Goal: Task Accomplishment & Management: Manage account settings

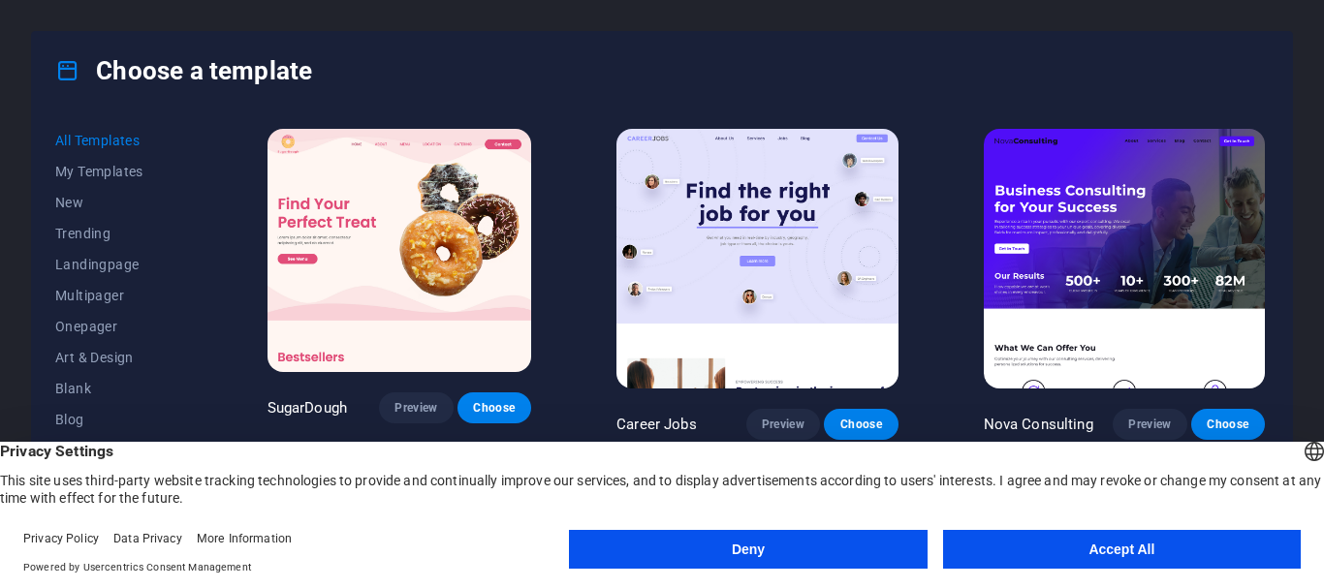
click at [812, 554] on button "Deny" at bounding box center [748, 549] width 358 height 39
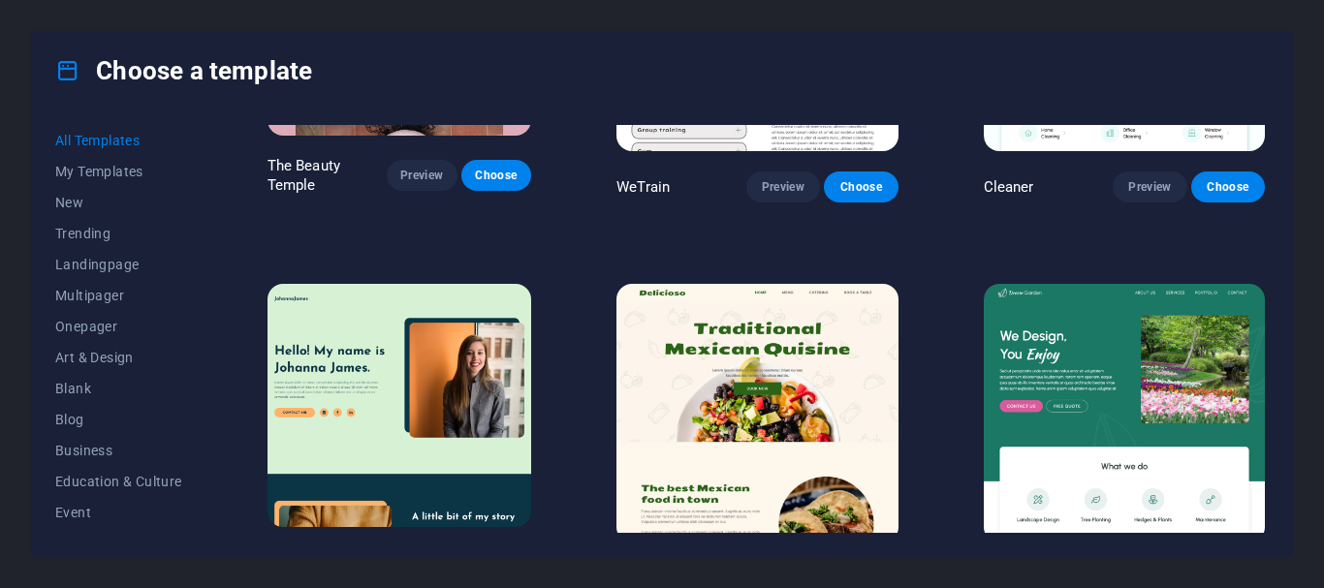
scroll to position [3488, 0]
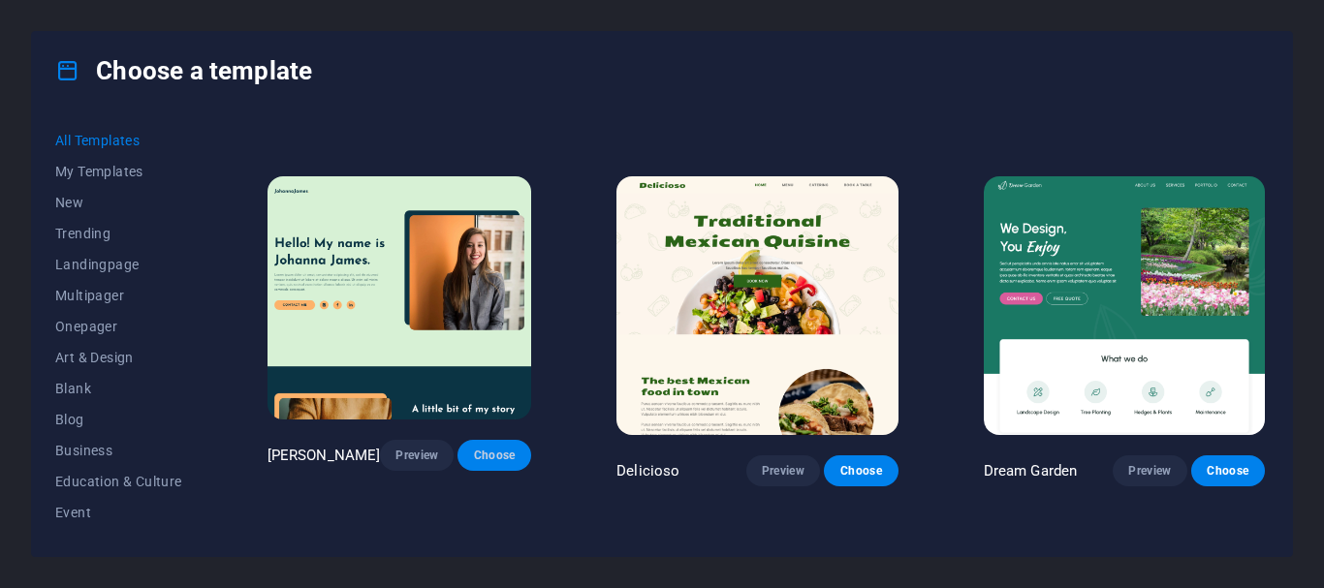
click at [500, 448] on span "Choose" at bounding box center [494, 456] width 43 height 16
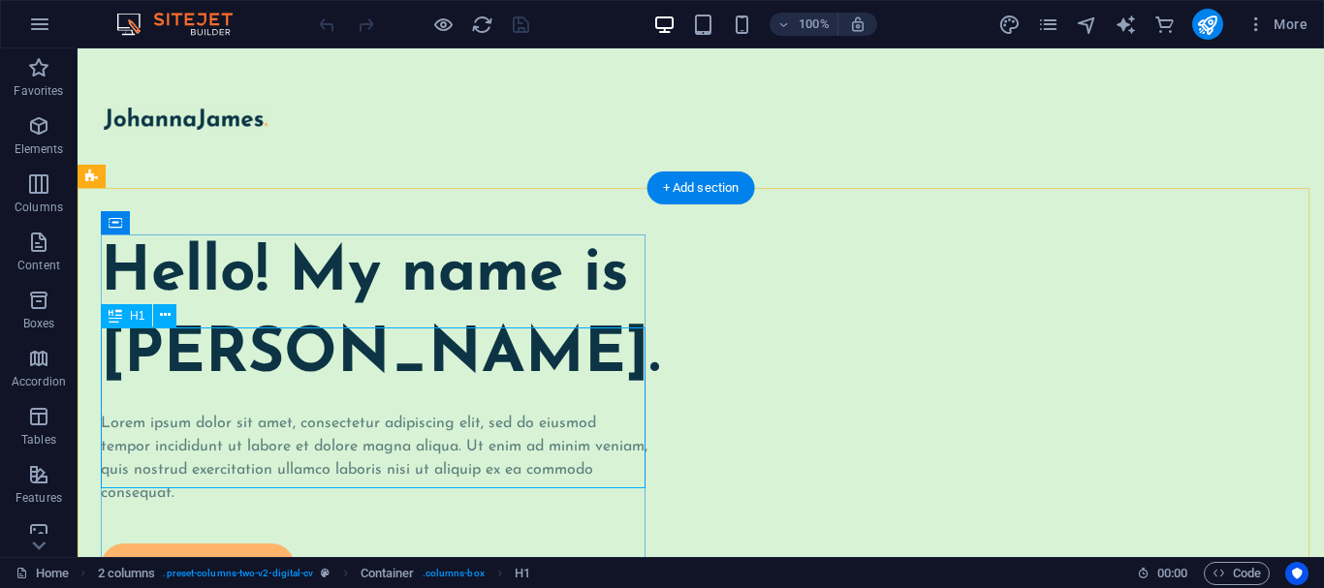
click at [325, 390] on div "Hello! My name is Johanna James." at bounding box center [375, 314] width 548 height 161
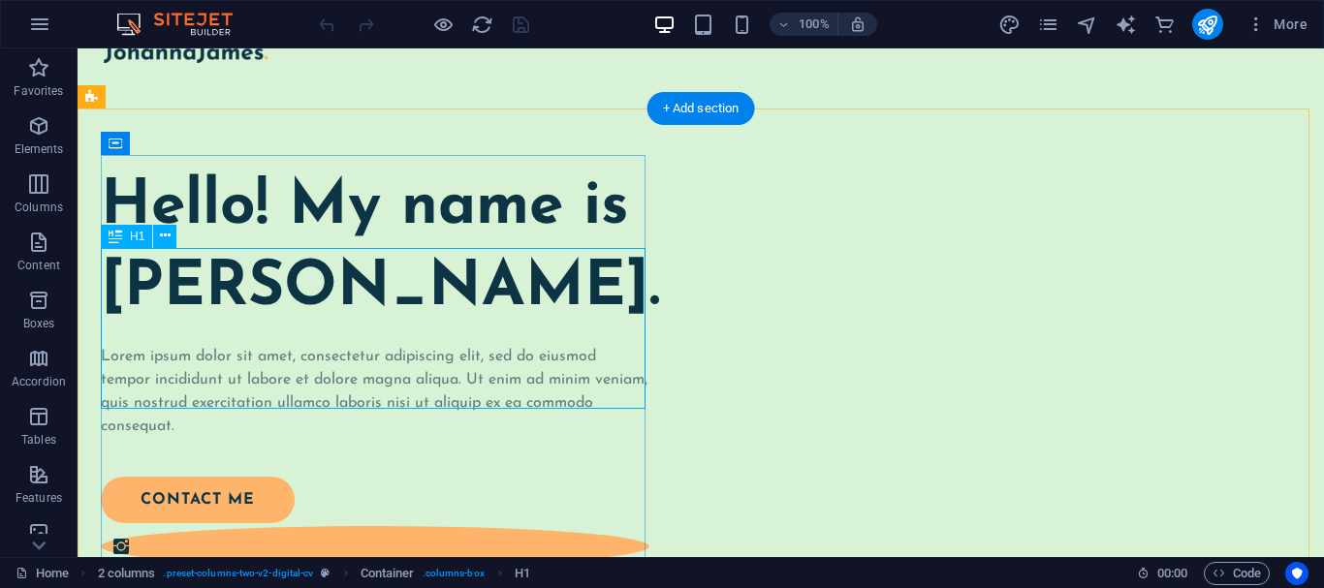
scroll to position [97, 0]
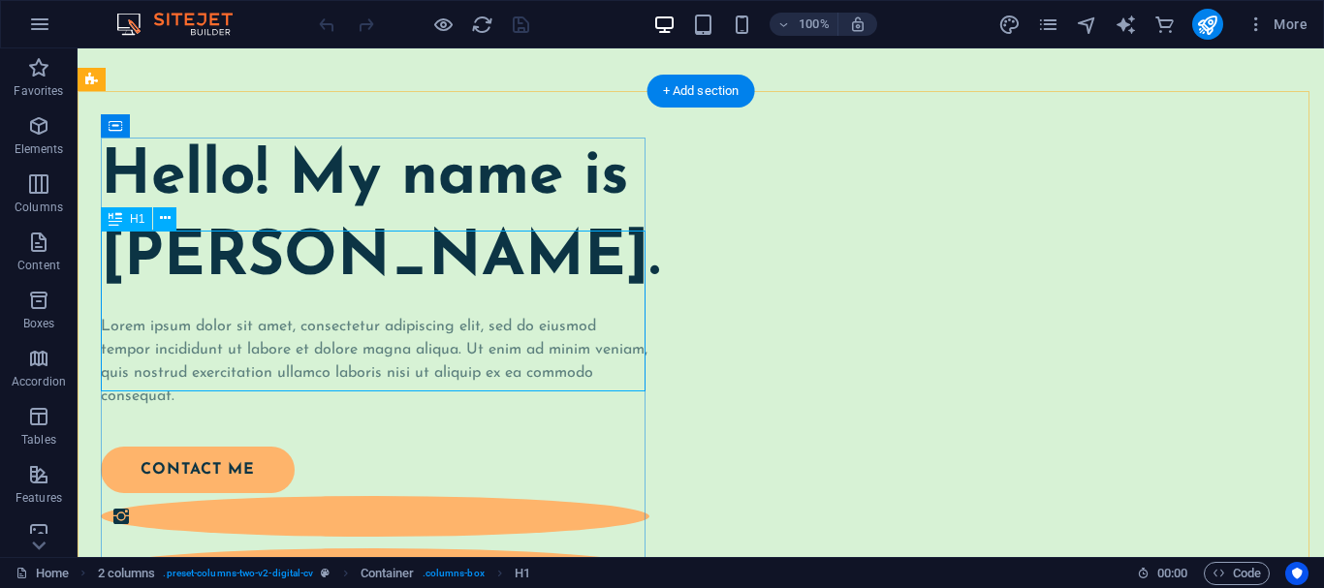
drag, startPoint x: 322, startPoint y: 287, endPoint x: 359, endPoint y: 279, distance: 38.6
click at [326, 286] on div "Hello! My name is Johanna James." at bounding box center [375, 218] width 548 height 161
click at [385, 279] on div "Hello! My name is Johanna James." at bounding box center [375, 218] width 548 height 161
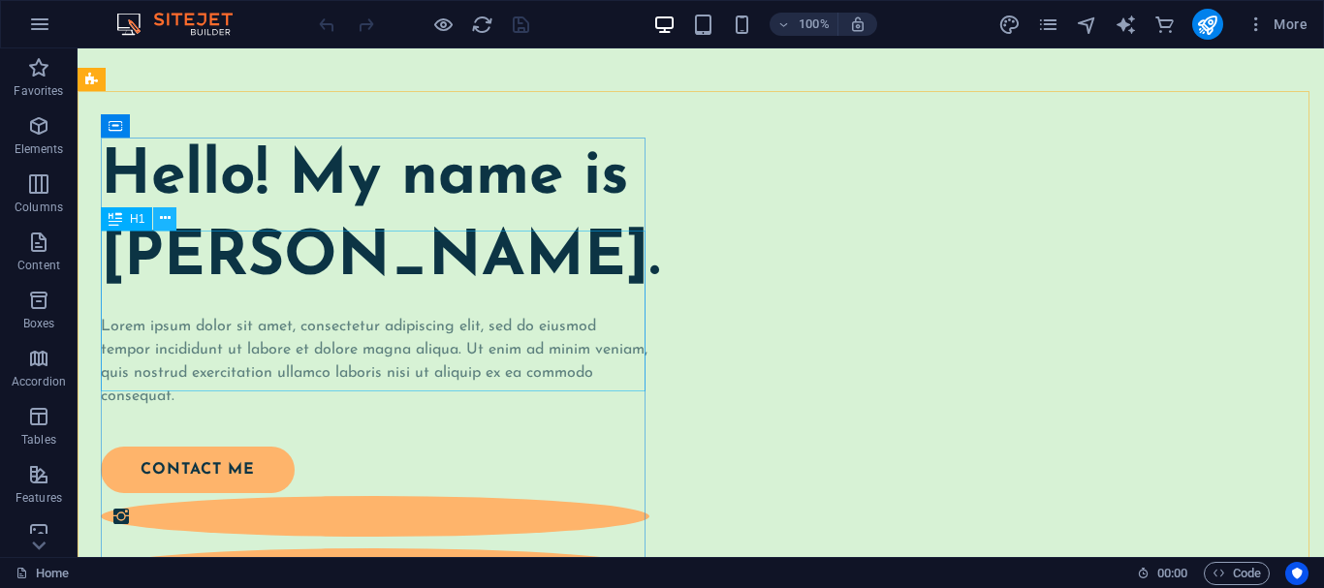
click at [157, 227] on button at bounding box center [164, 218] width 23 height 23
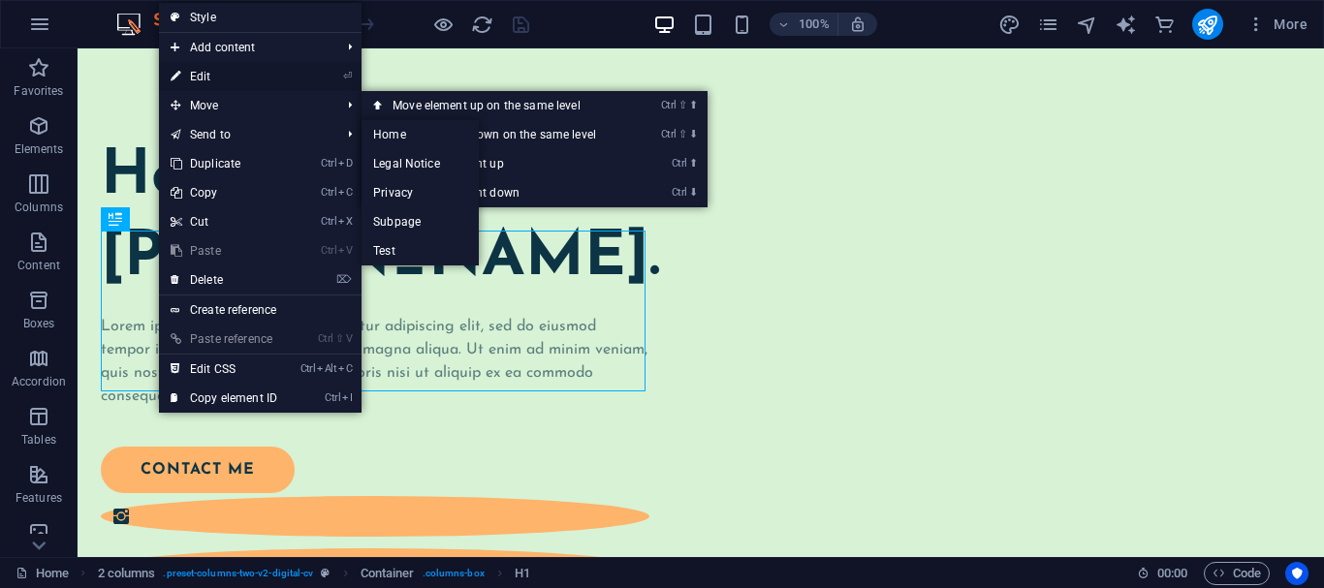
click at [245, 70] on link "⏎ Edit" at bounding box center [224, 76] width 130 height 29
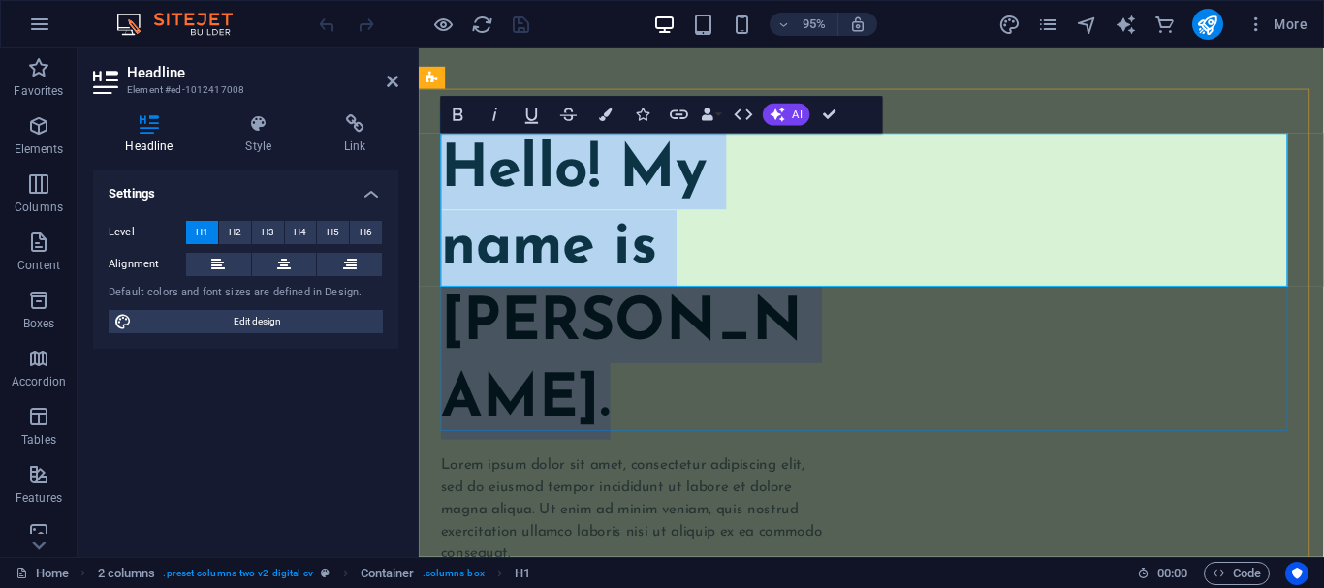
click at [732, 267] on h1 "Hello! My name is Johanna James." at bounding box center [644, 299] width 405 height 323
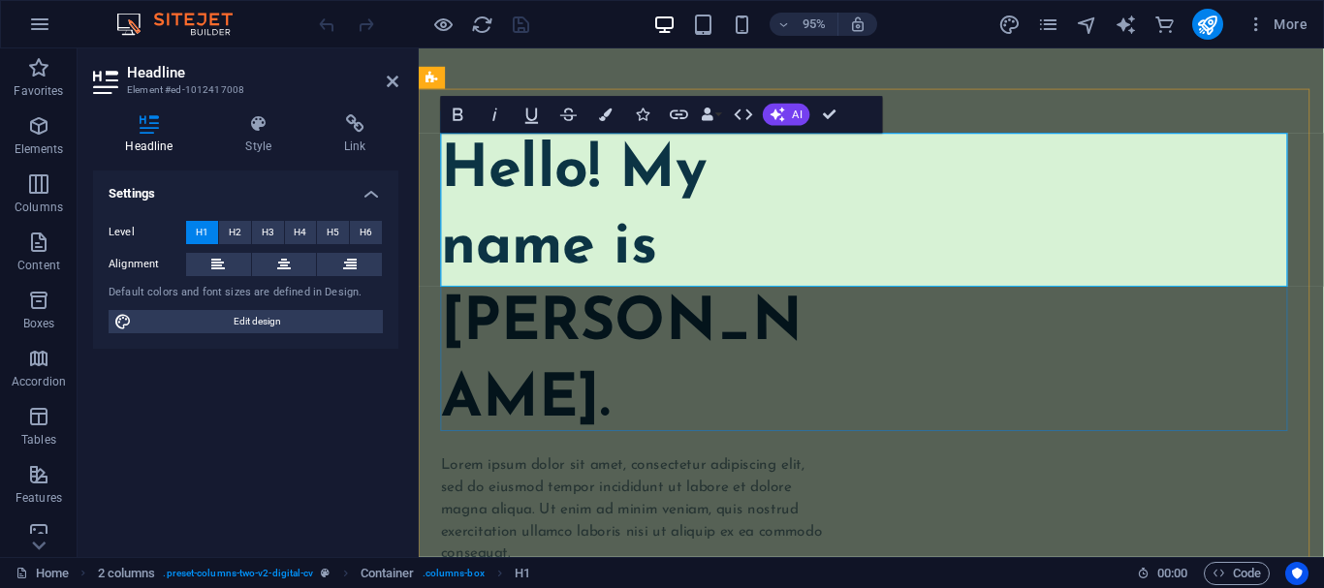
click at [847, 187] on h1 "Hello! My name is Johanna James." at bounding box center [644, 299] width 405 height 323
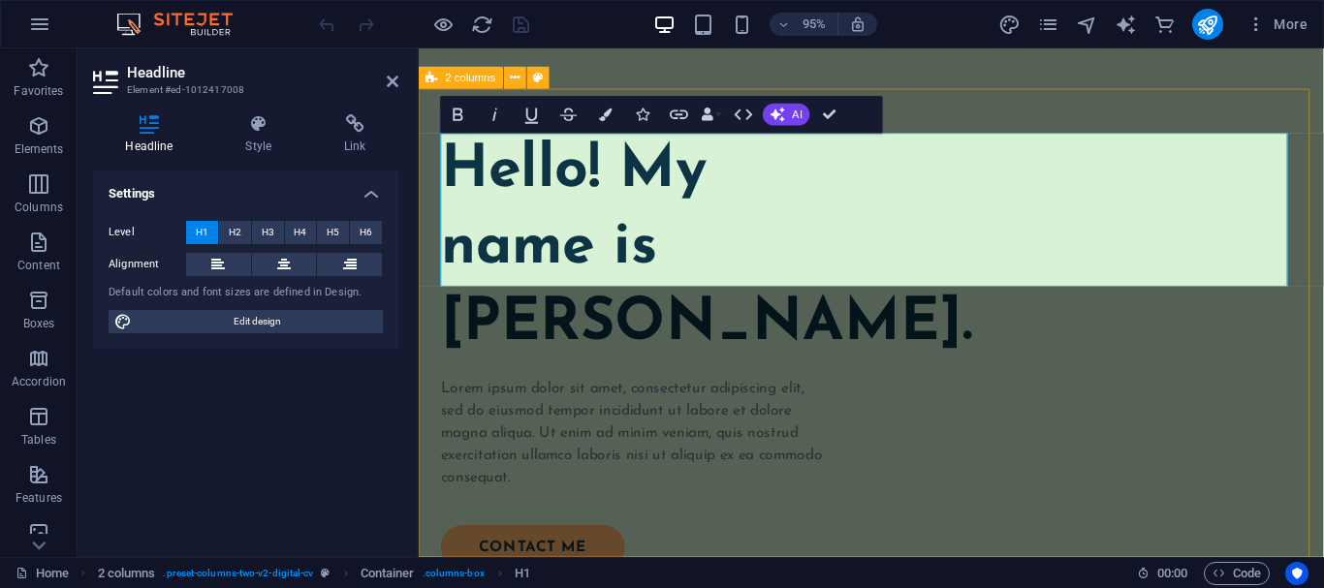
drag, startPoint x: 432, startPoint y: 265, endPoint x: 783, endPoint y: 255, distance: 350.9
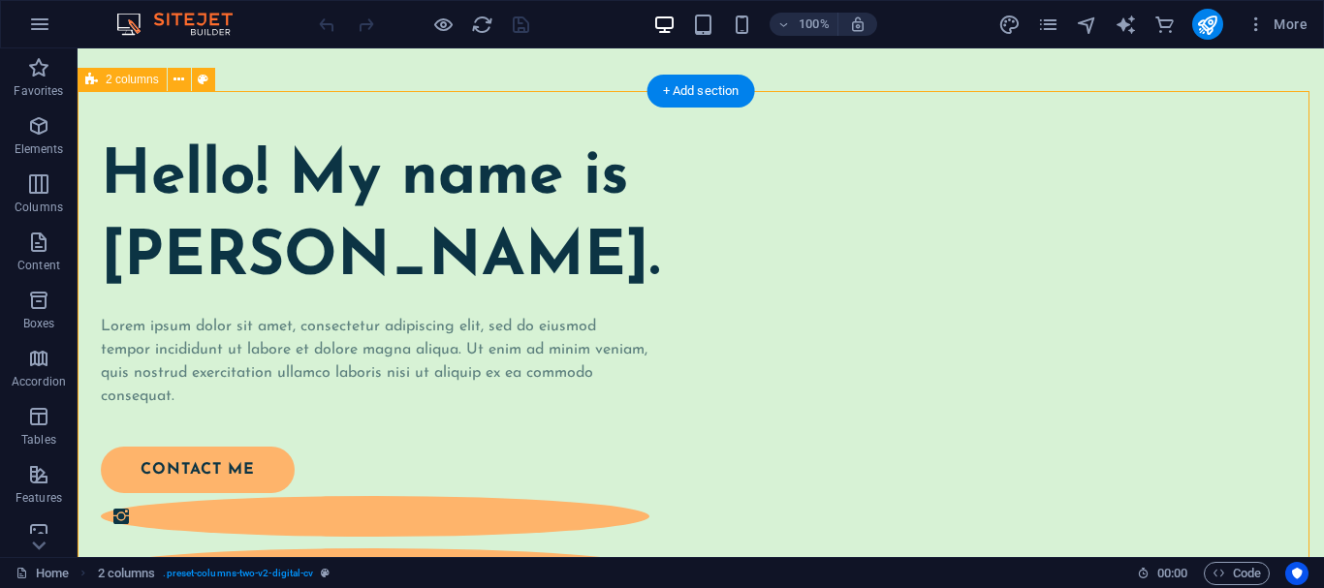
click at [462, 298] on div "Hello! My name is Johanna James." at bounding box center [375, 218] width 548 height 161
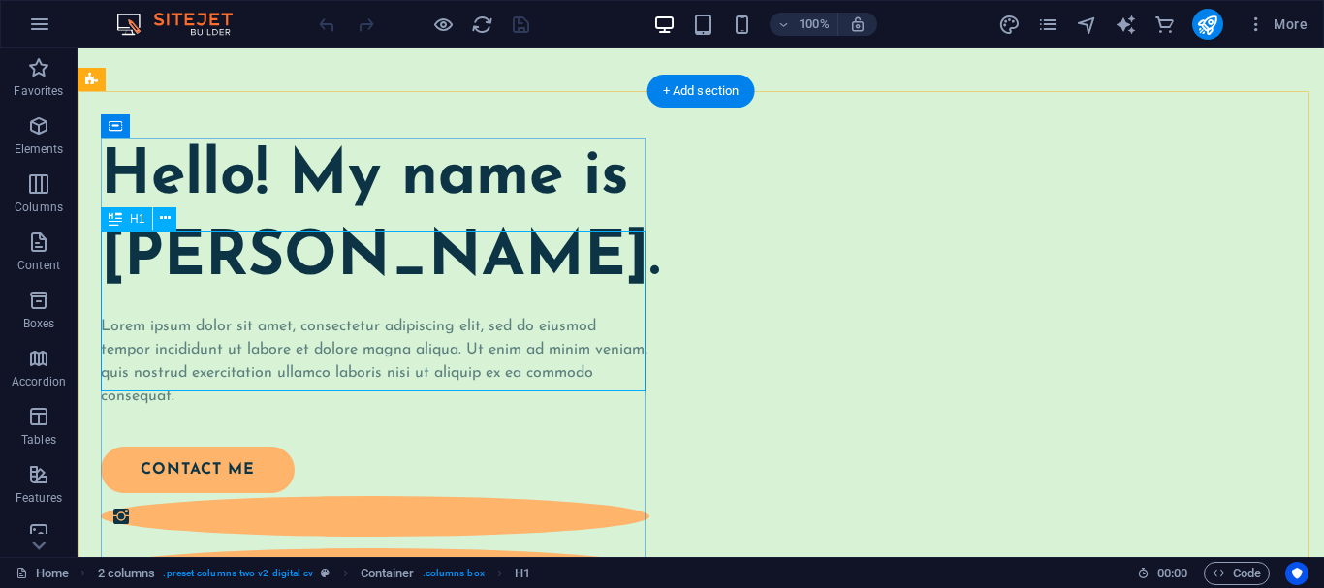
click at [486, 256] on div "Hello! My name is Johanna James." at bounding box center [375, 218] width 548 height 161
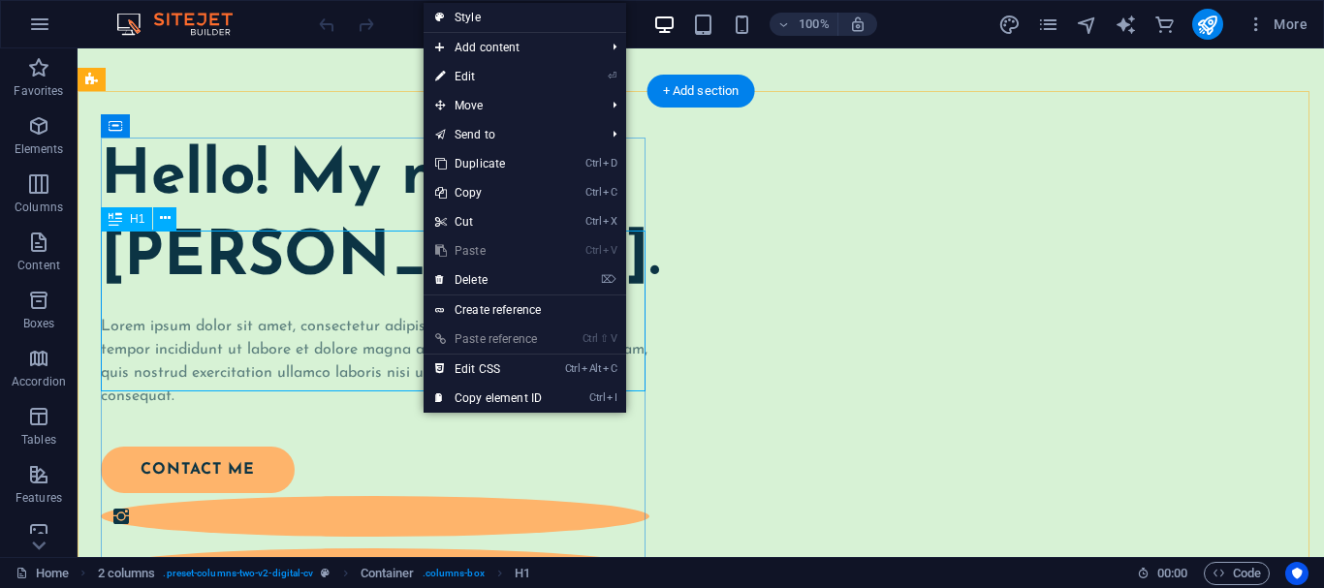
click at [362, 298] on div "Hello! My name is Johanna James." at bounding box center [375, 218] width 548 height 161
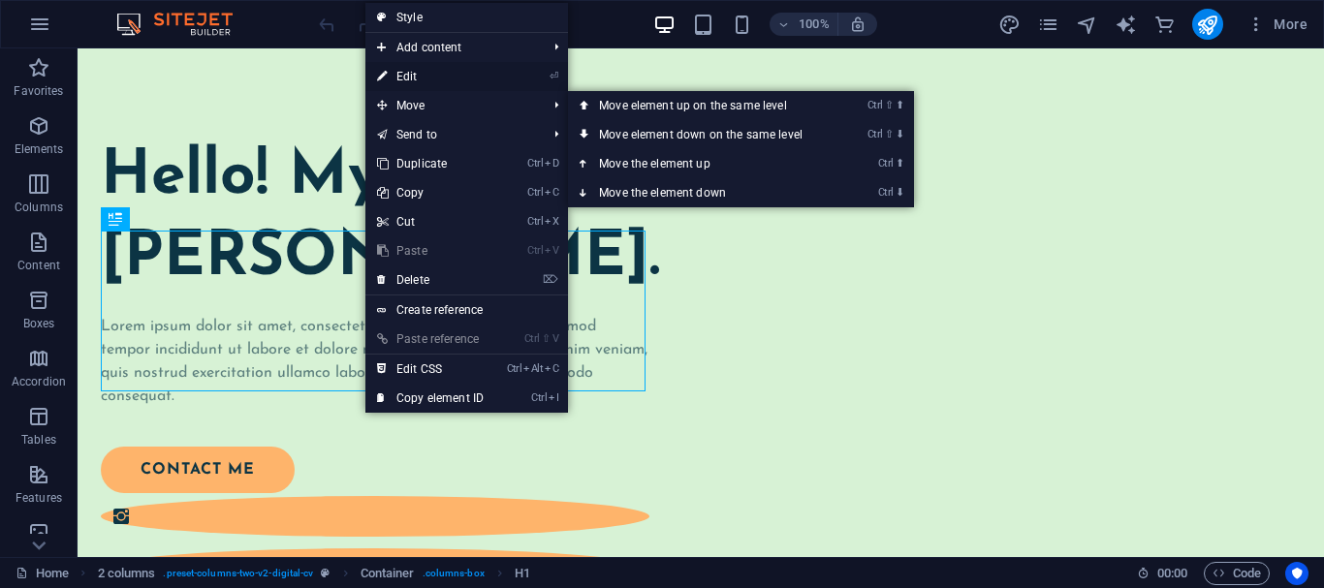
click at [469, 77] on link "⏎ Edit" at bounding box center [430, 76] width 130 height 29
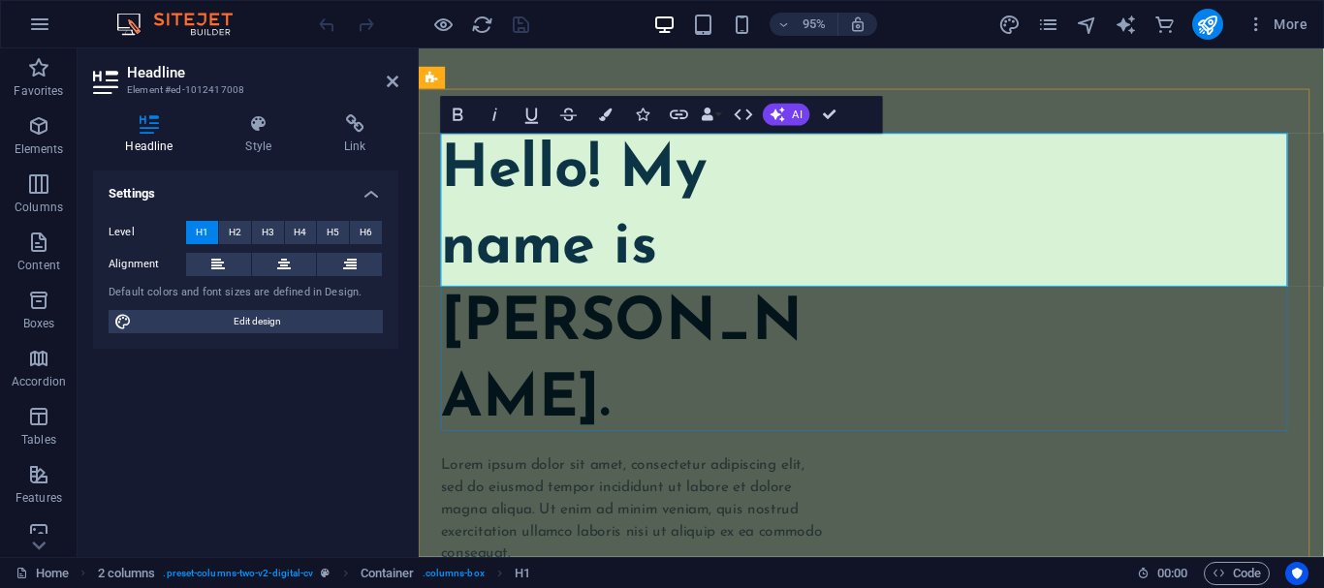
click at [551, 274] on h1 "Hello! My name is Johanna James." at bounding box center [644, 299] width 405 height 323
click at [847, 192] on h1 "Hello! My name is Johanna James." at bounding box center [644, 299] width 405 height 323
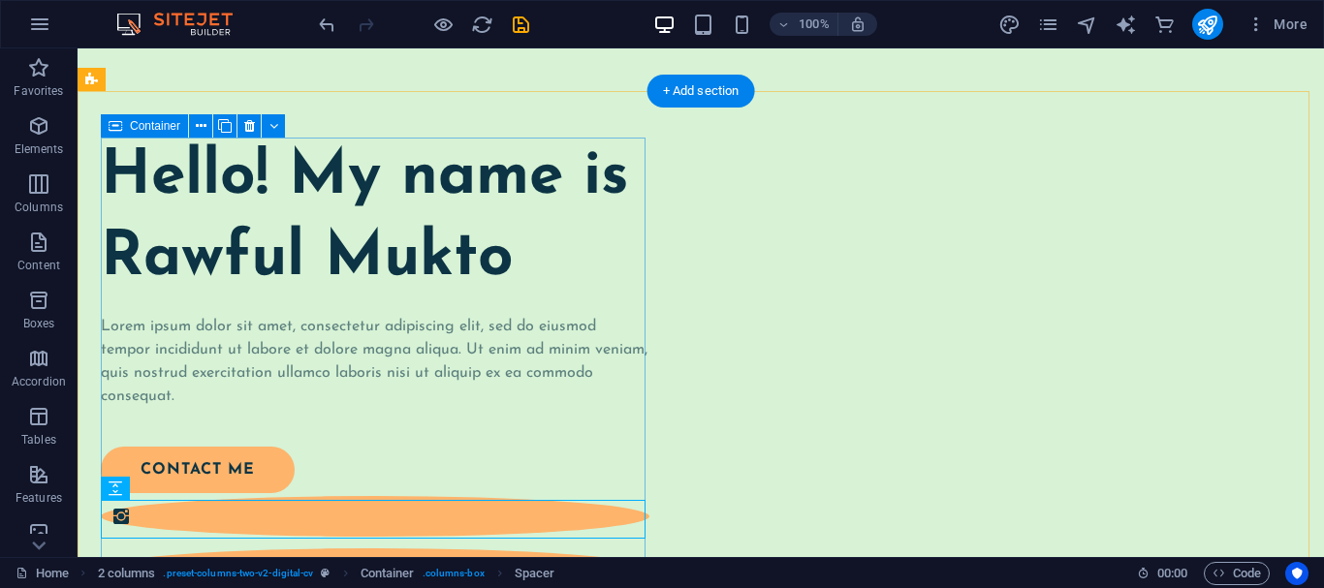
click at [384, 196] on div "Hello! My name is Rawful Mukto Lorem ipsum dolor sit amet, consectetur adipisci…" at bounding box center [375, 391] width 548 height 506
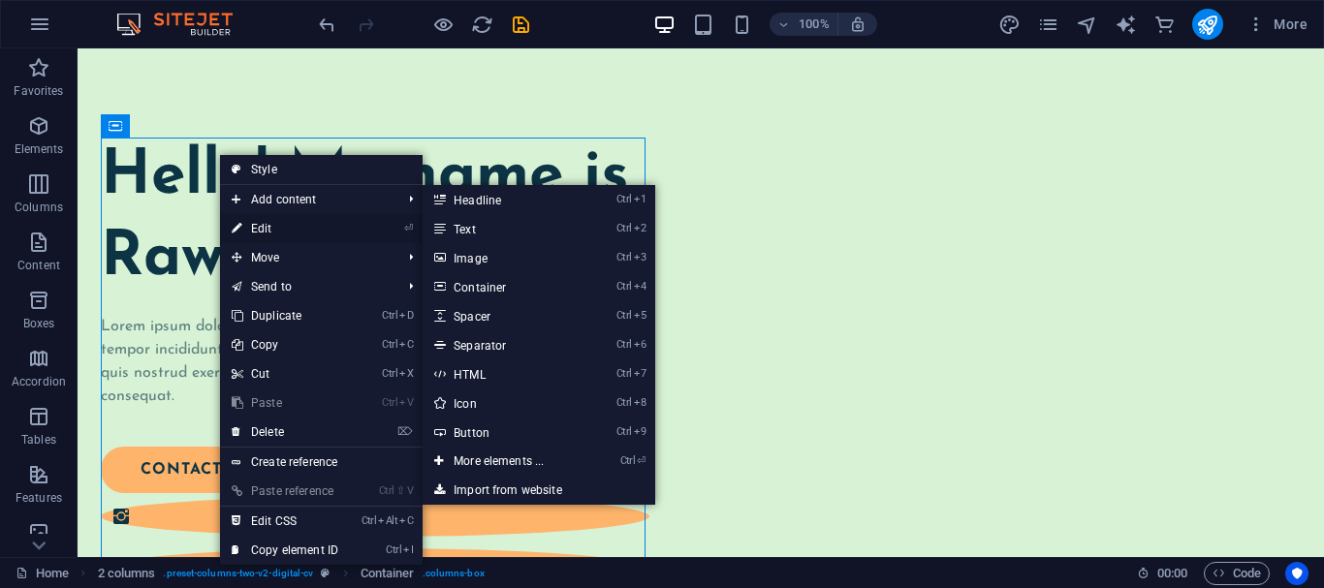
click at [278, 225] on link "⏎ Edit" at bounding box center [285, 228] width 130 height 29
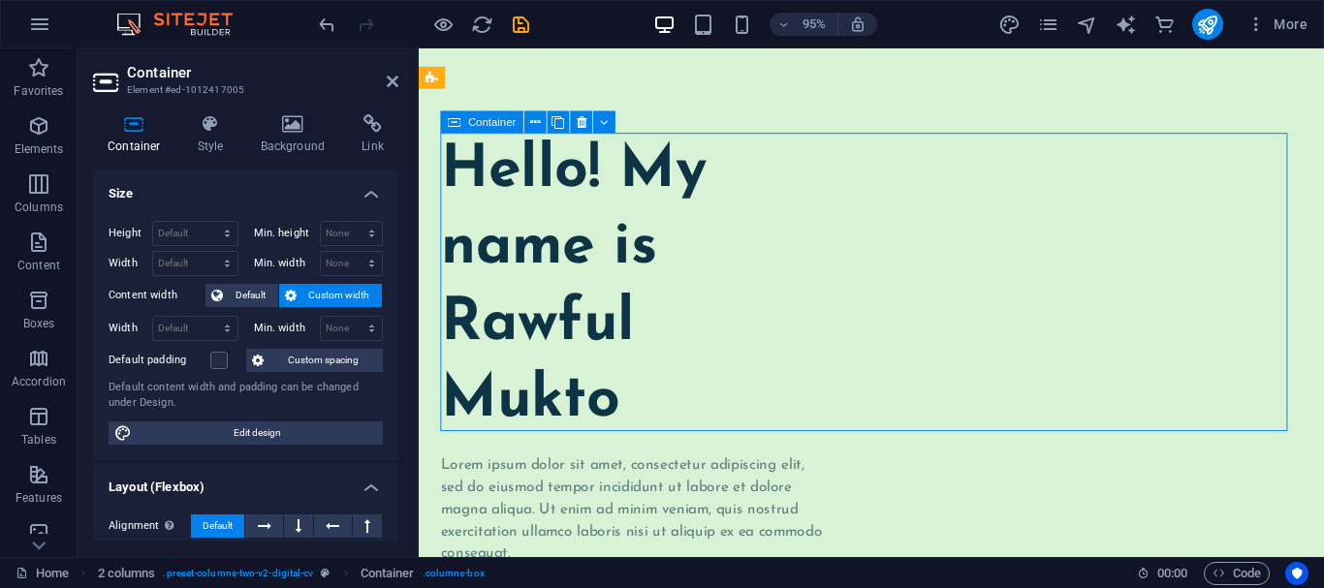
drag, startPoint x: 1326, startPoint y: 447, endPoint x: 1321, endPoint y: 419, distance: 28.5
click at [847, 419] on div "Hello! My name is Rawful Mukto Lorem ipsum dolor sit amet, consectetur adipisci…" at bounding box center [644, 483] width 405 height 691
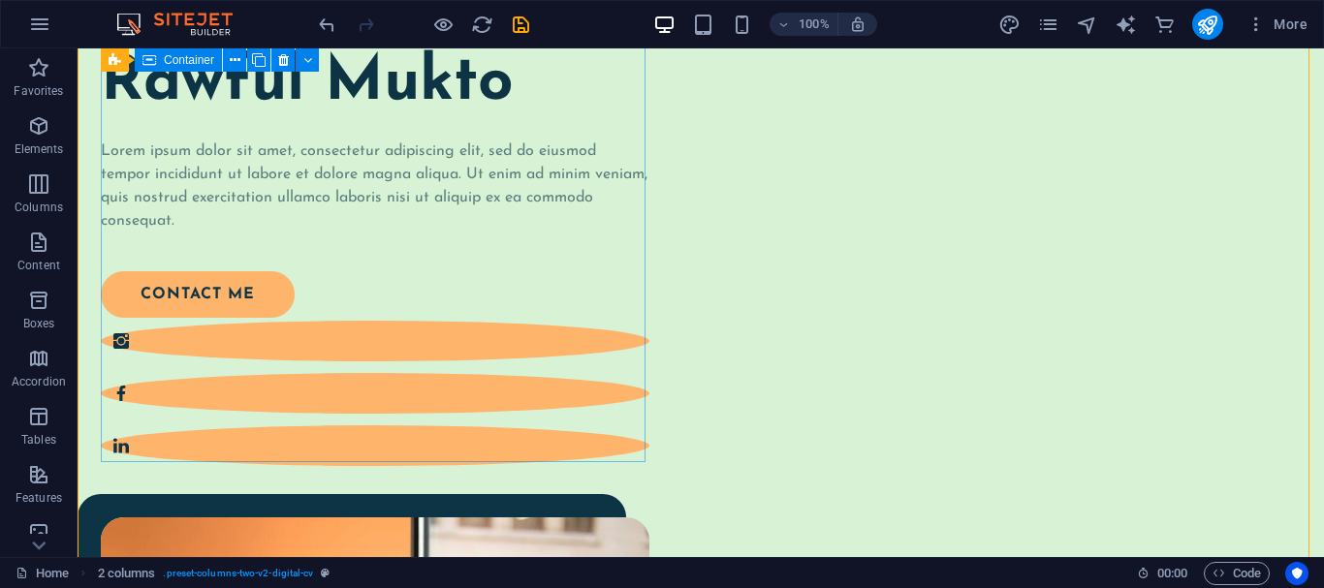
scroll to position [0, 0]
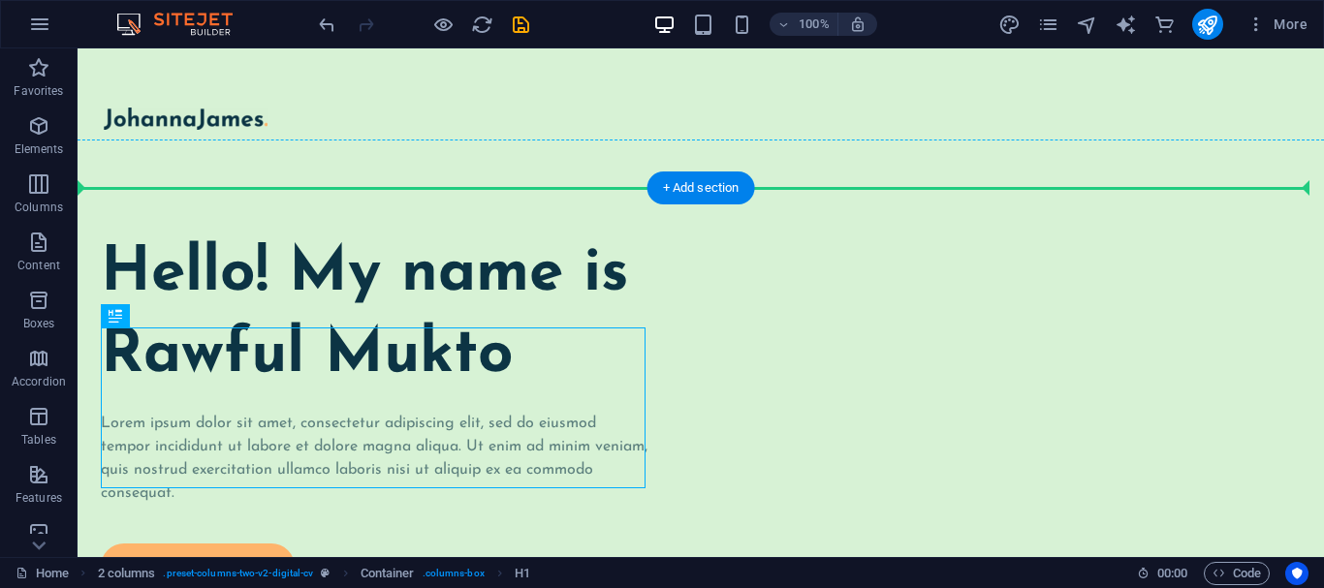
drag, startPoint x: 502, startPoint y: 376, endPoint x: 488, endPoint y: 299, distance: 77.7
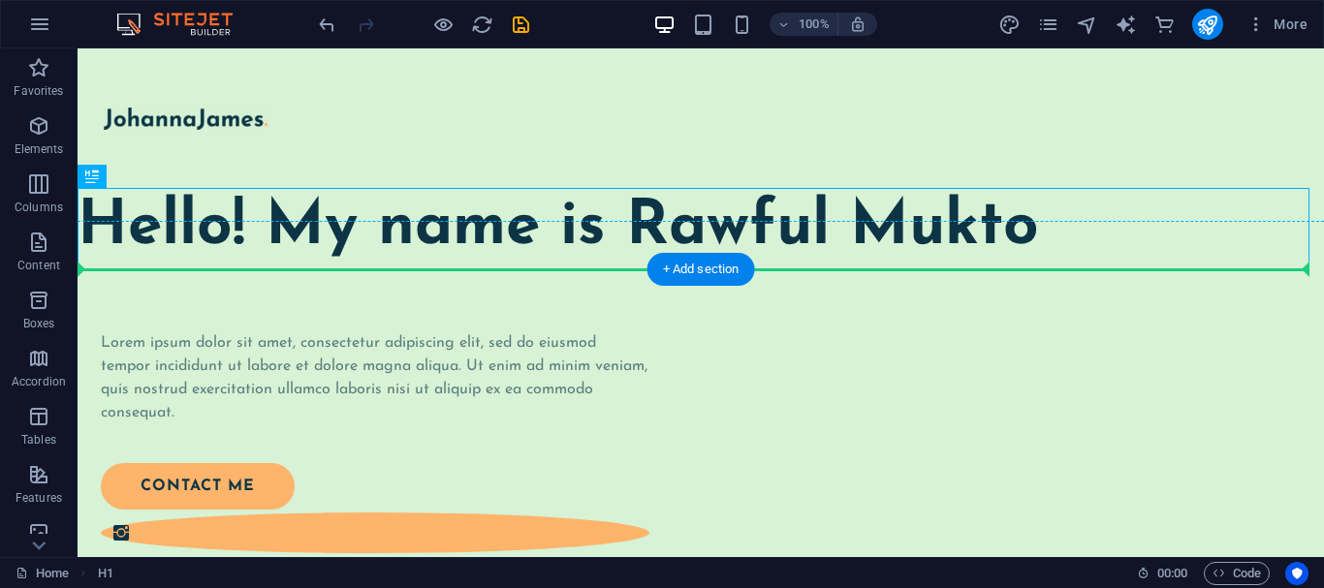
drag, startPoint x: 493, startPoint y: 230, endPoint x: 478, endPoint y: 374, distance: 145.2
drag, startPoint x: 448, startPoint y: 240, endPoint x: 416, endPoint y: 394, distance: 157.4
drag, startPoint x: 411, startPoint y: 225, endPoint x: 357, endPoint y: 482, distance: 262.5
drag, startPoint x: 907, startPoint y: 214, endPoint x: 297, endPoint y: 386, distance: 633.2
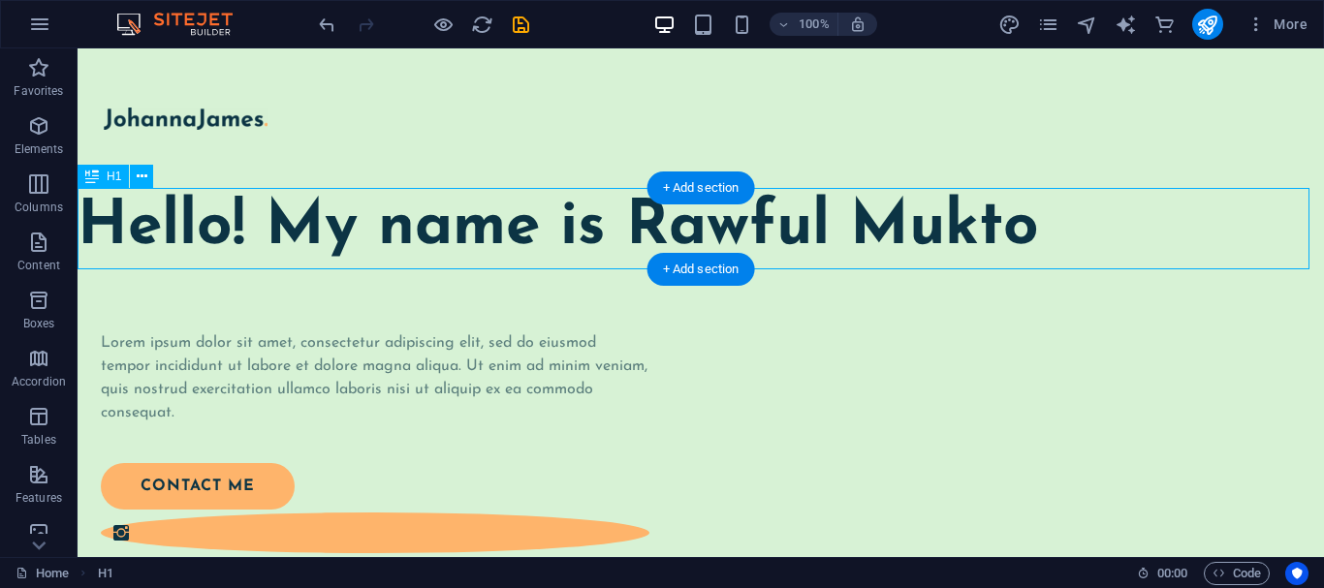
click at [194, 201] on div "Hello! My name is Rawful Mukto" at bounding box center [701, 228] width 1246 height 80
drag, startPoint x: 760, startPoint y: 238, endPoint x: 574, endPoint y: 323, distance: 204.3
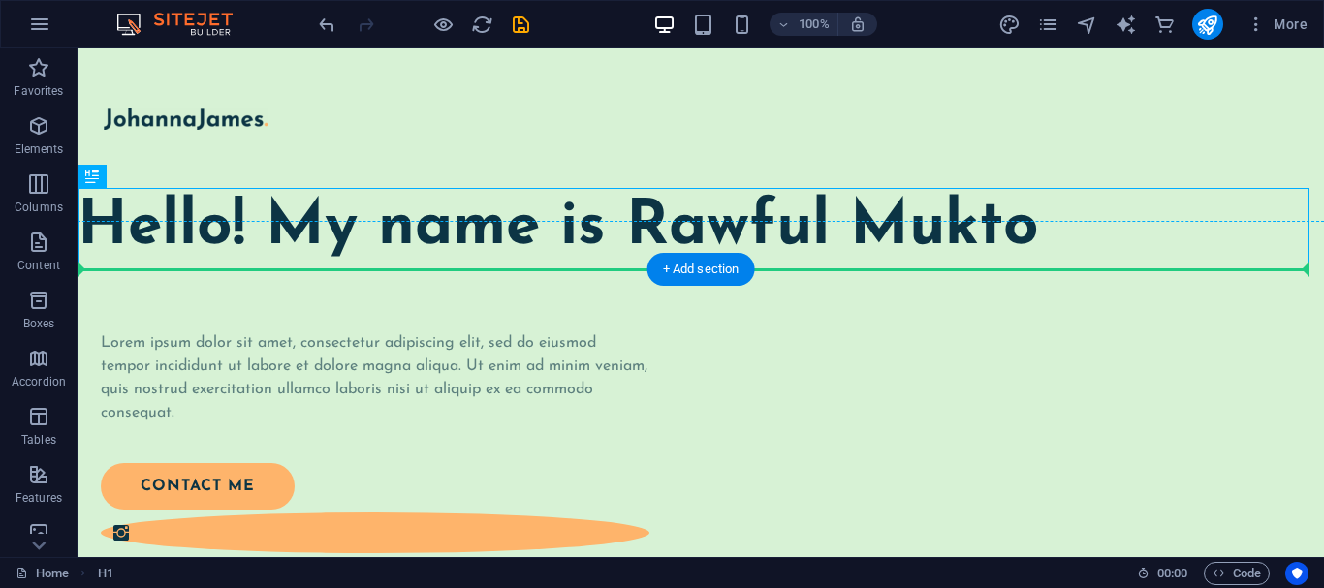
drag, startPoint x: 493, startPoint y: 220, endPoint x: 451, endPoint y: 361, distance: 147.8
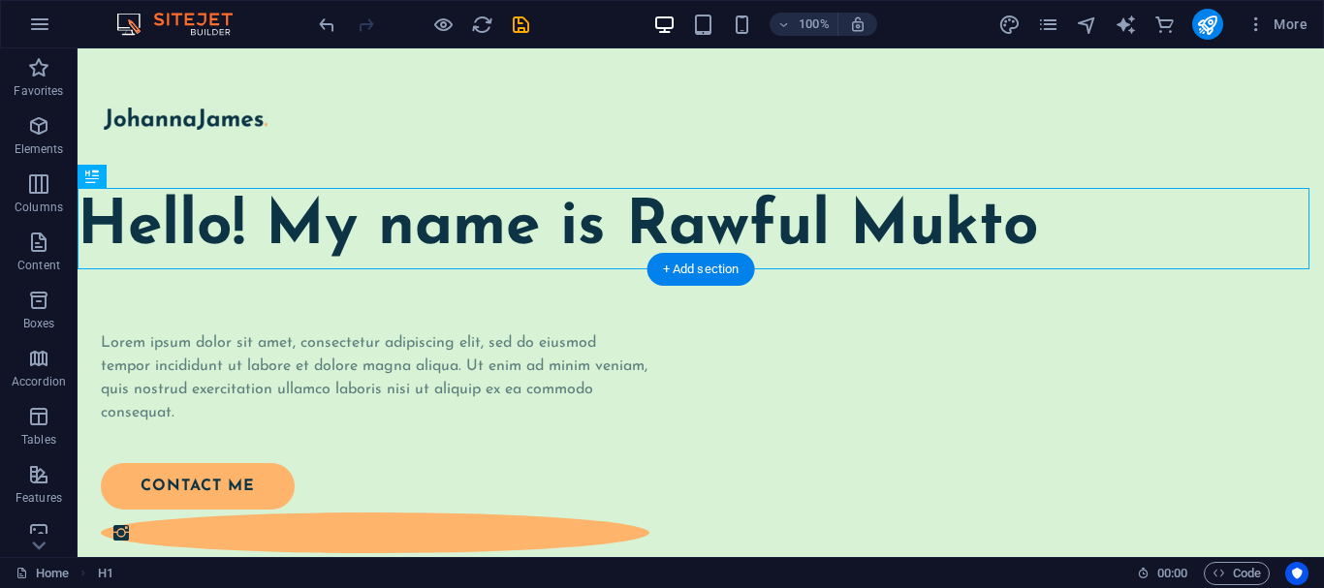
click at [451, 361] on div "Lorem ipsum dolor sit amet, consectetur adipiscing elit, sed do eiusmod tempor …" at bounding box center [375, 488] width 548 height 345
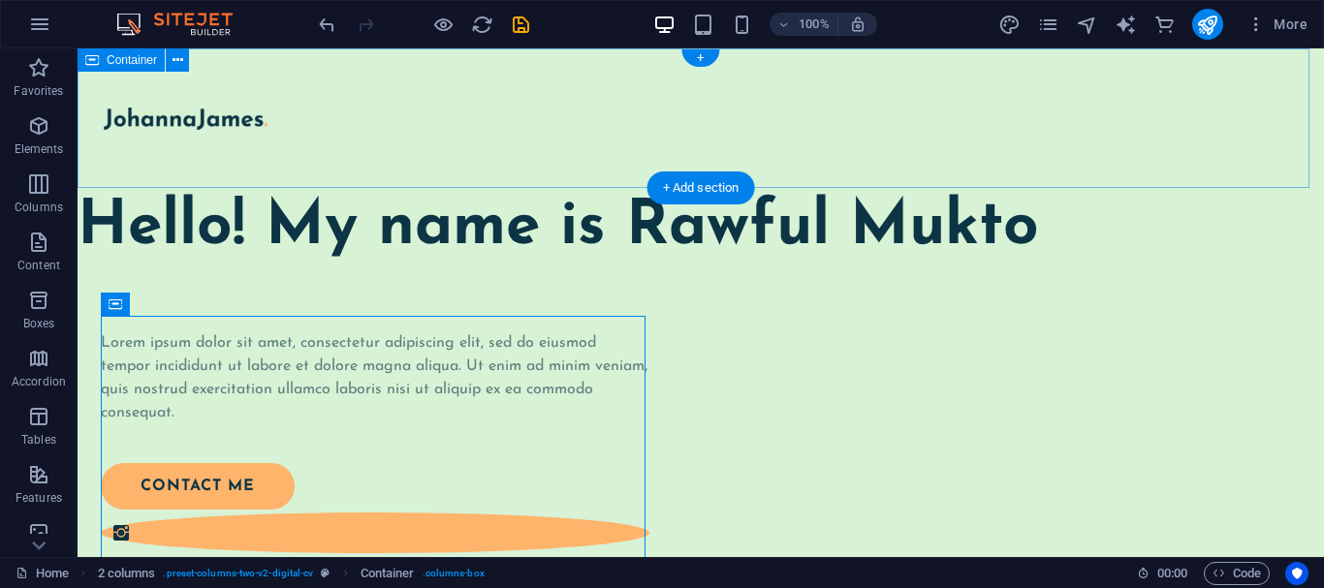
click at [865, 141] on div at bounding box center [701, 118] width 1246 height 140
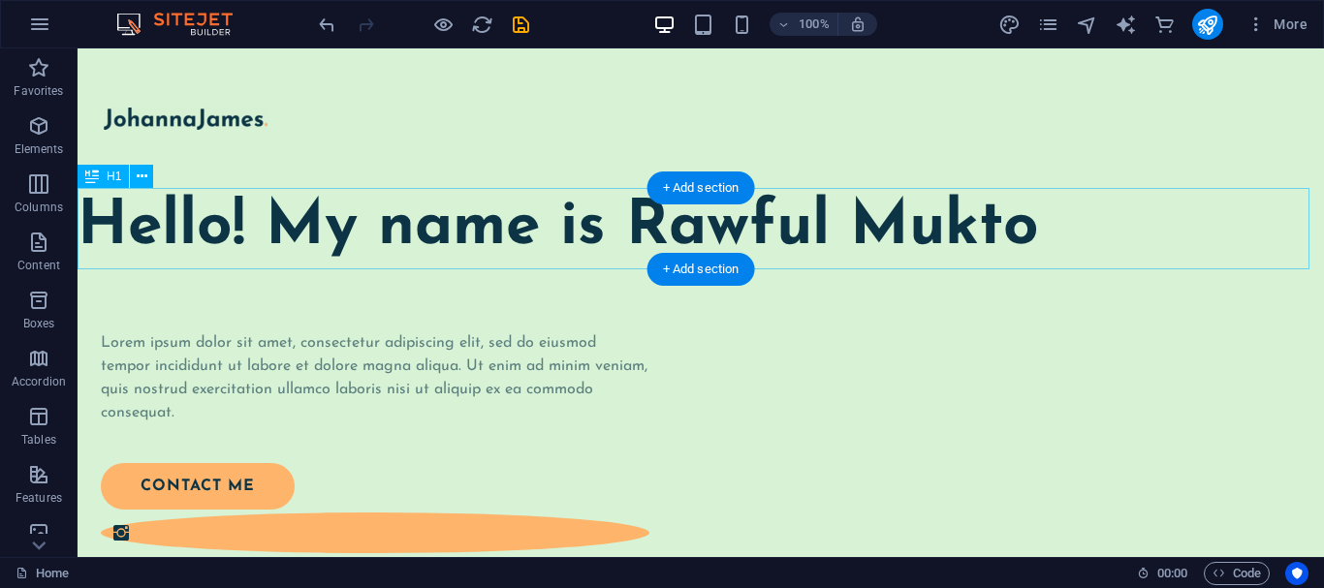
click at [518, 224] on div "Hello! My name is Rawful Mukto" at bounding box center [701, 228] width 1246 height 80
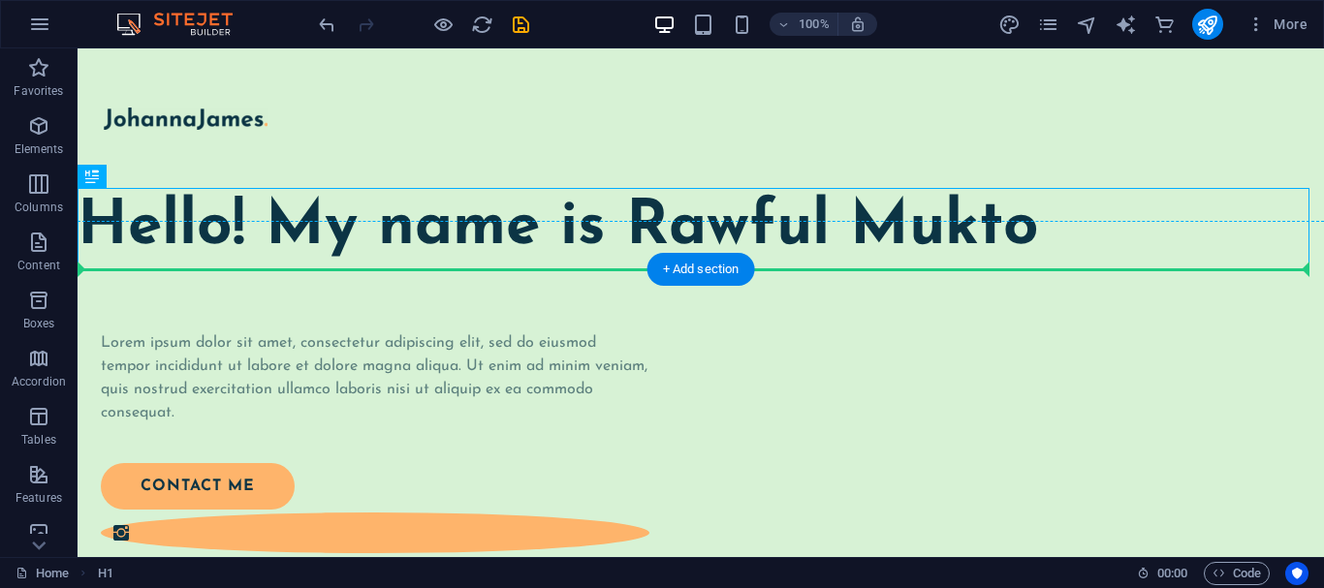
drag, startPoint x: 992, startPoint y: 245, endPoint x: 467, endPoint y: 222, distance: 525.7
click at [484, 254] on div "Hello! My name is Rawful Mukto" at bounding box center [701, 228] width 1246 height 80
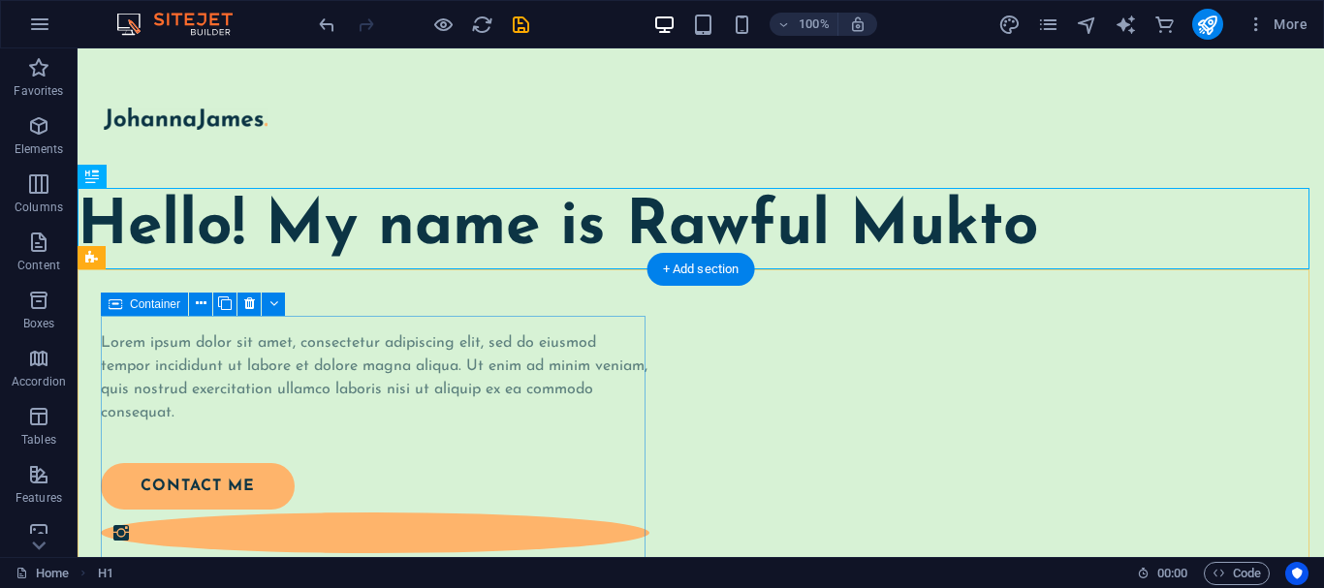
drag, startPoint x: 447, startPoint y: 220, endPoint x: 384, endPoint y: 356, distance: 149.6
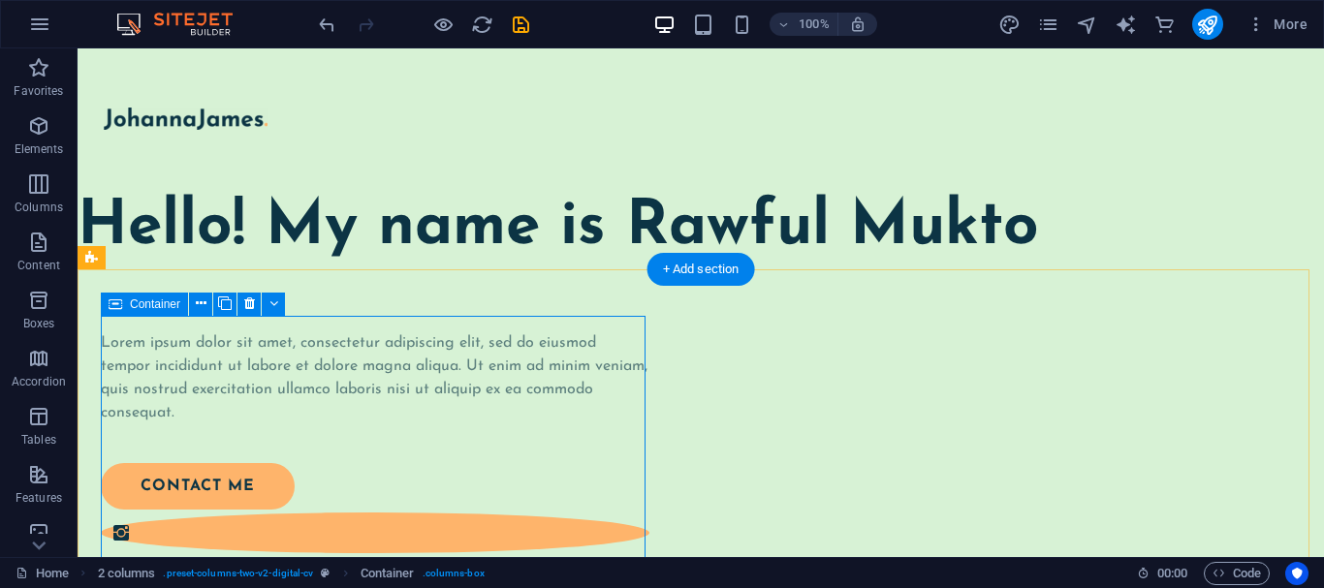
drag, startPoint x: 475, startPoint y: 228, endPoint x: 438, endPoint y: 324, distance: 102.8
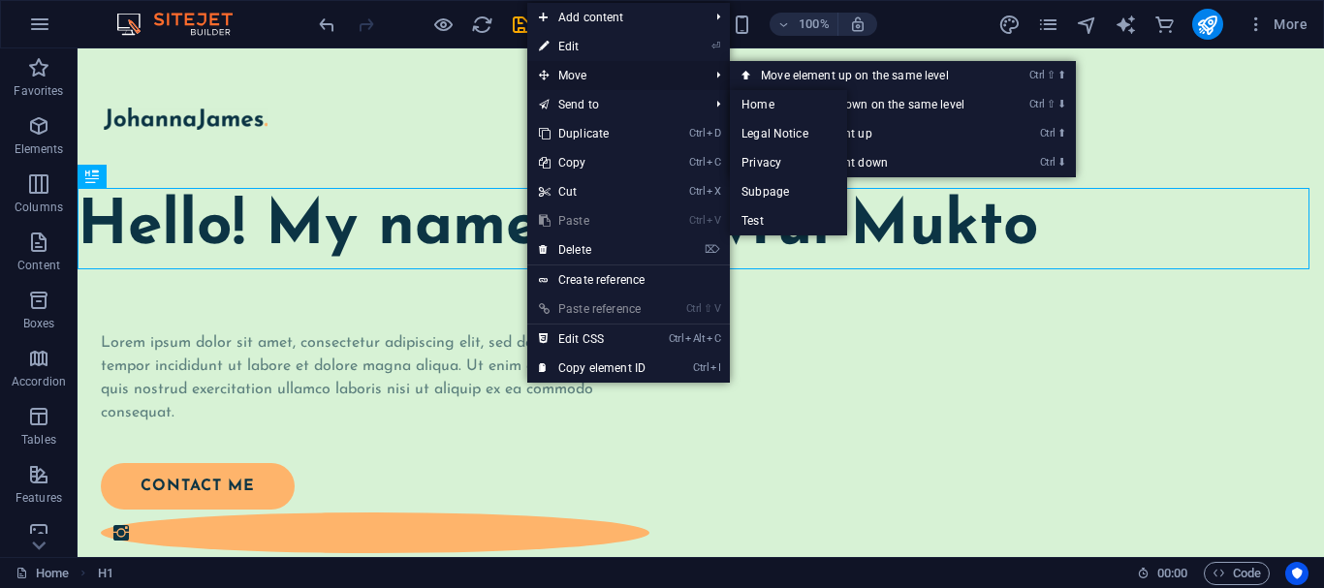
click at [591, 78] on span "Move" at bounding box center [613, 75] width 173 height 29
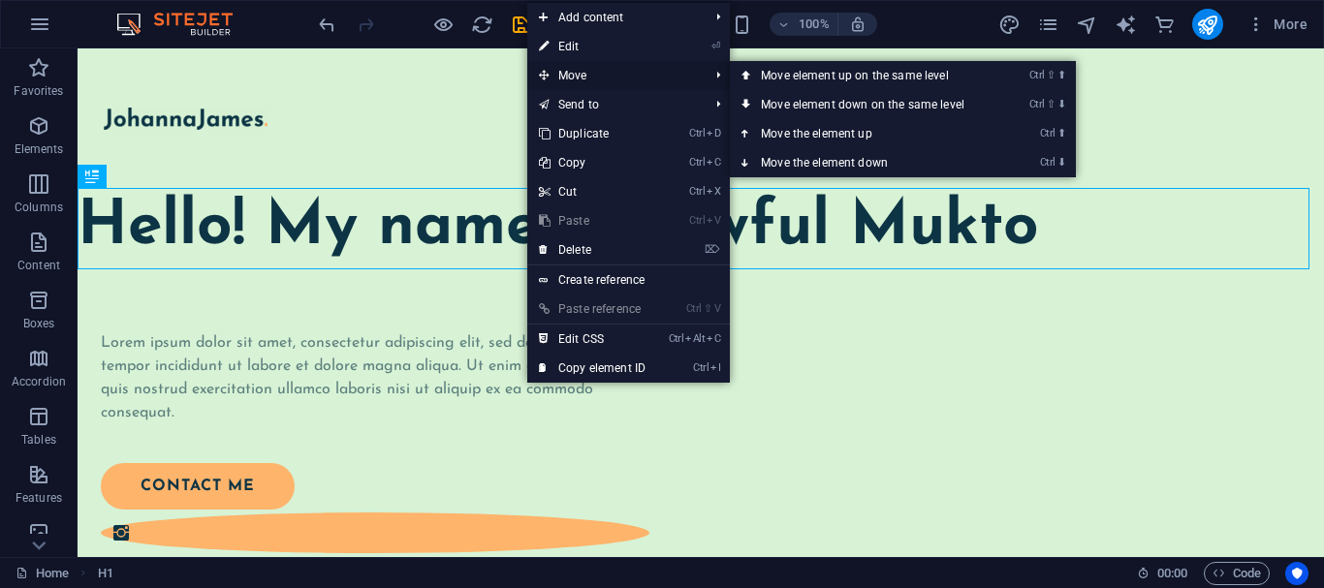
click at [591, 78] on span "Move" at bounding box center [613, 75] width 173 height 29
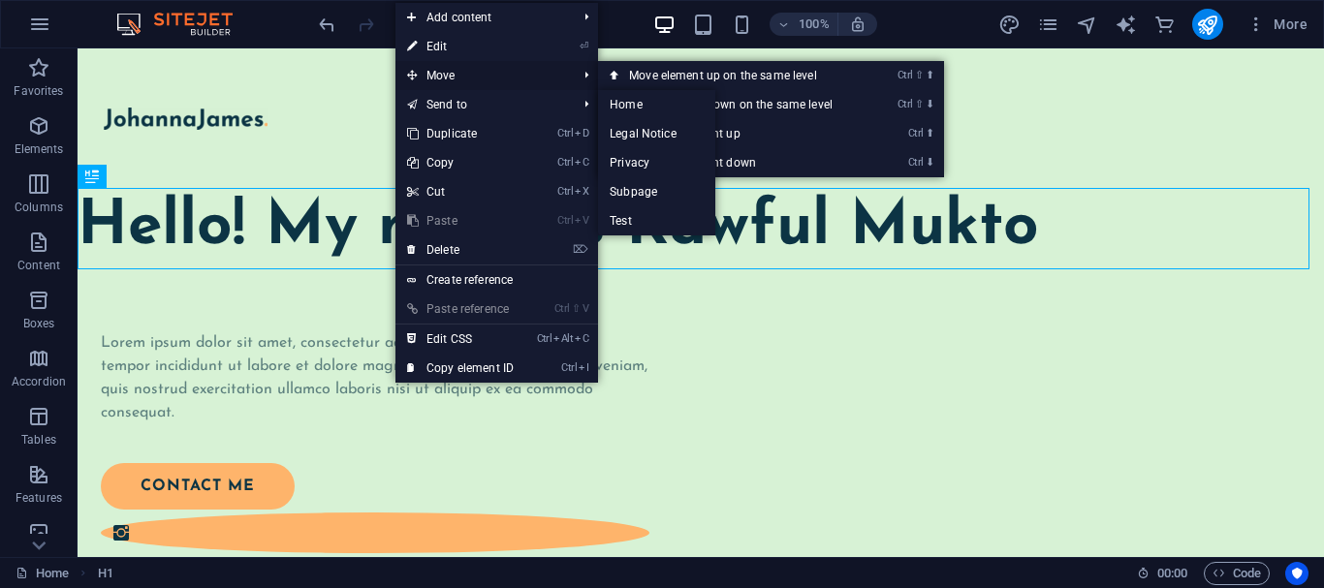
click at [493, 72] on span "Move" at bounding box center [481, 75] width 173 height 29
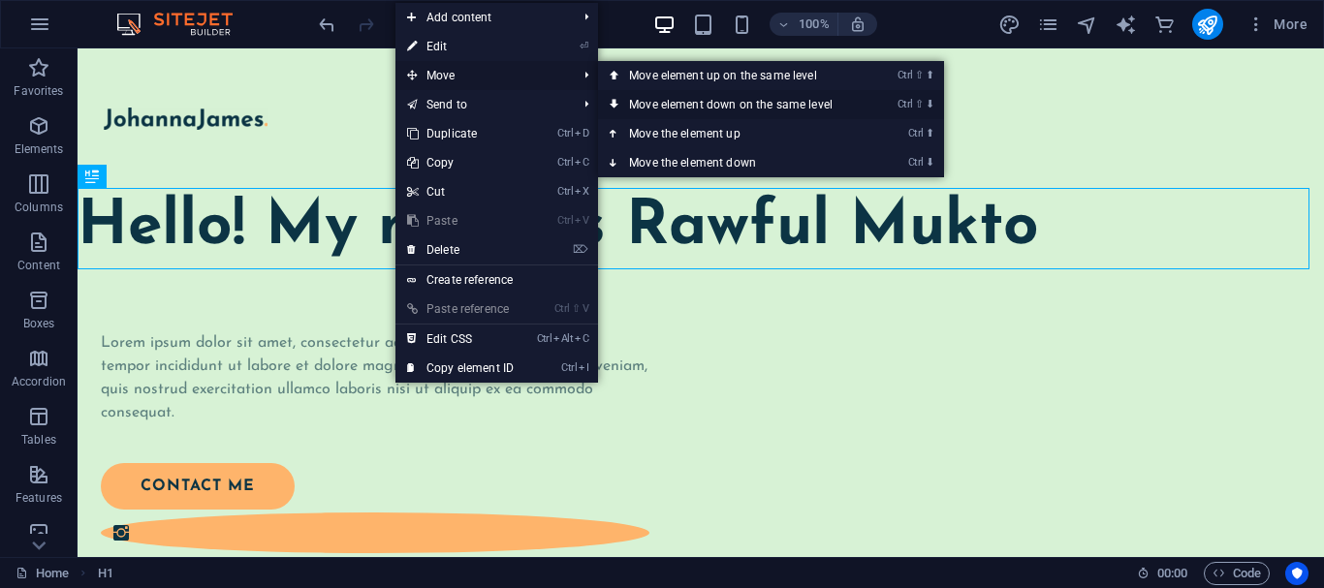
click at [694, 99] on link "Ctrl ⇧ ⬇ Move element down on the same level" at bounding box center [734, 104] width 273 height 29
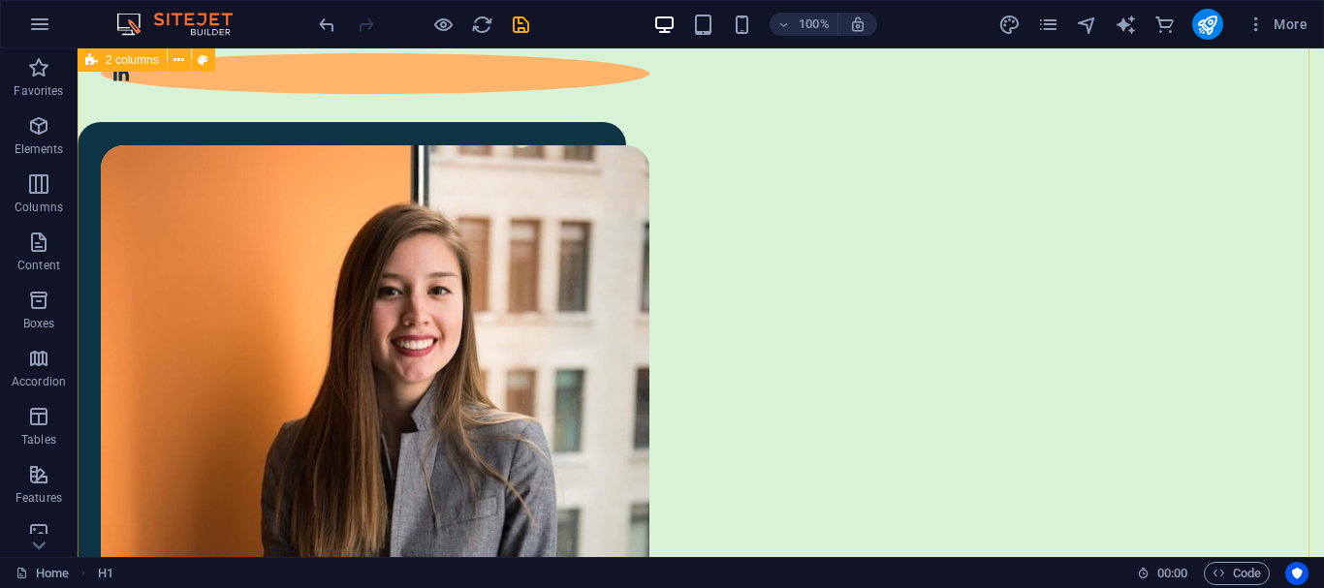
scroll to position [691, 0]
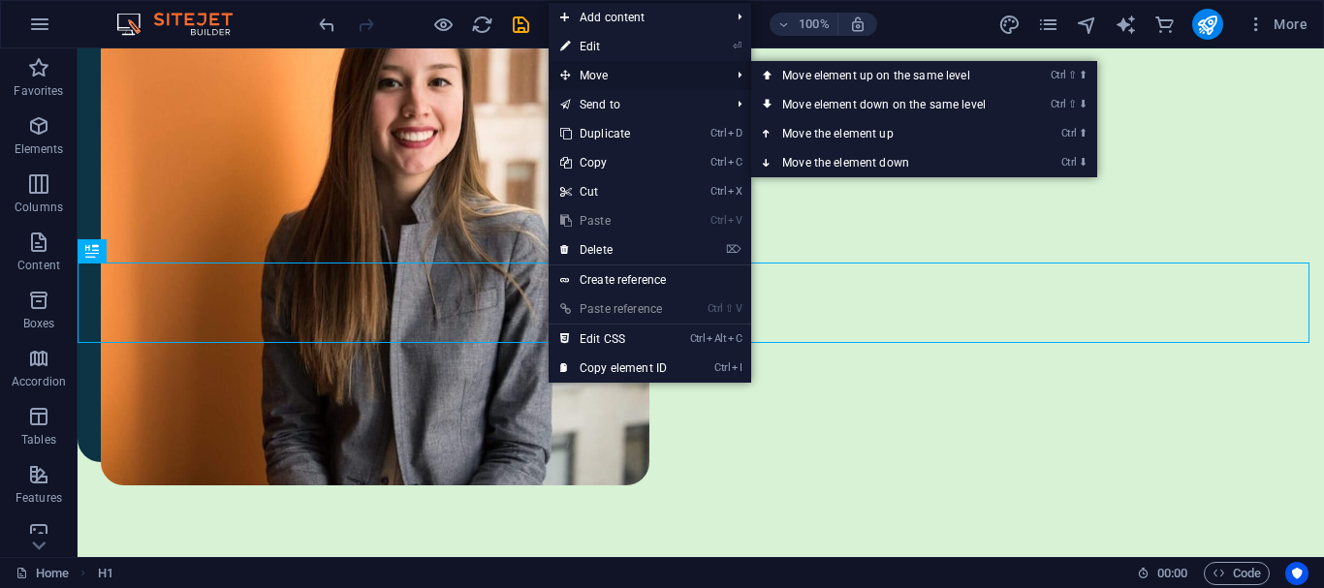
click at [619, 78] on span "Move" at bounding box center [634, 75] width 173 height 29
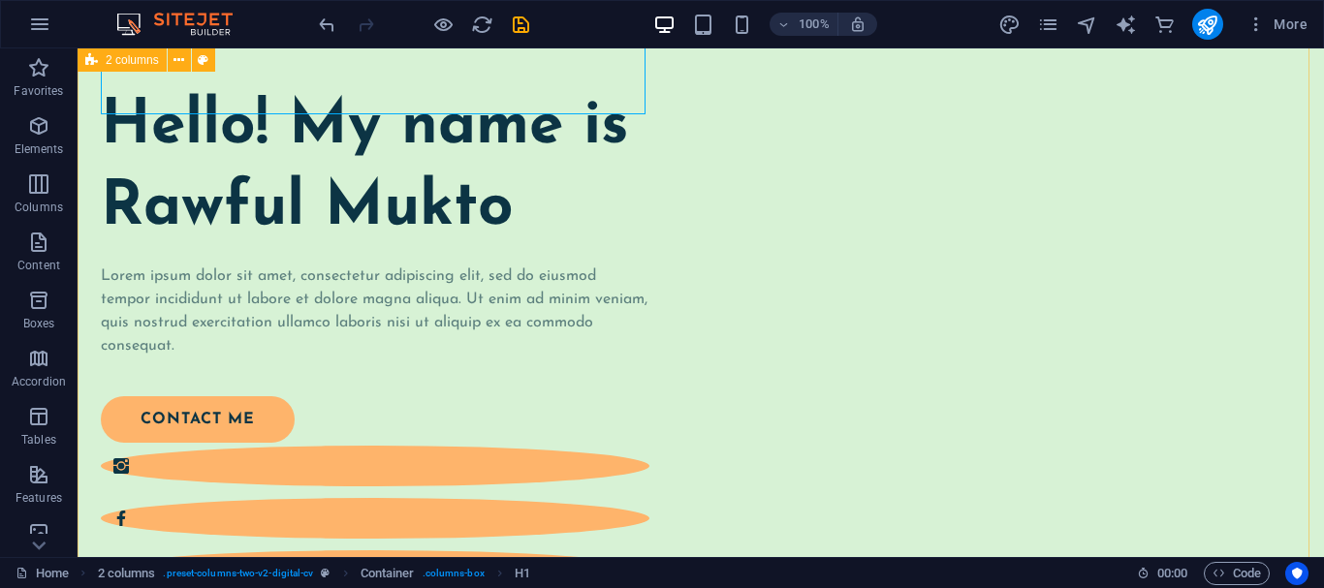
scroll to position [0, 0]
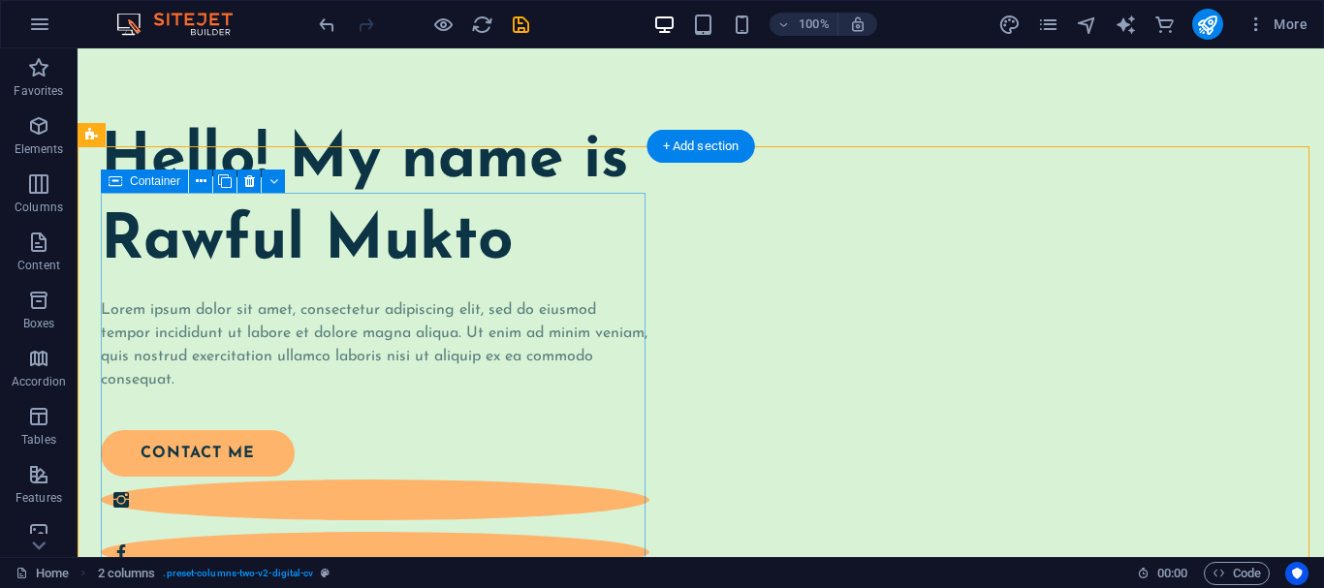
scroll to position [291, 0]
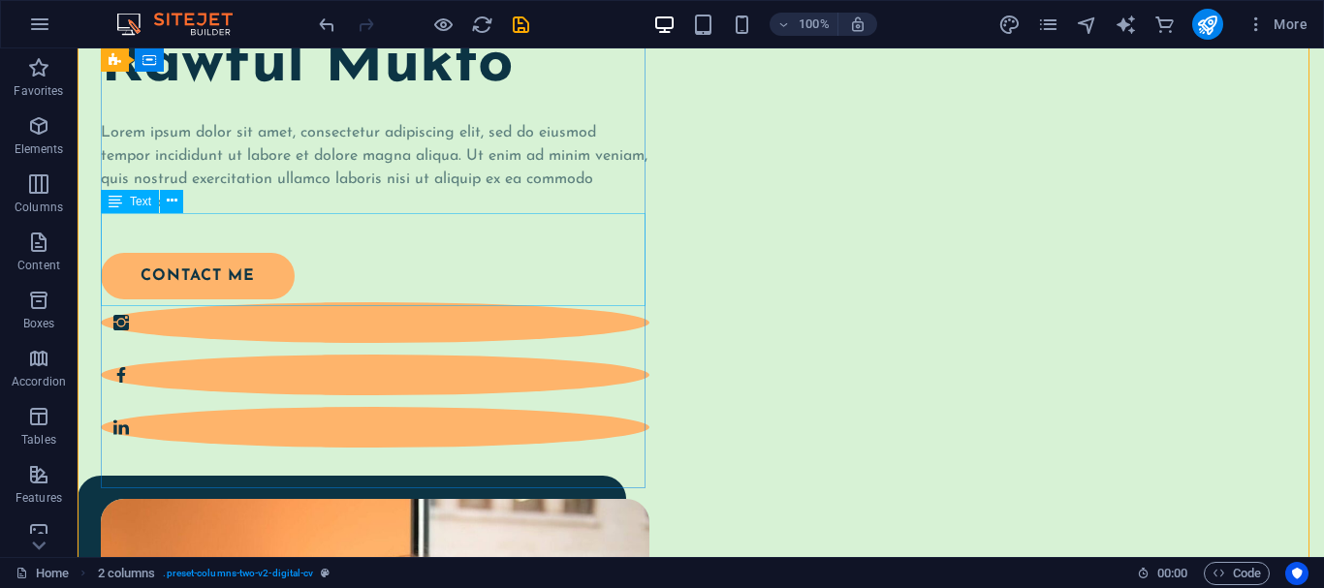
click at [288, 214] on div "Lorem ipsum dolor sit amet, consectetur adipiscing elit, sed do eiusmod tempor …" at bounding box center [375, 167] width 548 height 93
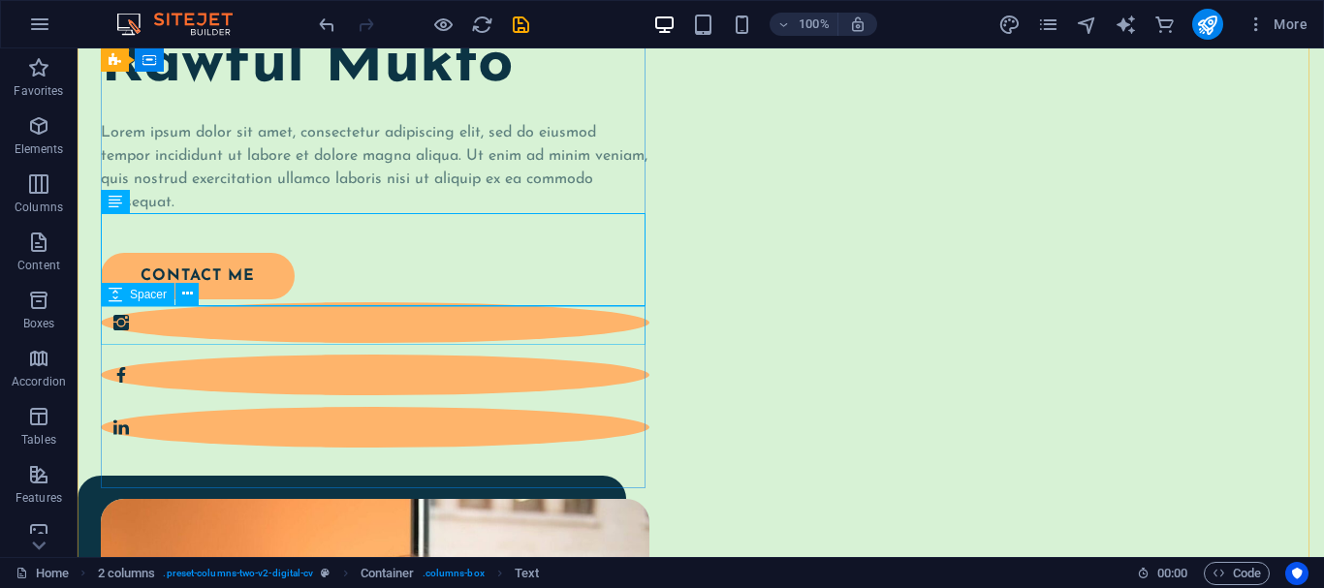
click at [198, 253] on div at bounding box center [375, 233] width 548 height 39
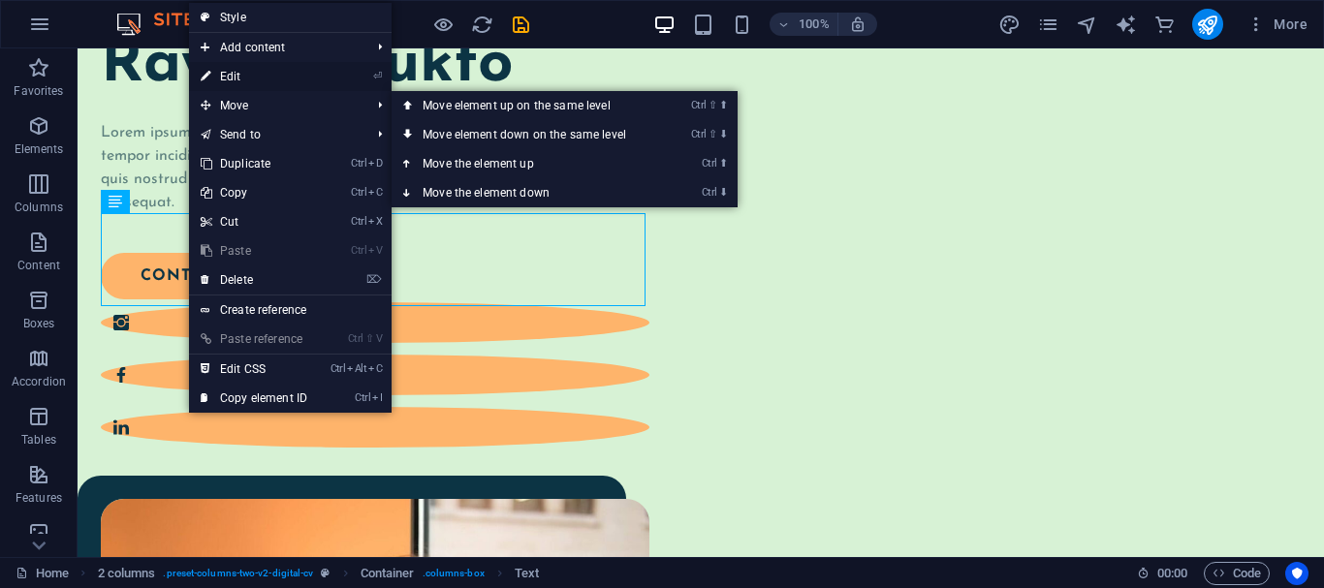
click at [260, 84] on link "⏎ Edit" at bounding box center [254, 76] width 130 height 29
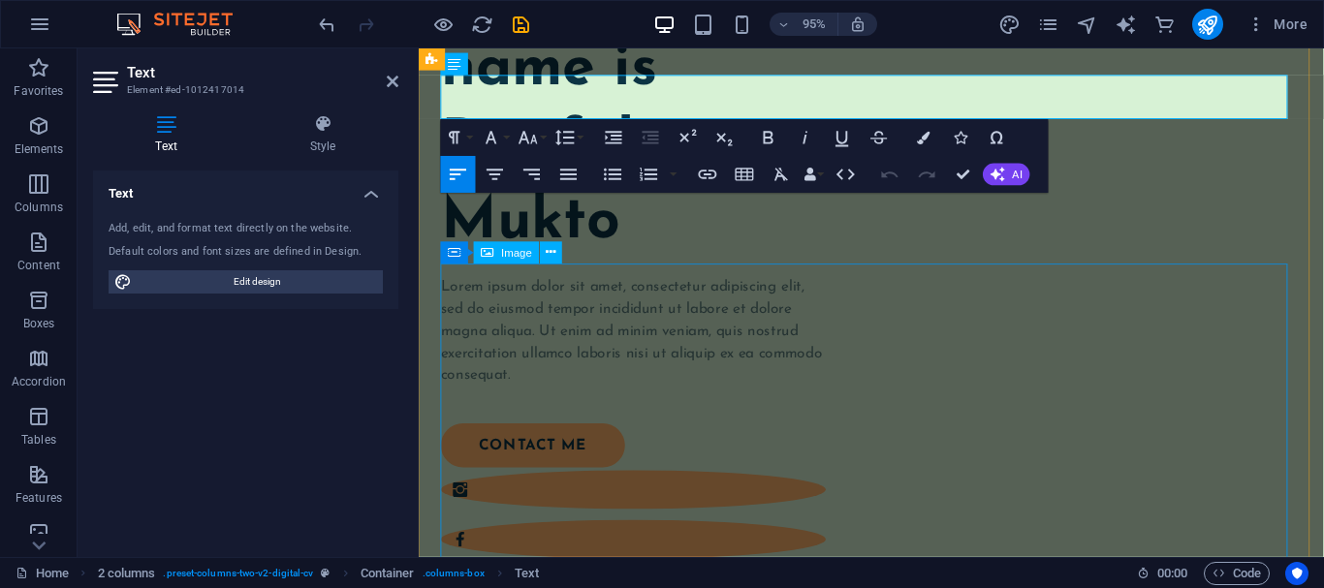
scroll to position [240, 0]
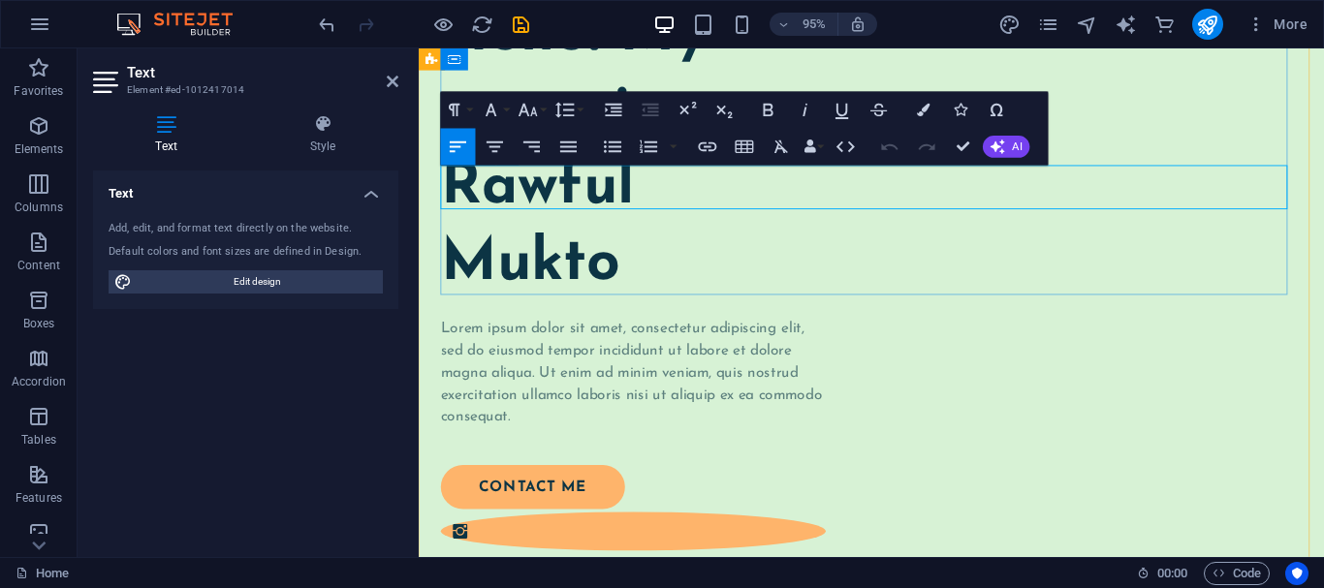
drag, startPoint x: 440, startPoint y: 179, endPoint x: 577, endPoint y: 193, distance: 137.3
drag, startPoint x: 518, startPoint y: 178, endPoint x: 486, endPoint y: 187, distance: 33.1
click at [486, 336] on span "Lorem ipsum dolor sit amet, consectetur adipiscing elit, sed do eiusmod tempor …" at bounding box center [642, 390] width 401 height 109
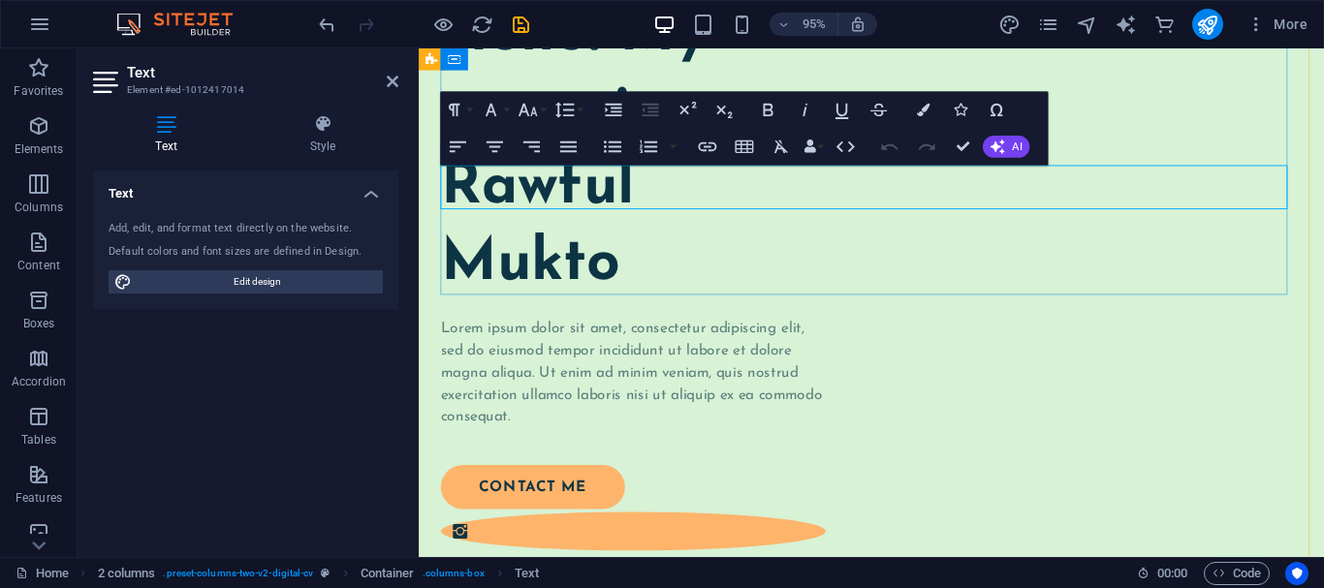
click at [847, 332] on p "Lorem ipsum dolor sit amet, consectetur adipiscing elit, sed do eiusmod tempor …" at bounding box center [644, 390] width 405 height 116
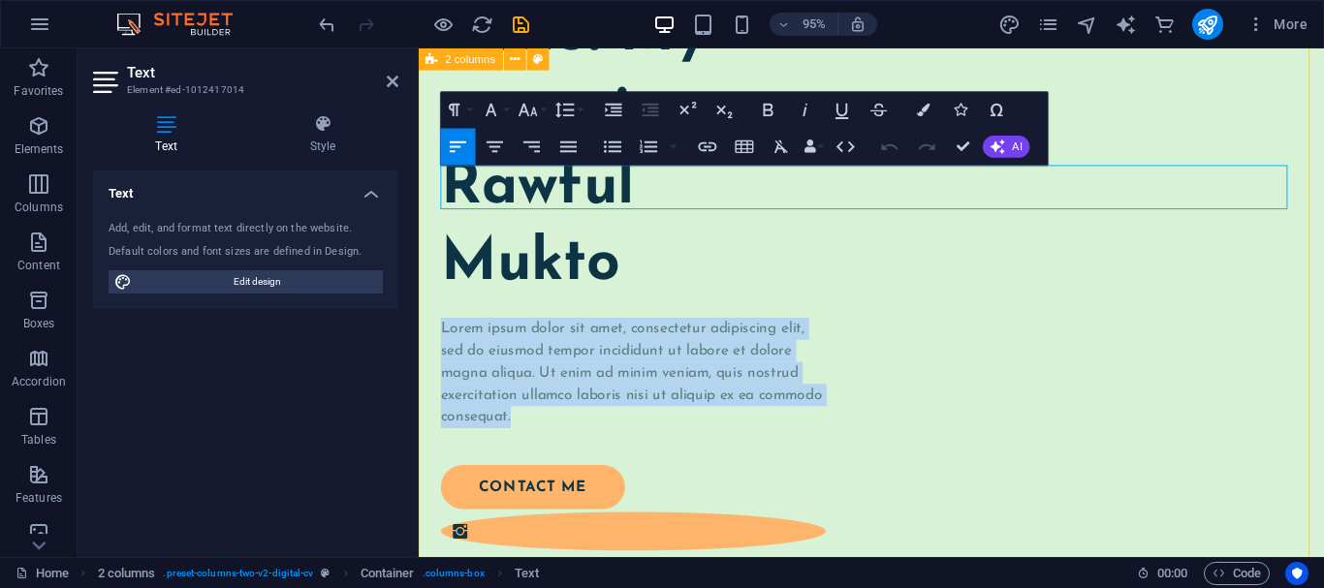
drag, startPoint x: 1181, startPoint y: 208, endPoint x: 422, endPoint y: 186, distance: 760.0
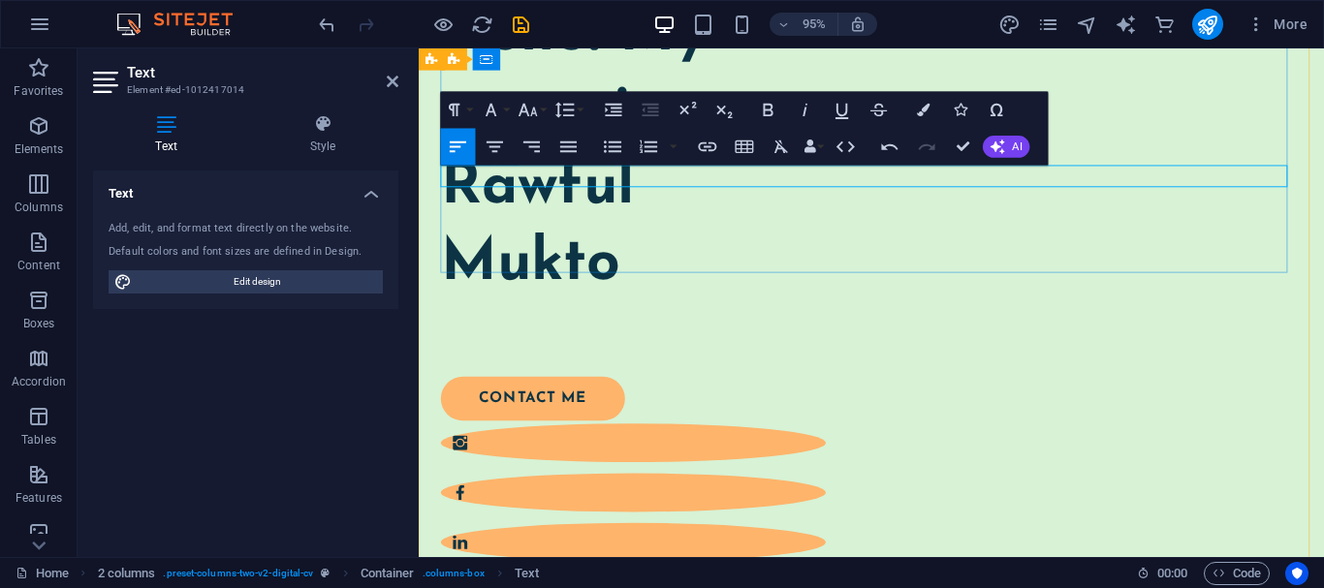
click at [604, 332] on p at bounding box center [644, 343] width 405 height 23
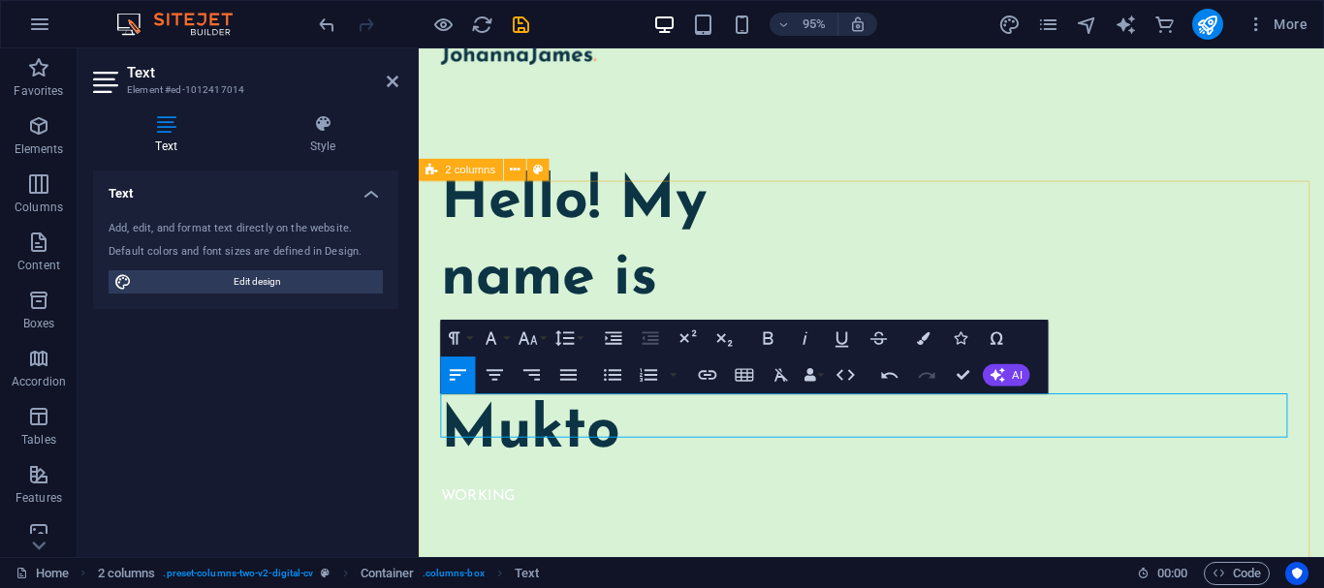
scroll to position [97, 0]
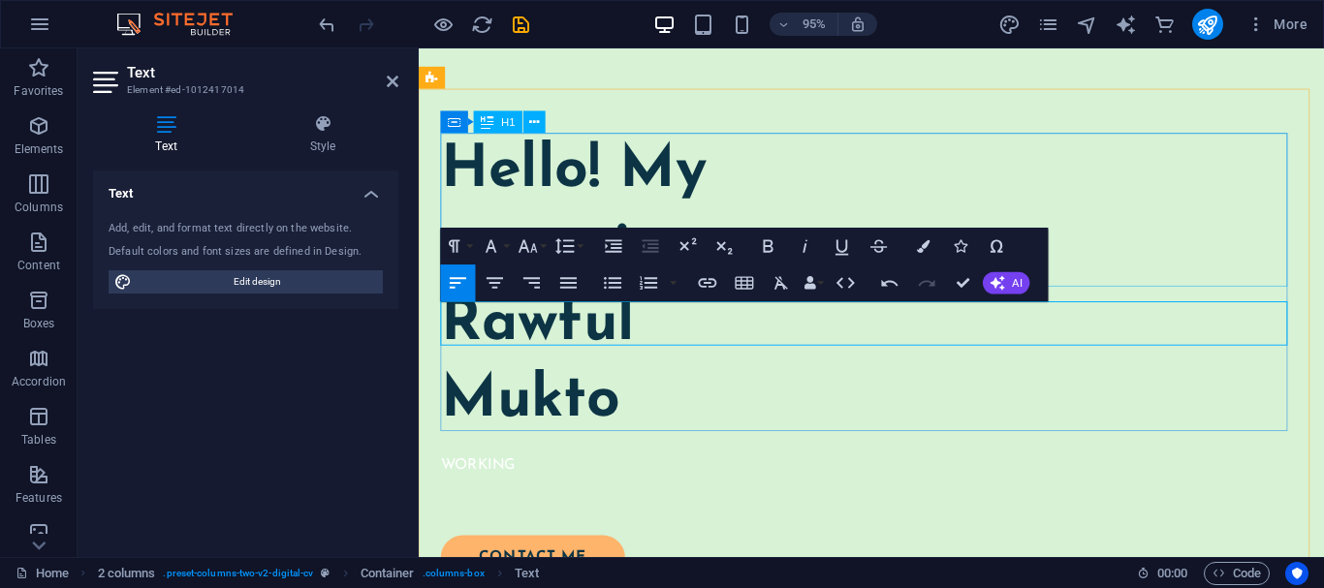
click at [847, 259] on div "Hello! My name is Rawful Mukto" at bounding box center [644, 299] width 405 height 323
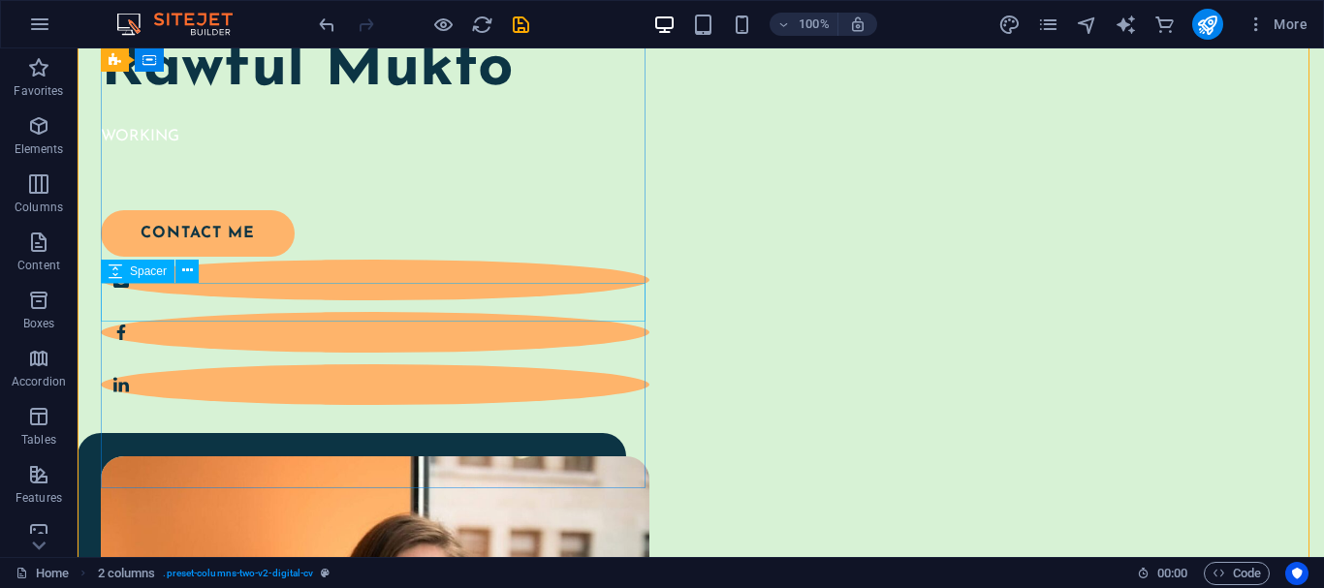
scroll to position [291, 0]
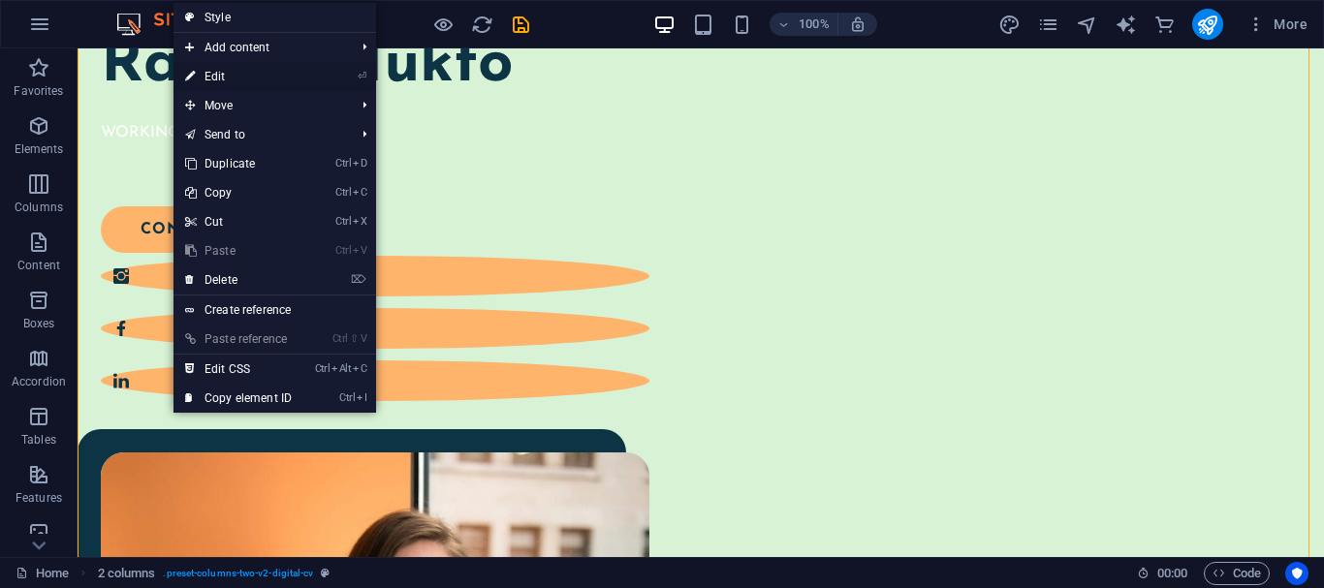
click at [225, 78] on link "⏎ Edit" at bounding box center [238, 76] width 130 height 29
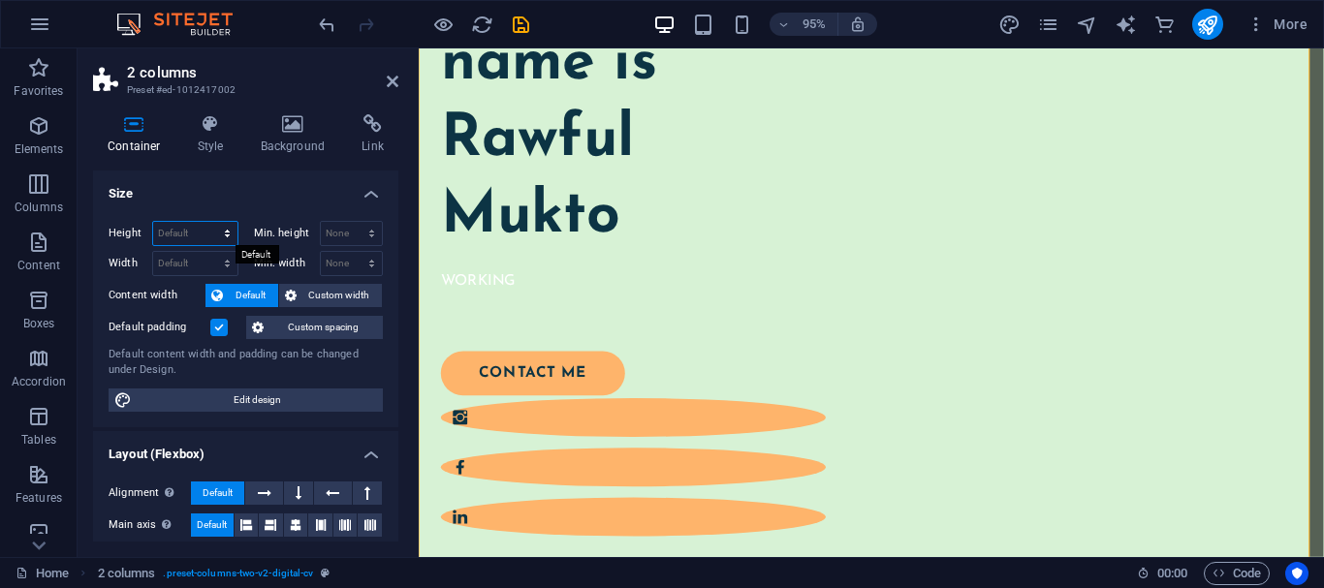
click at [182, 234] on select "Default px rem % vh vw" at bounding box center [195, 233] width 84 height 23
click at [198, 230] on select "Default px rem % vh vw" at bounding box center [195, 233] width 84 height 23
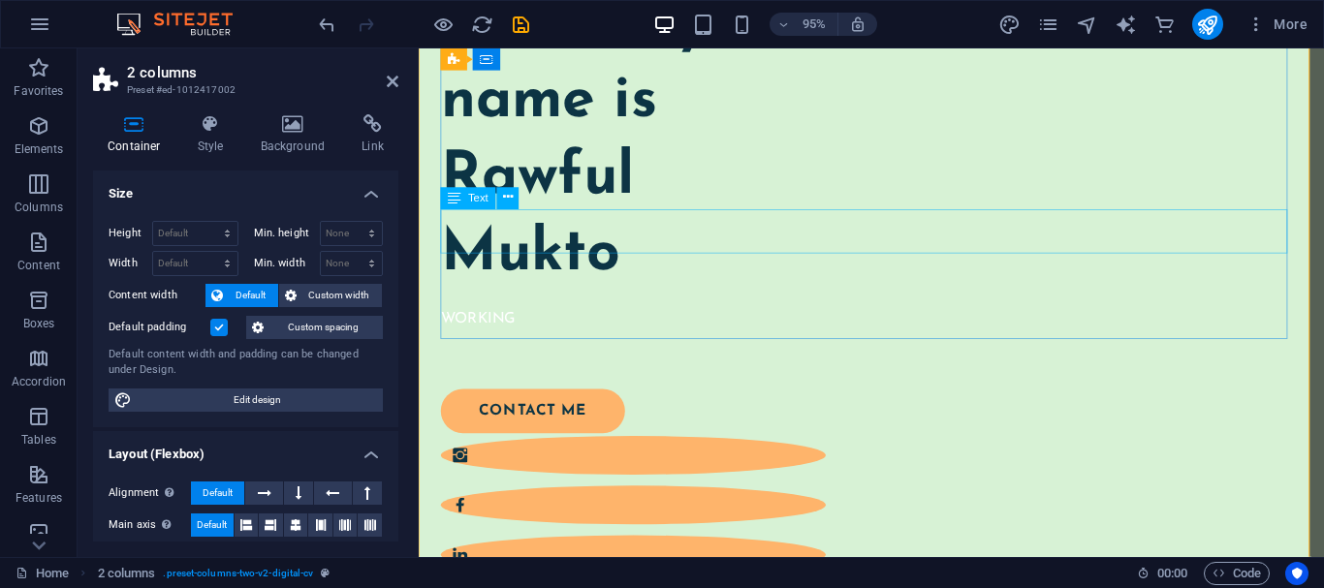
scroll to position [194, 0]
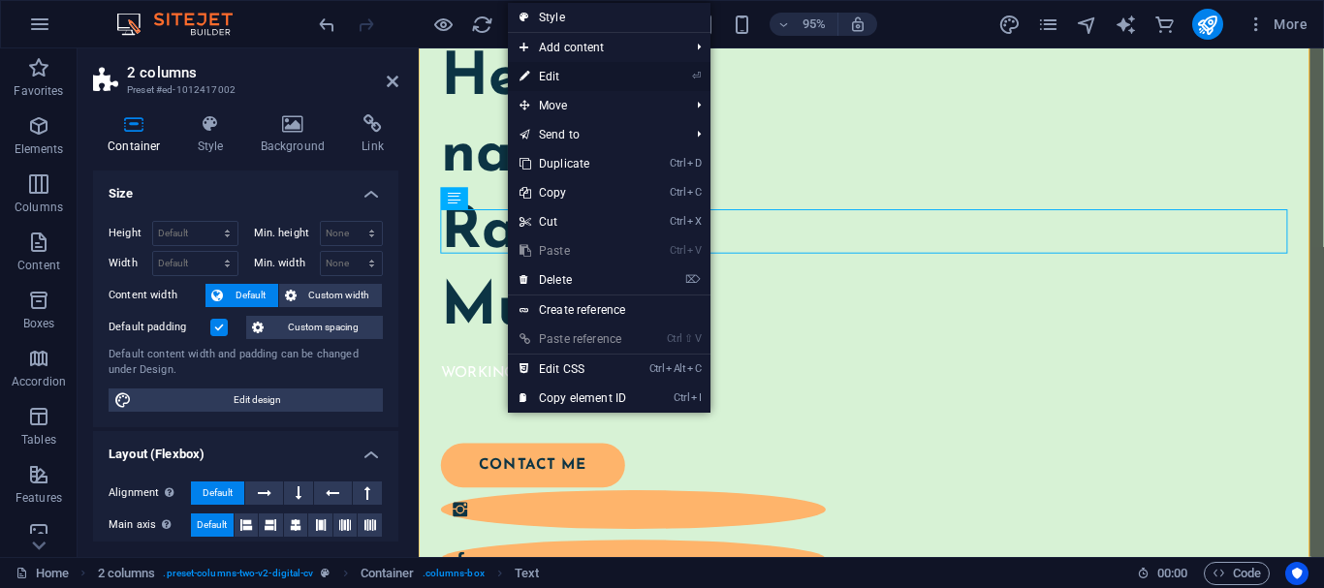
click at [575, 79] on link "⏎ Edit" at bounding box center [573, 76] width 130 height 29
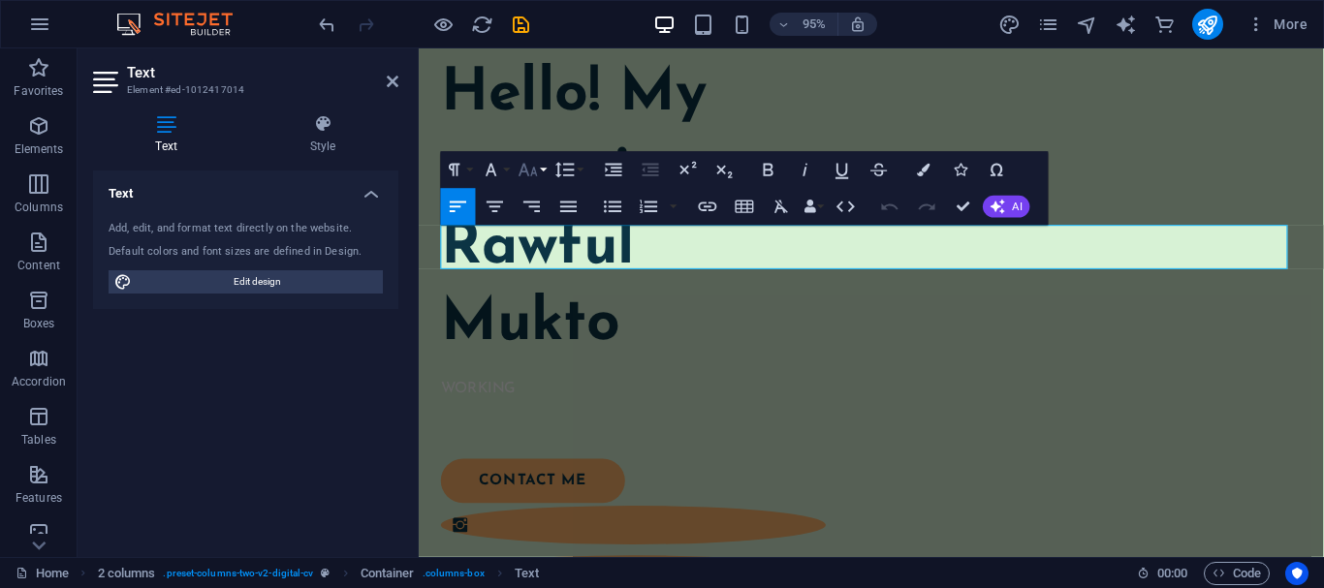
click at [521, 180] on icon "button" at bounding box center [528, 170] width 22 height 22
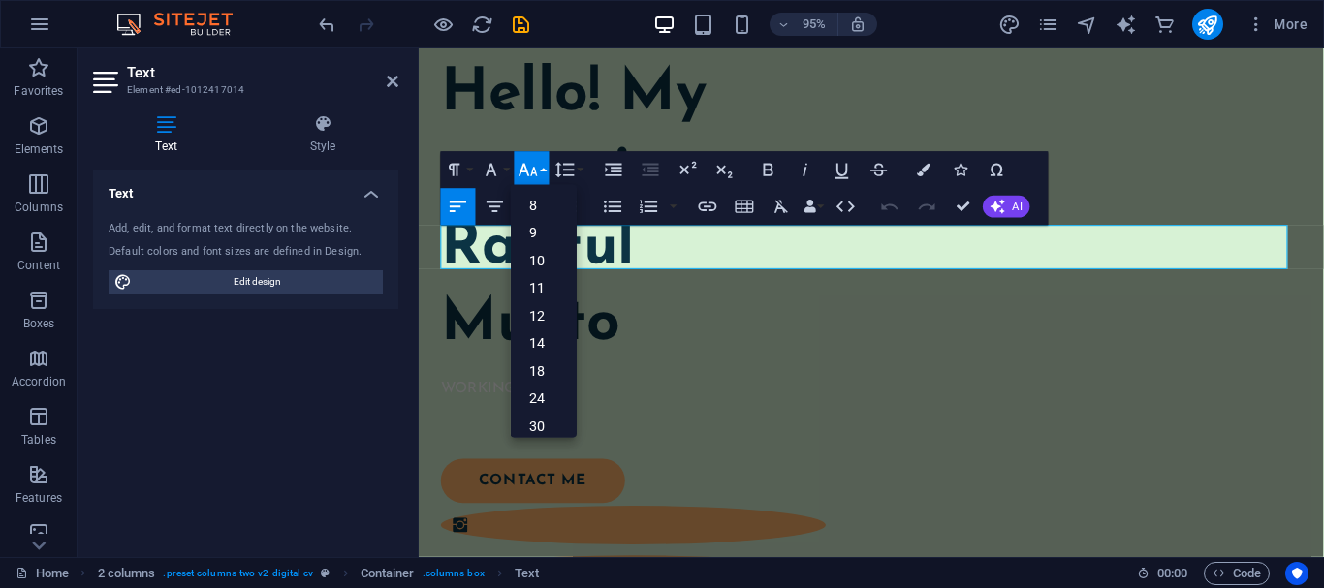
click at [531, 175] on icon "button" at bounding box center [527, 170] width 18 height 13
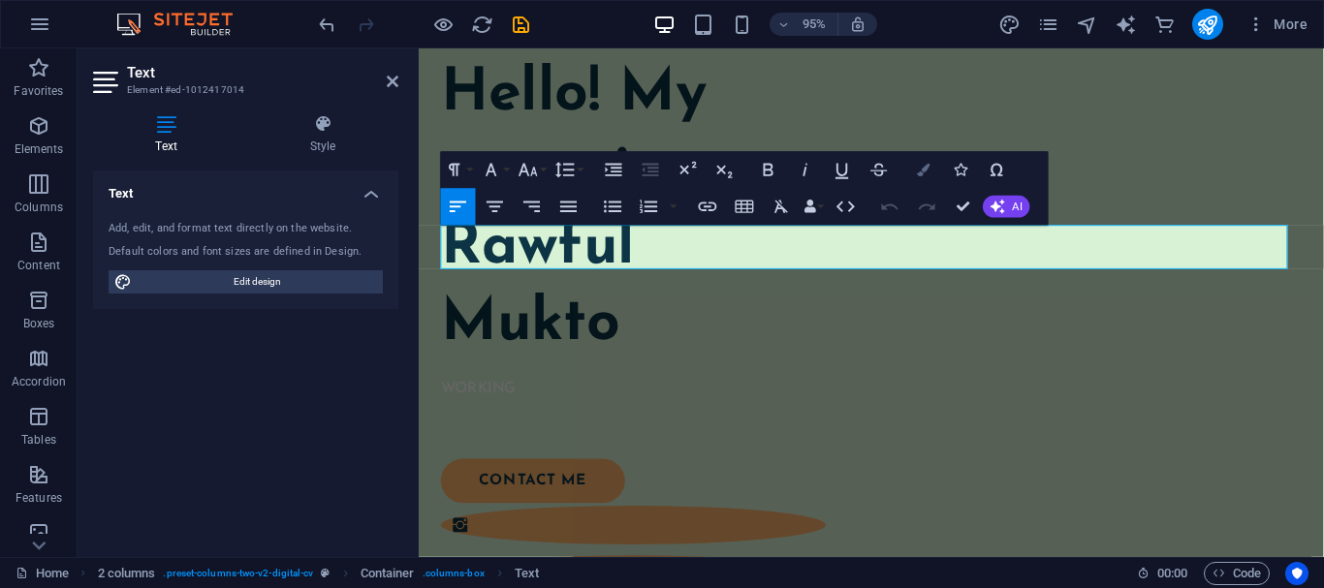
click at [921, 177] on button "Colors" at bounding box center [923, 169] width 35 height 37
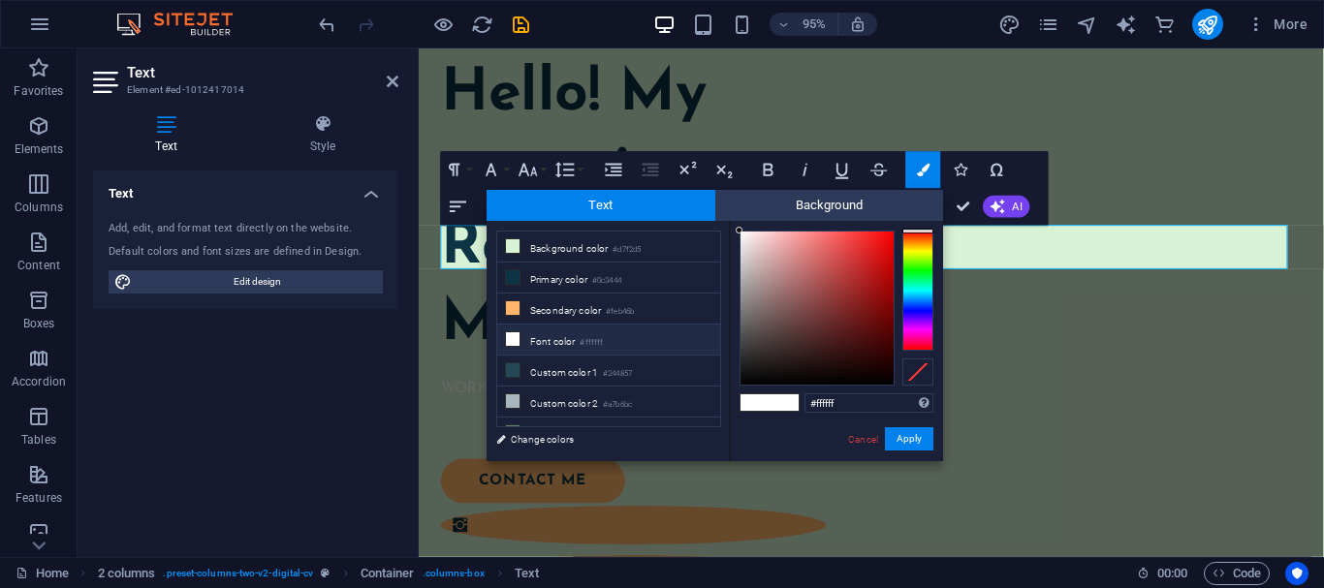
type input "#851818"
click at [865, 304] on div at bounding box center [816, 308] width 153 height 153
click at [905, 431] on button "Apply" at bounding box center [909, 438] width 48 height 23
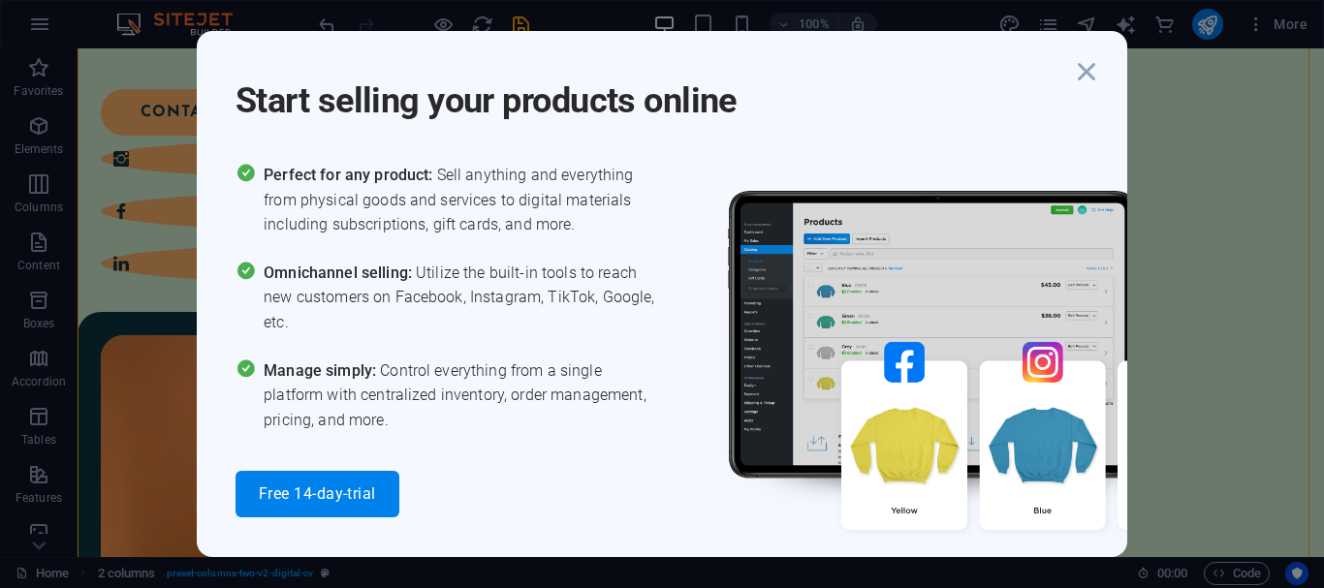
scroll to position [468, 0]
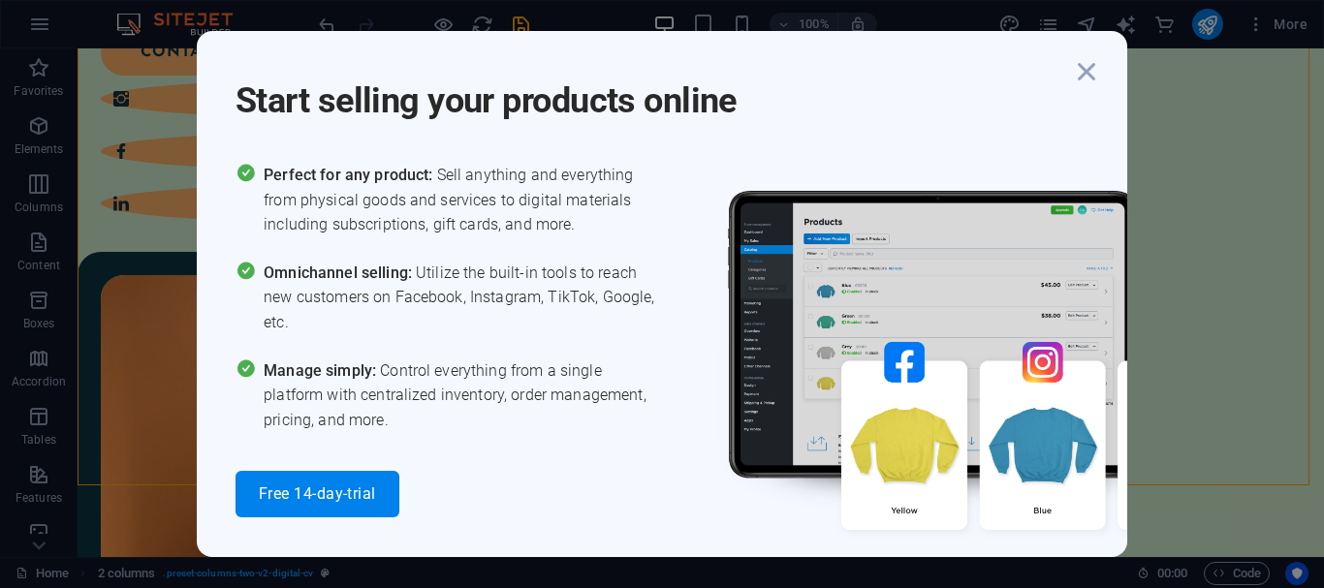
click at [1105, 70] on div "Start selling your products online" at bounding box center [680, 89] width 891 height 70
click at [1082, 73] on icon "button" at bounding box center [1086, 71] width 35 height 35
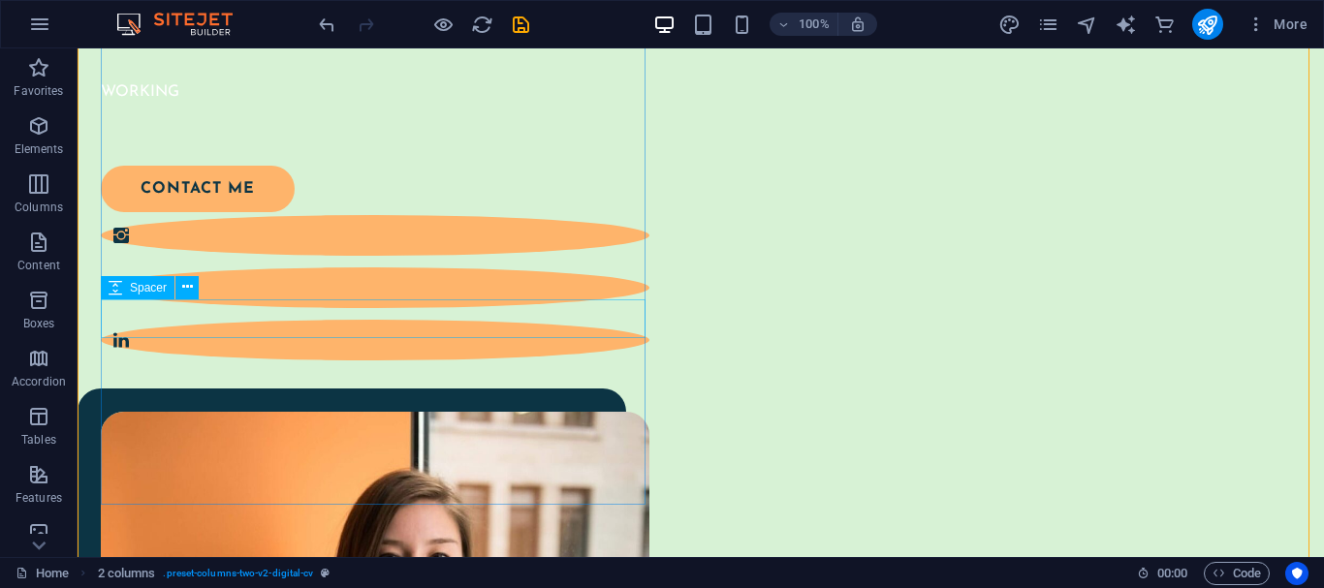
scroll to position [274, 0]
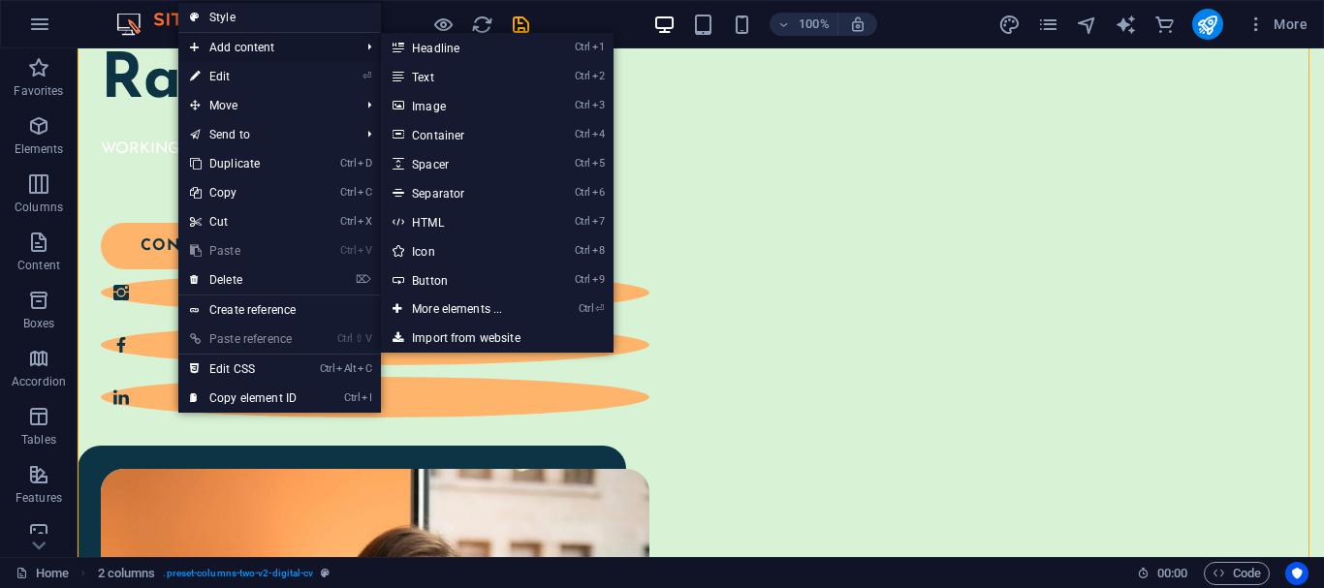
click at [271, 43] on span "Add content" at bounding box center [264, 47] width 173 height 29
click at [276, 54] on span "Add content" at bounding box center [264, 47] width 173 height 29
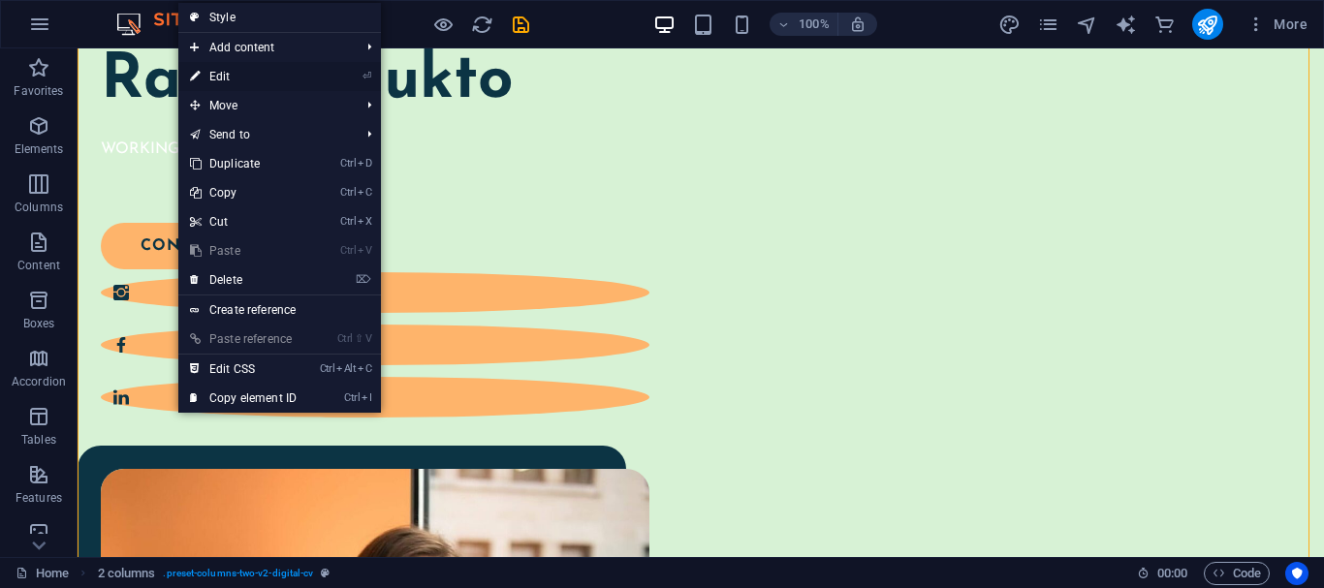
click at [258, 74] on link "⏎ Edit" at bounding box center [243, 76] width 130 height 29
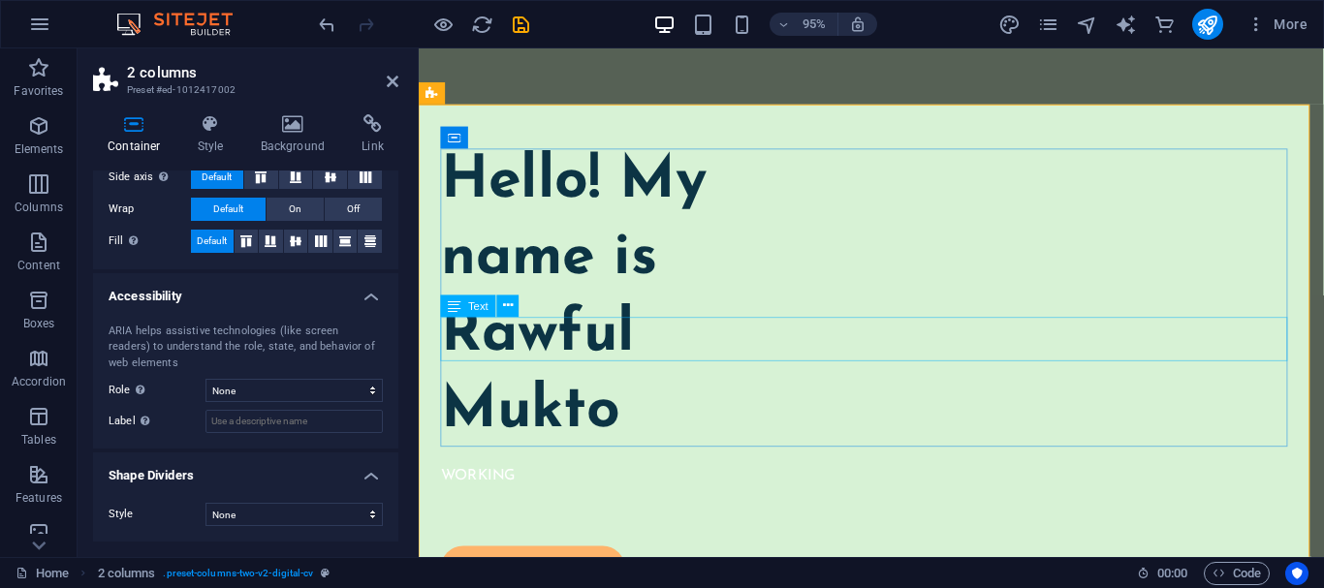
scroll to position [80, 0]
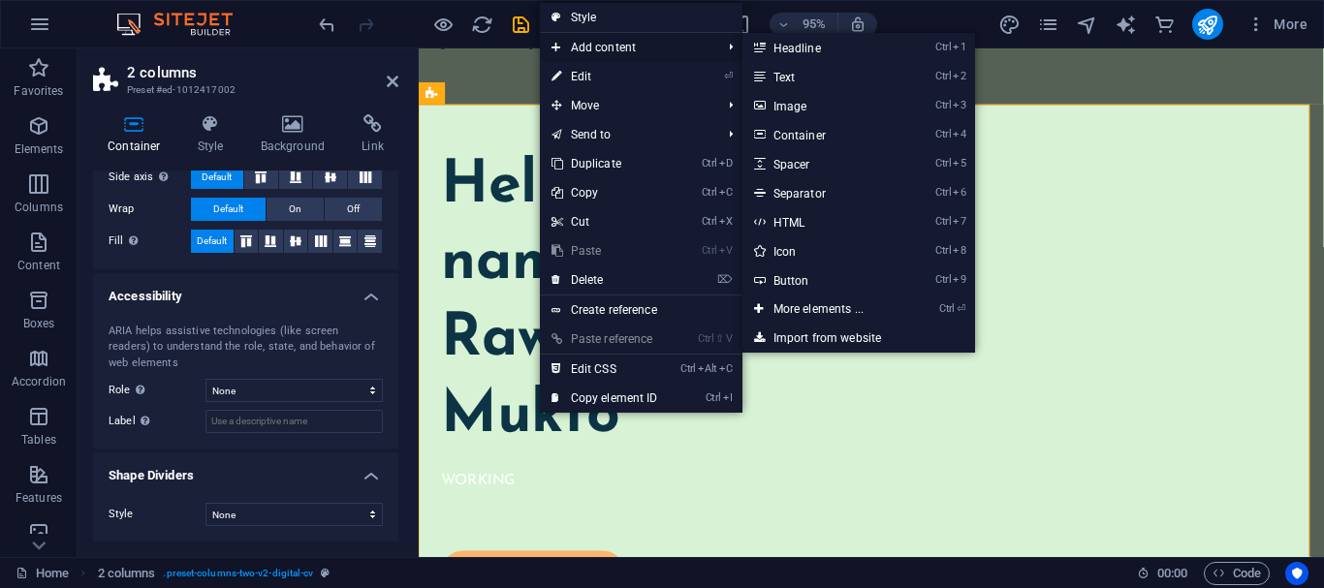
click at [630, 47] on span "Add content" at bounding box center [626, 47] width 173 height 29
click at [813, 221] on link "Ctrl 7 HTML" at bounding box center [822, 221] width 160 height 29
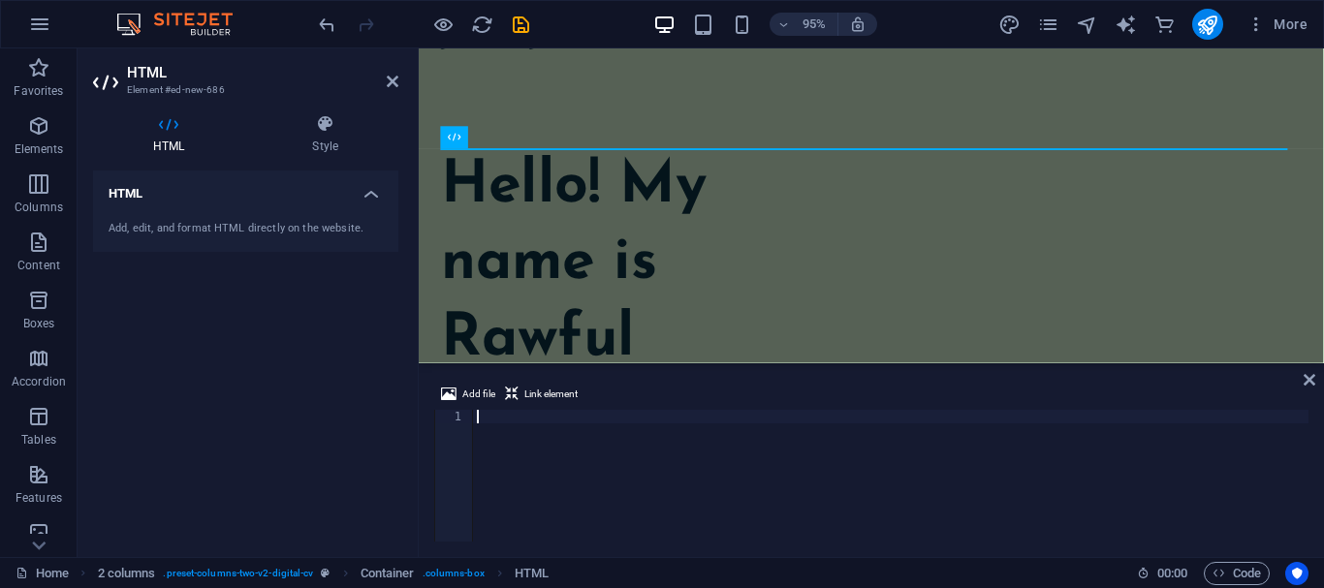
paste textarea "https://www.facebook.com/mokto.rawful.12"
type textarea "https://www.facebook.com/mokto.rawful.12"
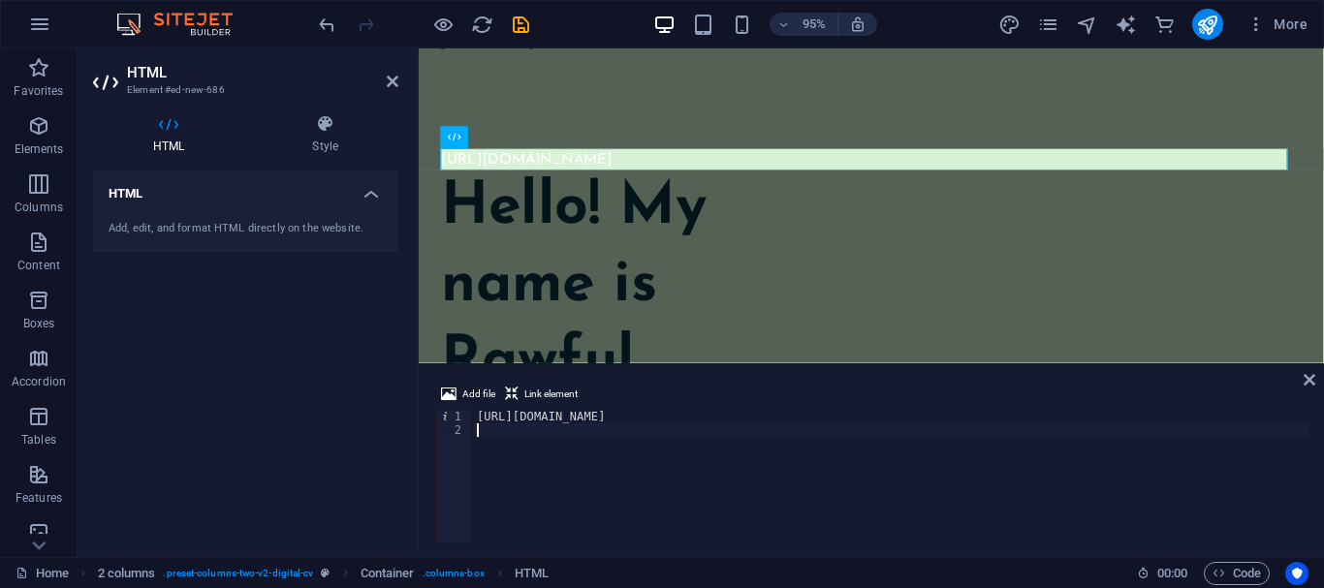
click at [921, 392] on div "Add file Link element" at bounding box center [871, 397] width 874 height 28
click at [1313, 380] on icon at bounding box center [1309, 380] width 12 height 16
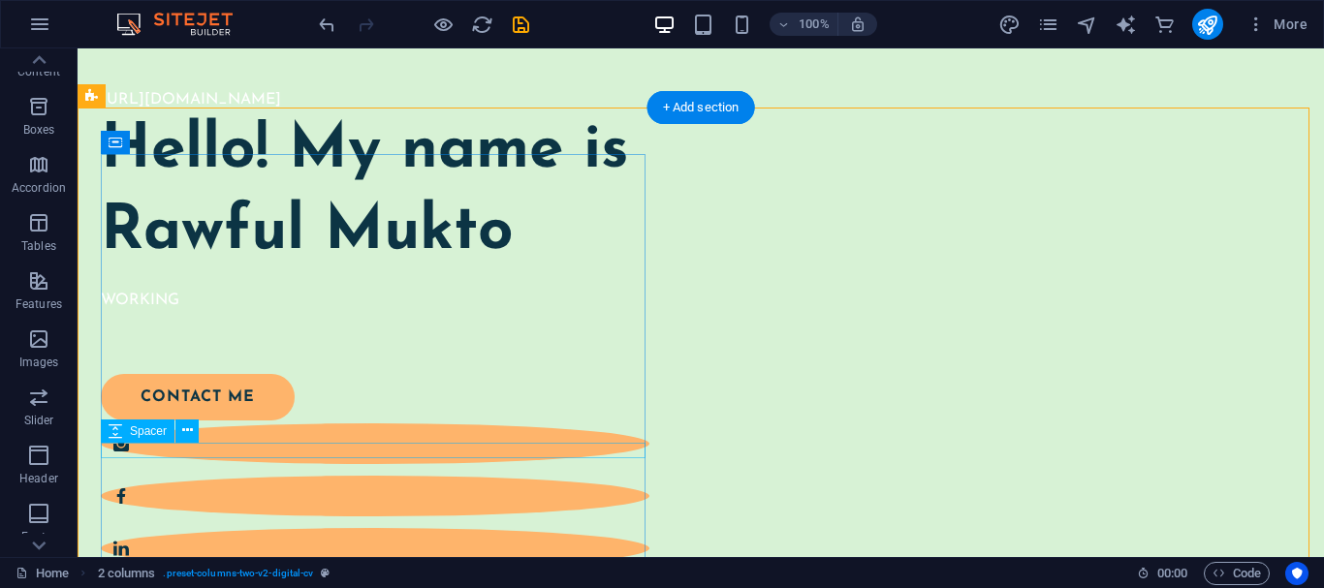
scroll to position [177, 0]
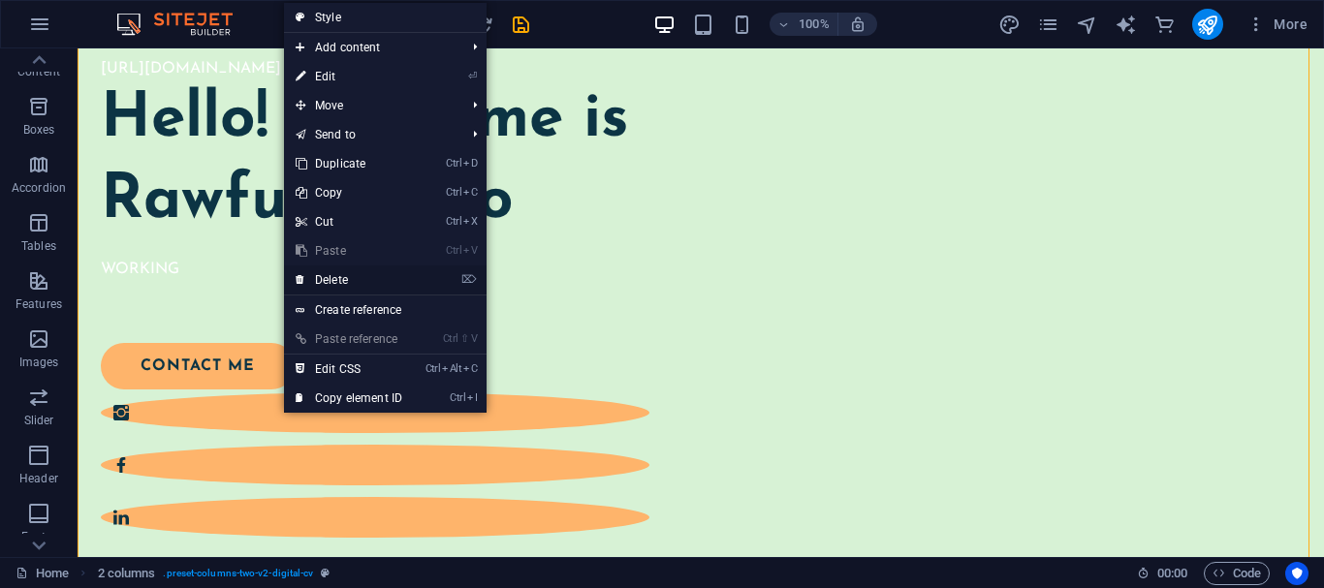
click at [355, 270] on link "⌦ Delete" at bounding box center [349, 280] width 130 height 29
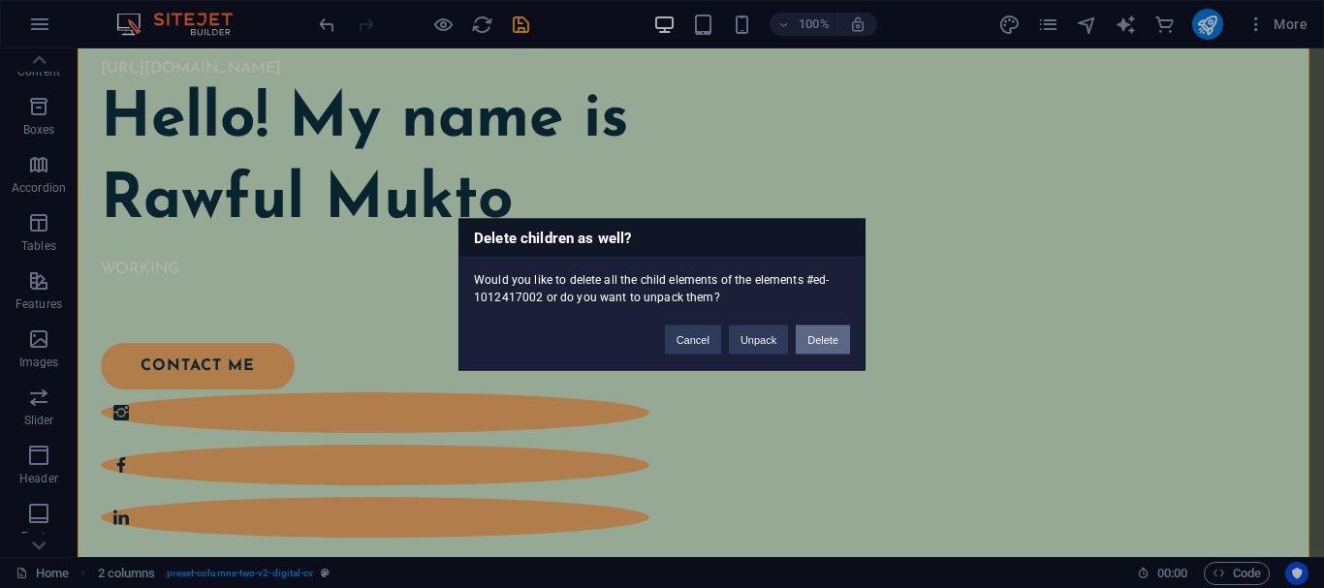
click at [813, 343] on button "Delete" at bounding box center [823, 339] width 54 height 29
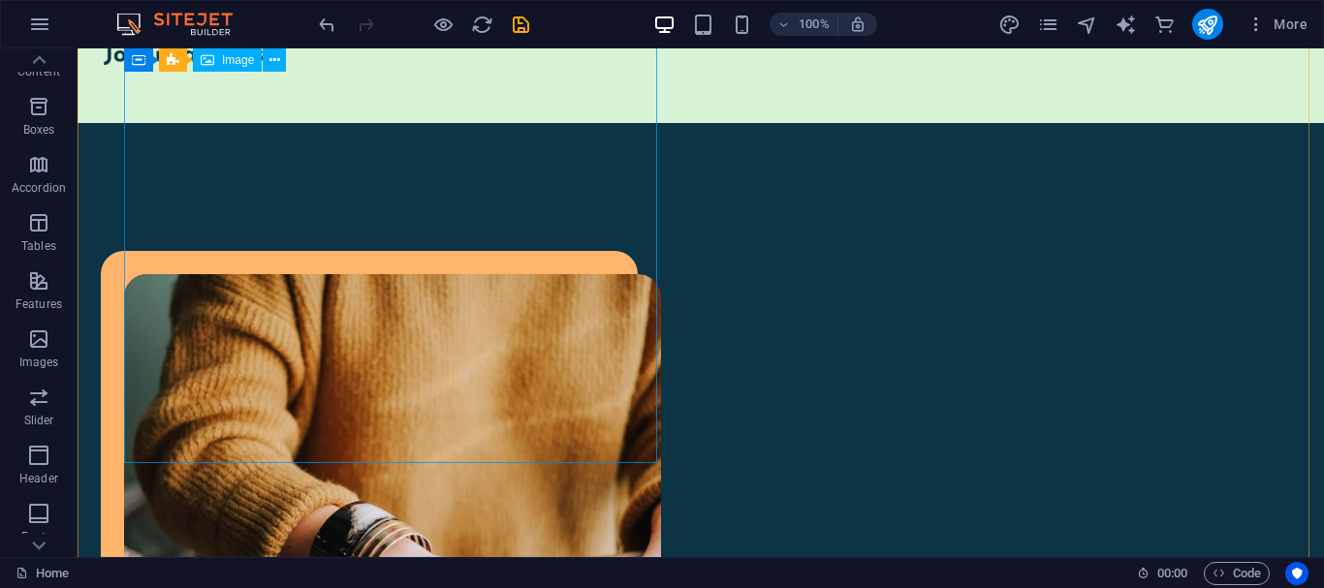
scroll to position [0, 0]
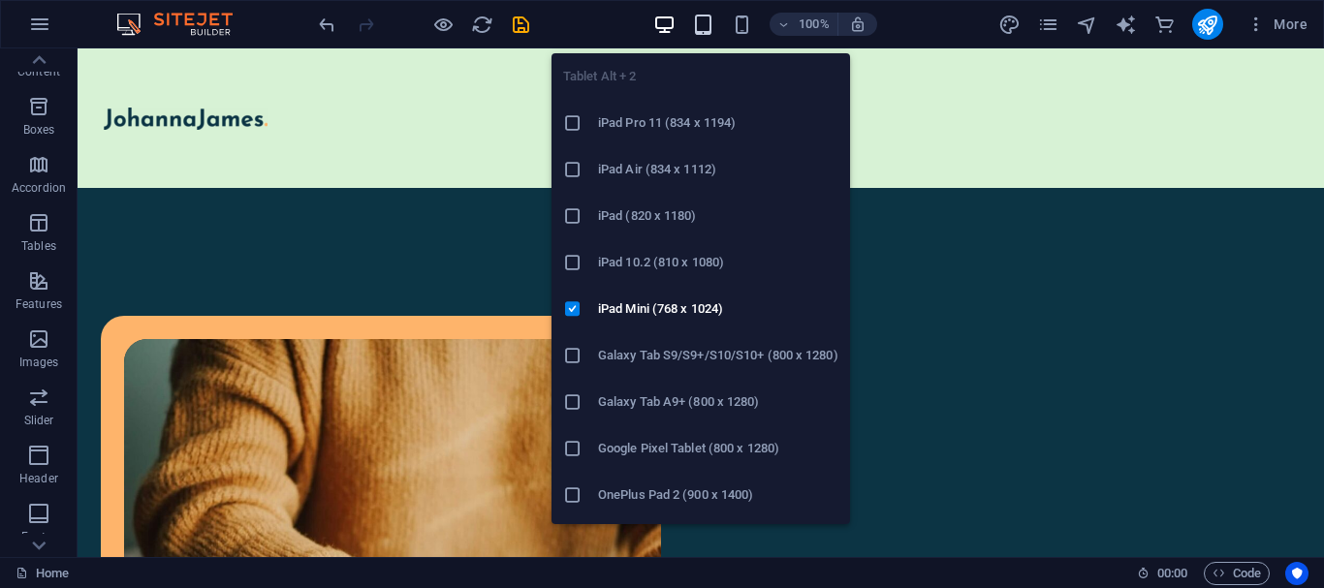
click at [704, 35] on icon "button" at bounding box center [703, 25] width 22 height 22
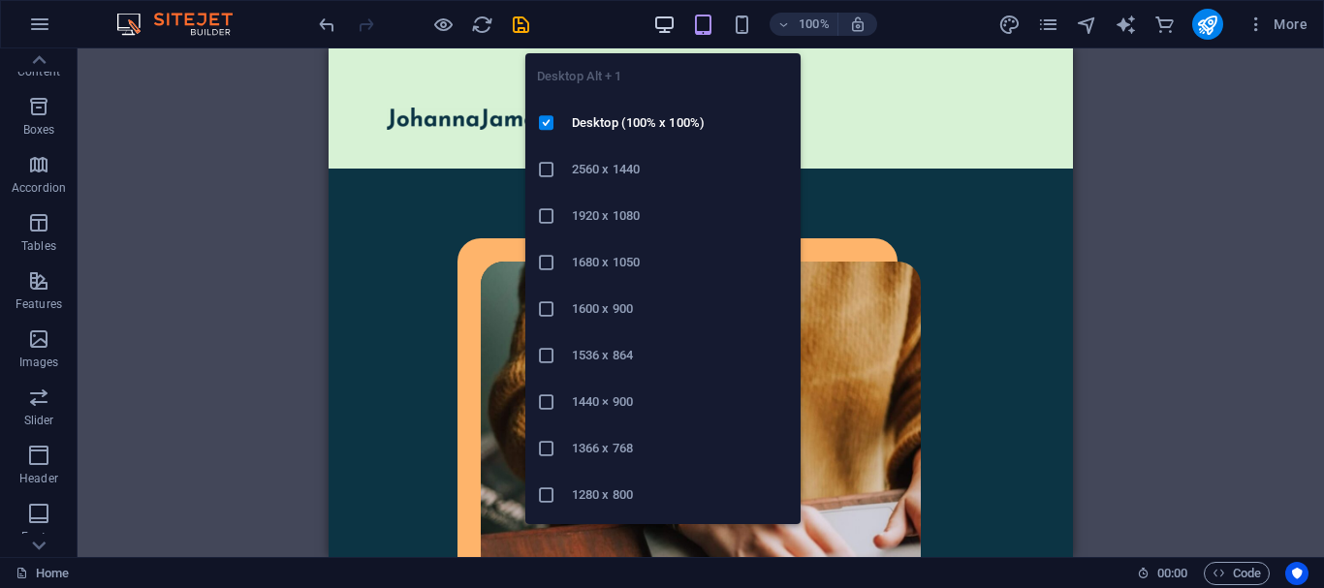
click at [670, 26] on icon "button" at bounding box center [664, 25] width 22 height 22
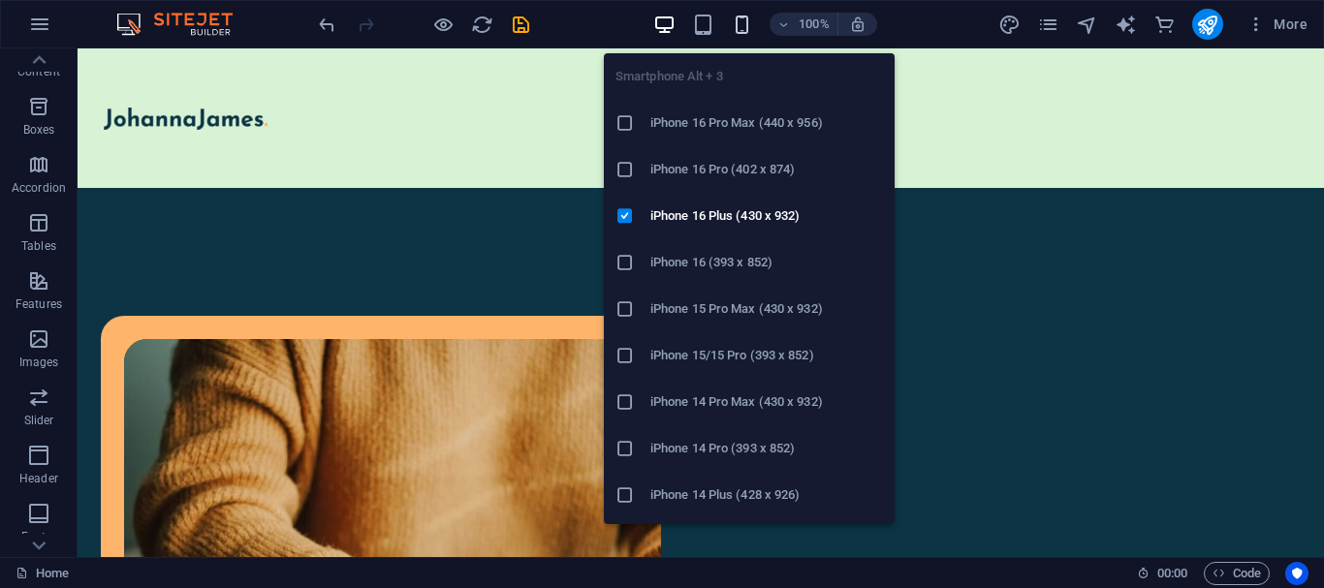
click at [743, 18] on icon "button" at bounding box center [742, 25] width 22 height 22
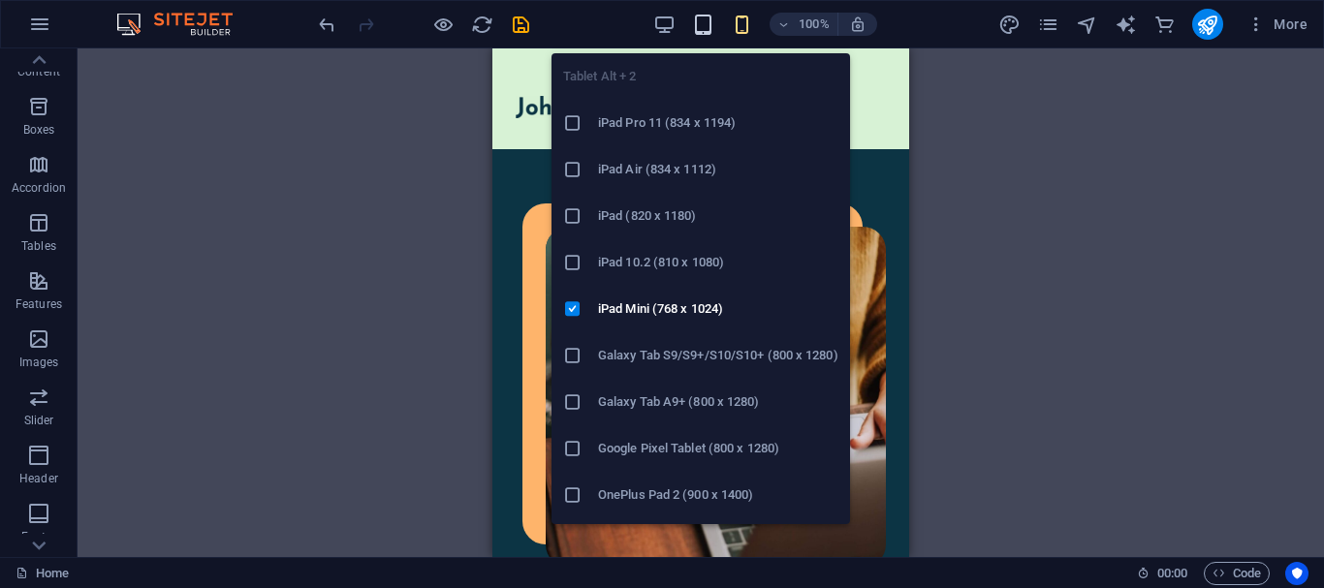
click at [704, 26] on icon "button" at bounding box center [703, 25] width 22 height 22
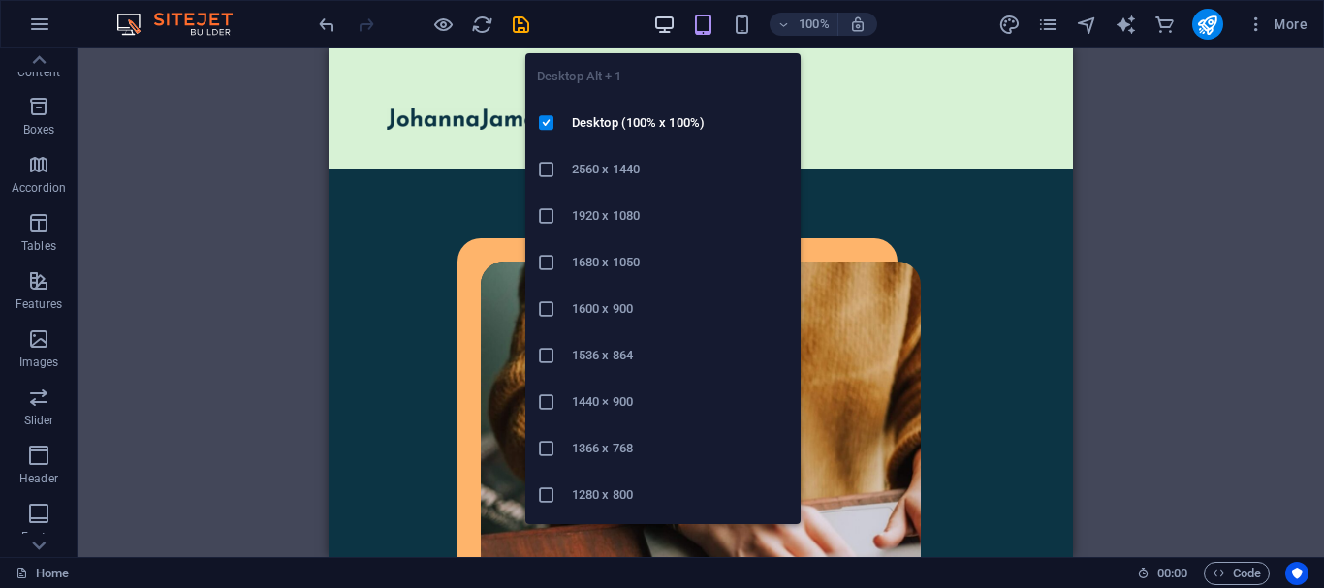
click at [666, 28] on icon "button" at bounding box center [664, 25] width 22 height 22
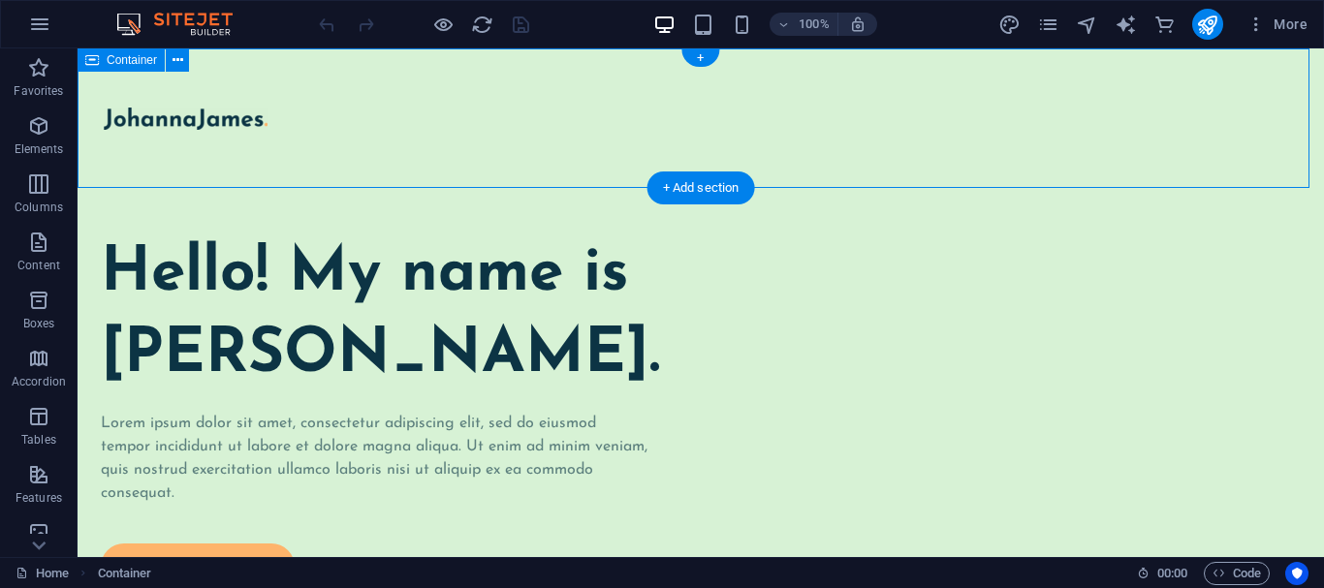
click at [1179, 81] on div at bounding box center [701, 118] width 1246 height 140
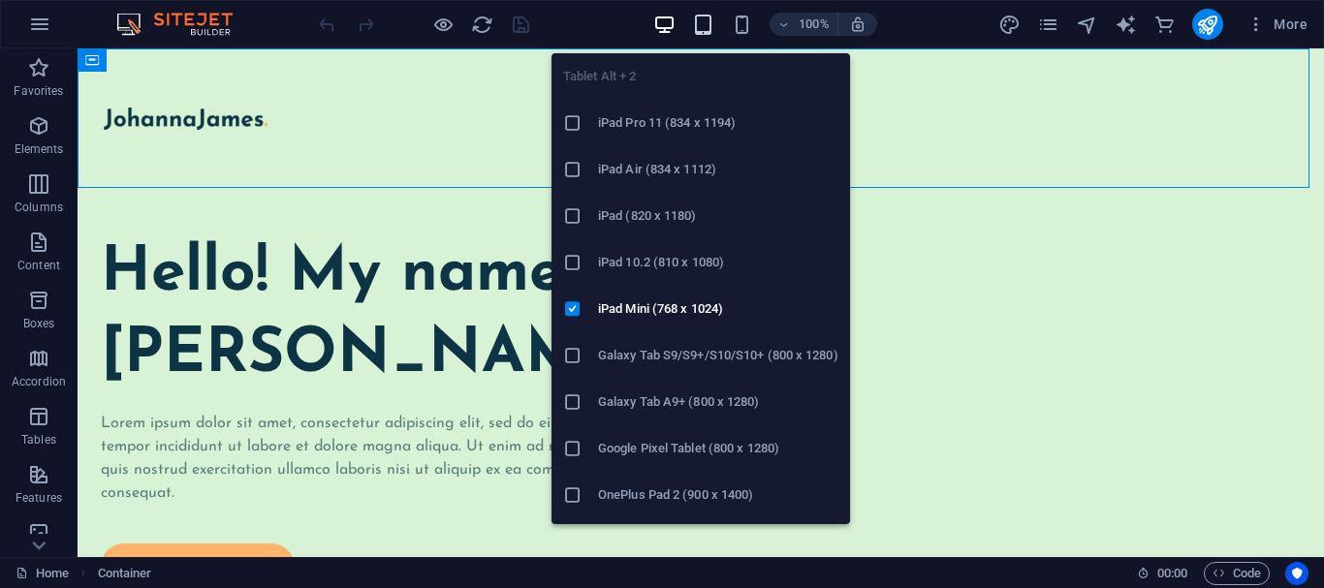
click at [704, 19] on icon "button" at bounding box center [703, 25] width 22 height 22
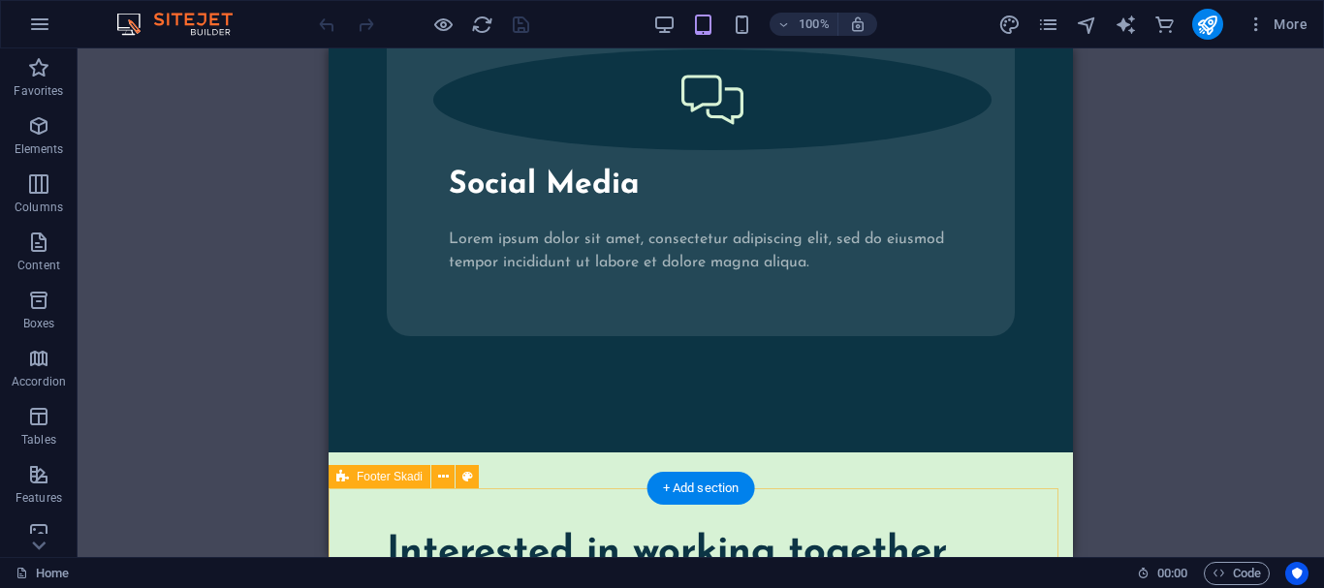
scroll to position [3753, 0]
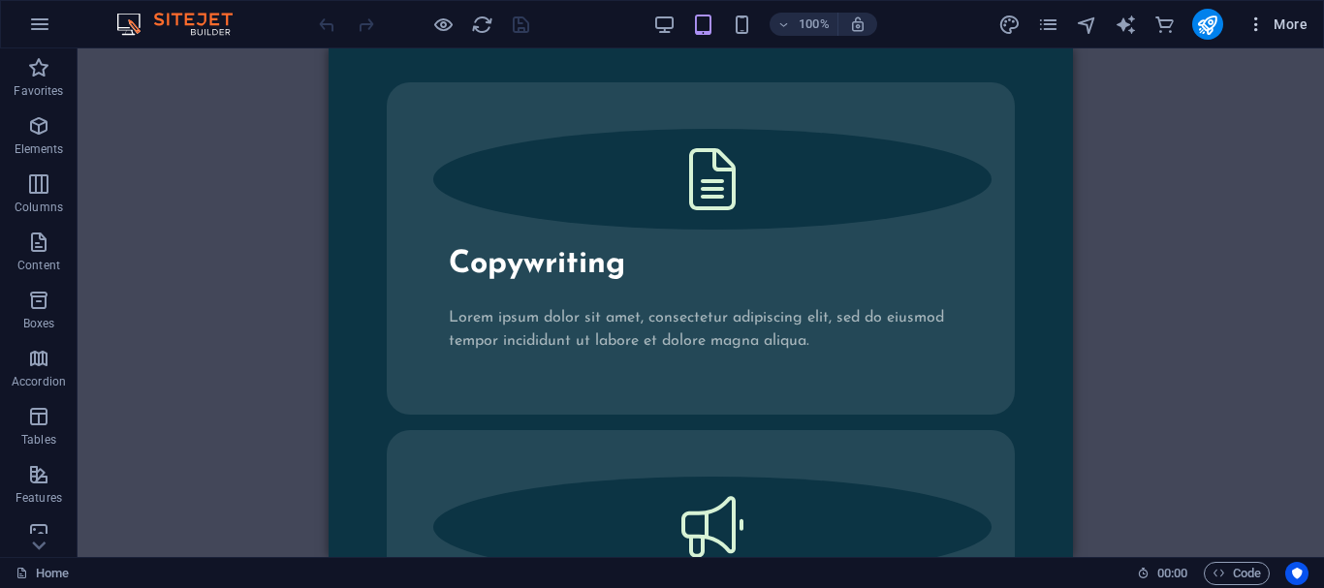
click at [1304, 23] on span "More" at bounding box center [1276, 24] width 61 height 19
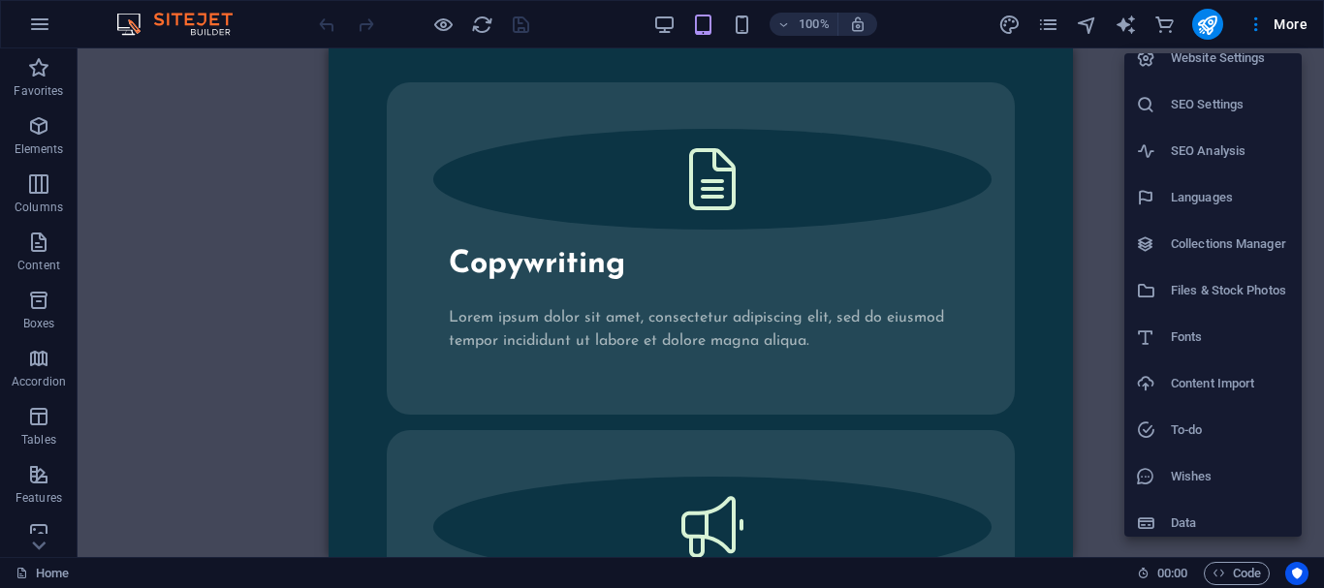
scroll to position [28, 0]
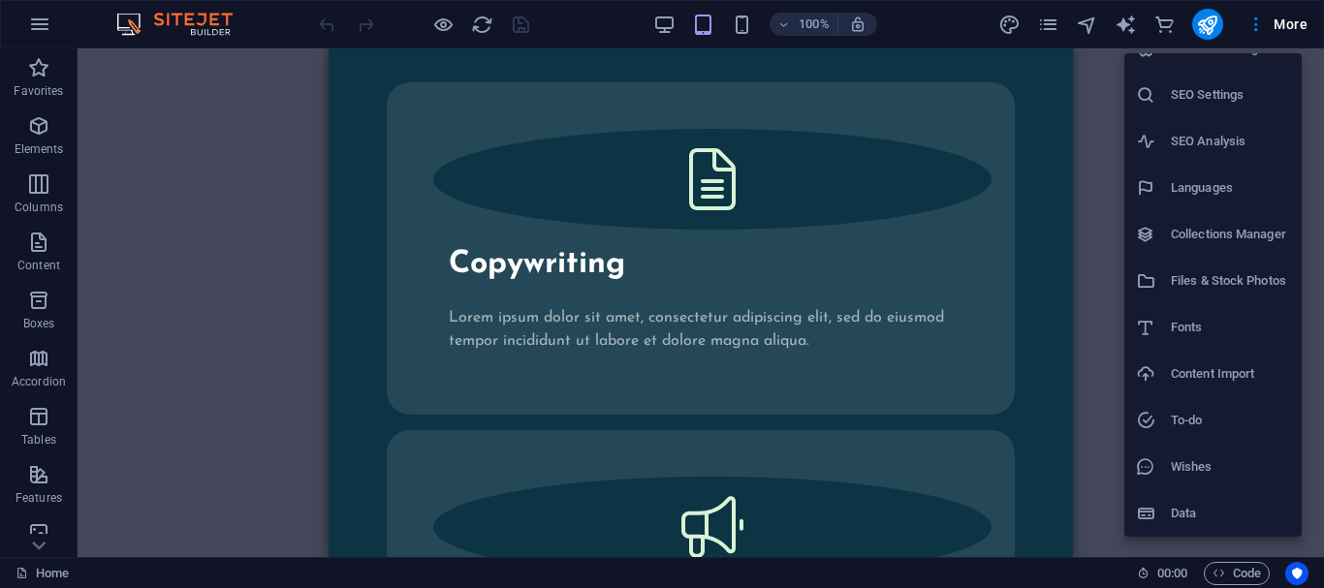
click at [1204, 34] on div at bounding box center [662, 294] width 1324 height 588
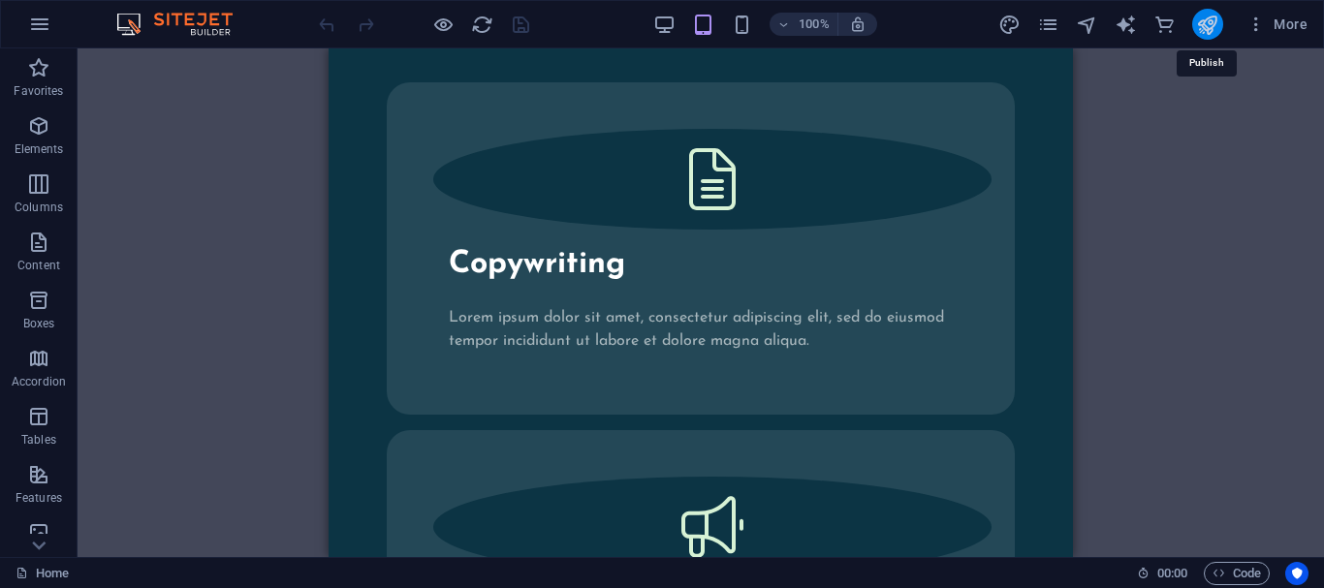
click at [1208, 23] on icon "publish" at bounding box center [1207, 25] width 22 height 22
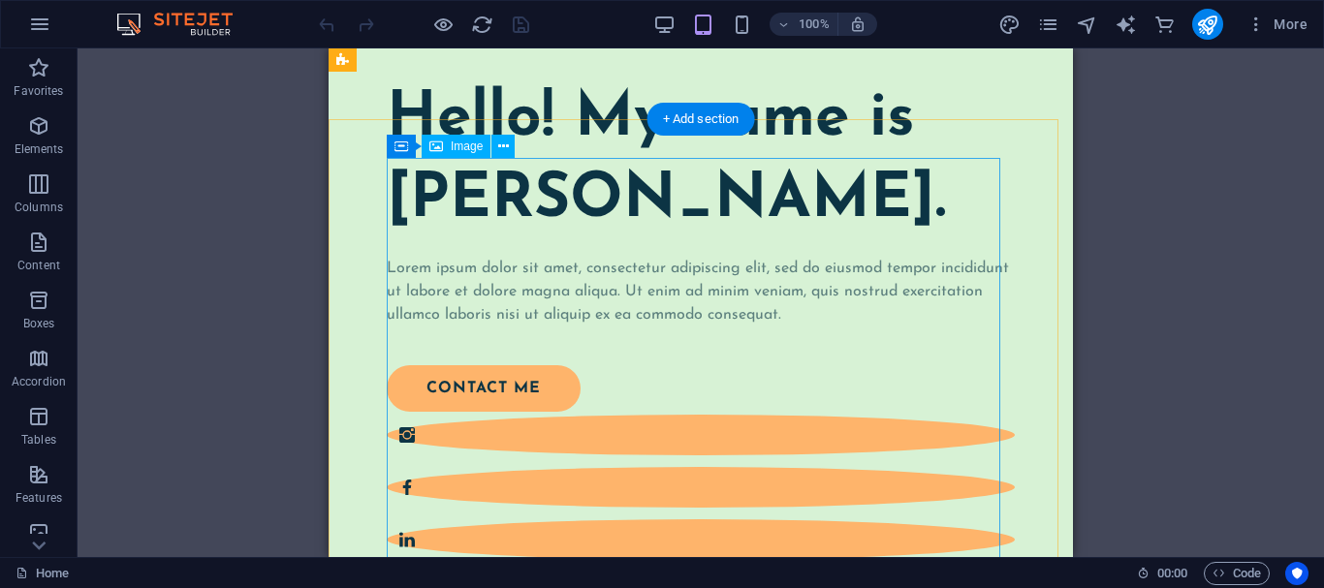
scroll to position [0, 0]
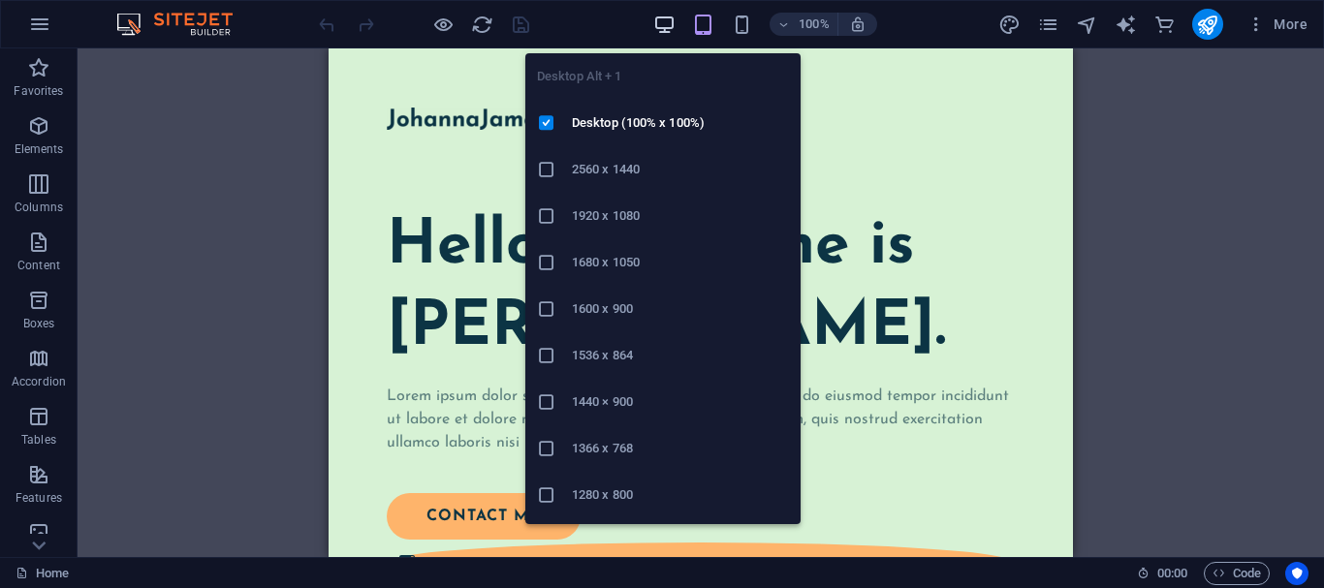
click at [671, 31] on icon "button" at bounding box center [664, 25] width 22 height 22
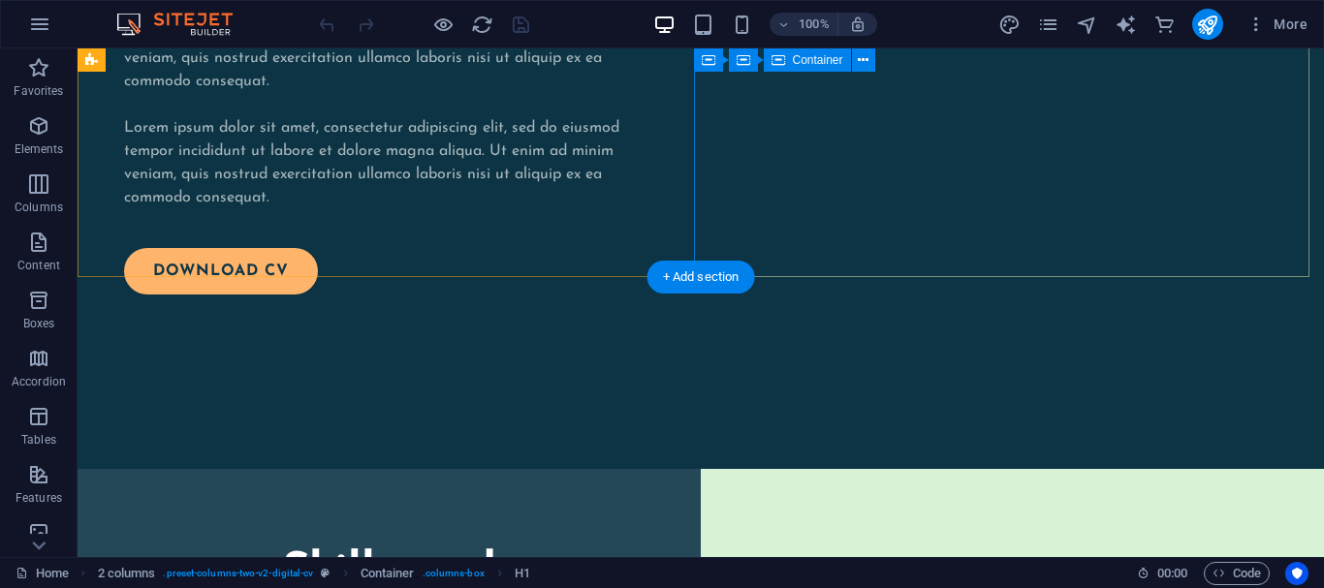
scroll to position [2616, 0]
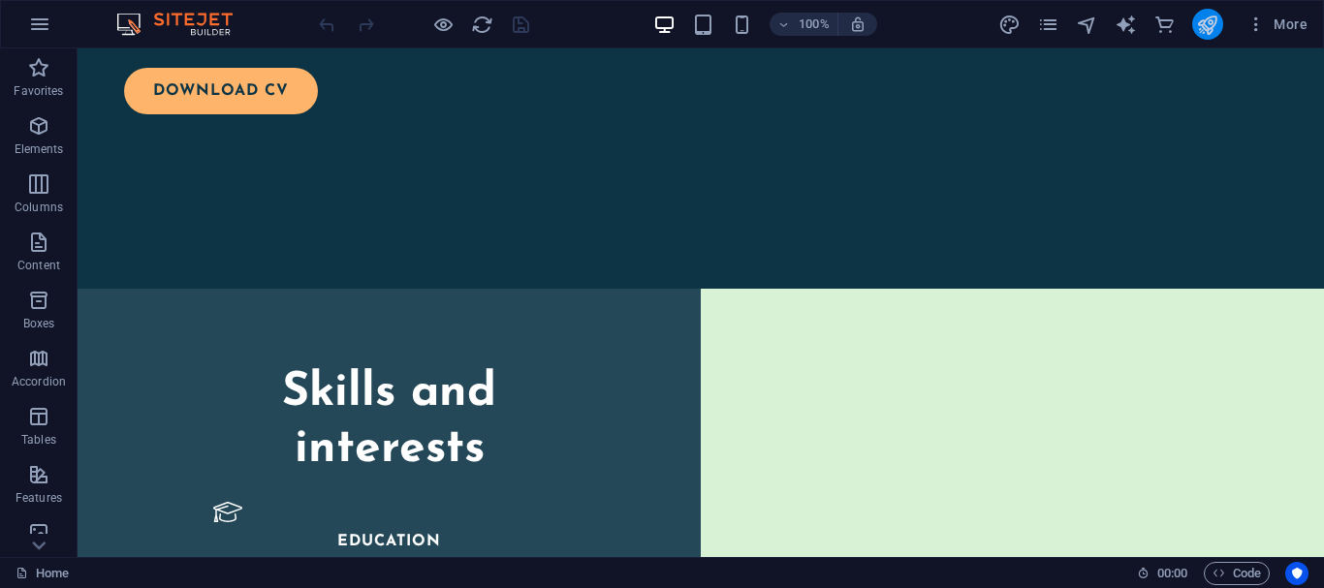
click at [1203, 33] on icon "publish" at bounding box center [1207, 25] width 22 height 22
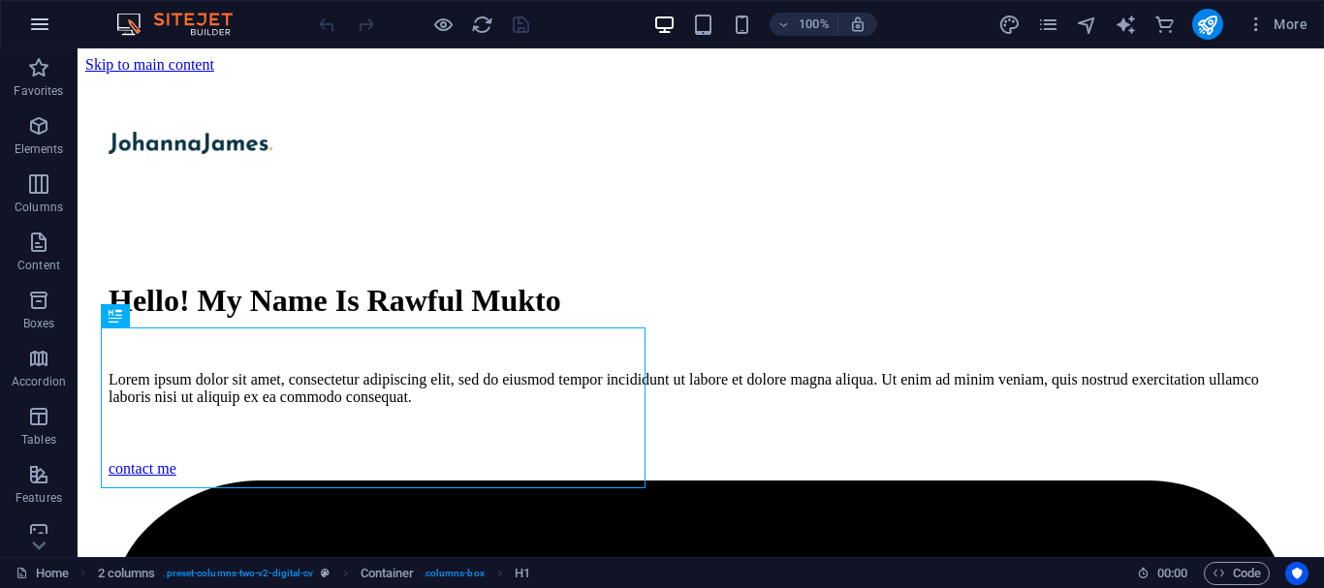
click at [39, 27] on icon "button" at bounding box center [39, 24] width 23 height 23
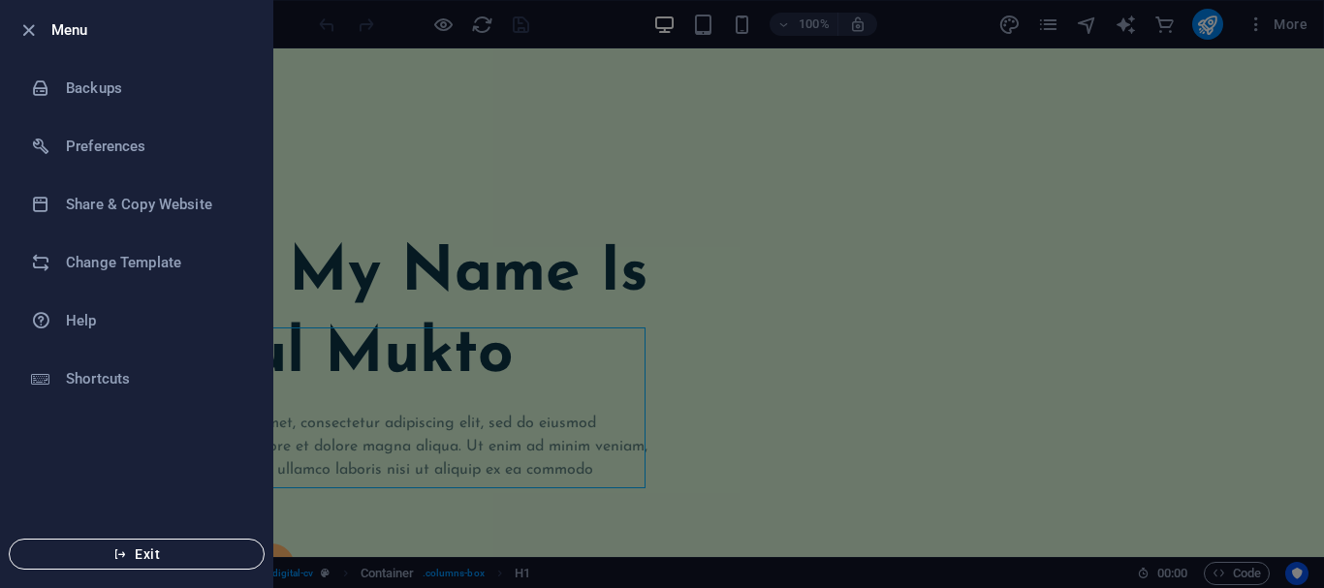
click at [175, 543] on button "Exit" at bounding box center [137, 554] width 256 height 31
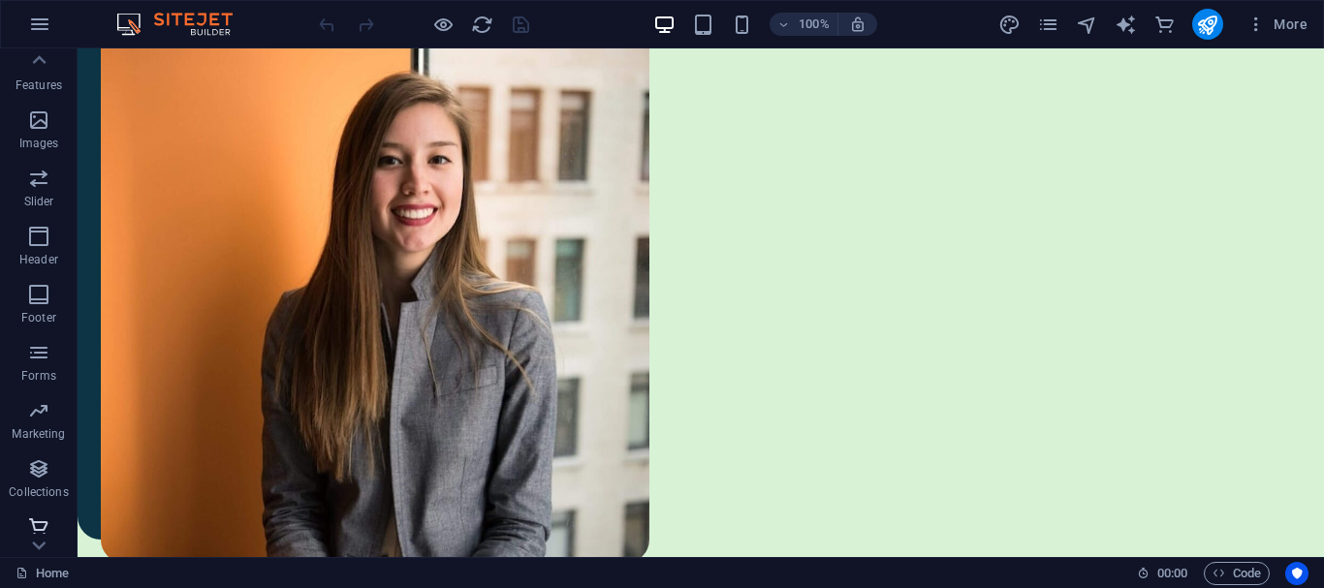
scroll to position [422, 0]
click at [56, 511] on span "Commerce" at bounding box center [39, 530] width 78 height 47
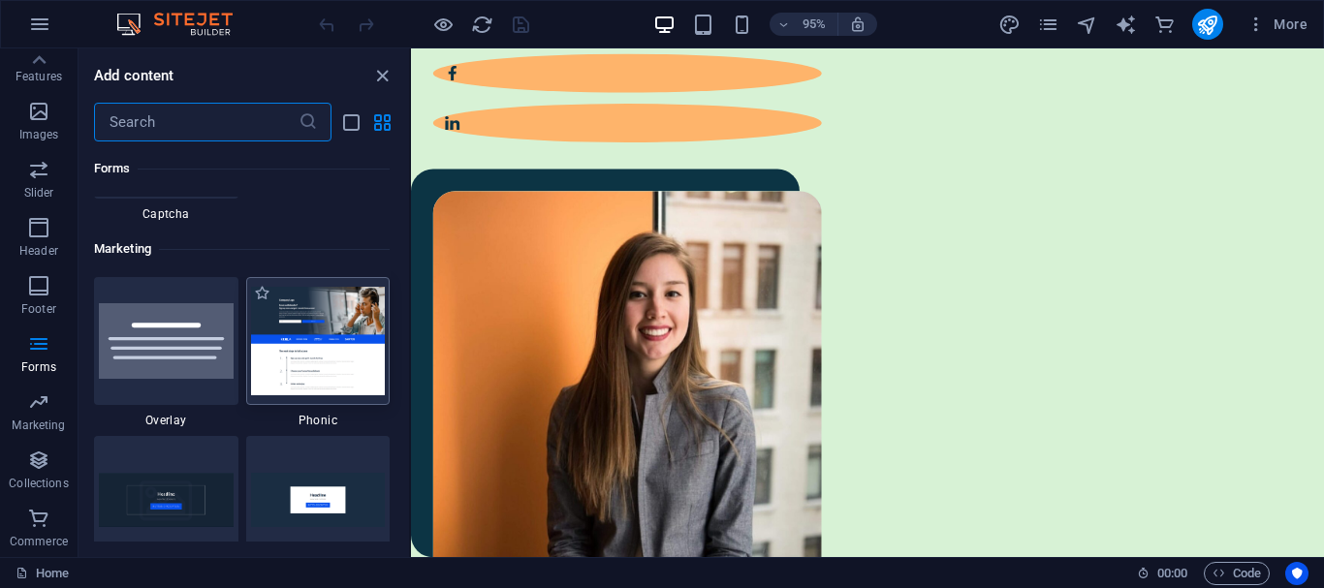
scroll to position [15769, 0]
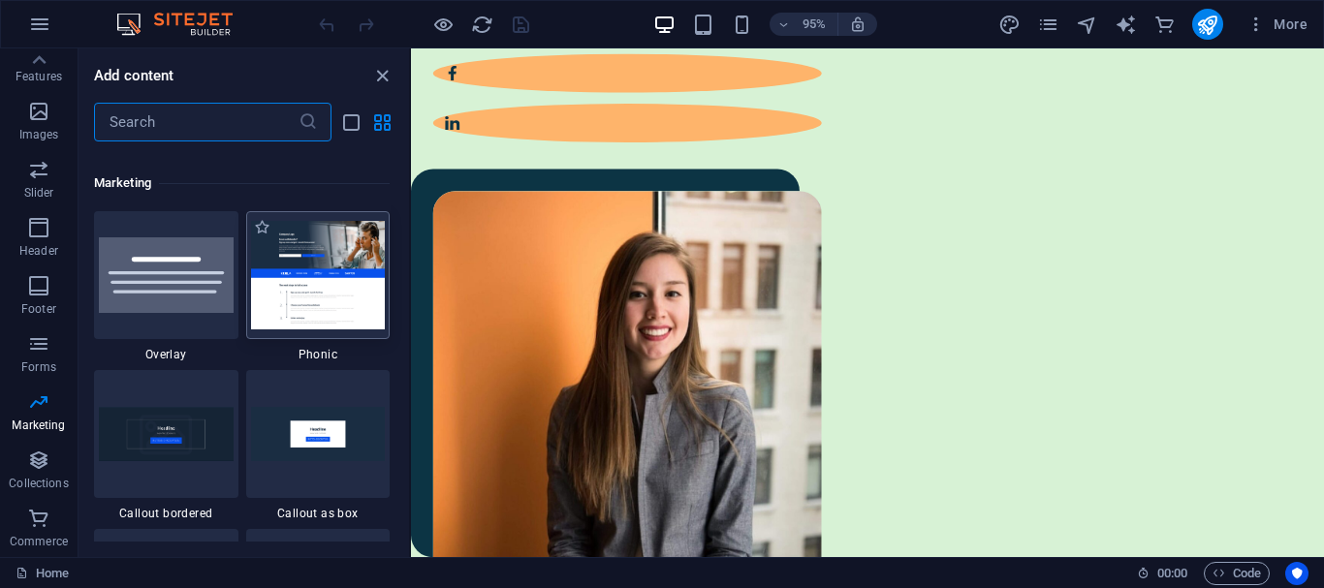
click at [333, 291] on img at bounding box center [318, 275] width 135 height 108
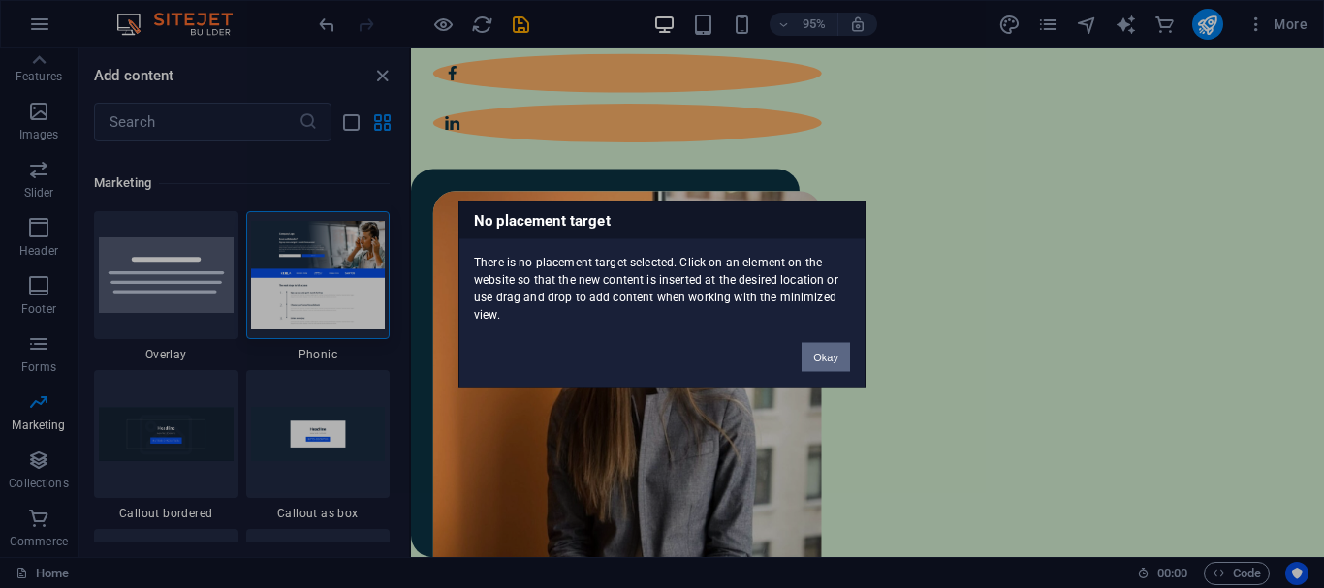
click at [835, 360] on button "Okay" at bounding box center [825, 356] width 48 height 29
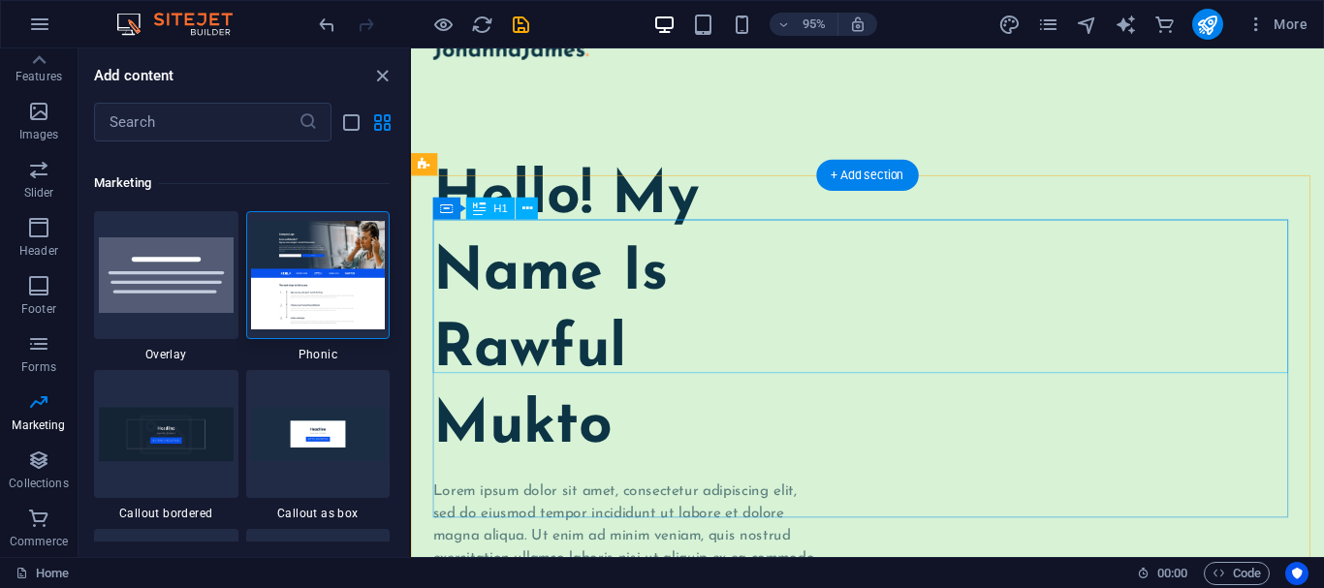
scroll to position [0, 0]
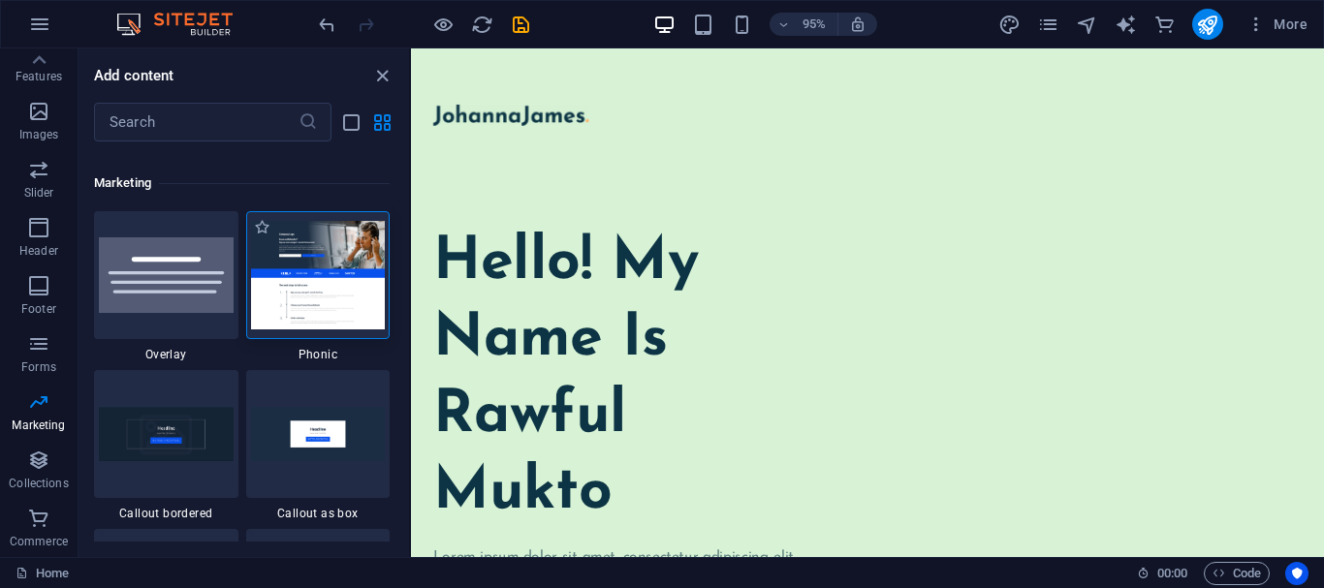
drag, startPoint x: 351, startPoint y: 295, endPoint x: 330, endPoint y: 293, distance: 20.4
click at [330, 293] on img at bounding box center [318, 275] width 135 height 108
click at [330, 292] on img at bounding box center [318, 275] width 135 height 108
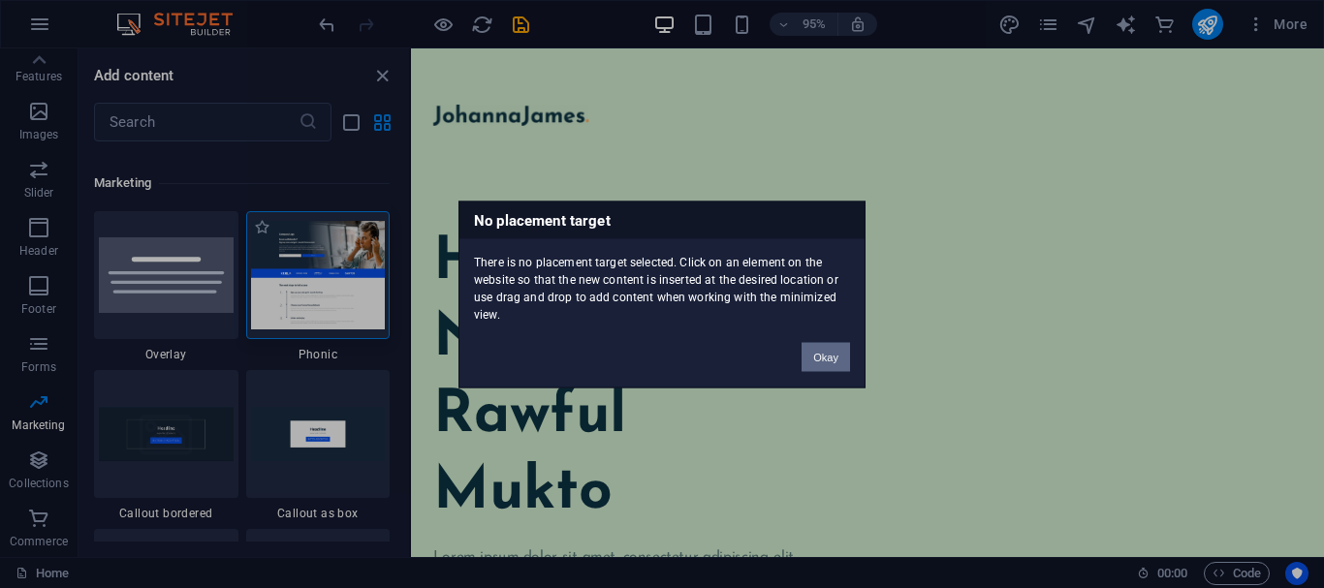
click at [330, 292] on div "No placement target There is no placement target selected. Click on an element …" at bounding box center [662, 294] width 1324 height 588
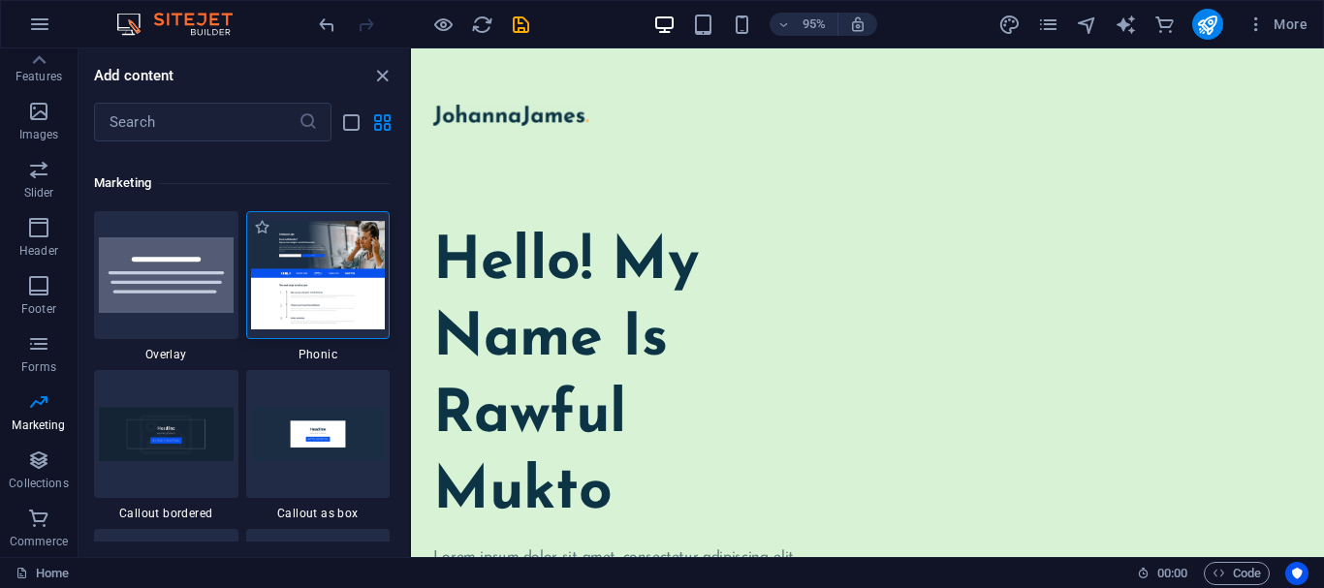
click at [330, 292] on img at bounding box center [318, 275] width 135 height 108
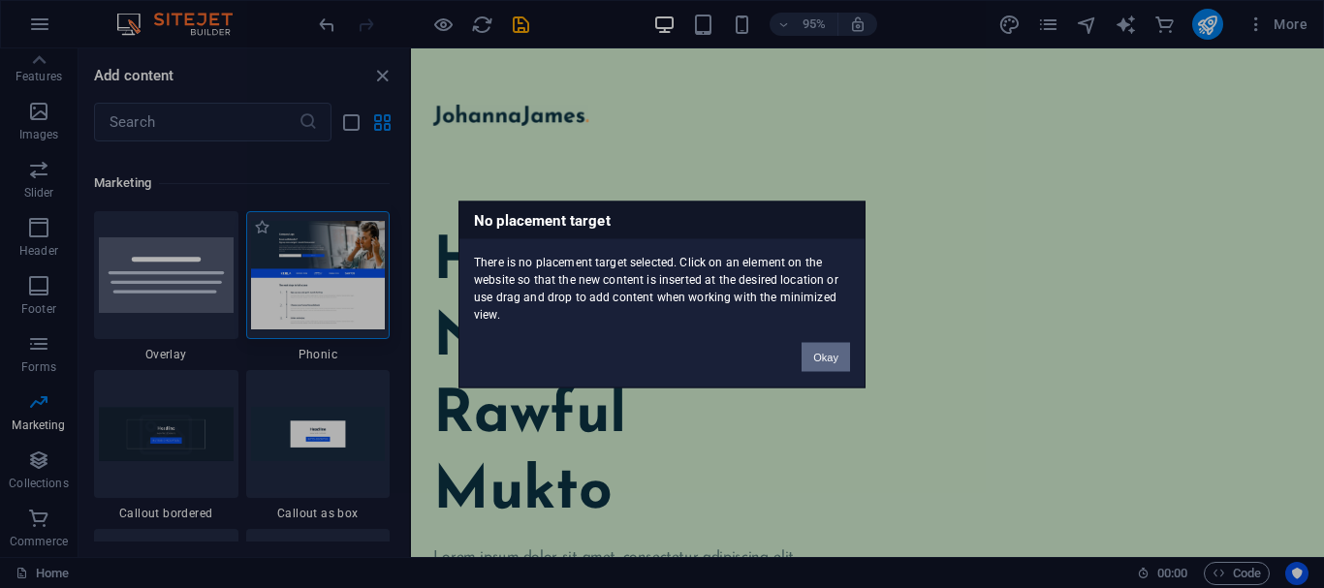
click at [330, 292] on div "No placement target There is no placement target selected. Click on an element …" at bounding box center [662, 294] width 1324 height 588
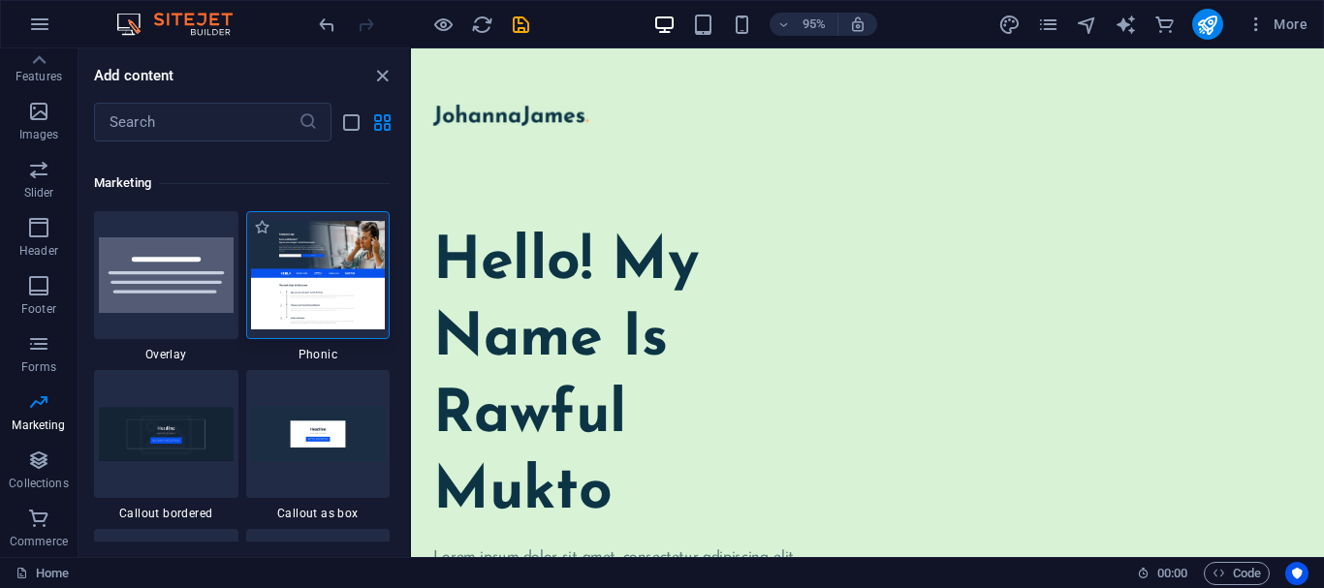
click at [332, 291] on img at bounding box center [318, 275] width 135 height 108
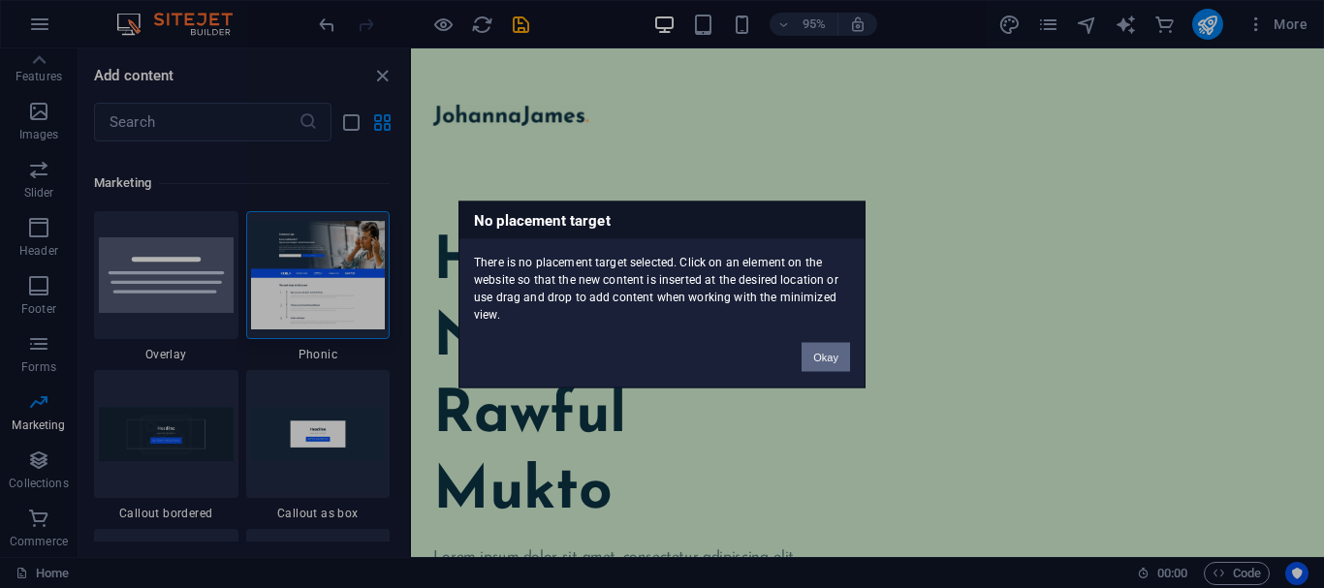
click at [819, 356] on button "Okay" at bounding box center [825, 356] width 48 height 29
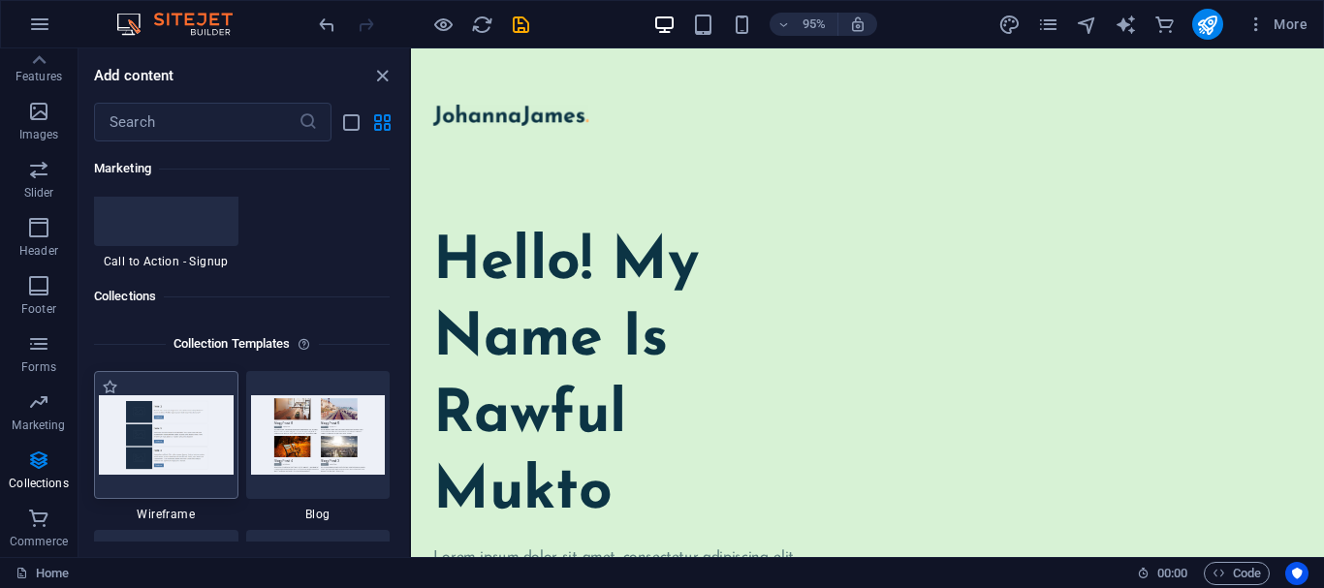
scroll to position [18095, 0]
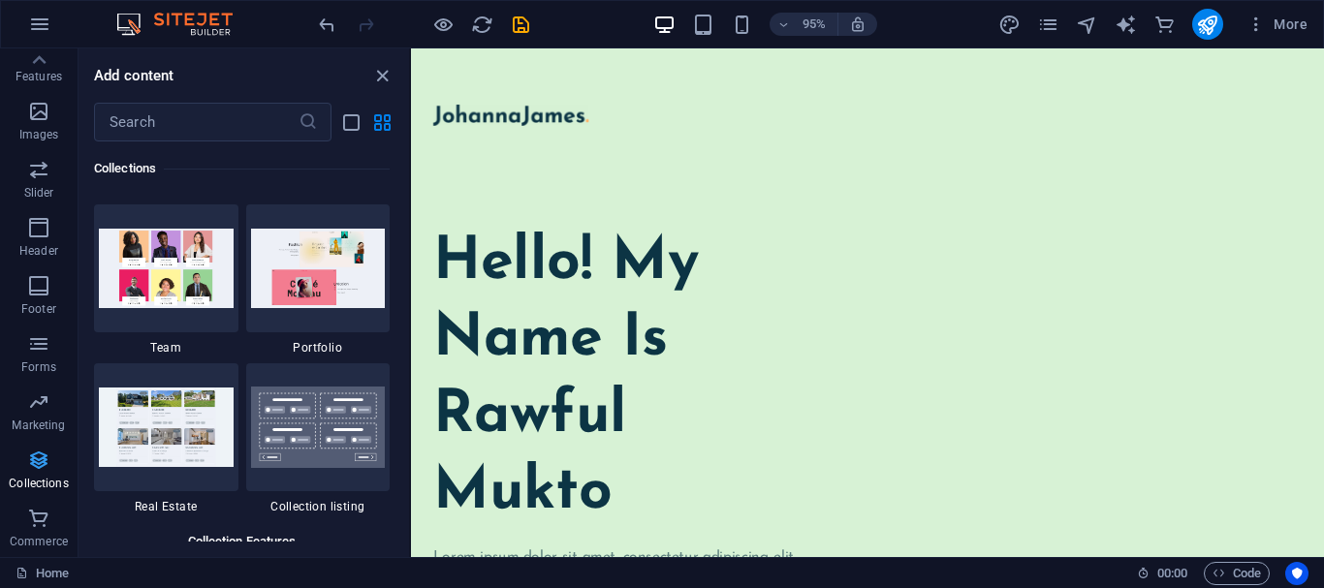
click at [39, 473] on span "Collections" at bounding box center [39, 472] width 78 height 47
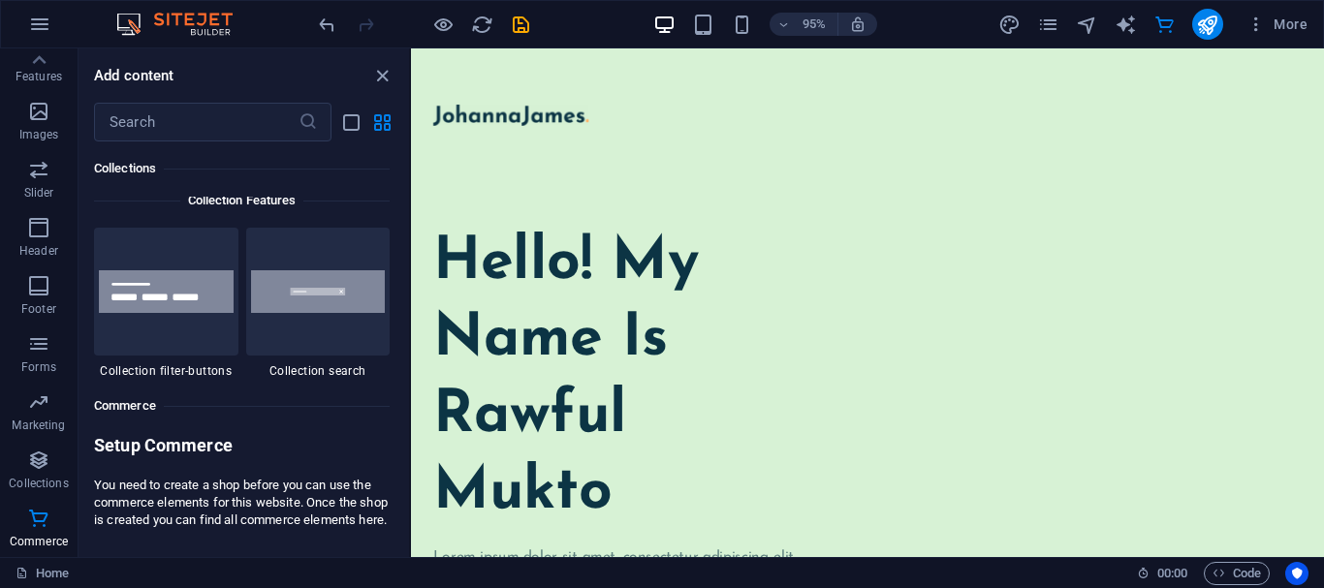
scroll to position [18289, 0]
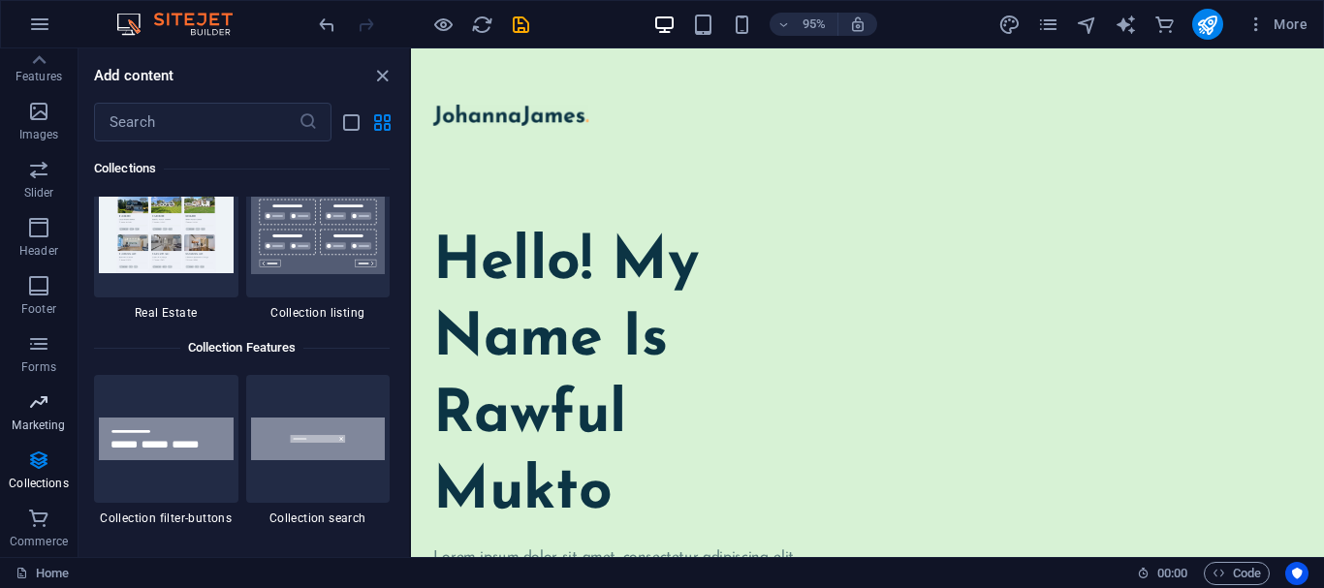
click at [37, 411] on icon "button" at bounding box center [38, 402] width 23 height 23
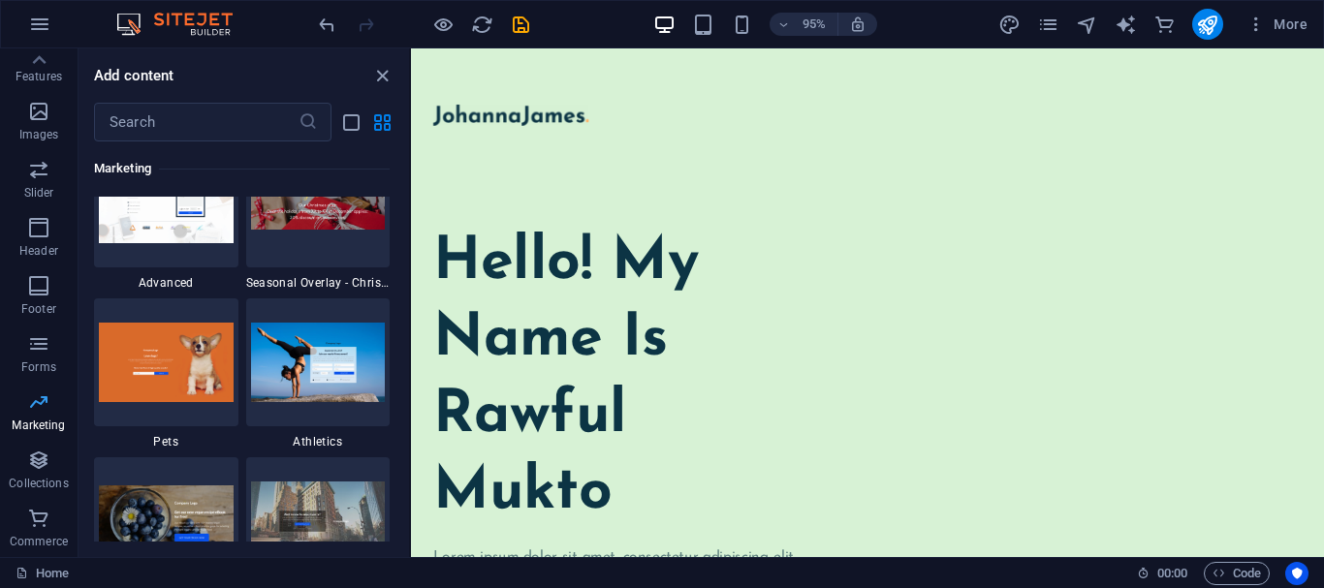
scroll to position [15784, 0]
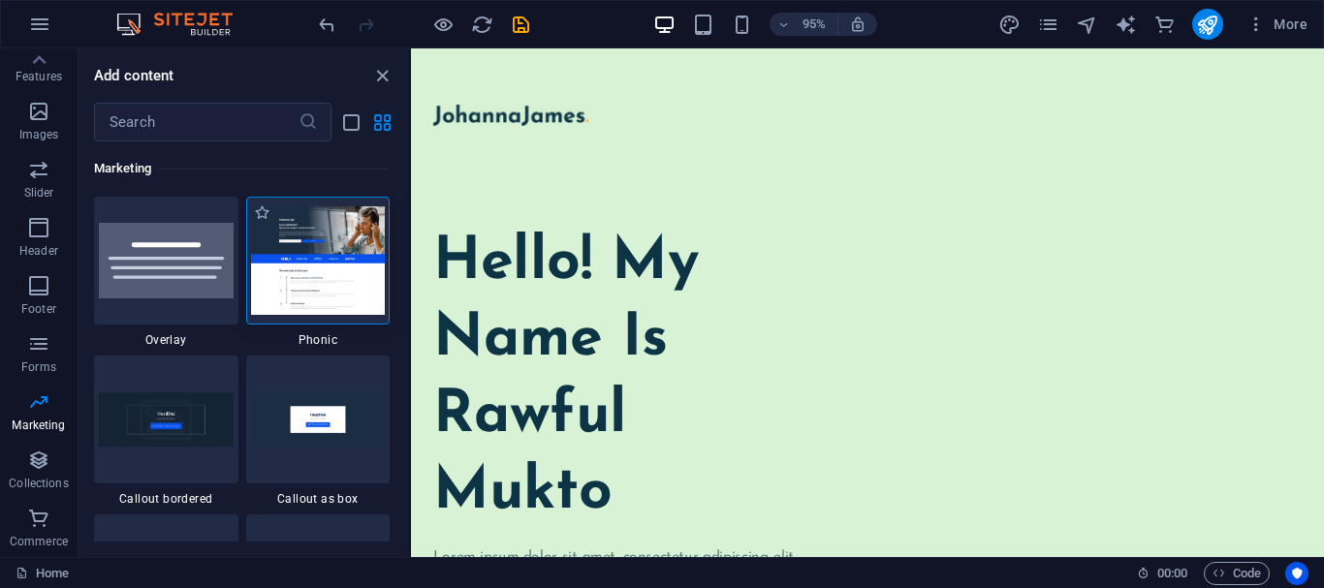
click at [354, 261] on img at bounding box center [318, 260] width 135 height 108
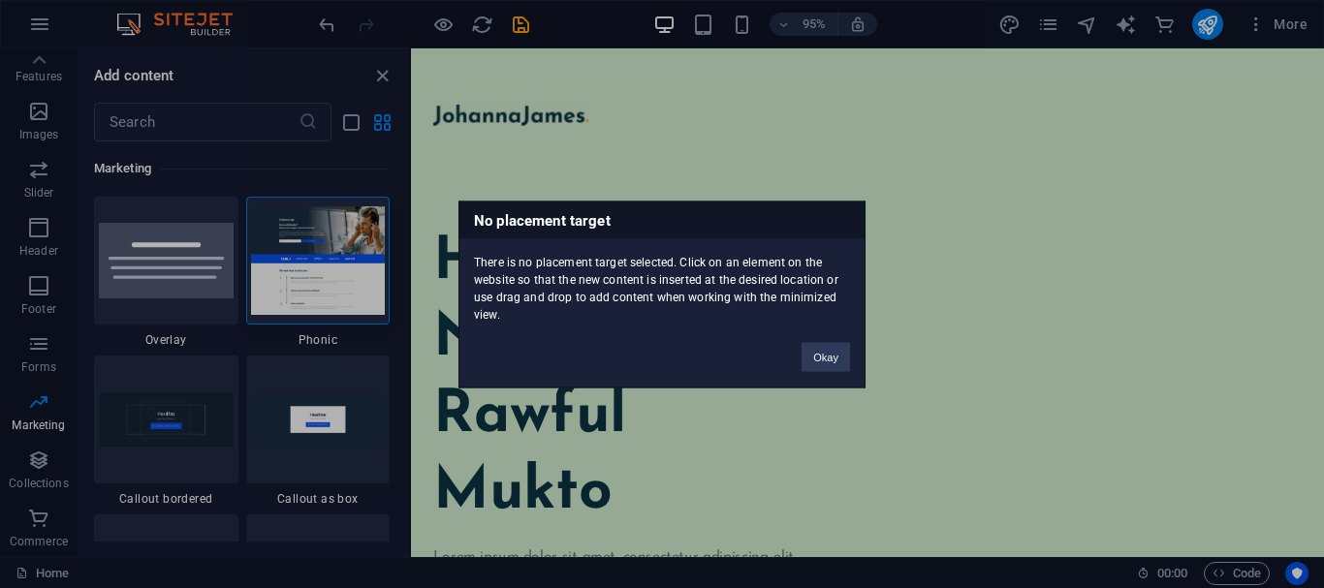
click at [323, 440] on div "No placement target There is no placement target selected. Click on an element …" at bounding box center [662, 294] width 1324 height 588
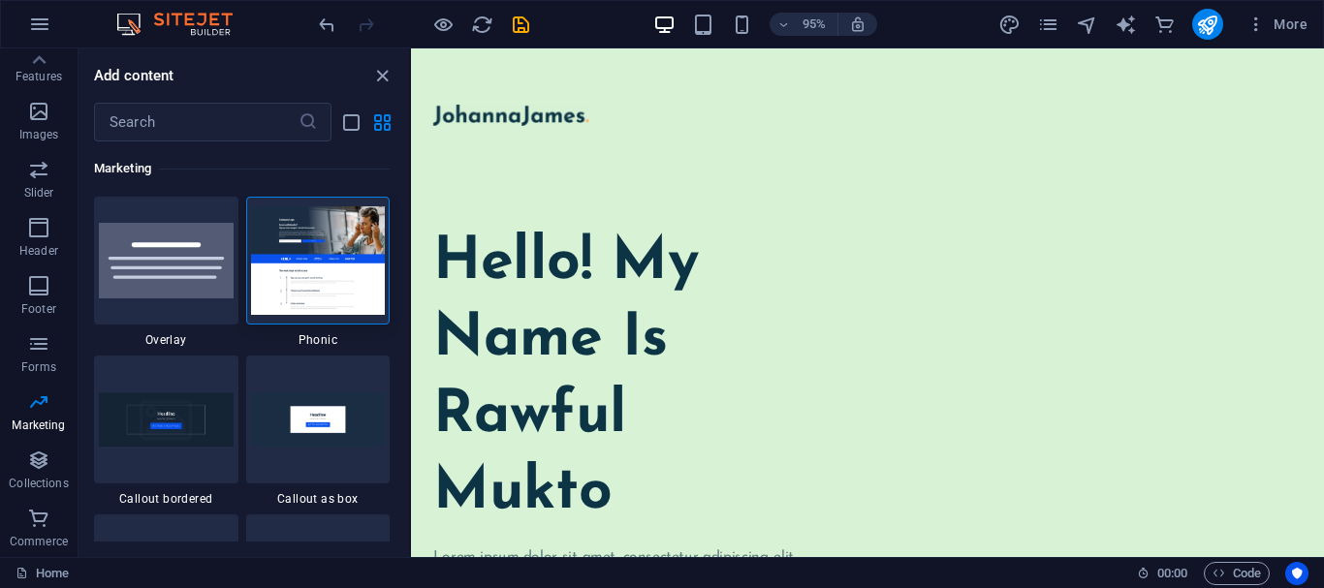
click at [323, 440] on img at bounding box center [318, 418] width 135 height 53
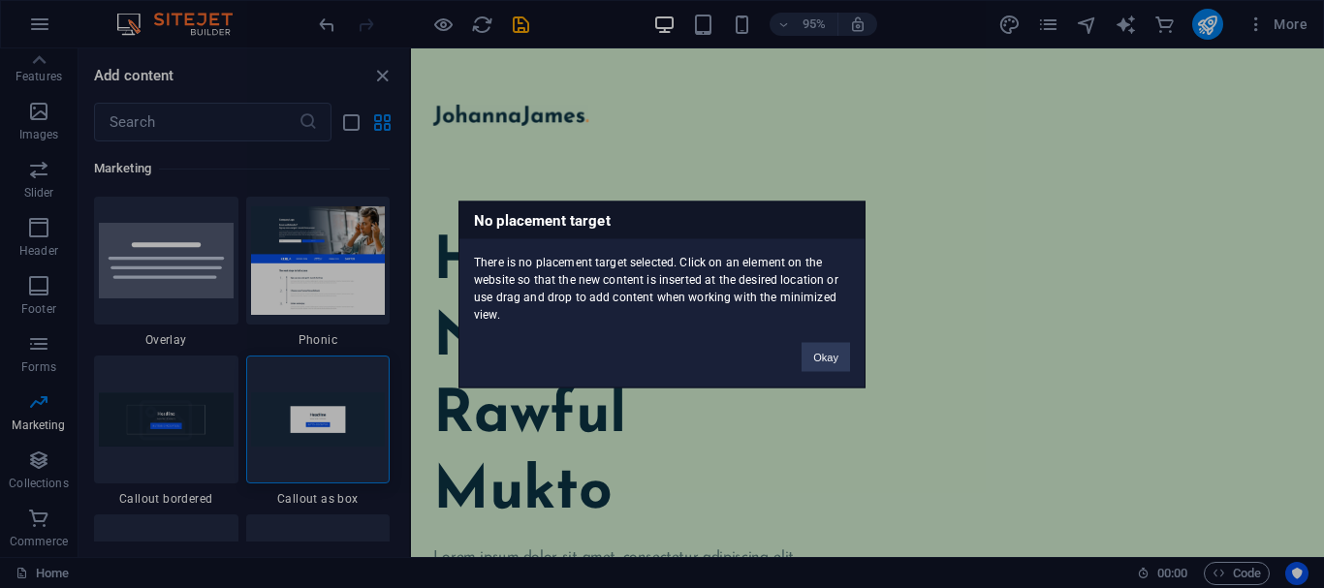
click at [339, 427] on div "No placement target There is no placement target selected. Click on an element …" at bounding box center [662, 294] width 1324 height 588
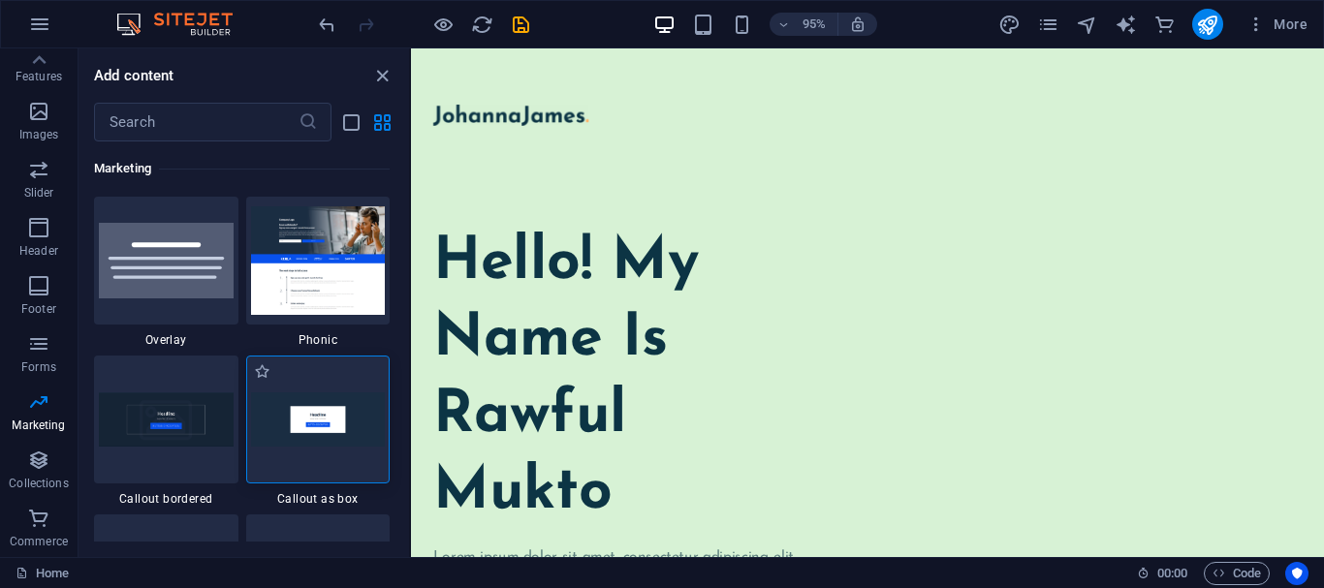
click at [362, 419] on img at bounding box center [318, 418] width 135 height 53
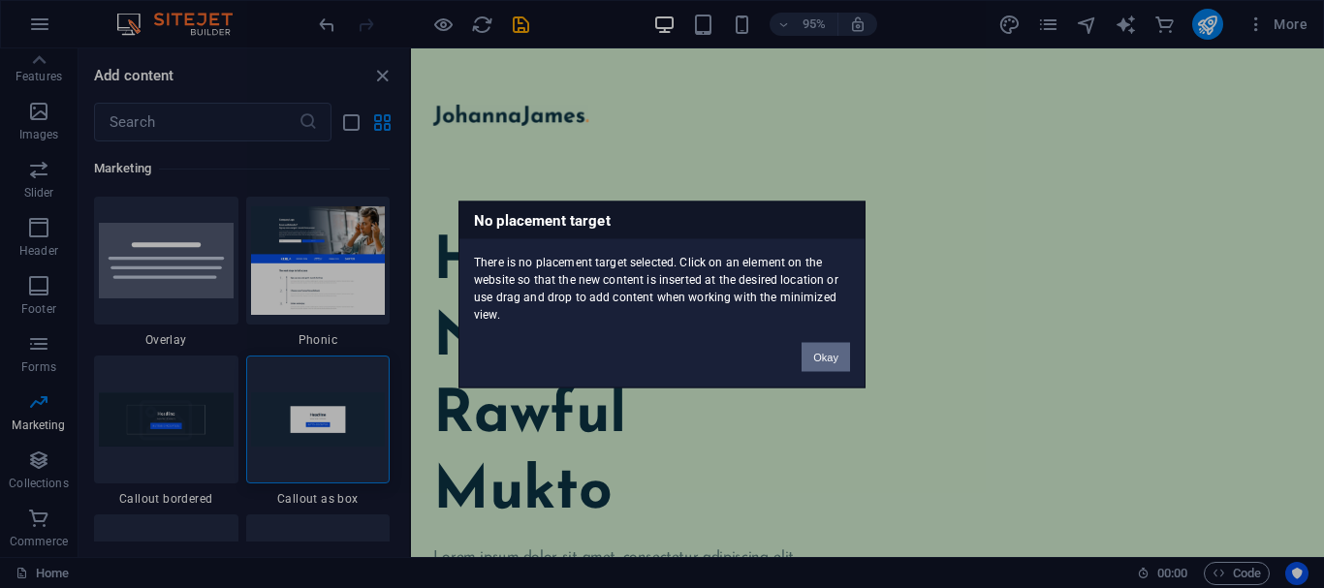
click at [819, 352] on button "Okay" at bounding box center [825, 356] width 48 height 29
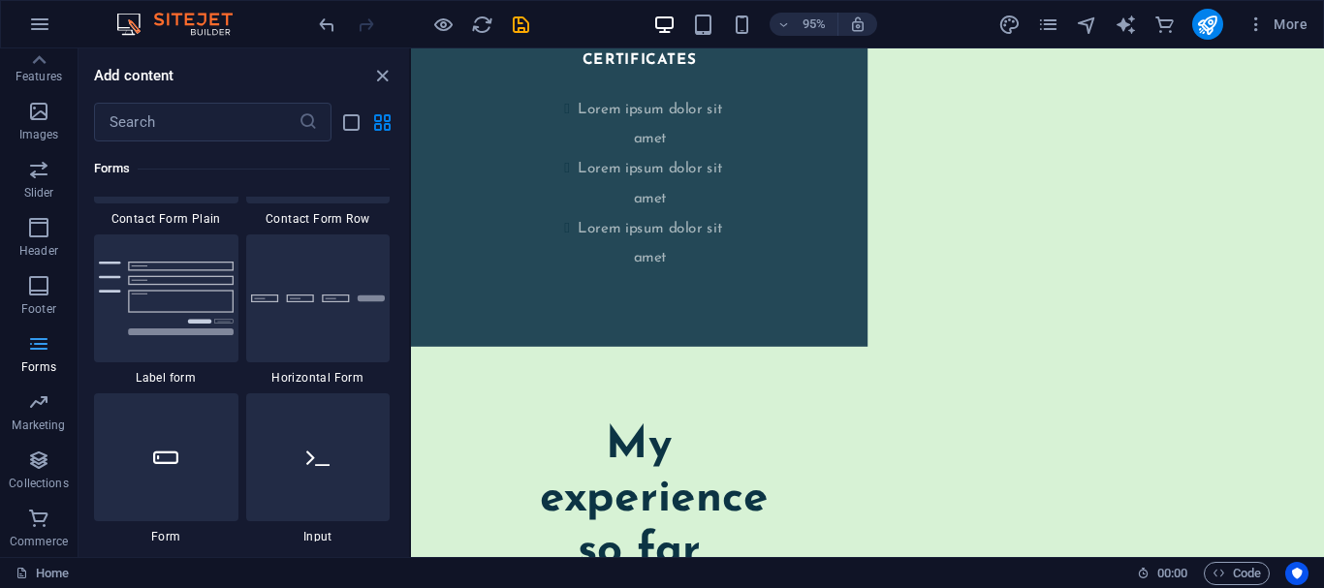
scroll to position [228, 0]
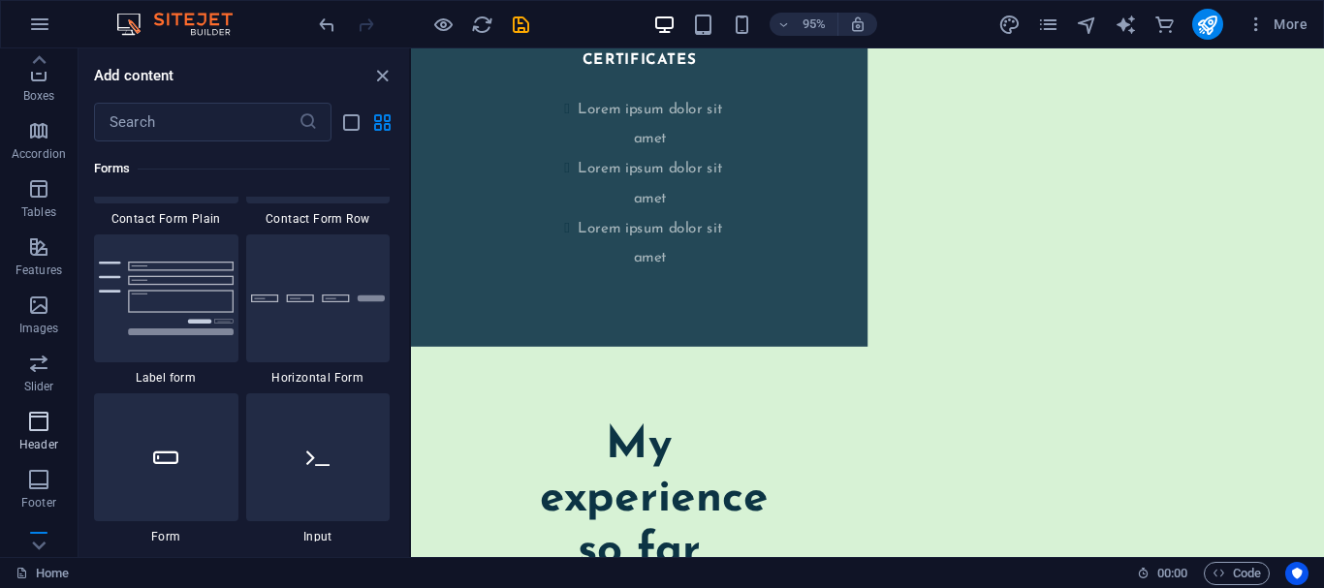
click at [47, 448] on p "Header" at bounding box center [38, 445] width 39 height 16
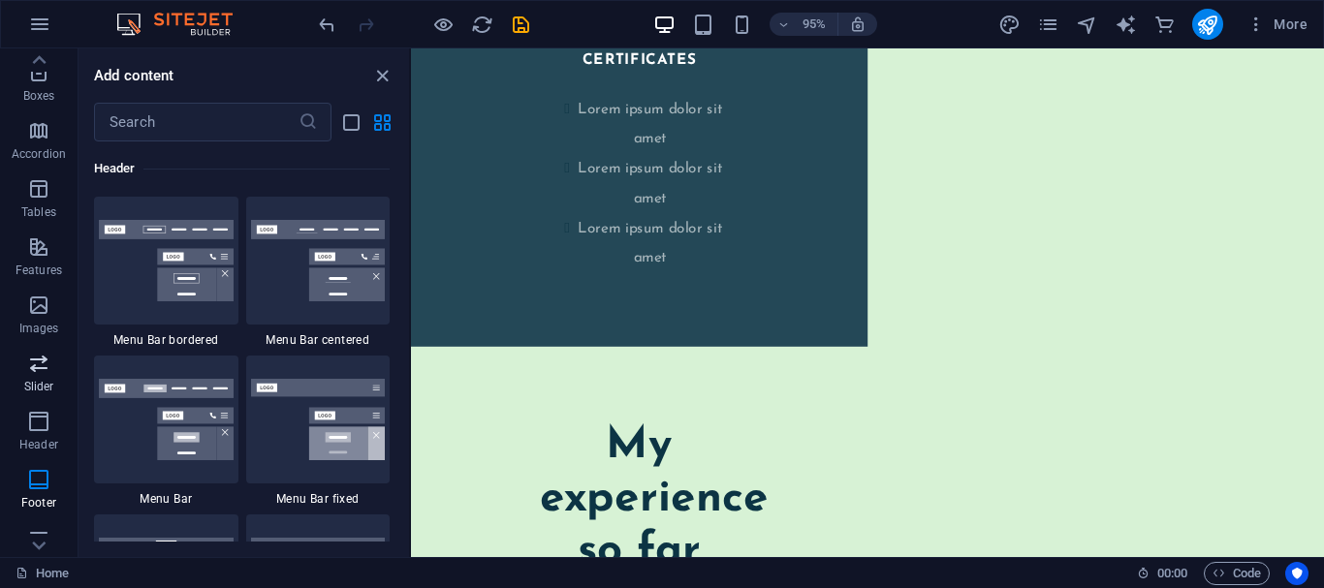
click at [31, 380] on p "Slider" at bounding box center [39, 387] width 30 height 16
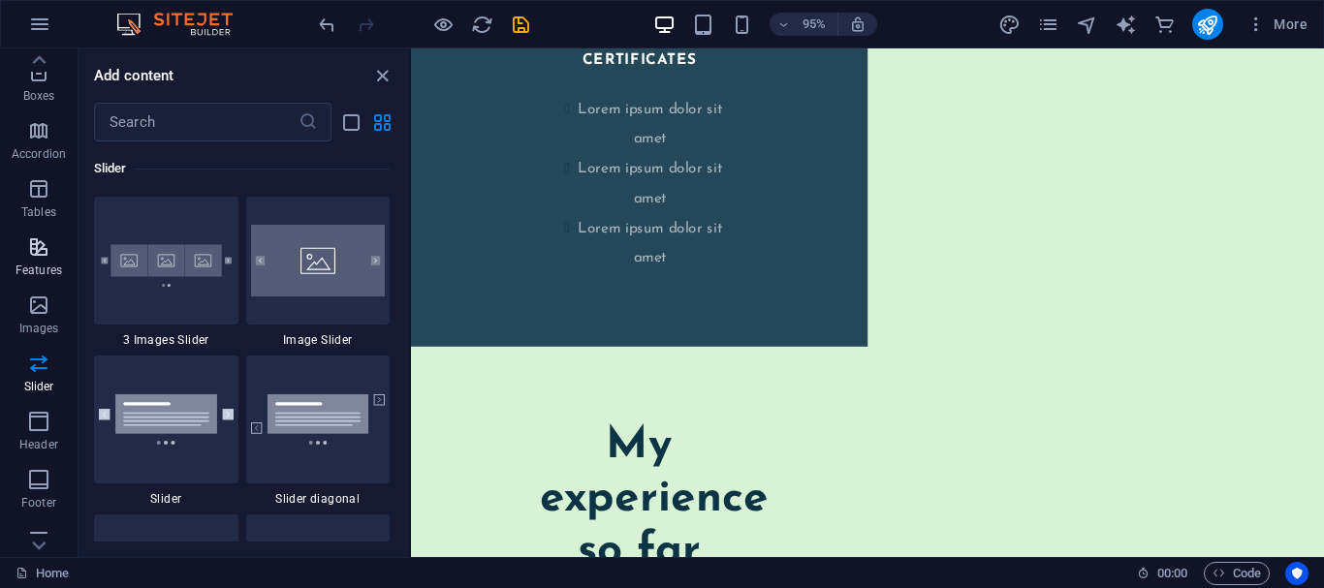
click at [41, 271] on p "Features" at bounding box center [39, 271] width 47 height 16
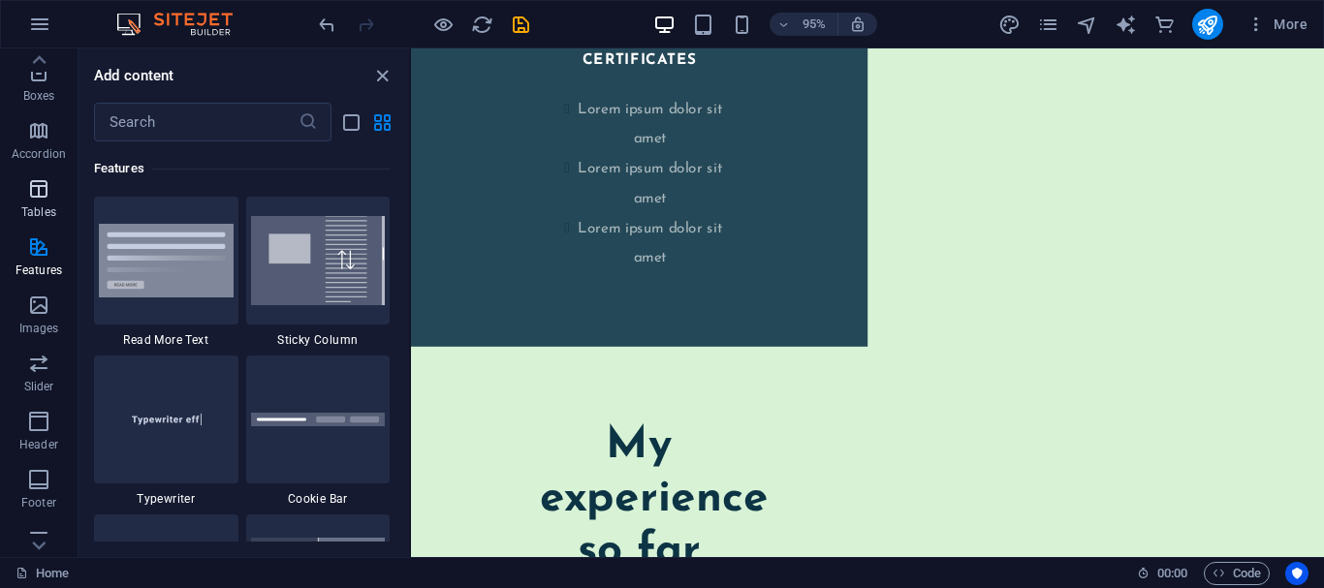
click at [38, 194] on icon "button" at bounding box center [38, 188] width 23 height 23
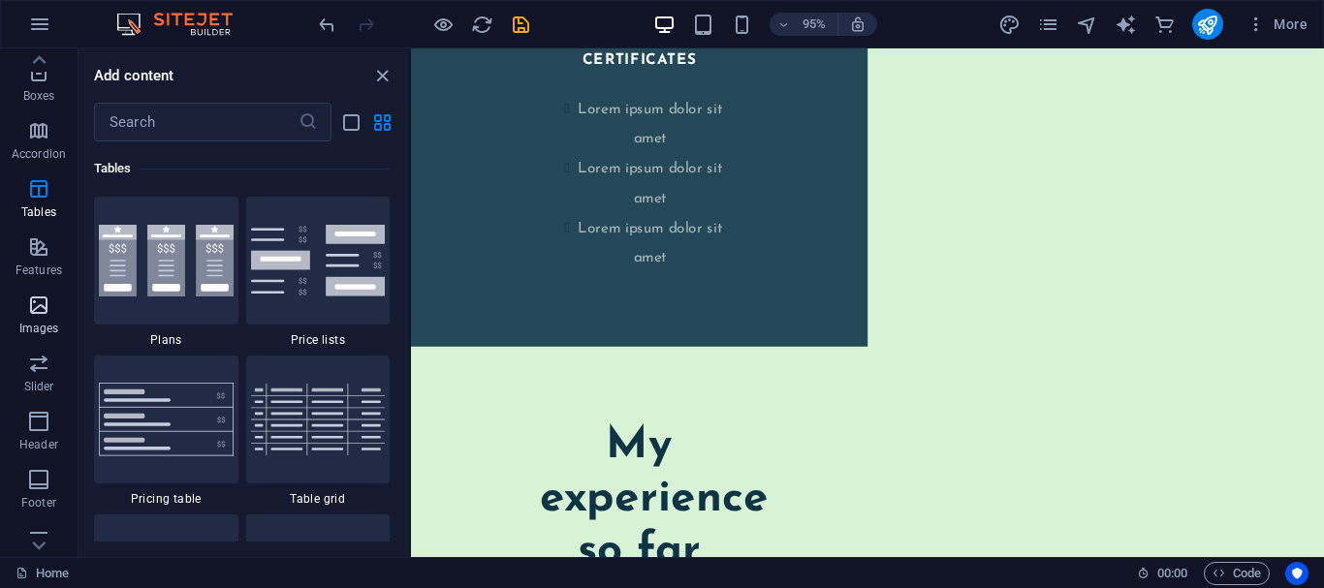
click at [43, 290] on button "Images" at bounding box center [39, 315] width 78 height 58
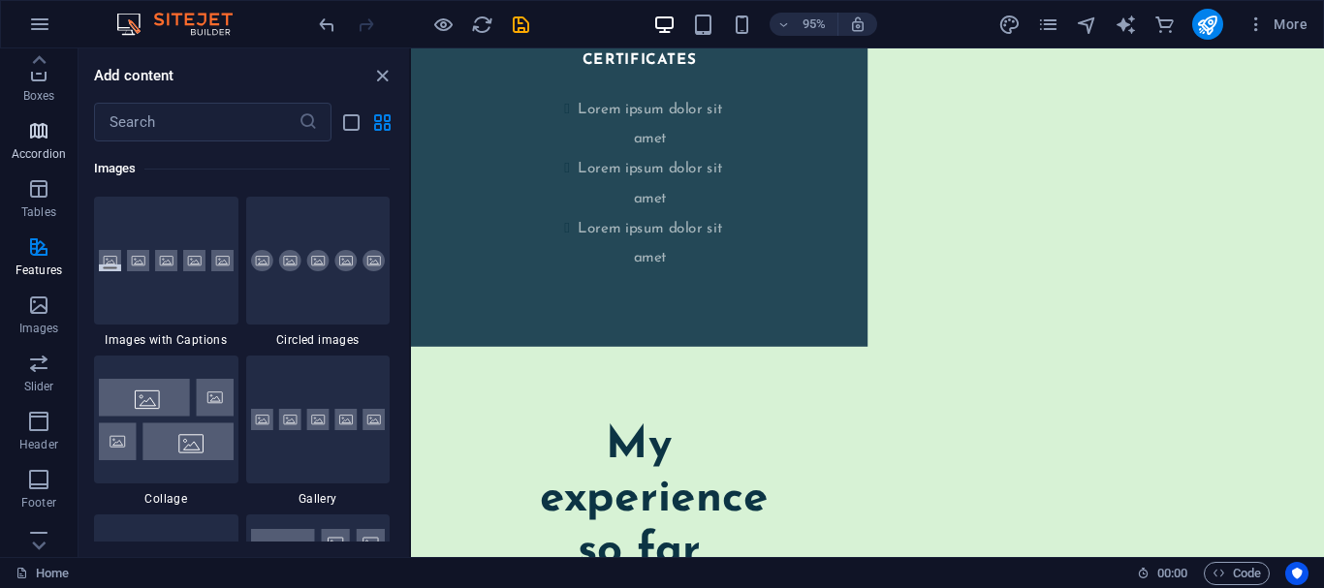
click at [36, 135] on icon "button" at bounding box center [38, 130] width 23 height 23
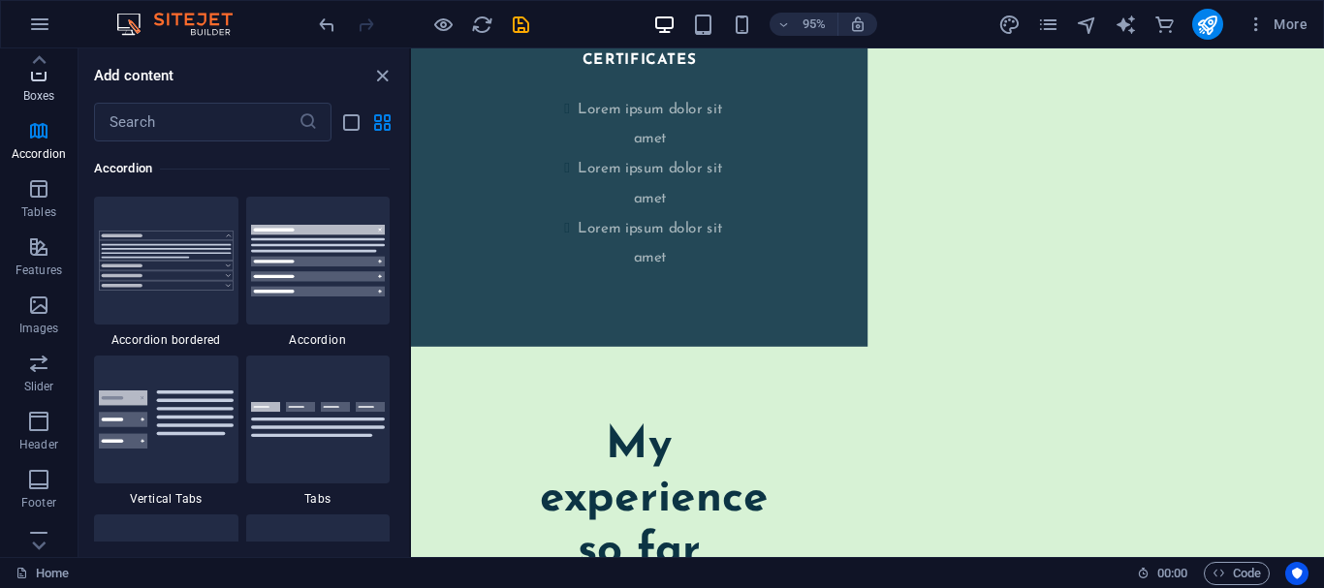
click at [47, 85] on span "Boxes" at bounding box center [39, 84] width 78 height 47
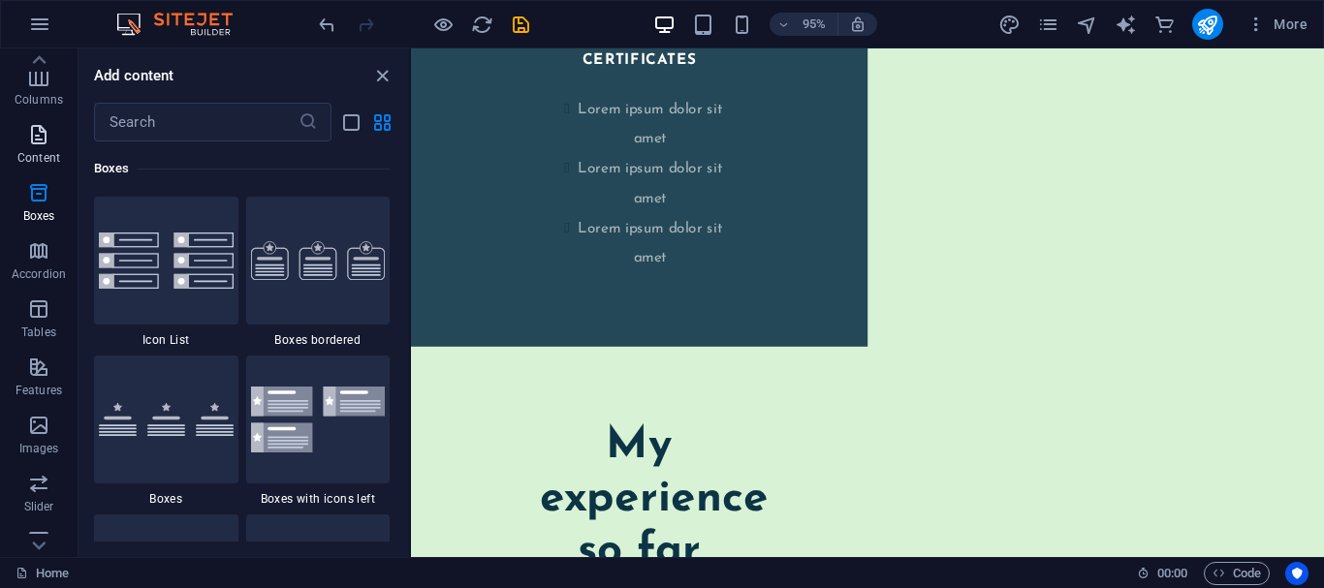
scroll to position [0, 0]
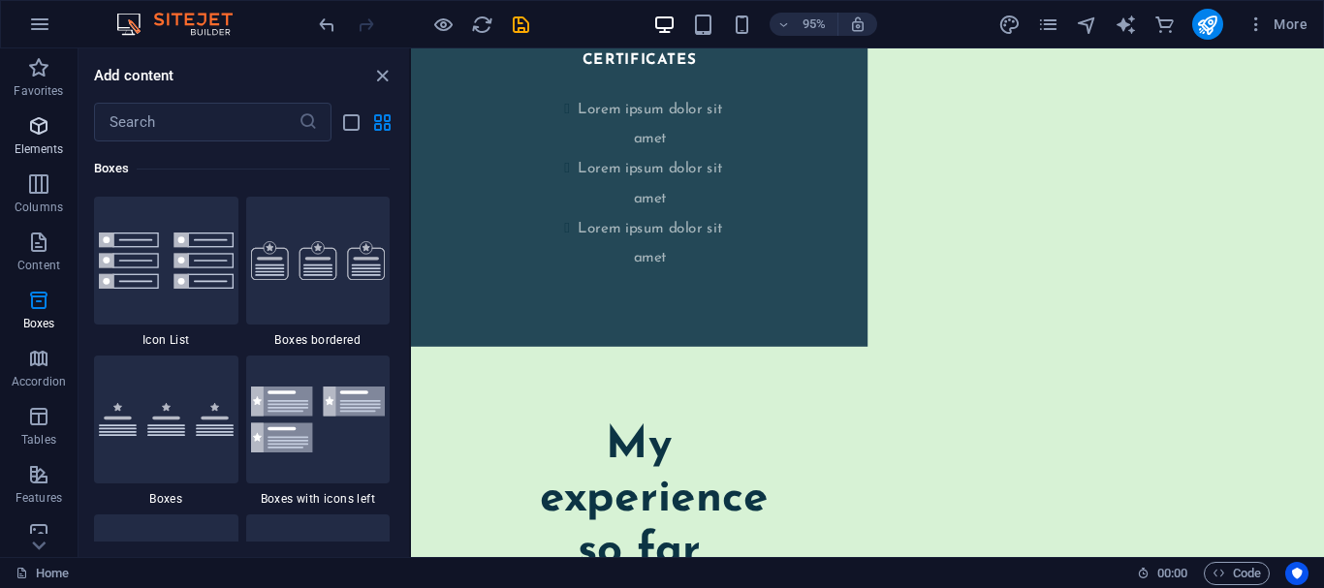
click at [24, 149] on p "Elements" at bounding box center [39, 149] width 49 height 16
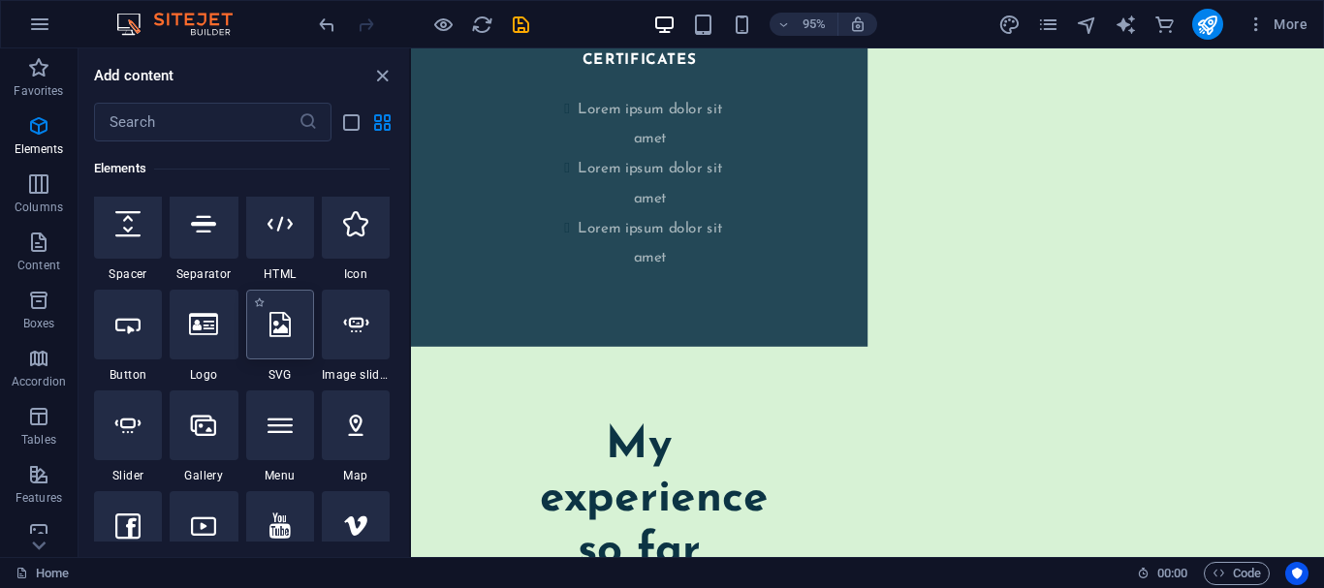
scroll to position [303, 0]
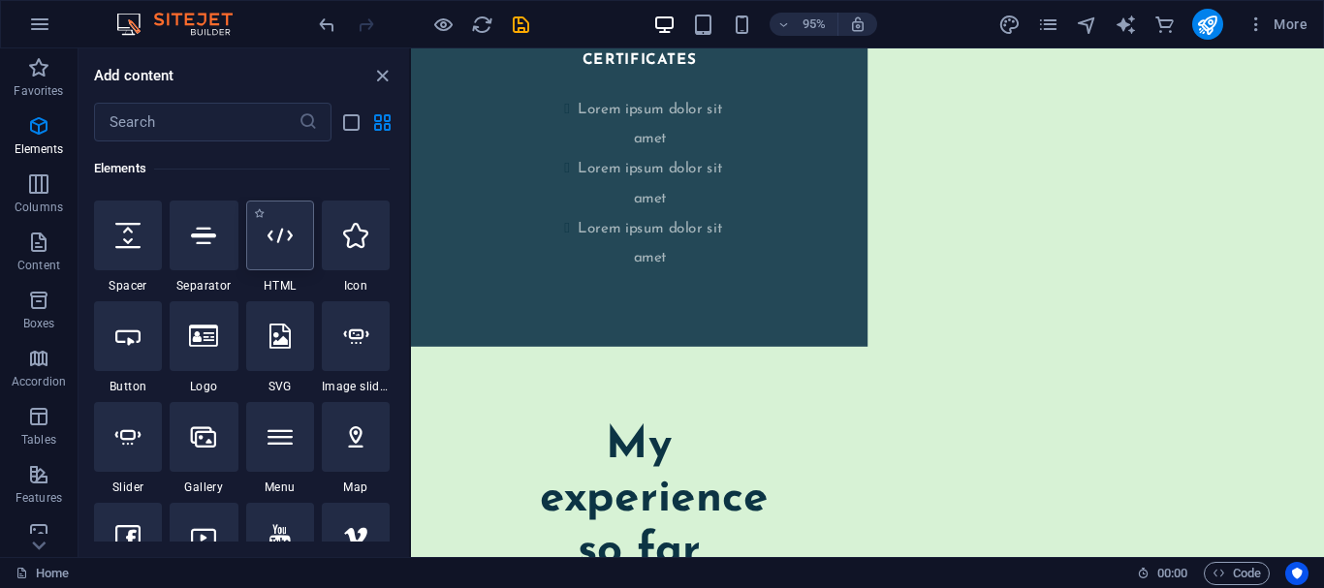
click at [285, 250] on div at bounding box center [280, 236] width 68 height 70
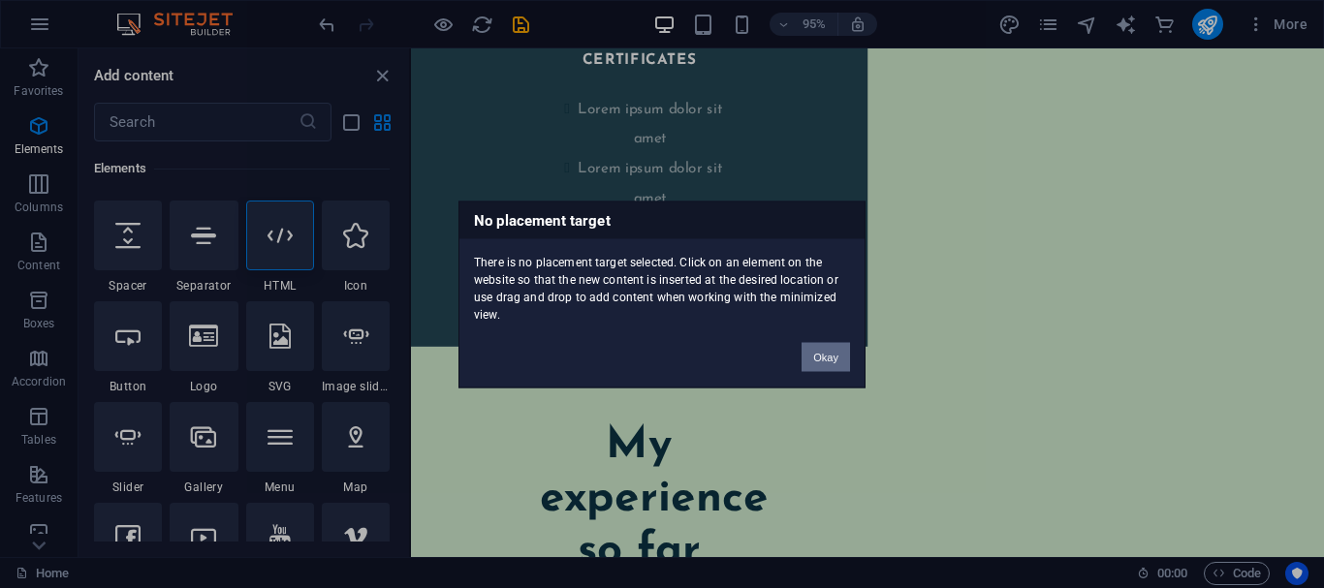
click at [815, 347] on button "Okay" at bounding box center [825, 356] width 48 height 29
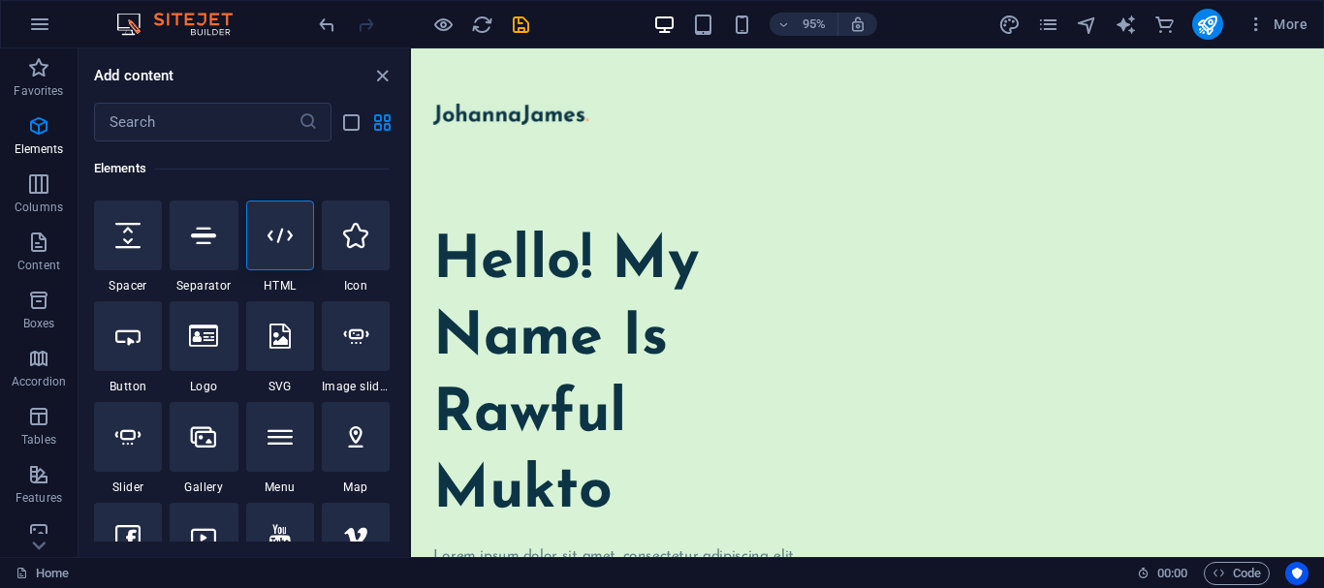
scroll to position [0, 0]
click at [37, 58] on icon "button" at bounding box center [38, 67] width 23 height 23
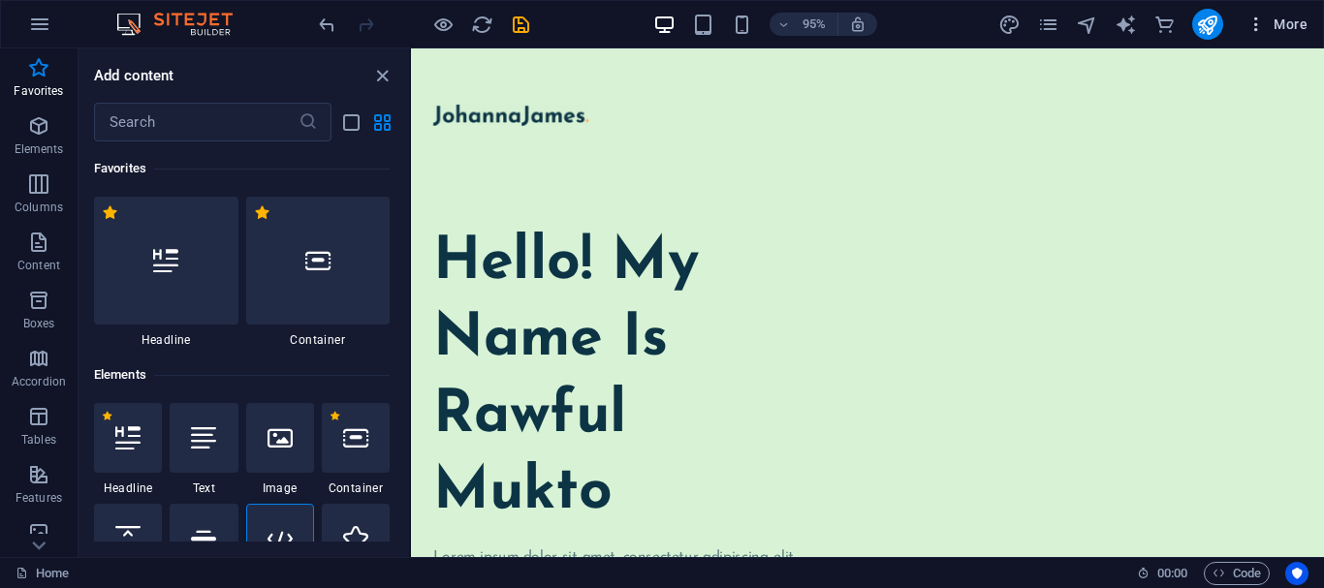
click at [1261, 26] on icon "button" at bounding box center [1255, 24] width 19 height 19
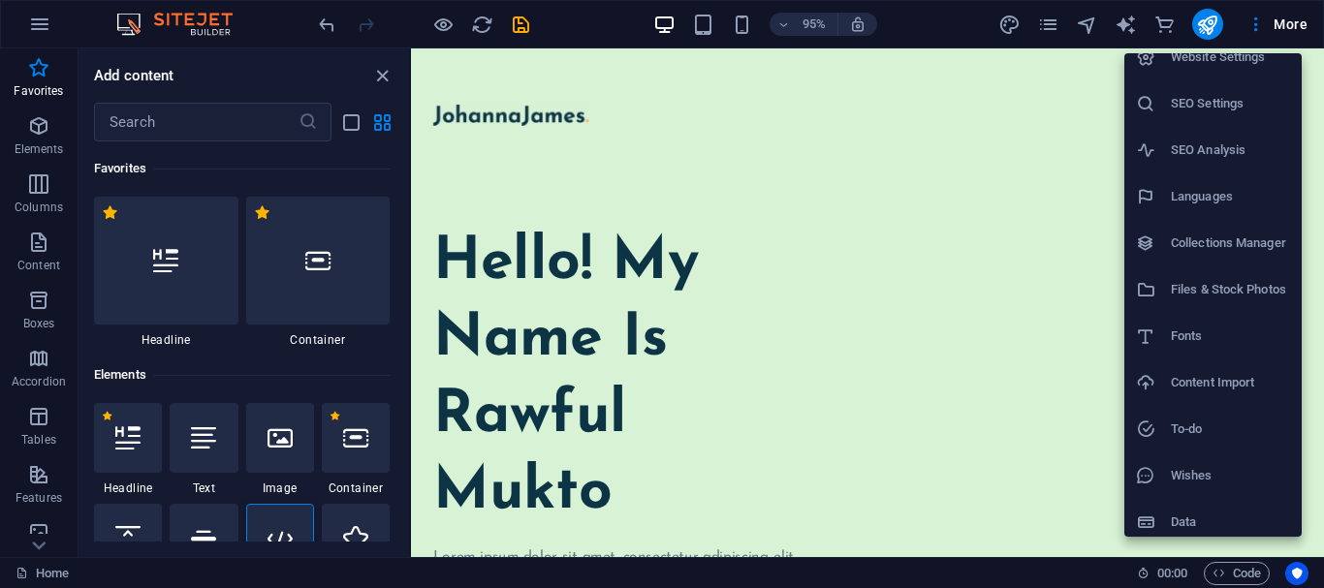
scroll to position [28, 0]
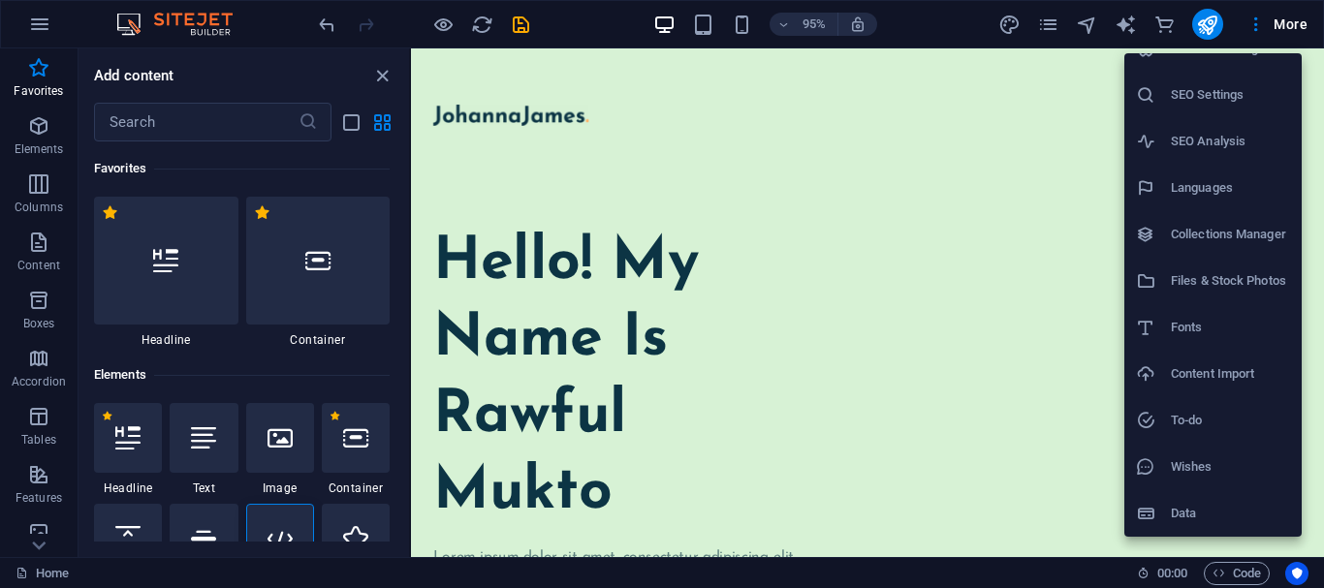
click at [1054, 37] on div at bounding box center [662, 294] width 1324 height 588
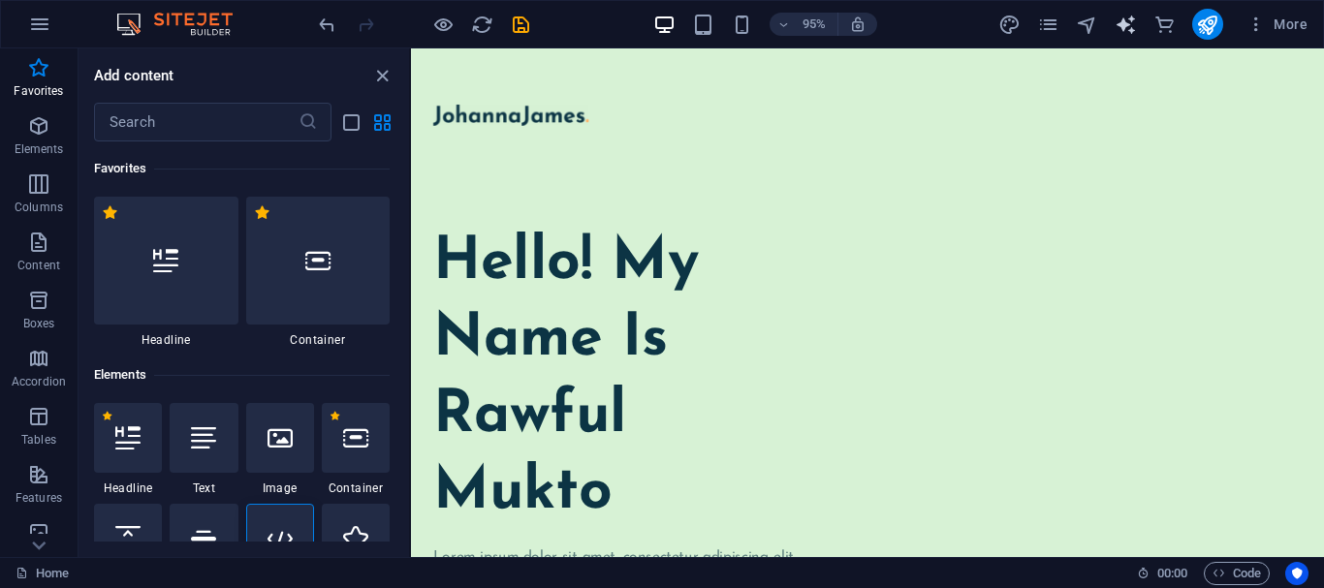
click at [1138, 35] on span "text_generator" at bounding box center [1125, 25] width 23 height 22
select select "English"
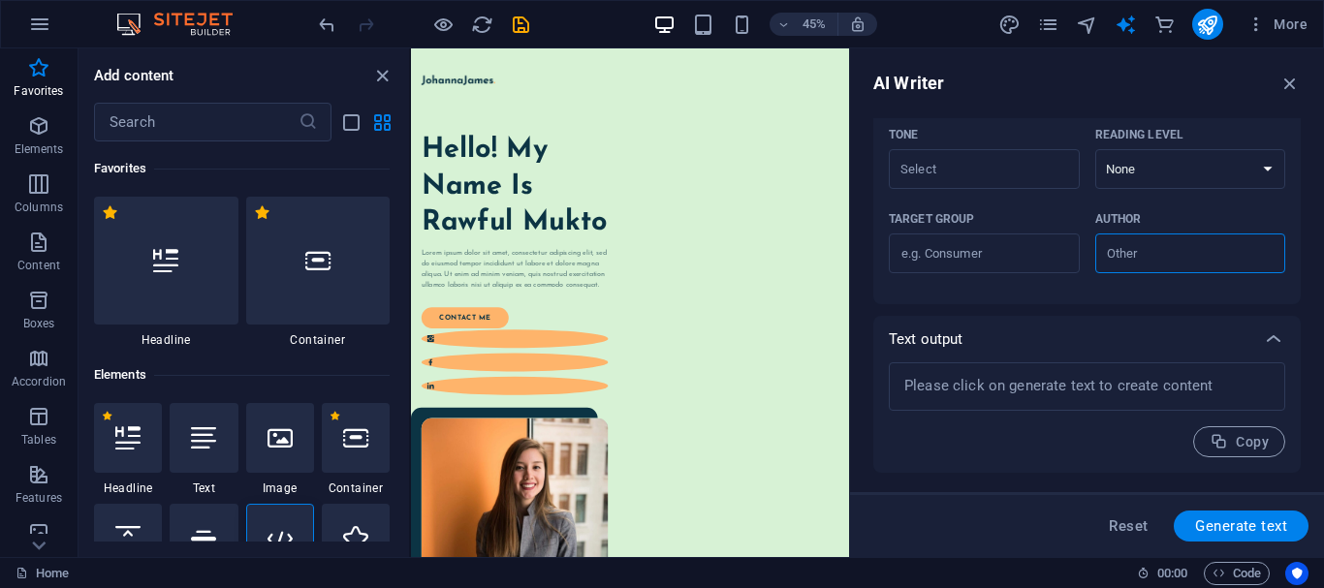
scroll to position [575, 0]
click at [1280, 83] on icon "button" at bounding box center [1289, 83] width 21 height 21
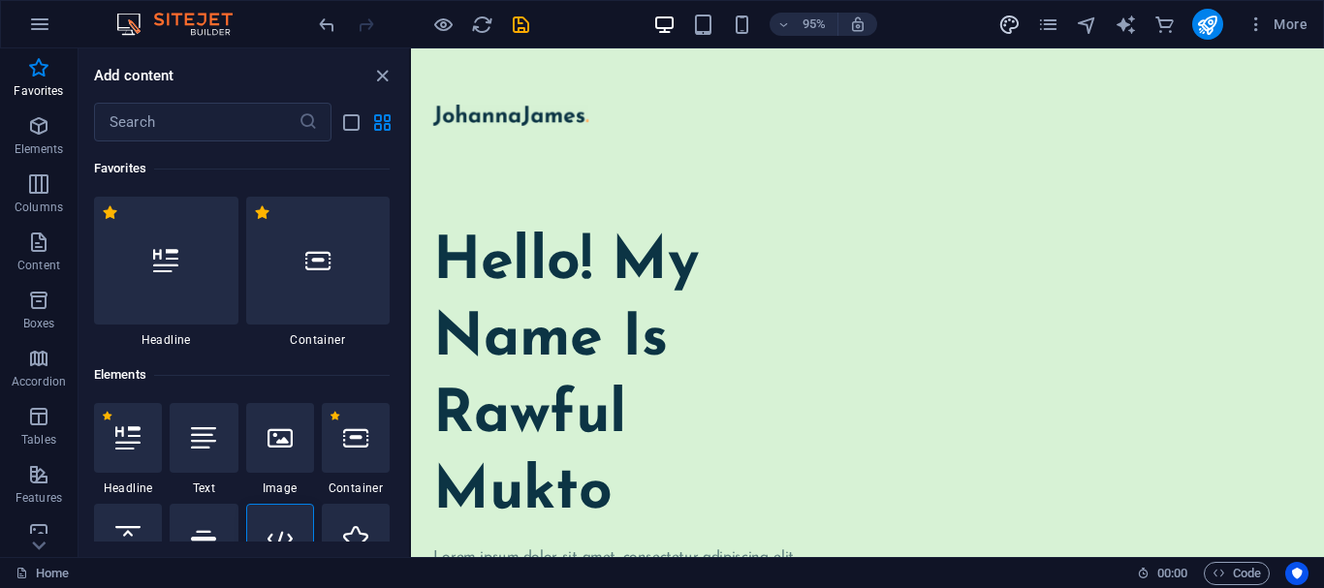
click at [1020, 21] on icon "design" at bounding box center [1009, 25] width 22 height 22
click at [1070, 20] on div "More" at bounding box center [1156, 24] width 317 height 31
click at [1091, 23] on icon "navigator" at bounding box center [1087, 25] width 22 height 22
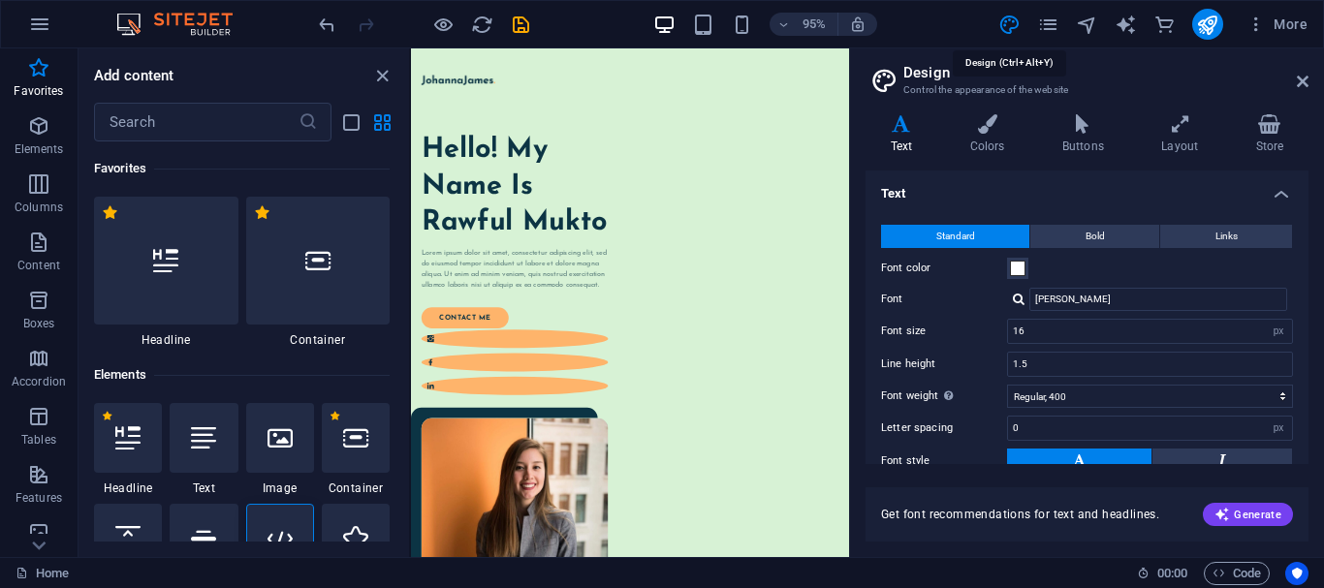
click at [1108, 21] on div "More" at bounding box center [1156, 24] width 317 height 31
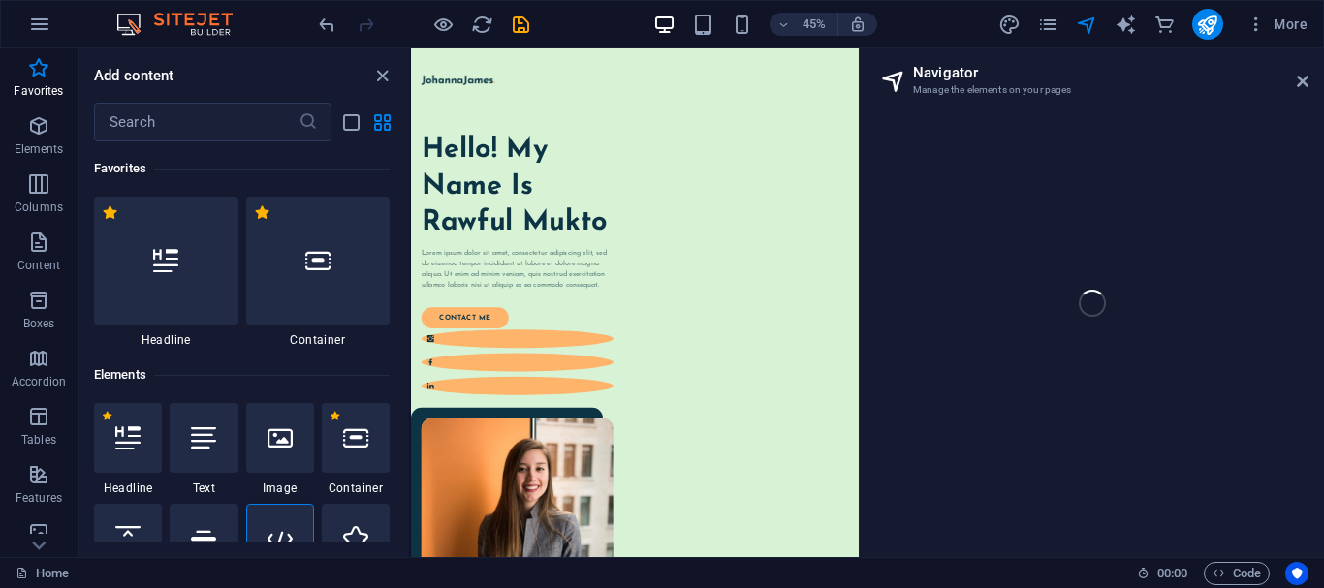
click at [1308, 87] on div "Home Favorites Elements Columns Content Boxes Accordion Tables Features Images …" at bounding box center [662, 302] width 1324 height 509
click at [1301, 76] on div "Home Favorites Elements Columns Content Boxes Accordion Tables Features Images …" at bounding box center [662, 302] width 1324 height 509
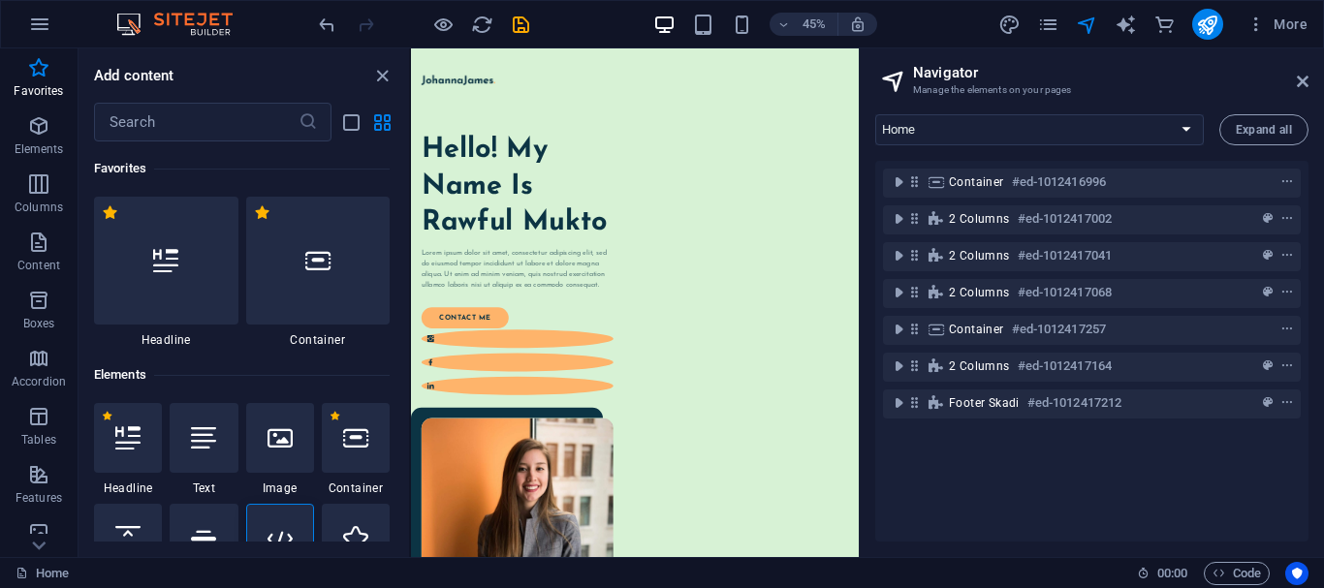
click at [1301, 76] on icon at bounding box center [1303, 82] width 12 height 16
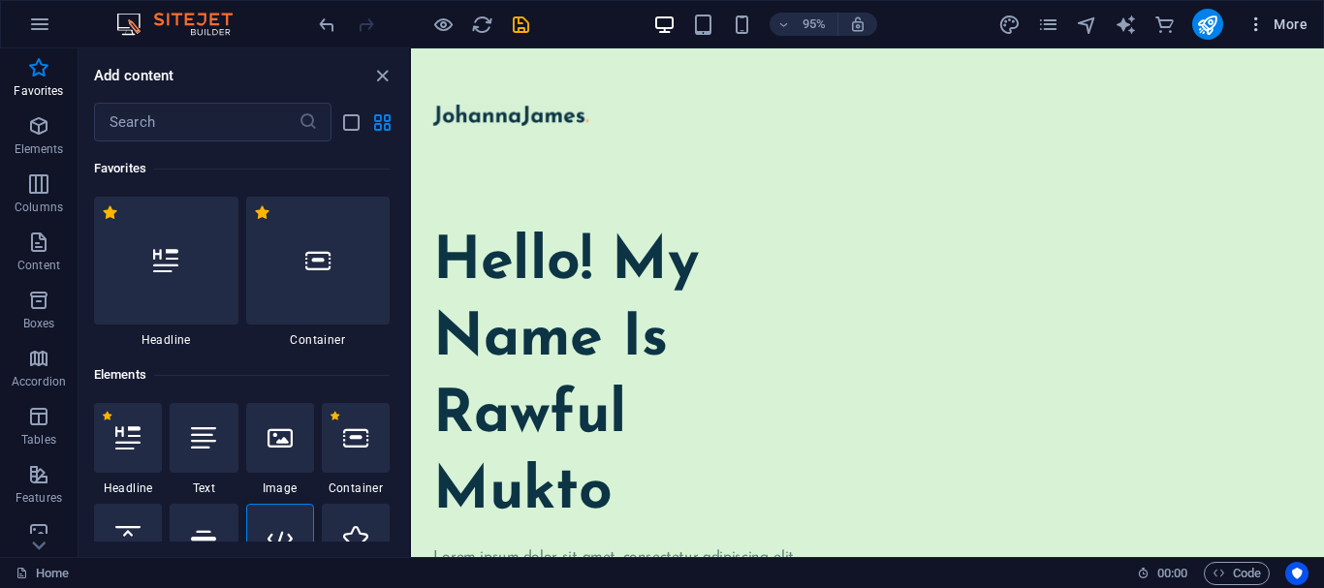
click at [1286, 26] on span "More" at bounding box center [1276, 24] width 61 height 19
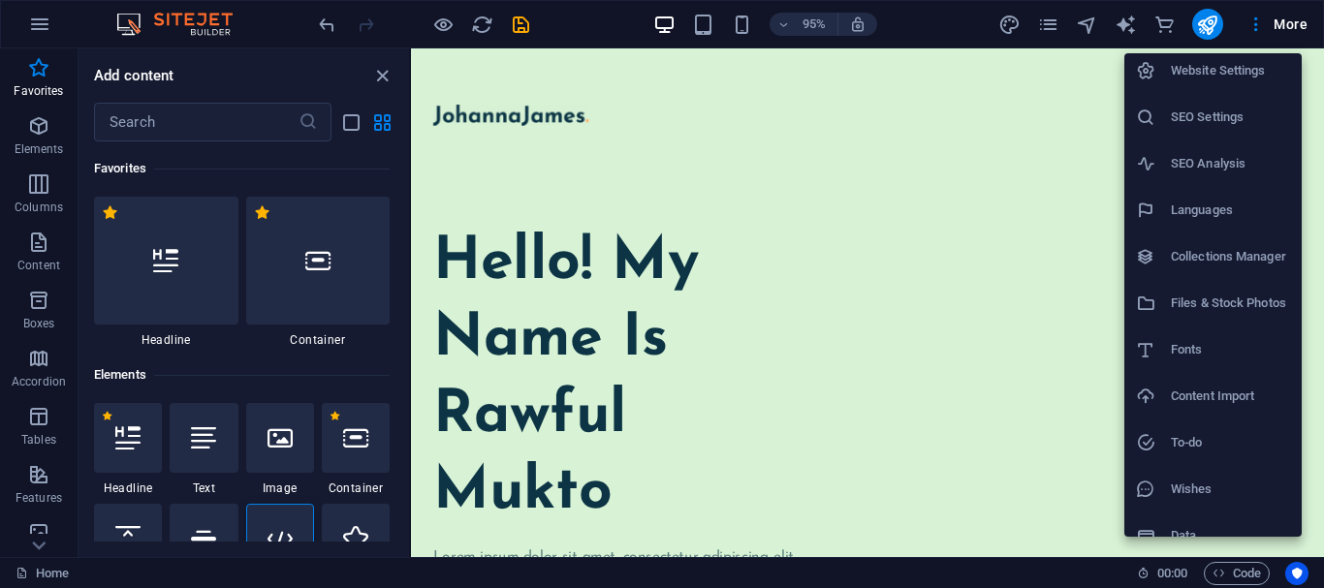
scroll to position [0, 0]
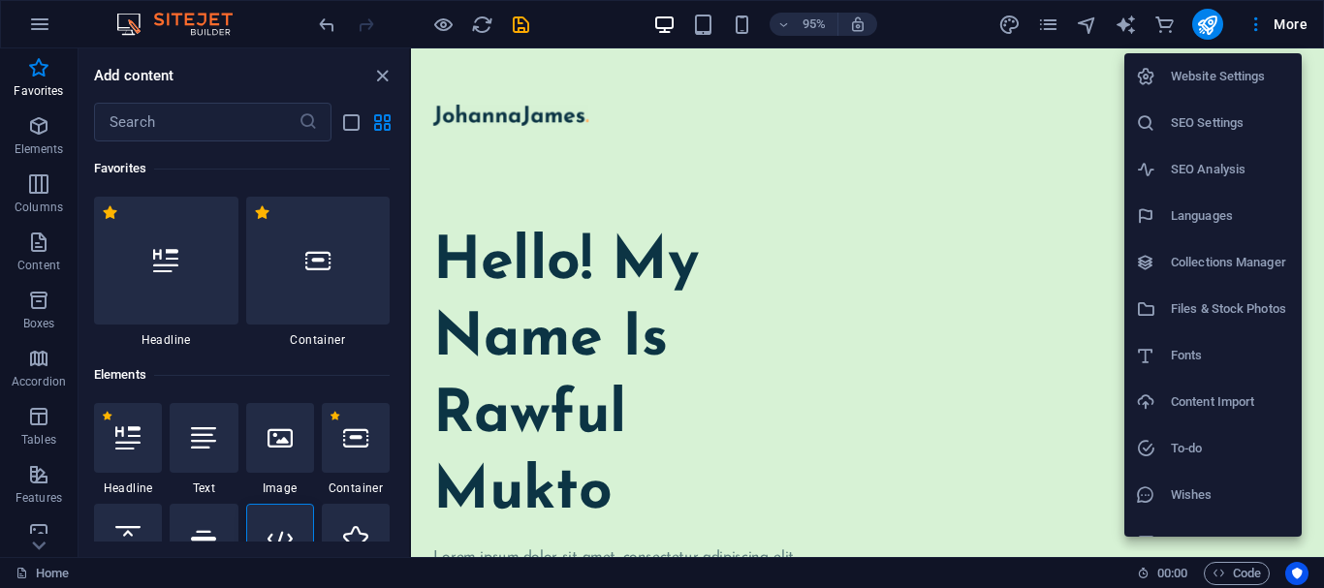
click at [1251, 95] on li "Website Settings" at bounding box center [1212, 76] width 177 height 47
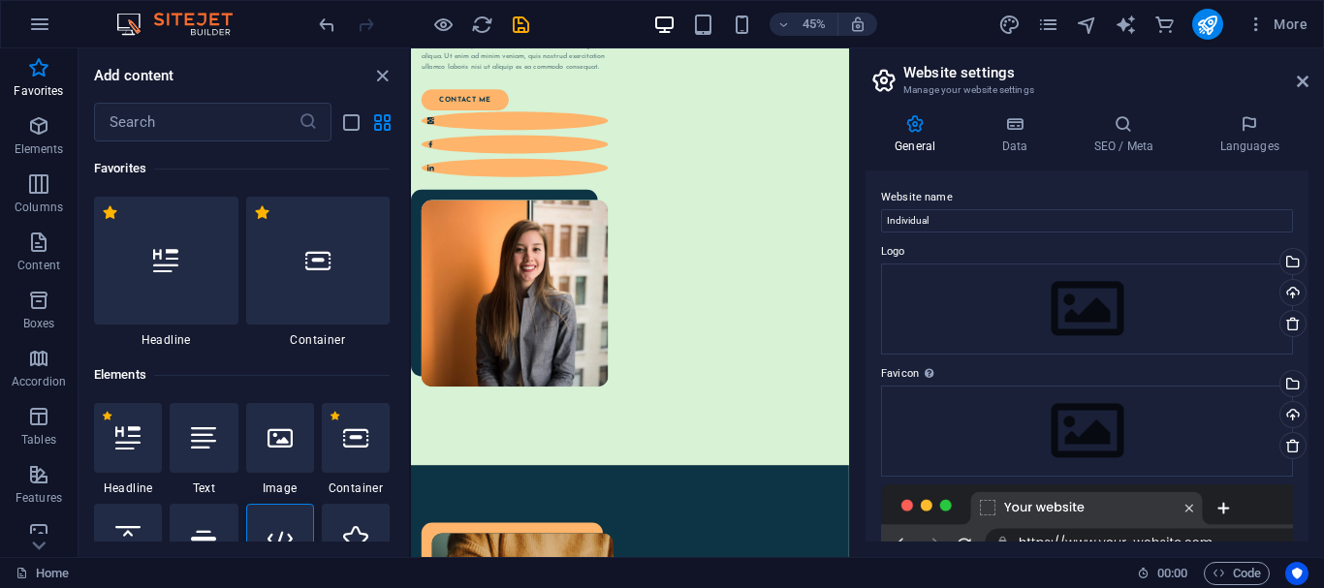
click at [1134, 92] on h3 "Manage your website settings" at bounding box center [1086, 89] width 366 height 17
click at [1301, 81] on icon at bounding box center [1303, 82] width 12 height 16
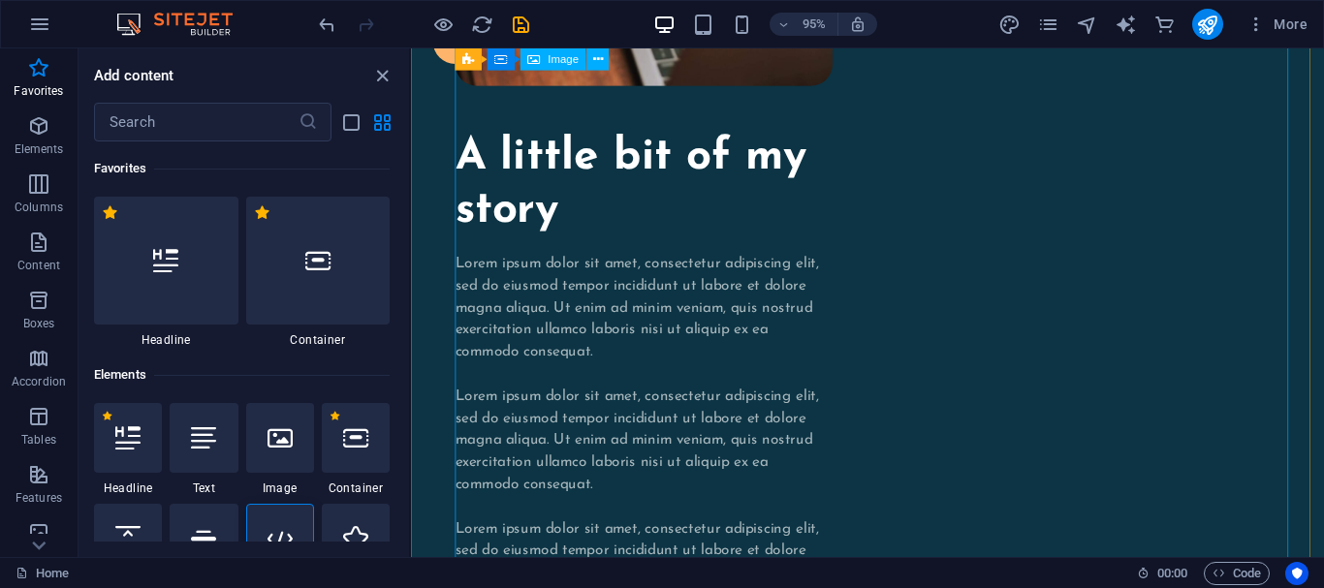
scroll to position [1841, 0]
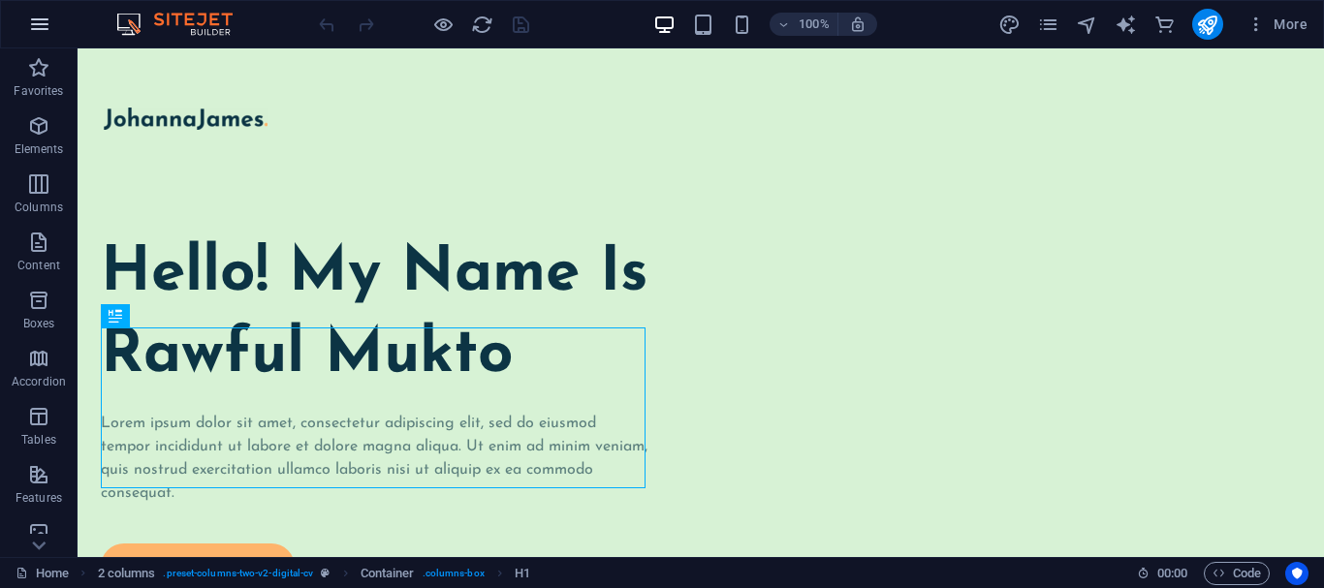
click at [40, 36] on icon "button" at bounding box center [39, 24] width 23 height 23
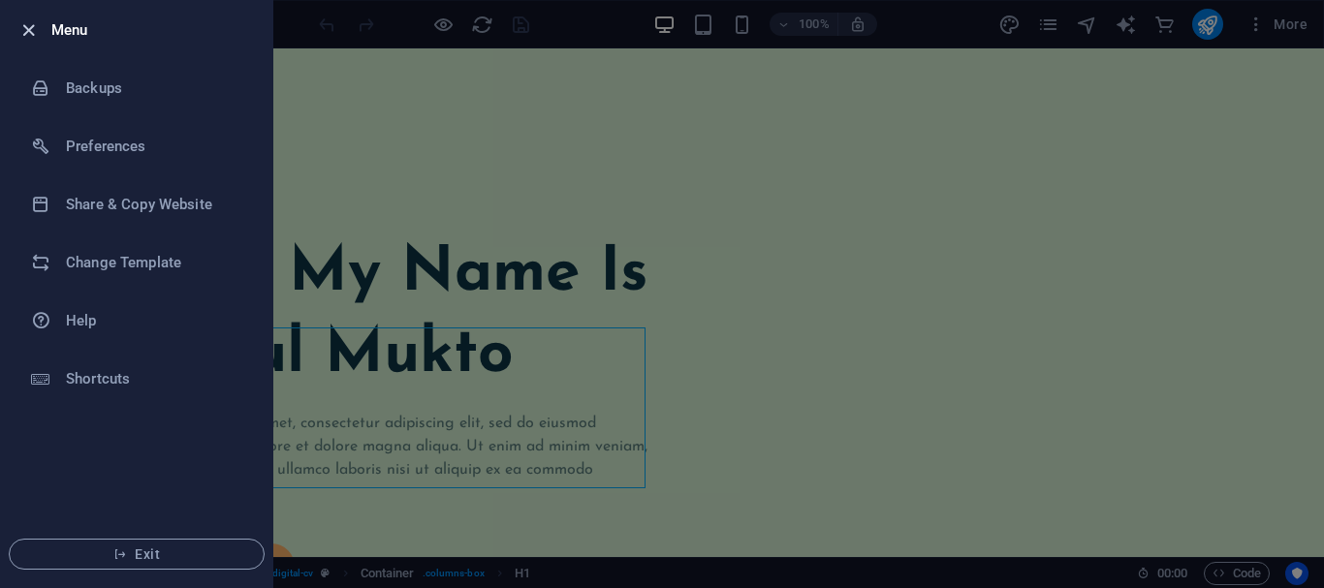
click at [34, 30] on icon "button" at bounding box center [28, 30] width 22 height 22
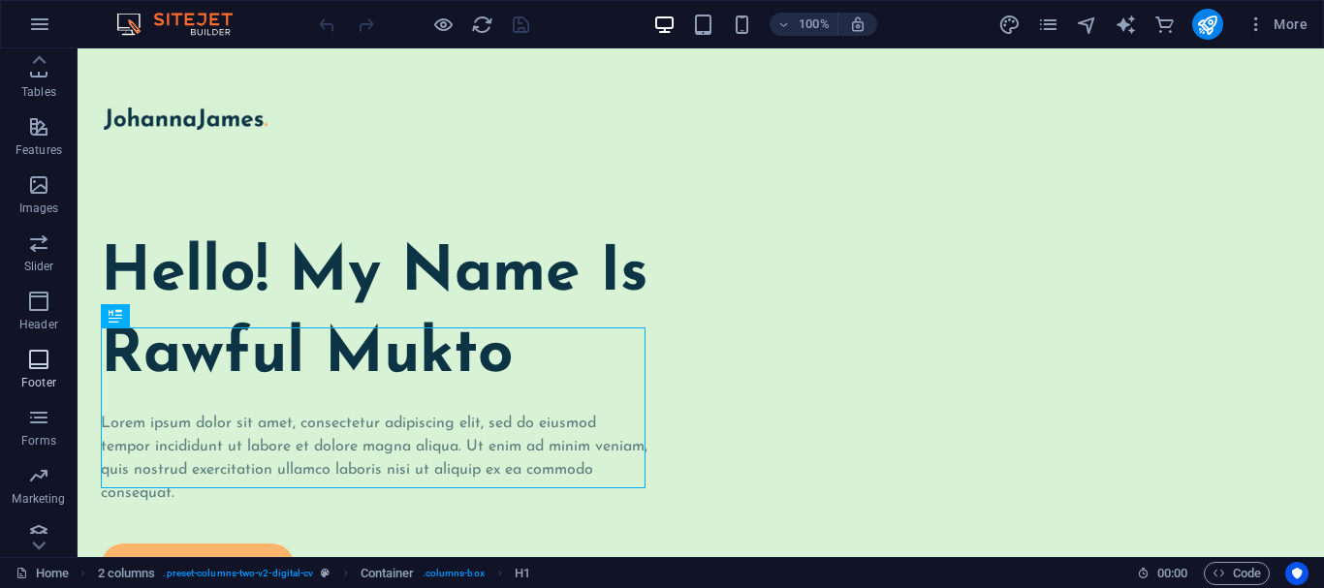
scroll to position [422, 0]
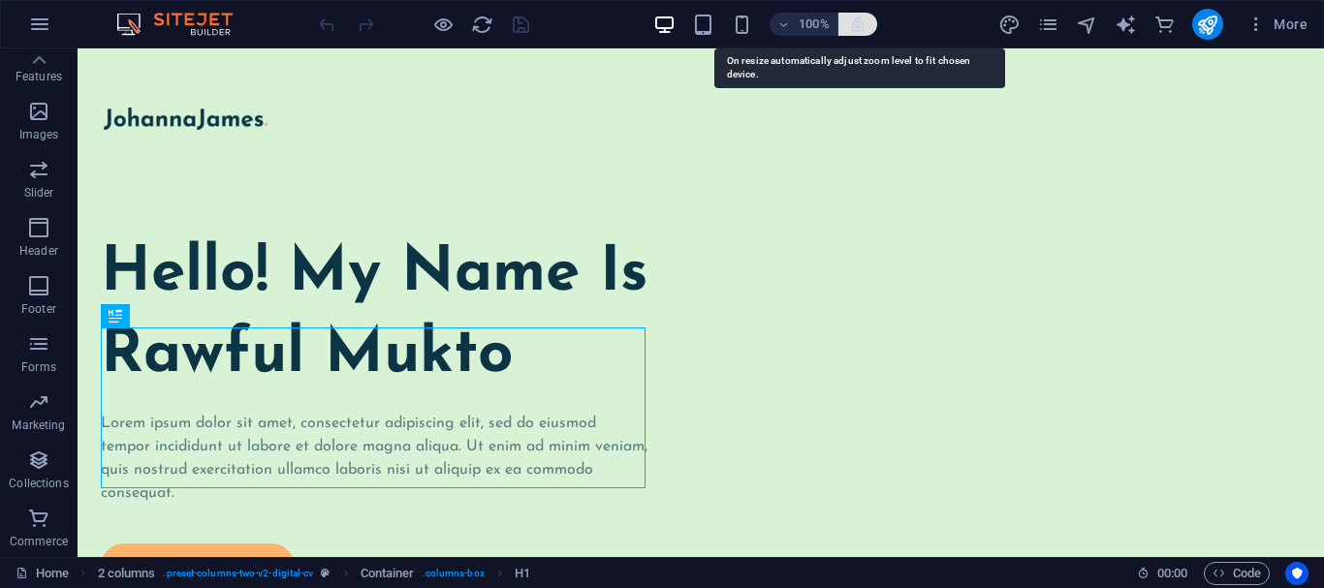
click at [856, 28] on icon "button" at bounding box center [857, 24] width 17 height 17
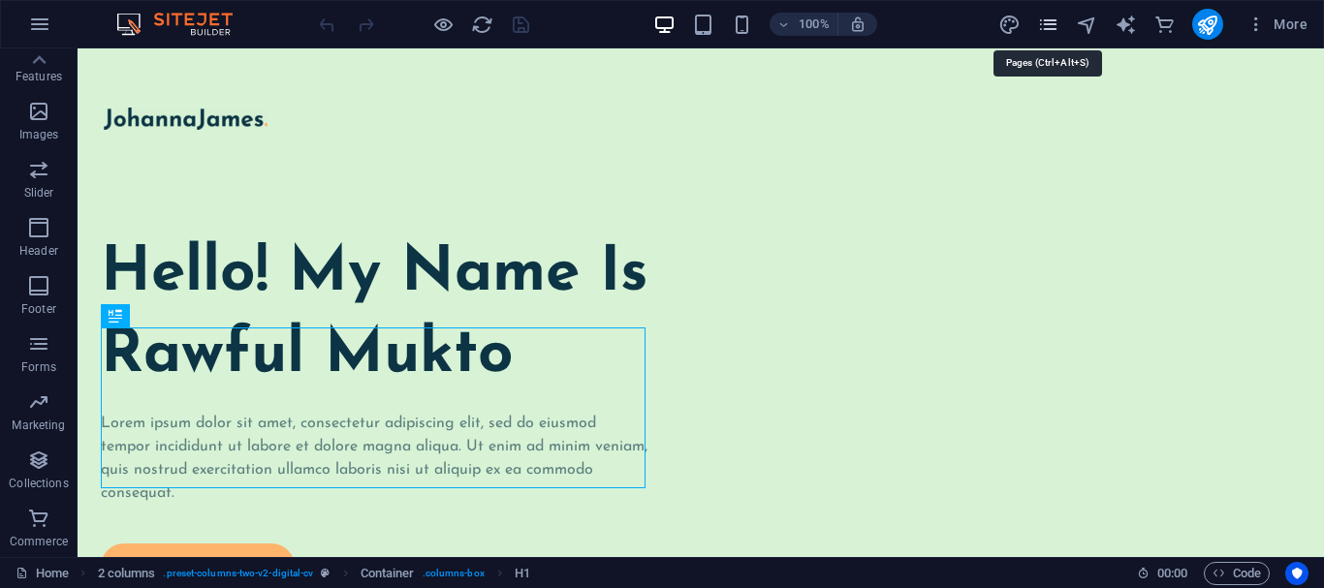
click at [1047, 23] on icon "pages" at bounding box center [1048, 25] width 22 height 22
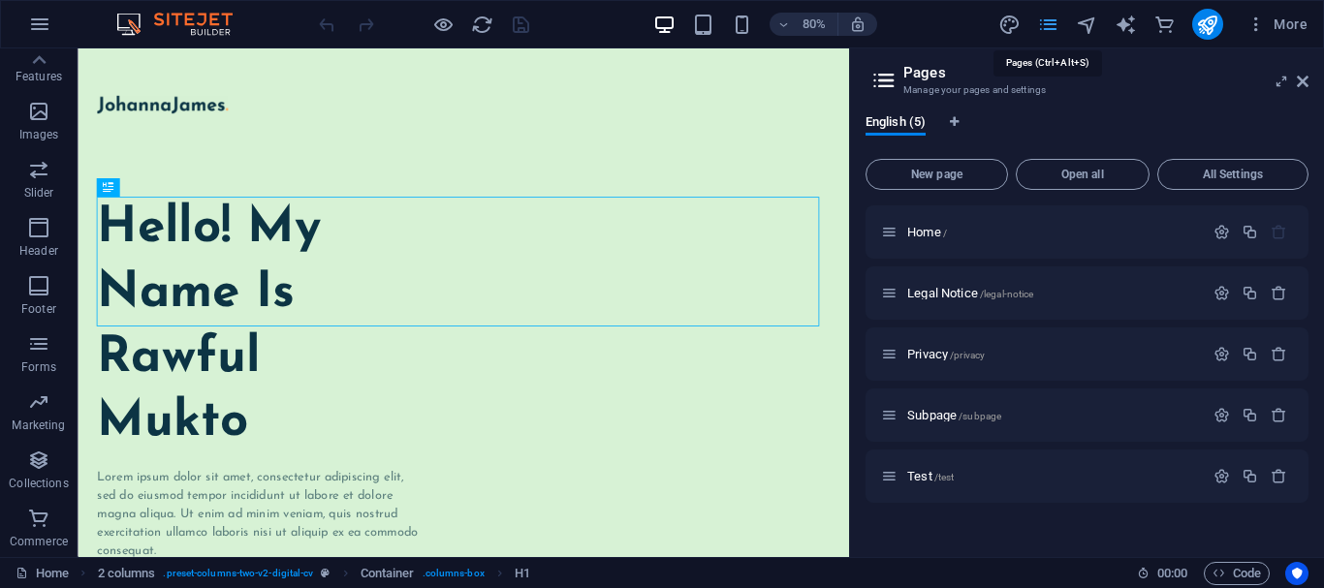
click at [1047, 23] on icon "pages" at bounding box center [1048, 25] width 22 height 22
click at [1302, 78] on icon at bounding box center [1303, 82] width 12 height 16
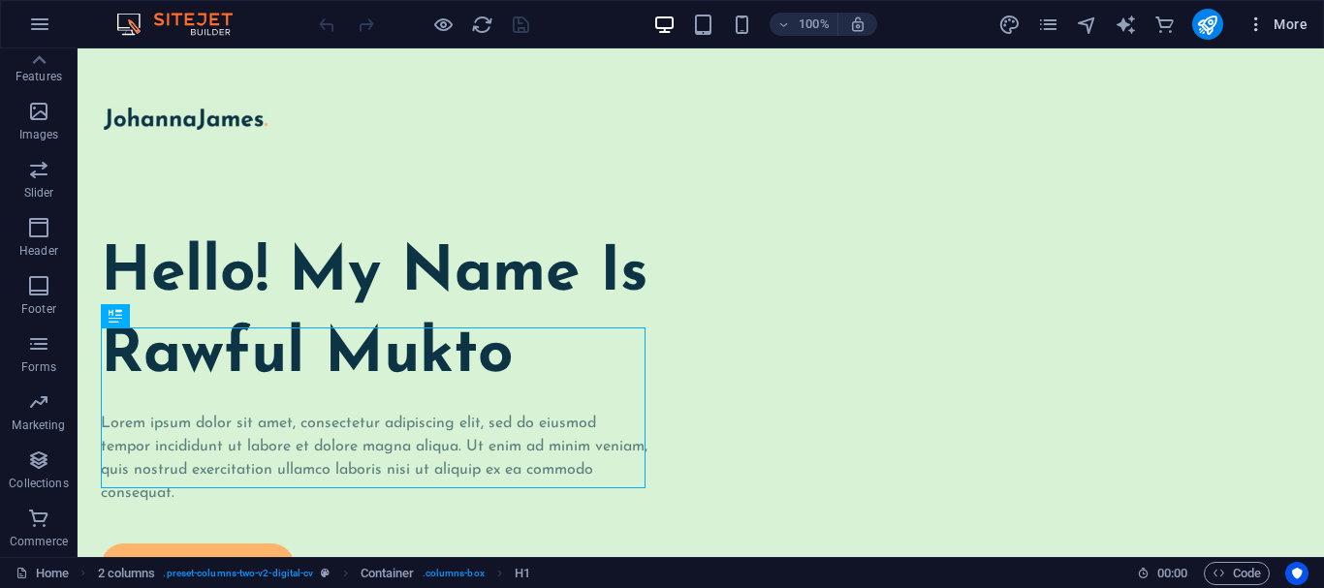
click at [1257, 28] on icon "button" at bounding box center [1255, 24] width 19 height 19
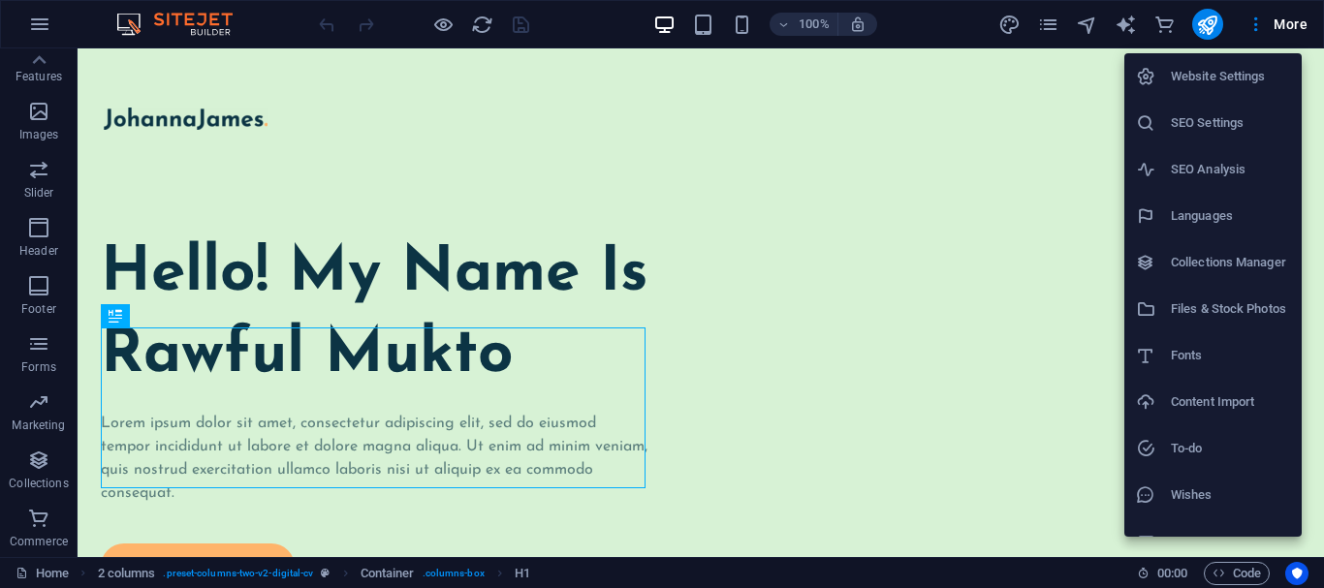
click at [1237, 78] on h6 "Website Settings" at bounding box center [1230, 76] width 119 height 23
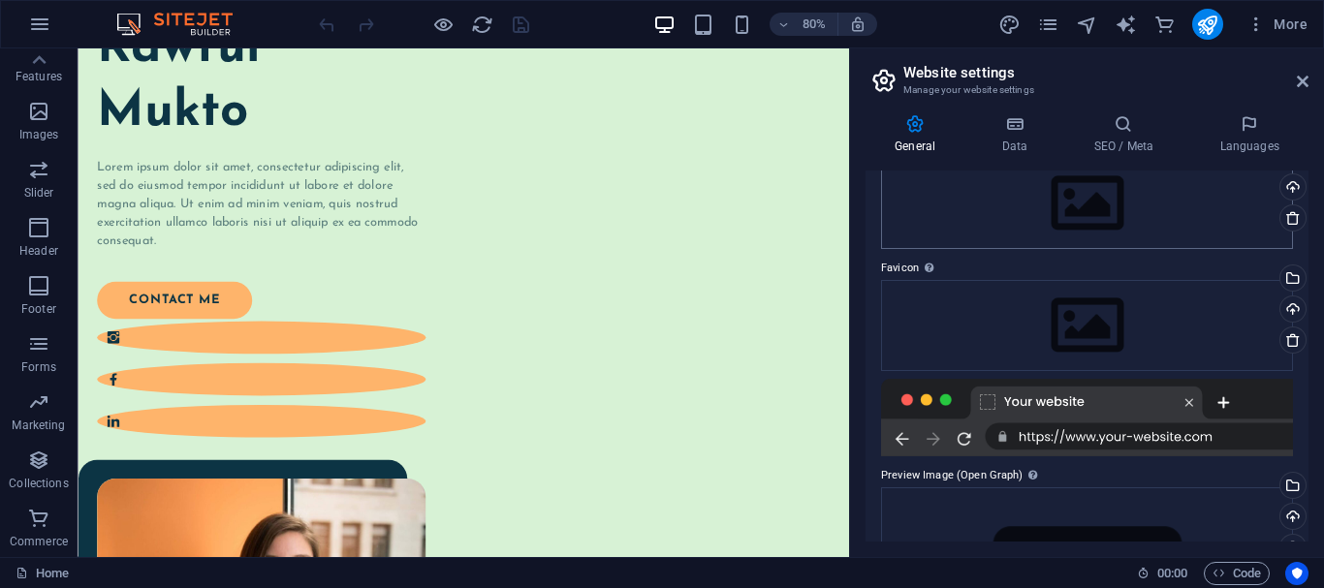
scroll to position [0, 0]
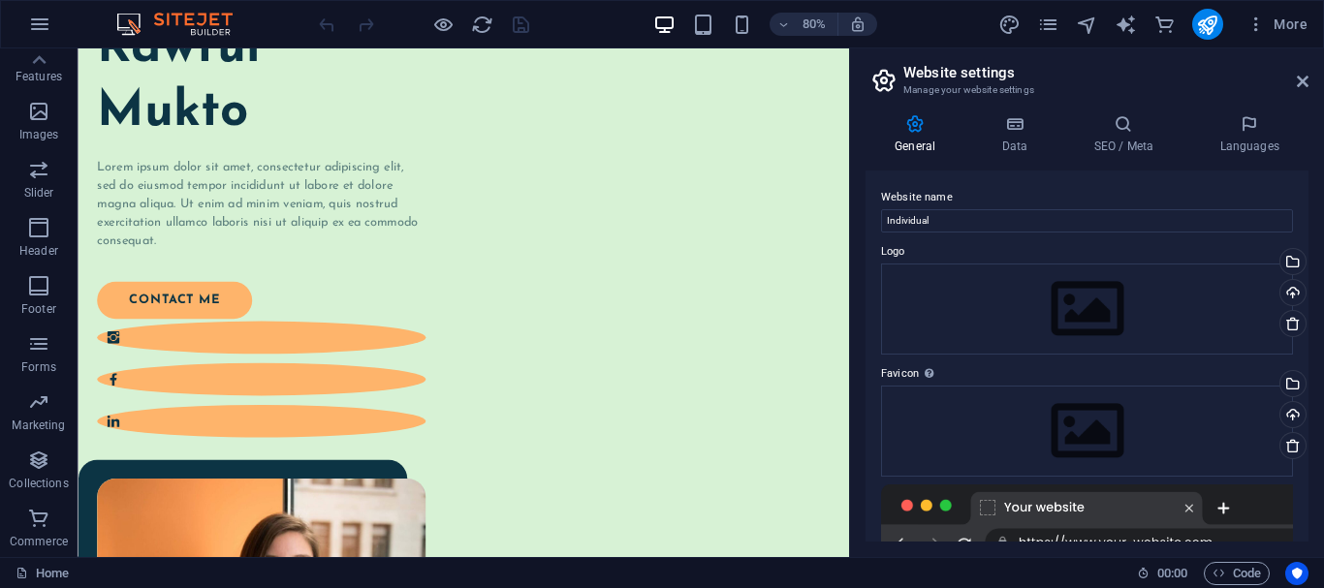
drag, startPoint x: 1295, startPoint y: 84, endPoint x: 415, endPoint y: 263, distance: 897.7
click at [1295, 84] on header "Website settings Manage your website settings" at bounding box center [1088, 73] width 439 height 50
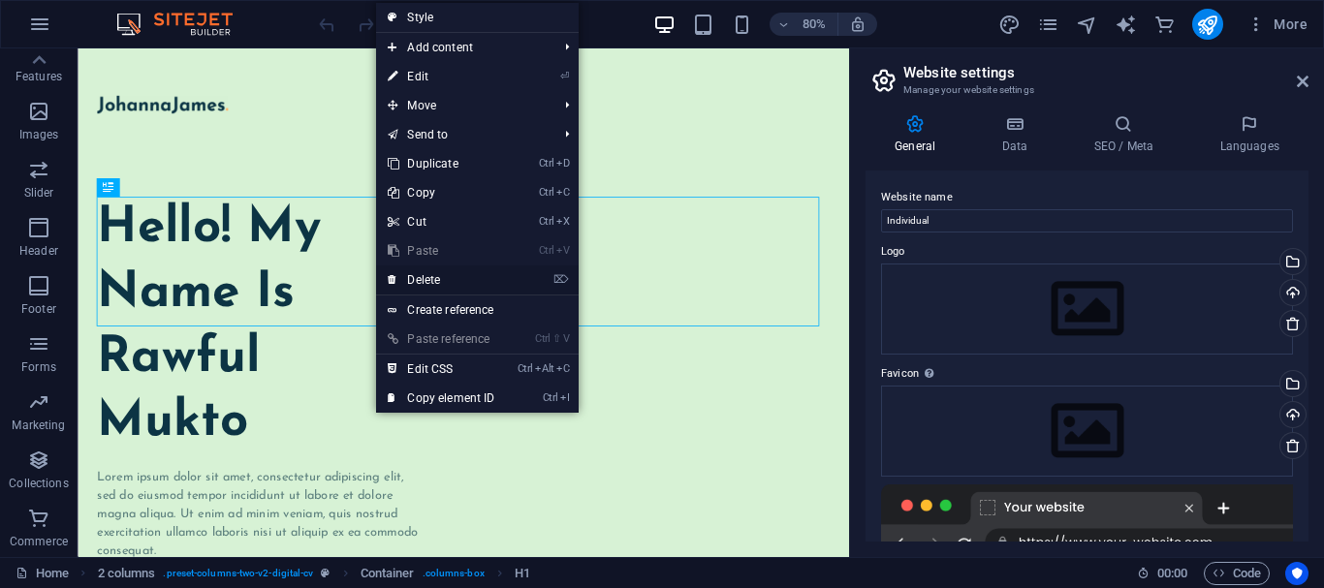
click at [433, 283] on link "⌦ Delete" at bounding box center [441, 280] width 130 height 29
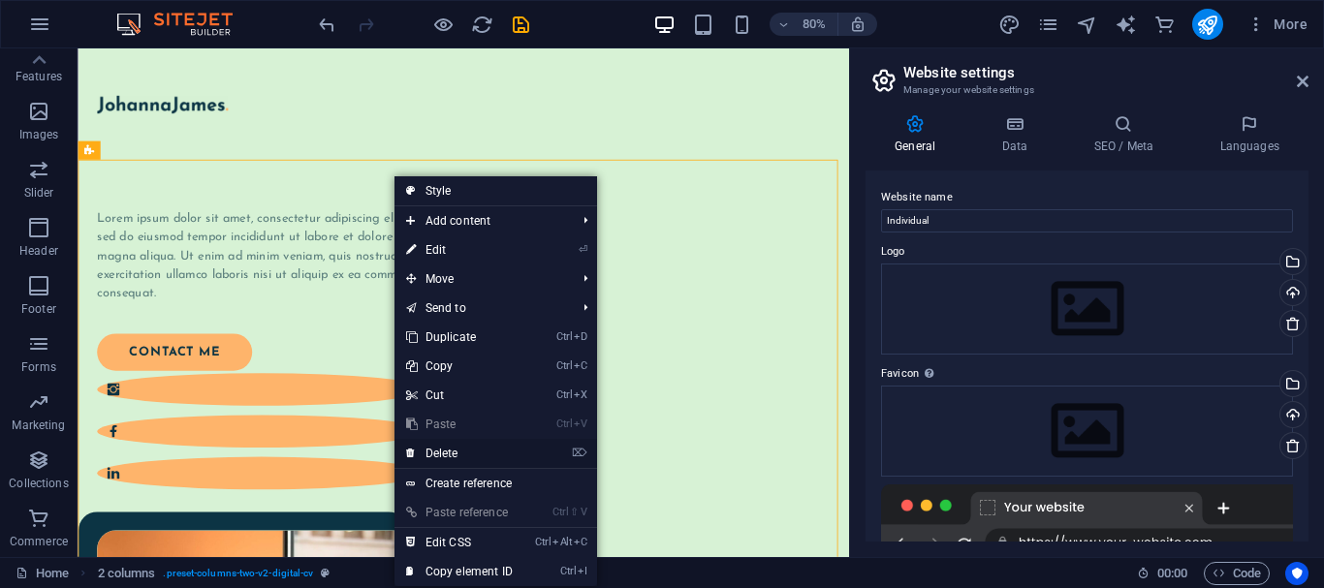
click at [445, 454] on link "⌦ Delete" at bounding box center [459, 453] width 130 height 29
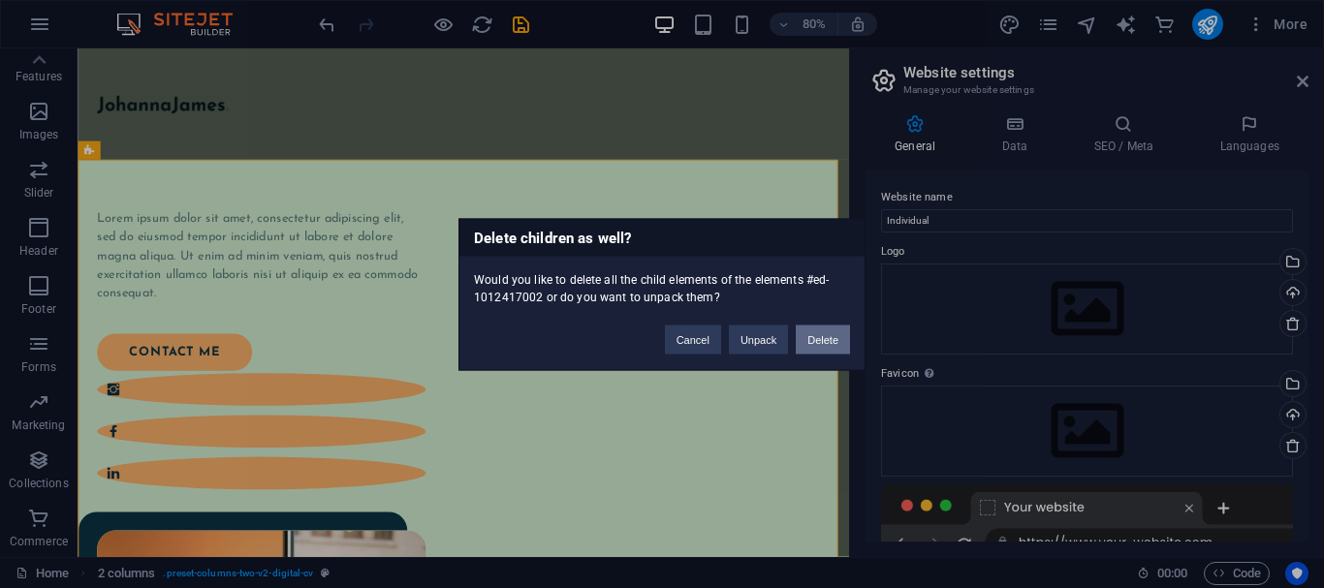
drag, startPoint x: 819, startPoint y: 334, endPoint x: 918, endPoint y: 356, distance: 101.1
click at [819, 334] on button "Delete" at bounding box center [823, 339] width 54 height 29
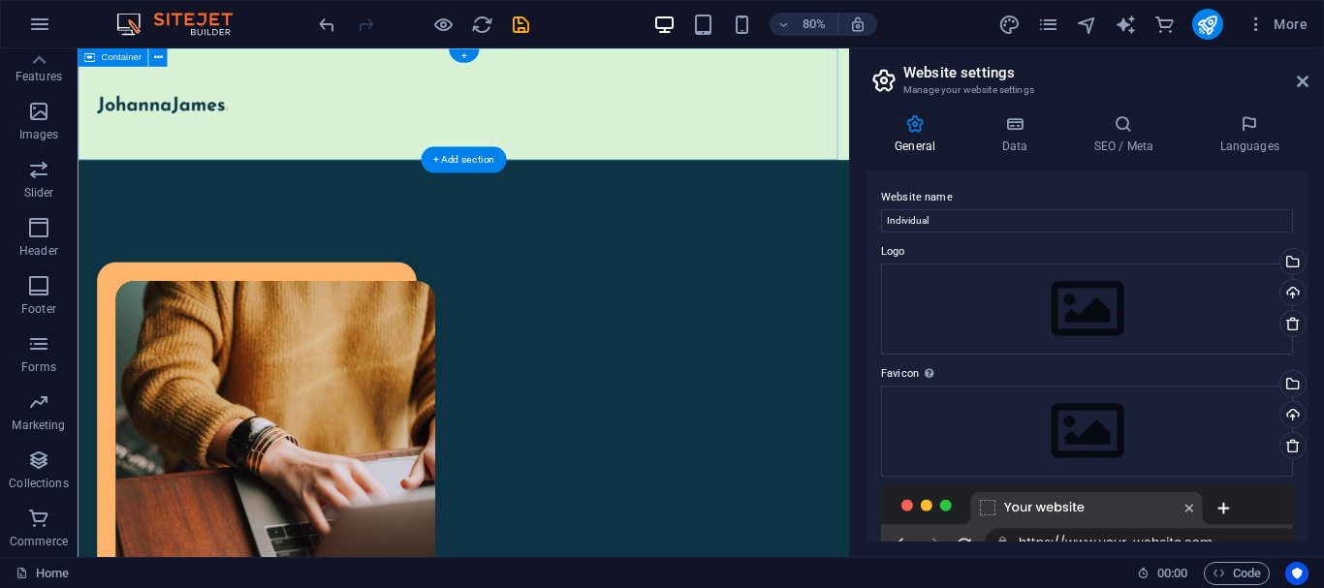
drag, startPoint x: 559, startPoint y: 205, endPoint x: 303, endPoint y: 166, distance: 258.9
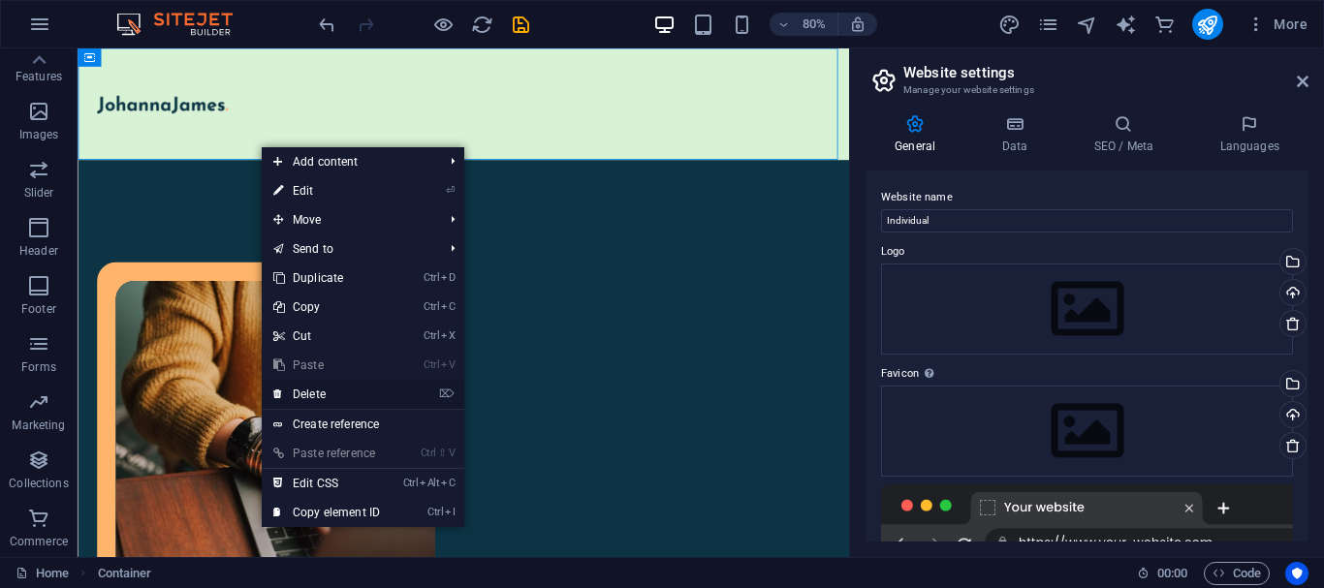
click at [328, 397] on link "⌦ Delete" at bounding box center [327, 394] width 130 height 29
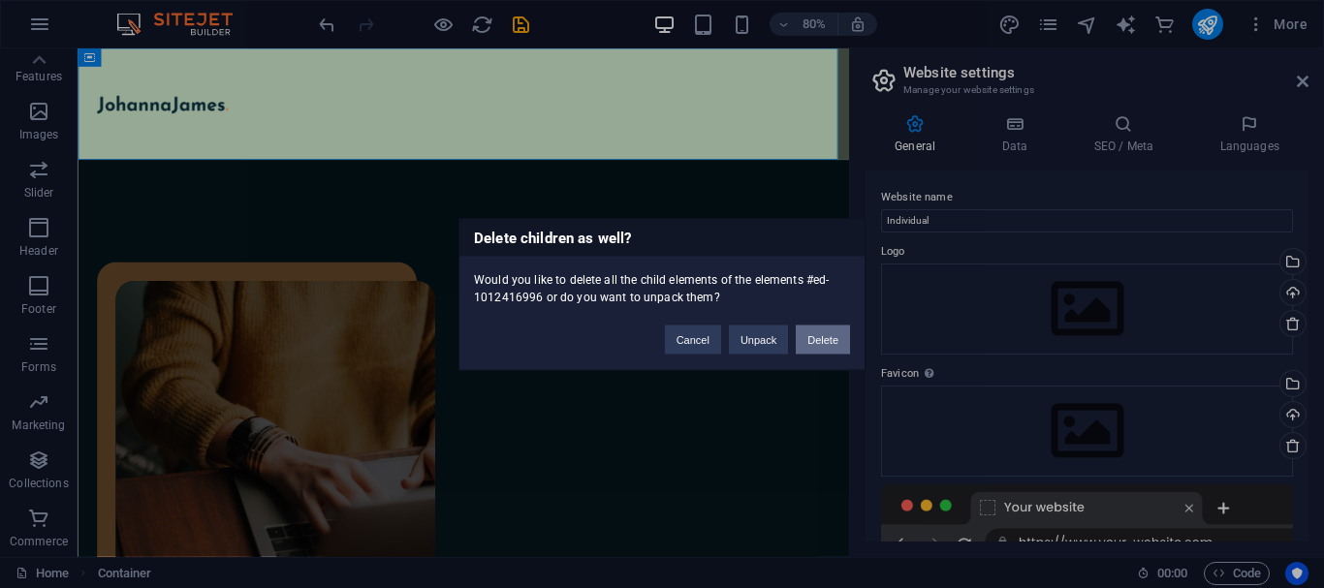
click at [806, 342] on button "Delete" at bounding box center [823, 339] width 54 height 29
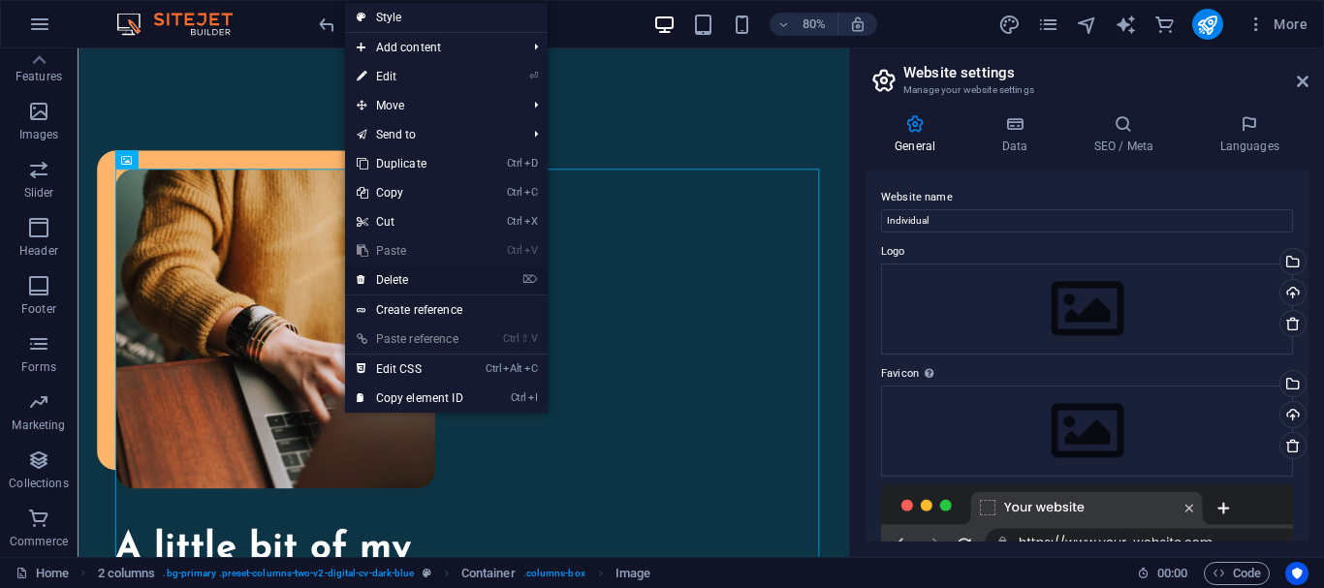
click at [425, 270] on link "⌦ Delete" at bounding box center [410, 280] width 130 height 29
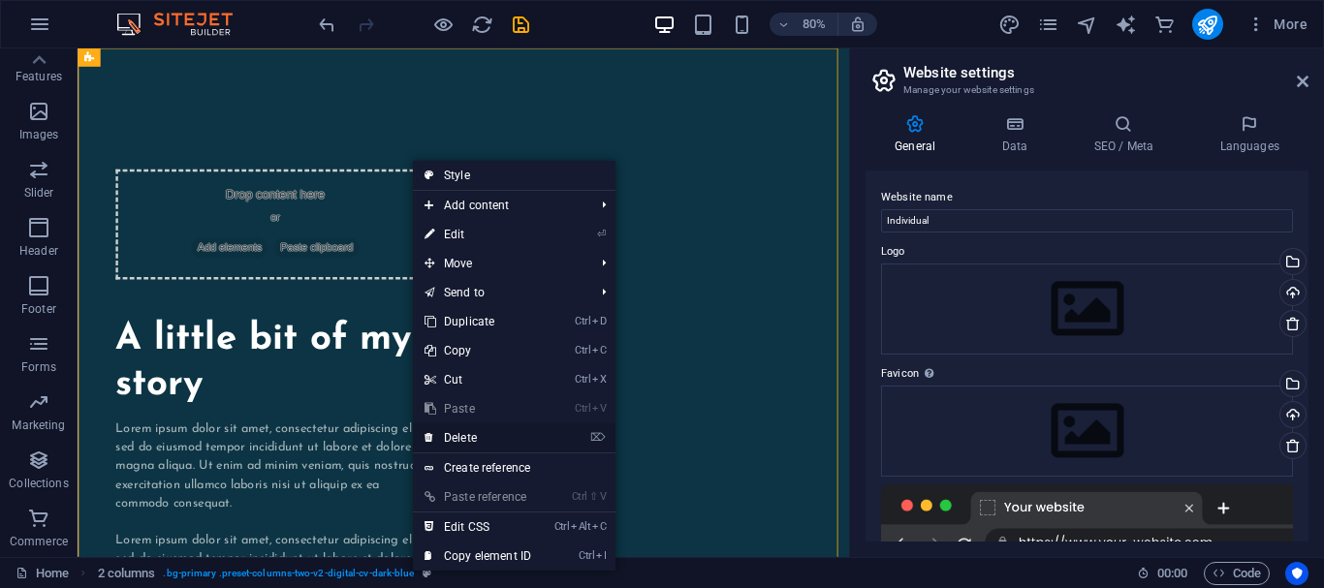
click at [471, 444] on link "⌦ Delete" at bounding box center [478, 437] width 130 height 29
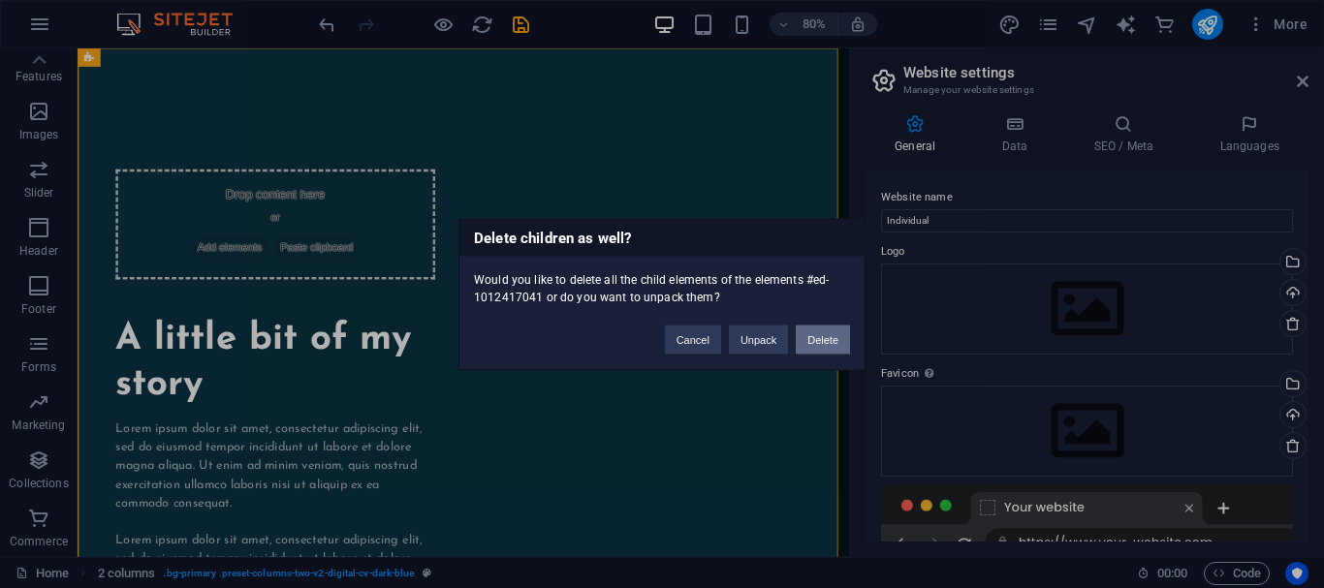
click at [816, 339] on button "Delete" at bounding box center [823, 339] width 54 height 29
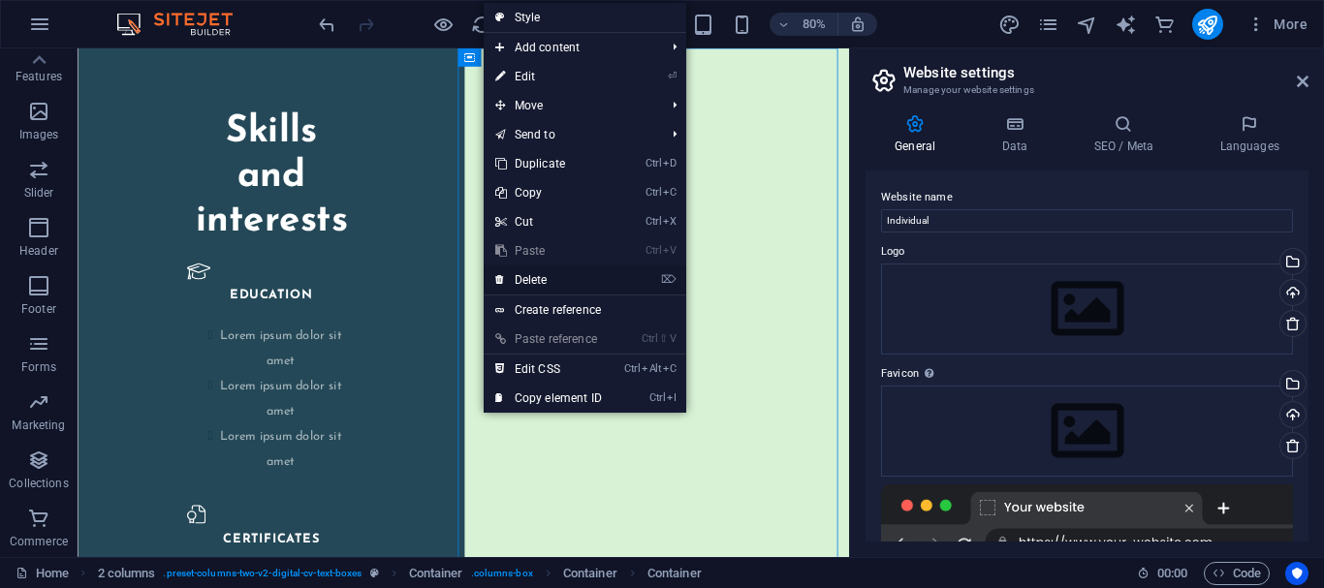
click at [542, 276] on link "⌦ Delete" at bounding box center [549, 280] width 130 height 29
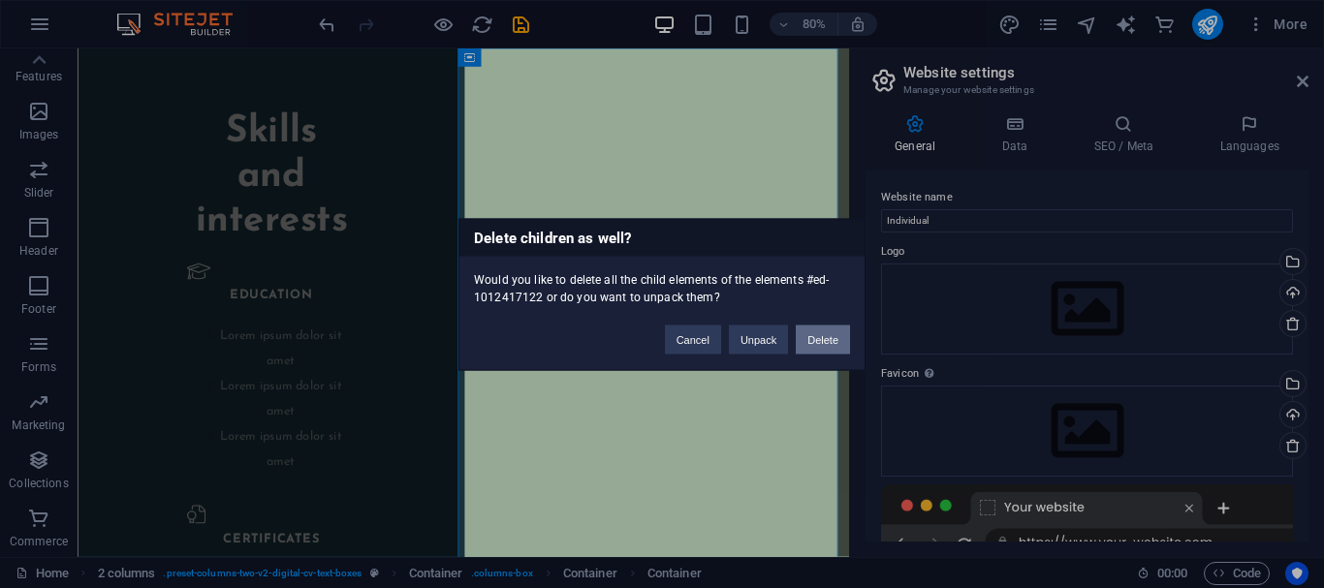
click at [818, 342] on button "Delete" at bounding box center [823, 339] width 54 height 29
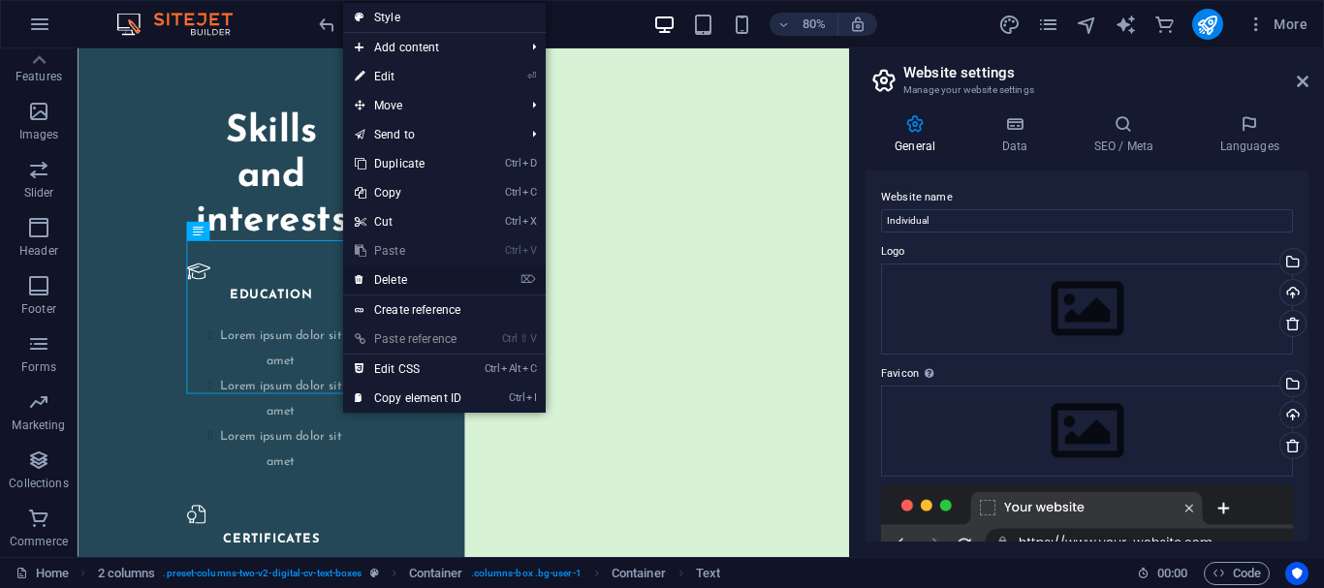
click at [401, 279] on link "⌦ Delete" at bounding box center [408, 280] width 130 height 29
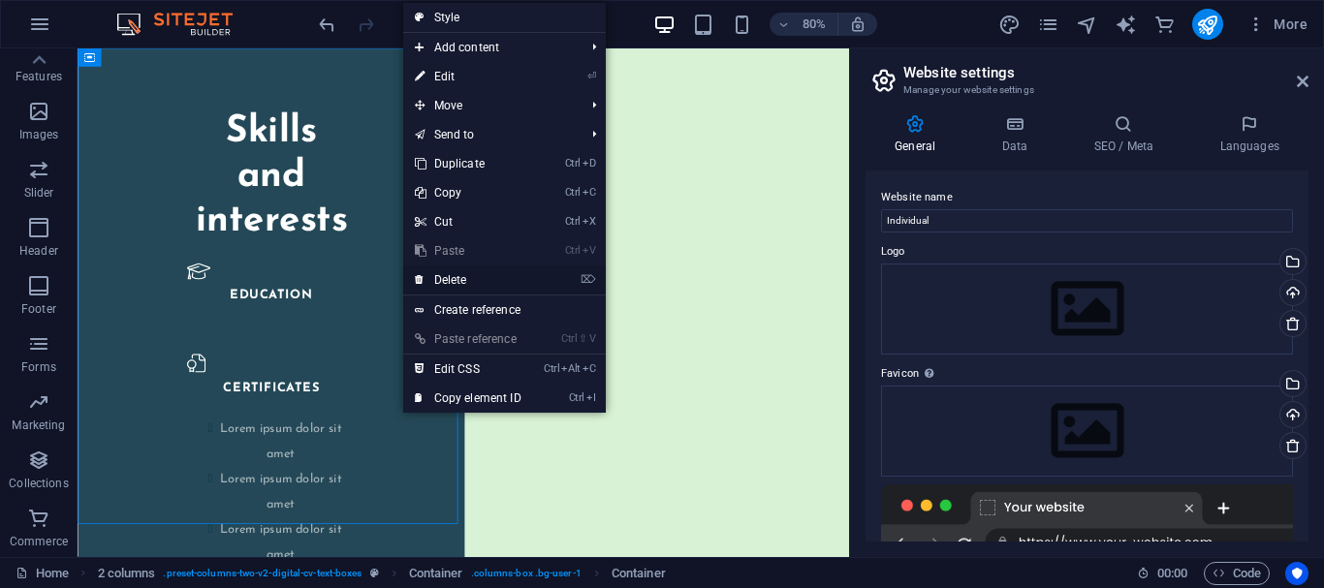
click at [466, 284] on link "⌦ Delete" at bounding box center [468, 280] width 130 height 29
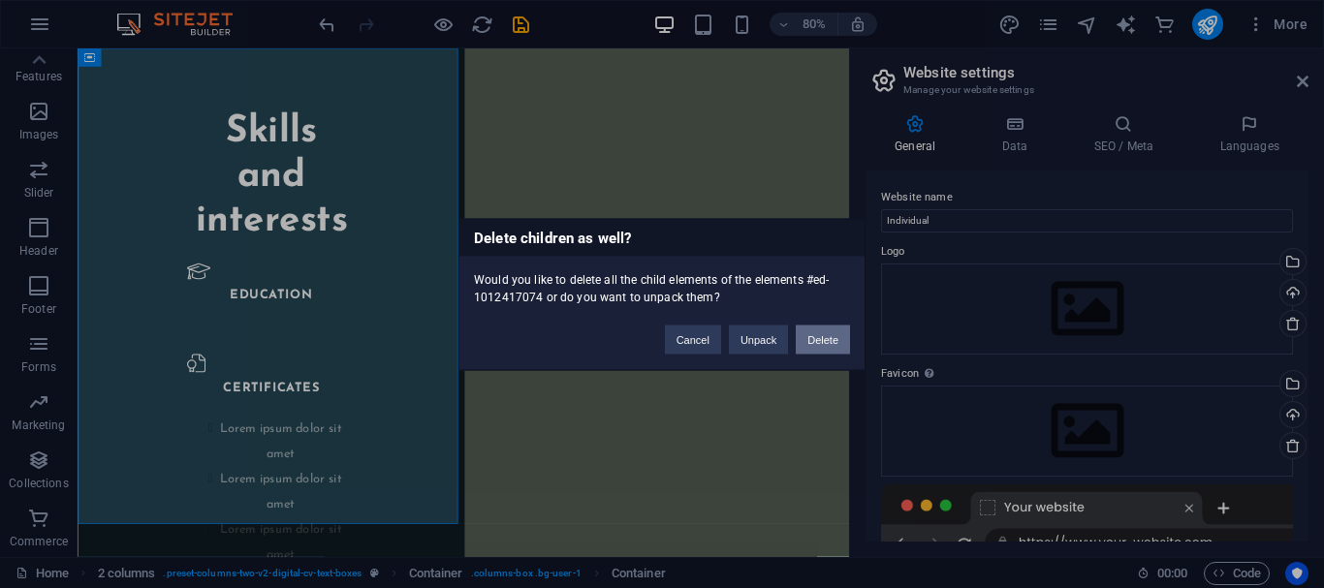
click at [815, 344] on button "Delete" at bounding box center [823, 339] width 54 height 29
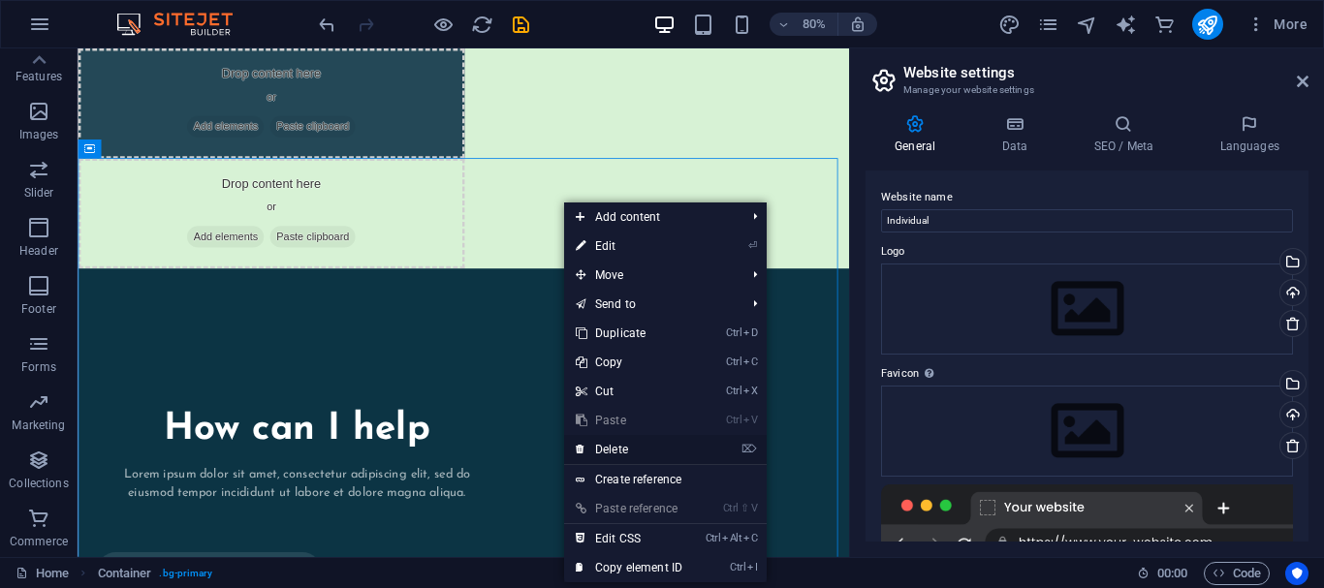
click at [616, 451] on link "⌦ Delete" at bounding box center [629, 449] width 130 height 29
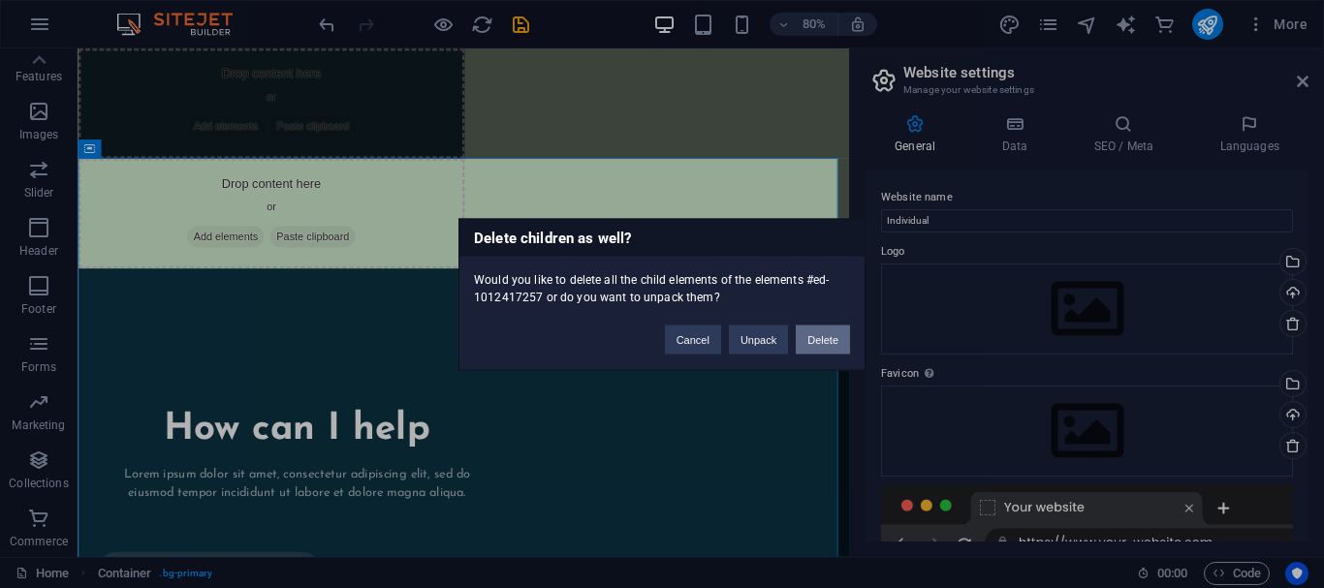
click at [802, 337] on button "Delete" at bounding box center [823, 339] width 54 height 29
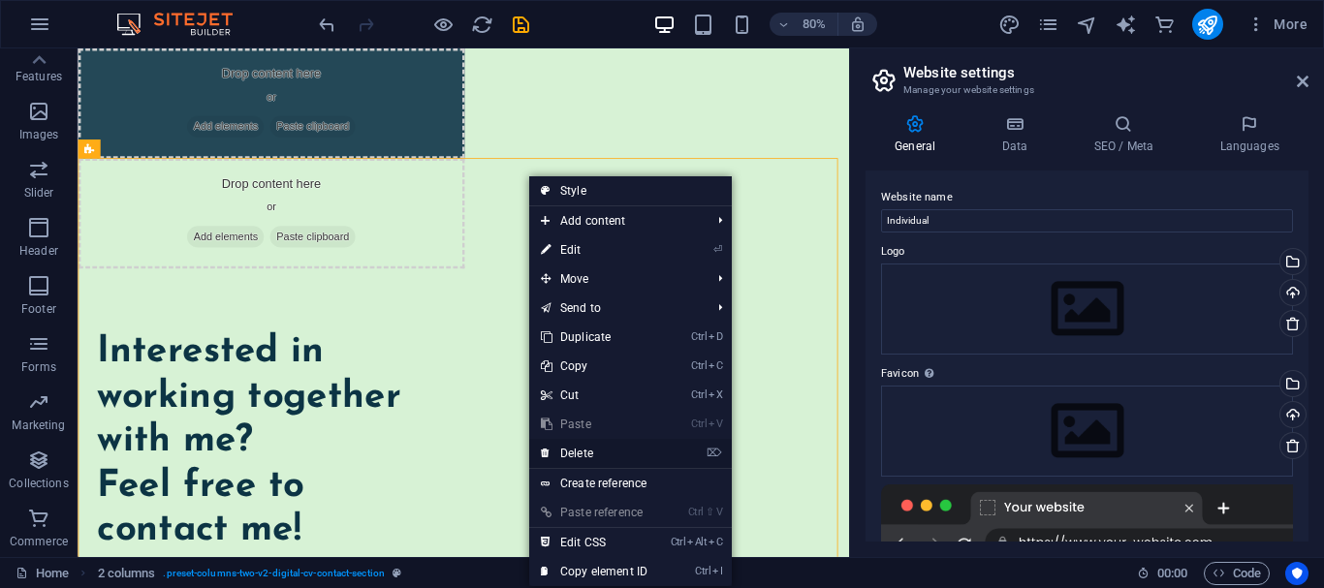
click at [611, 453] on link "⌦ Delete" at bounding box center [594, 453] width 130 height 29
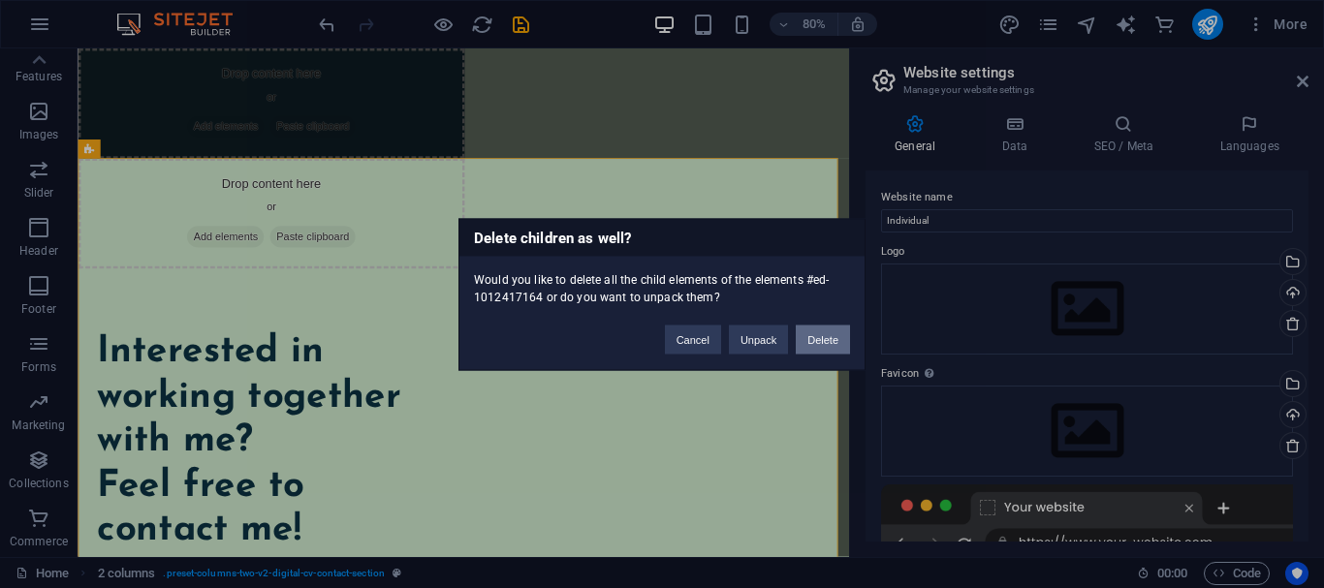
click at [806, 335] on button "Delete" at bounding box center [823, 339] width 54 height 29
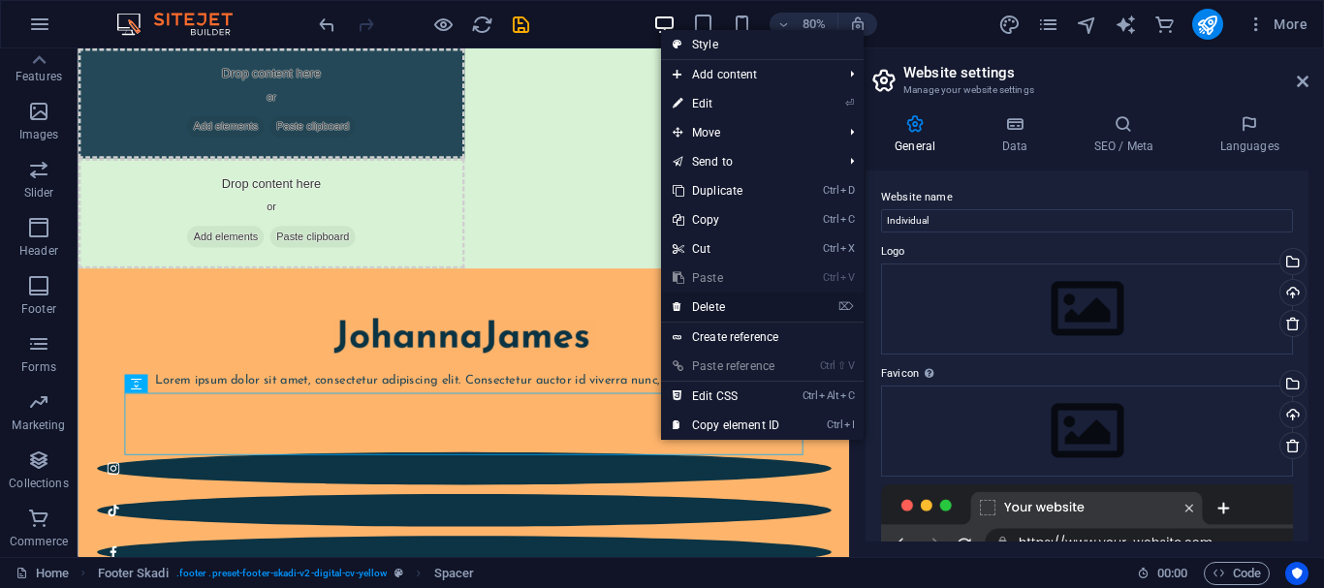
click at [723, 314] on link "⌦ Delete" at bounding box center [726, 307] width 130 height 29
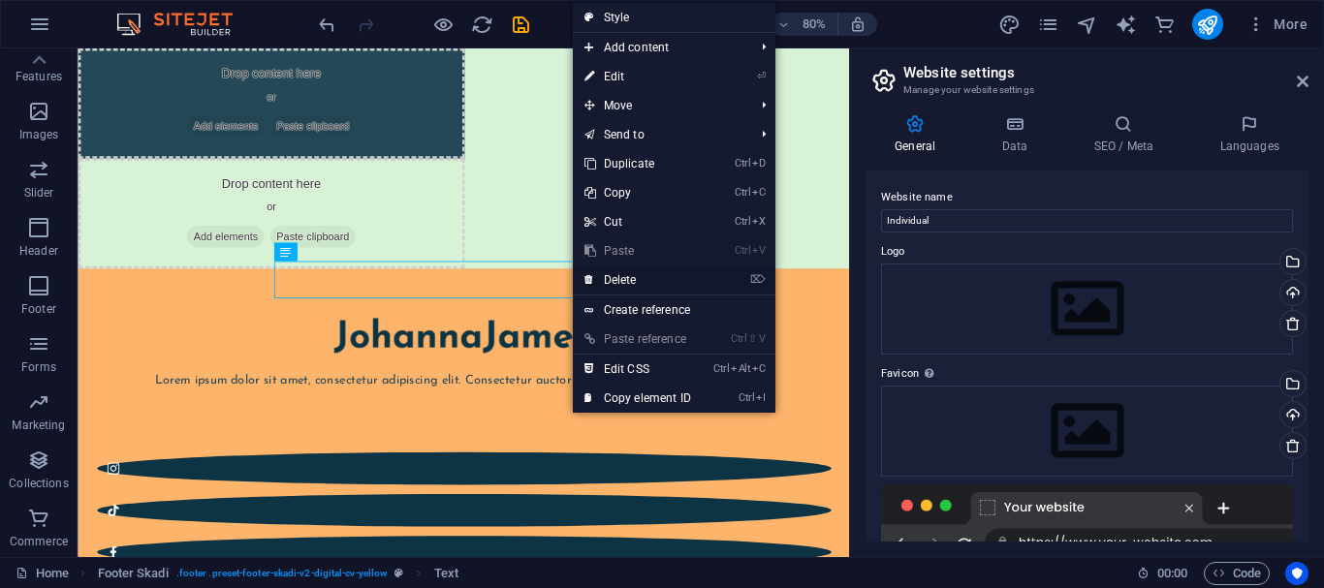
click at [617, 277] on link "⌦ Delete" at bounding box center [638, 280] width 130 height 29
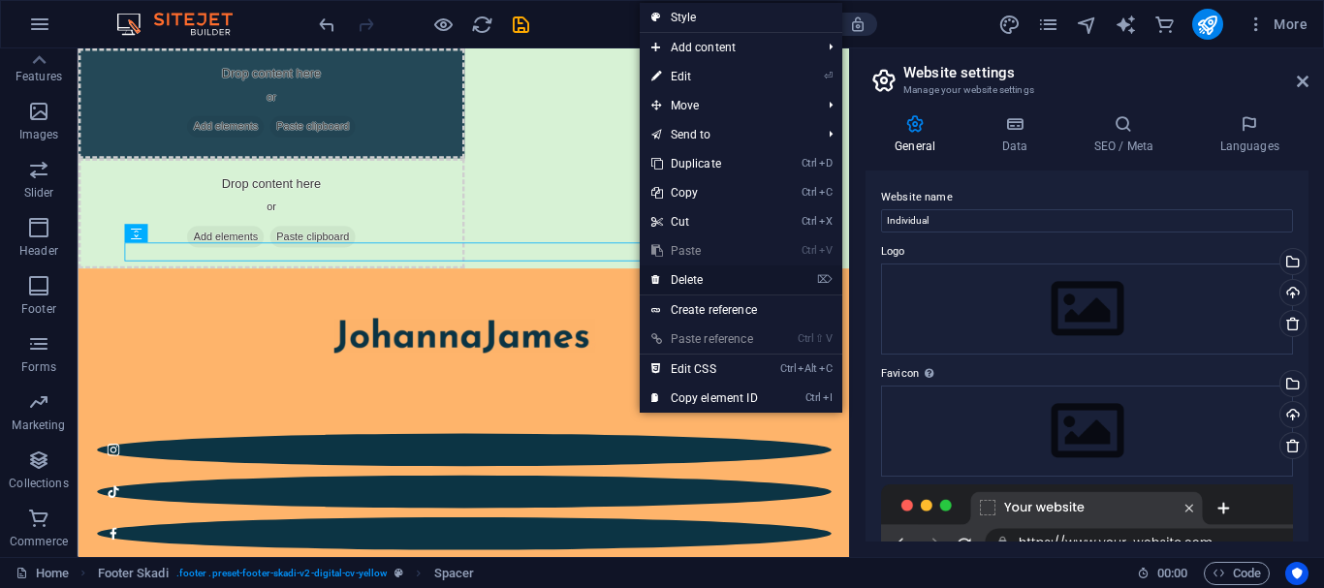
click at [664, 288] on link "⌦ Delete" at bounding box center [705, 280] width 130 height 29
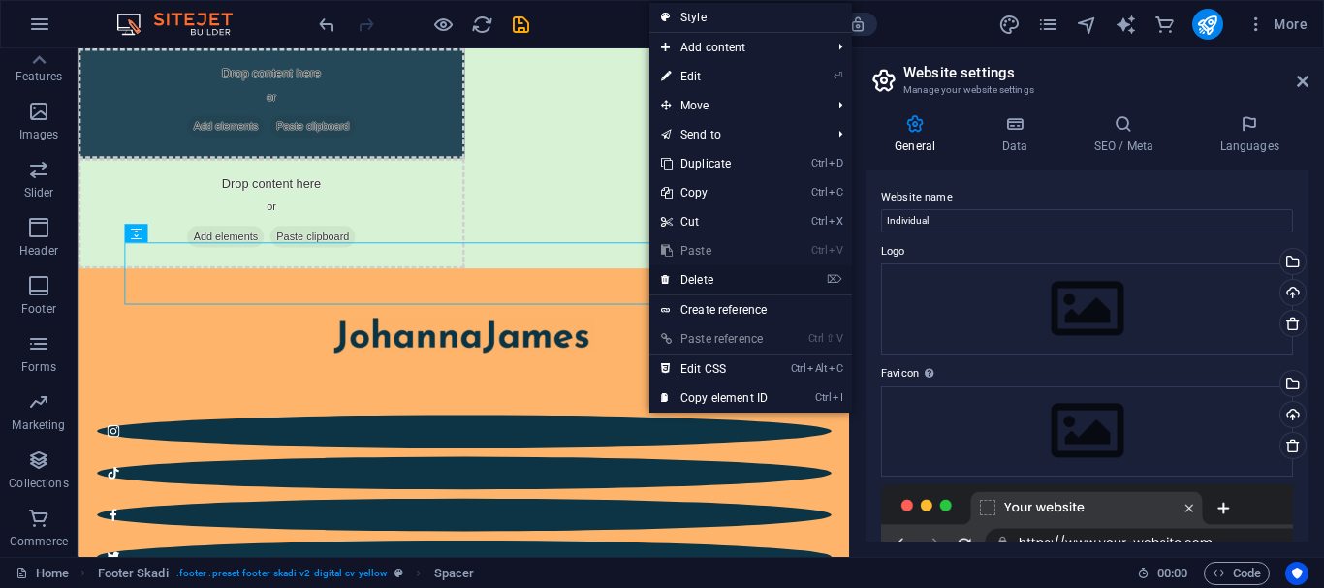
drag, startPoint x: 688, startPoint y: 286, endPoint x: 502, endPoint y: 197, distance: 206.3
click at [688, 286] on link "⌦ Delete" at bounding box center [714, 280] width 130 height 29
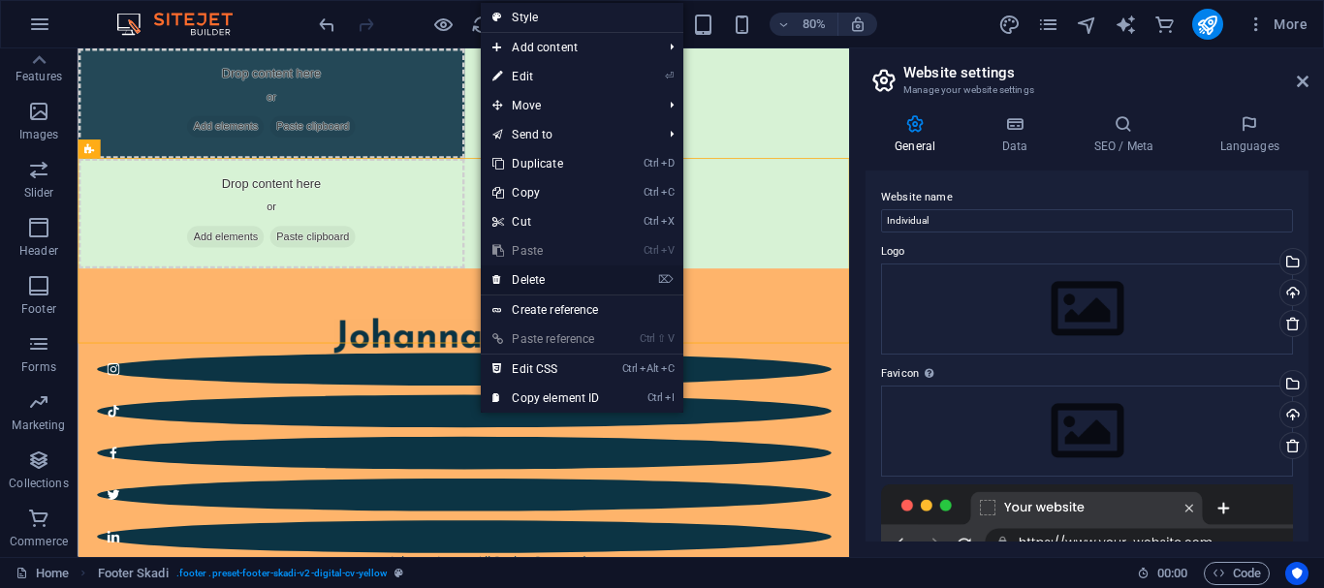
click at [534, 273] on link "⌦ Delete" at bounding box center [546, 280] width 130 height 29
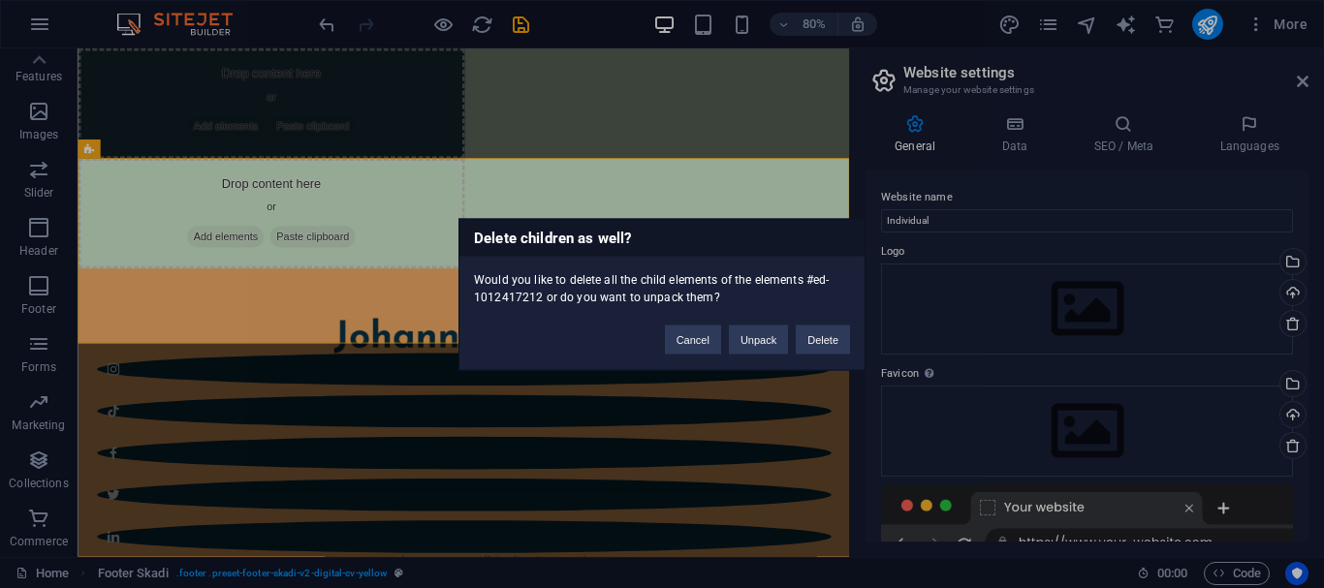
drag, startPoint x: 534, startPoint y: 273, endPoint x: 453, endPoint y: 272, distance: 80.4
click at [453, 272] on div "Delete children as well? Would you like to delete all the child elements of the…" at bounding box center [662, 294] width 1324 height 588
click at [767, 340] on button "Unpack" at bounding box center [758, 339] width 59 height 29
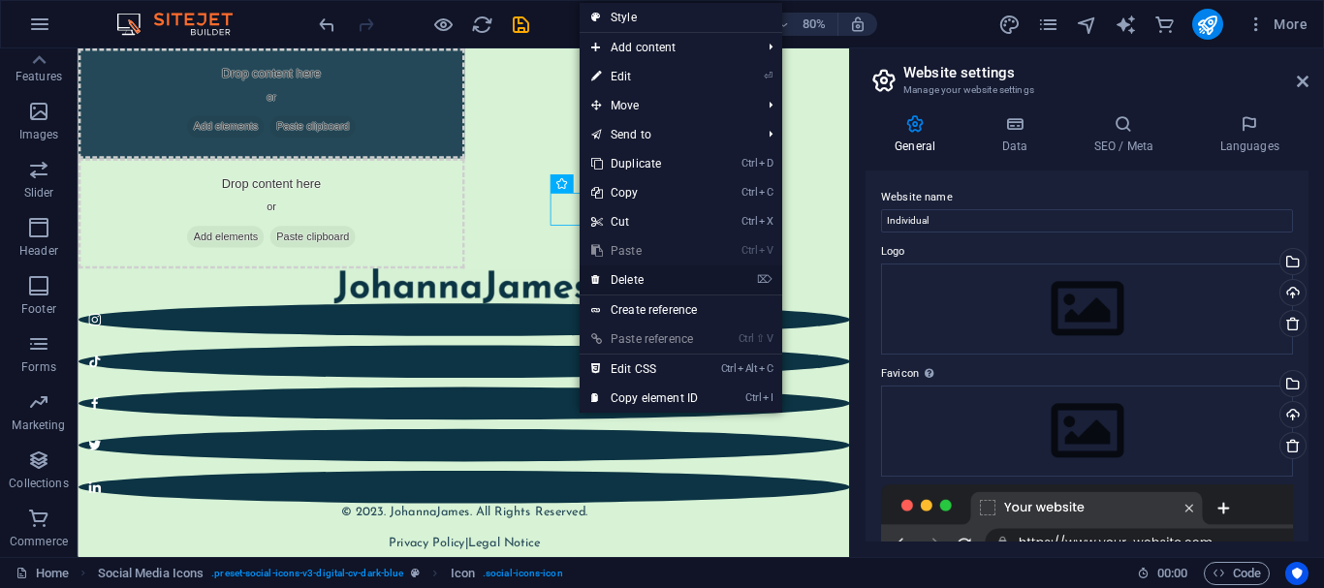
click at [658, 280] on link "⌦ Delete" at bounding box center [644, 280] width 130 height 29
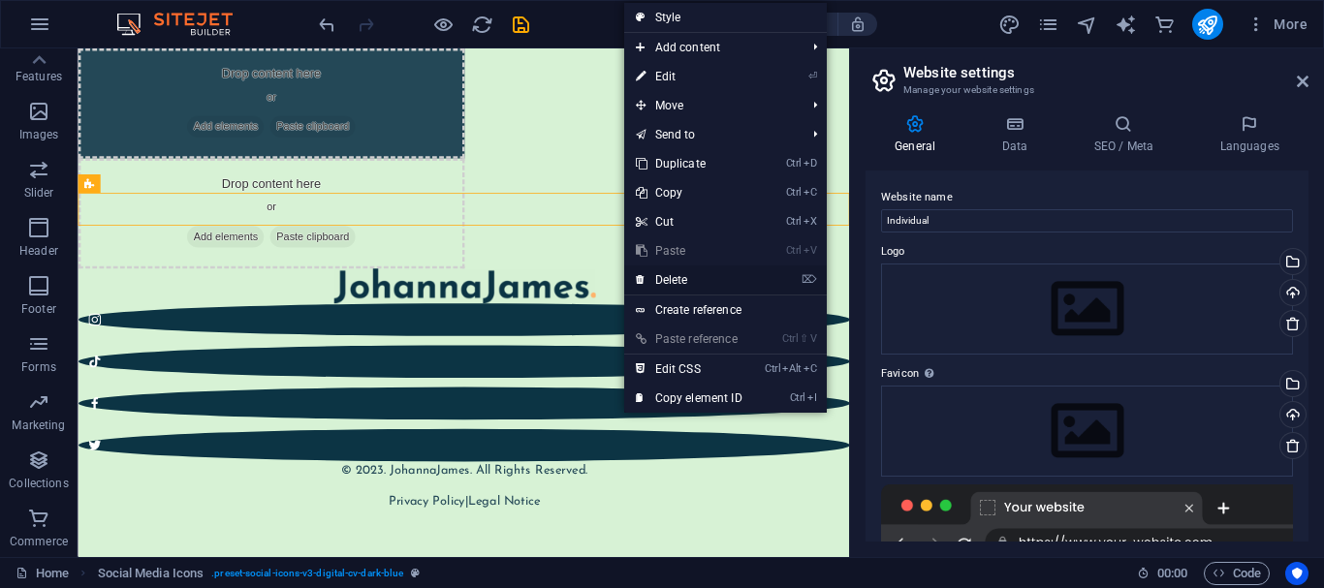
click at [713, 284] on link "⌦ Delete" at bounding box center [689, 280] width 130 height 29
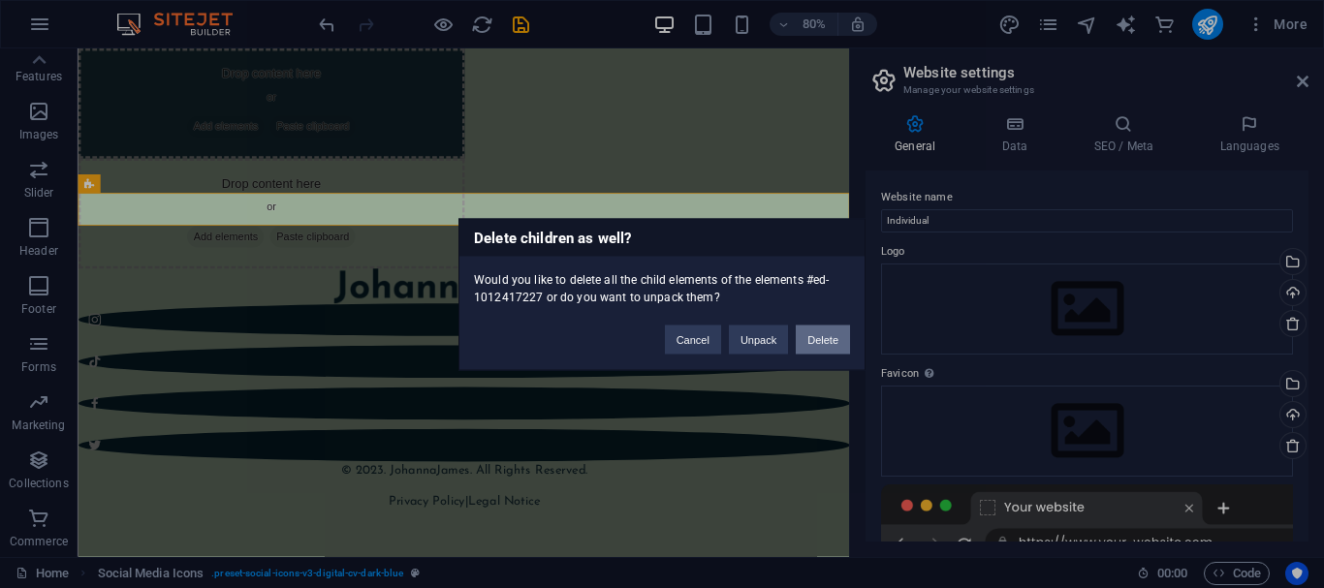
click at [815, 335] on button "Delete" at bounding box center [823, 339] width 54 height 29
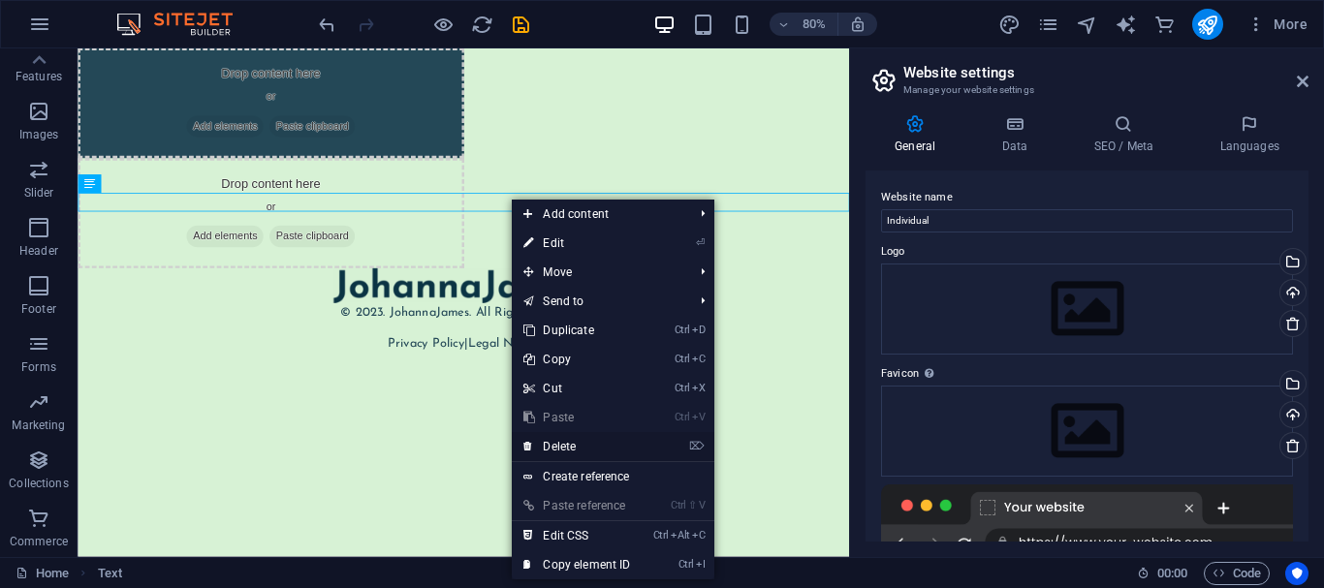
click at [606, 444] on link "⌦ Delete" at bounding box center [577, 446] width 130 height 29
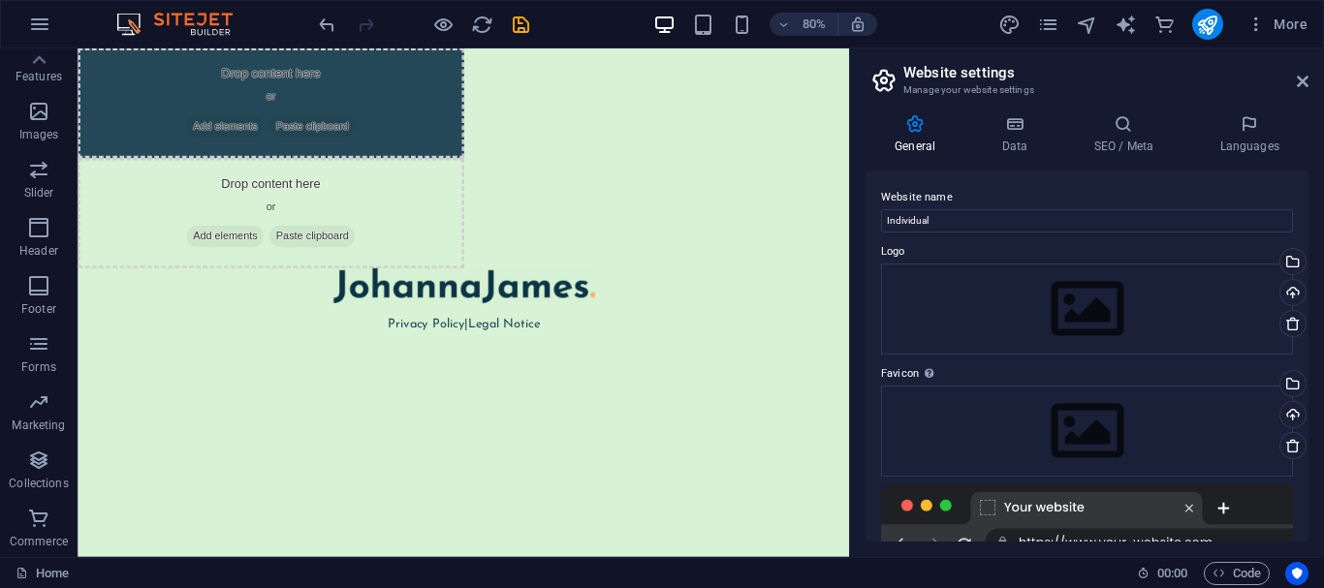
drag, startPoint x: 812, startPoint y: 271, endPoint x: 804, endPoint y: 254, distance: 19.1
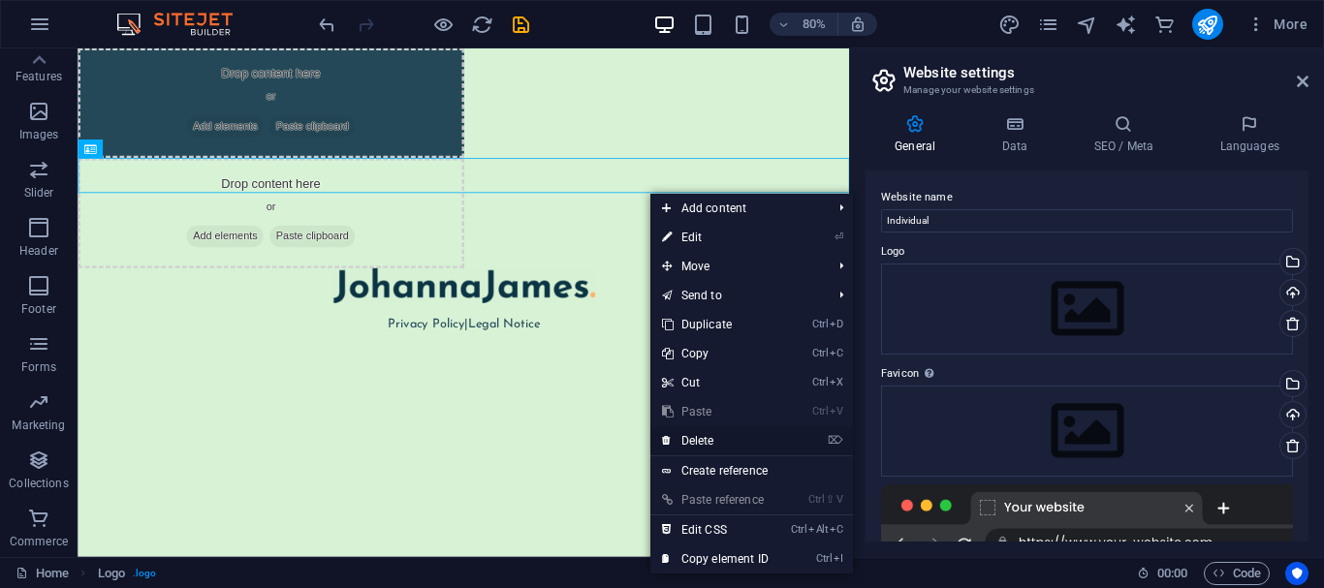
click at [732, 438] on link "⌦ Delete" at bounding box center [715, 440] width 130 height 29
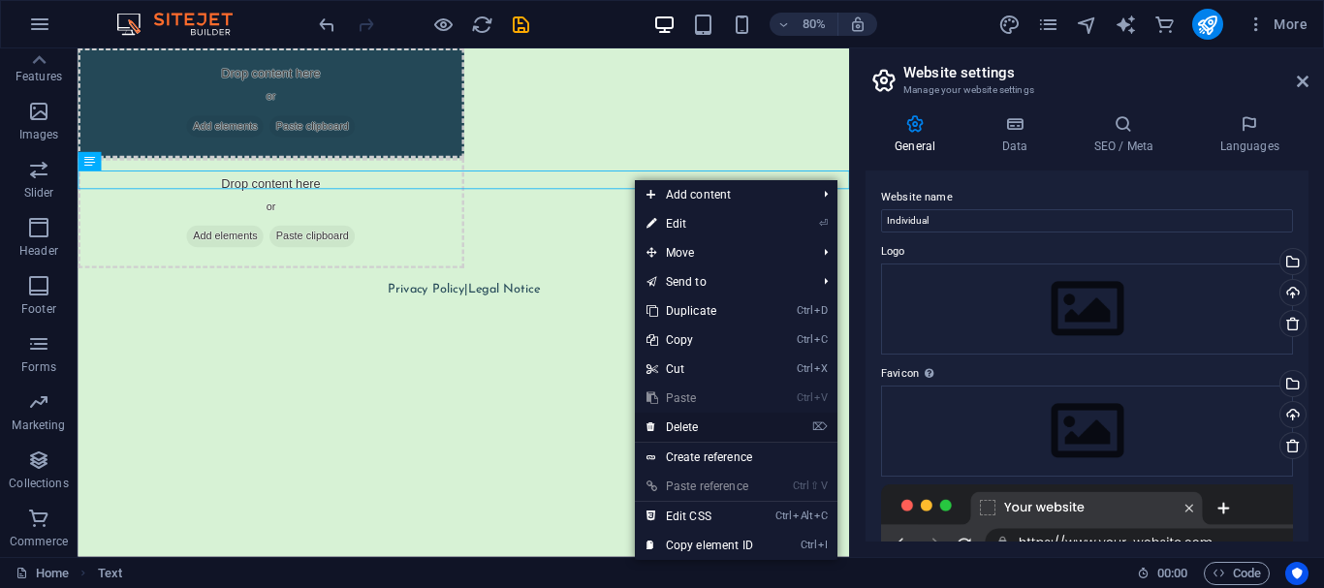
drag, startPoint x: 793, startPoint y: 484, endPoint x: 712, endPoint y: 436, distance: 93.9
click at [712, 436] on link "⌦ Delete" at bounding box center [700, 427] width 130 height 29
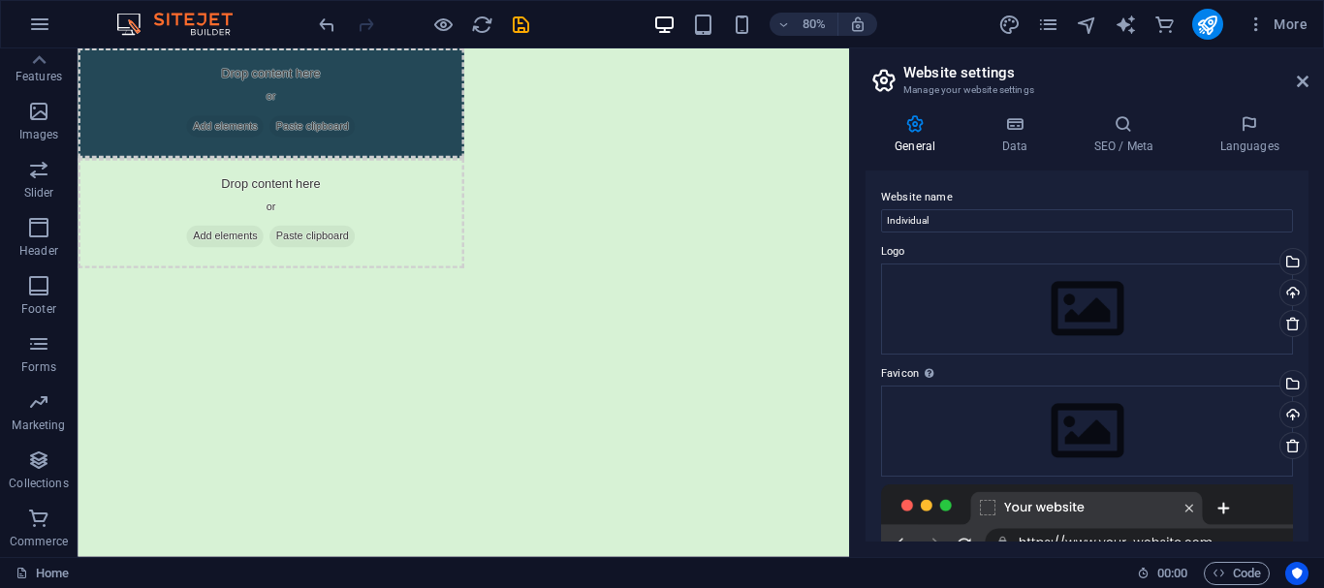
drag, startPoint x: 436, startPoint y: 229, endPoint x: 429, endPoint y: 205, distance: 24.2
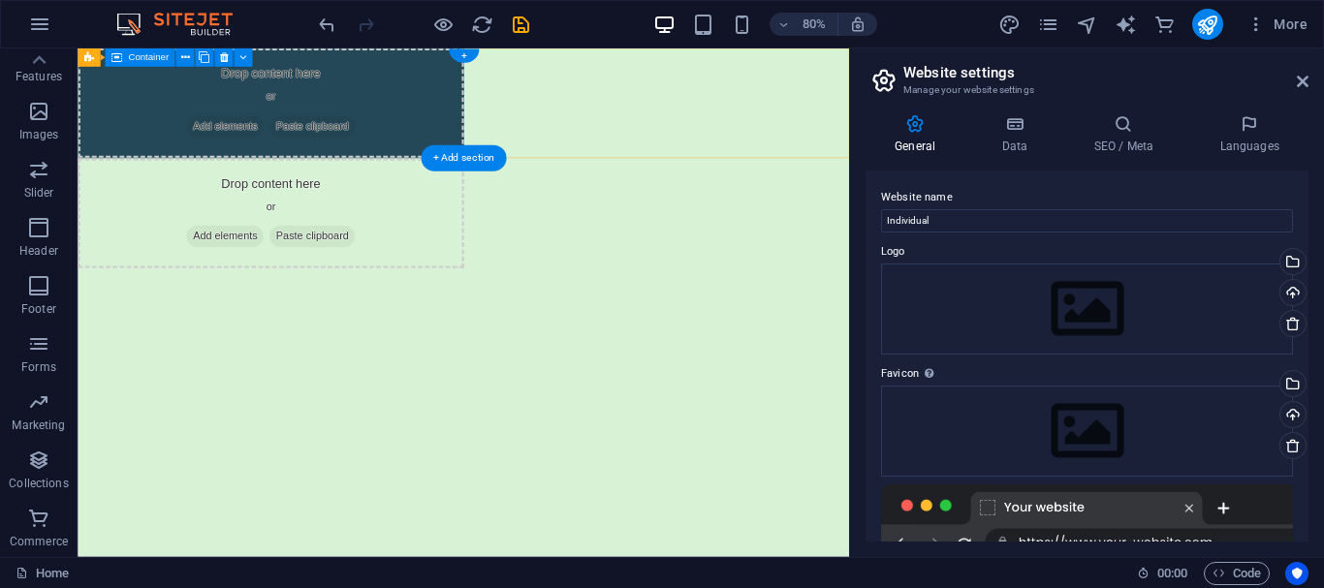
drag, startPoint x: 429, startPoint y: 205, endPoint x: 424, endPoint y: 124, distance: 81.5
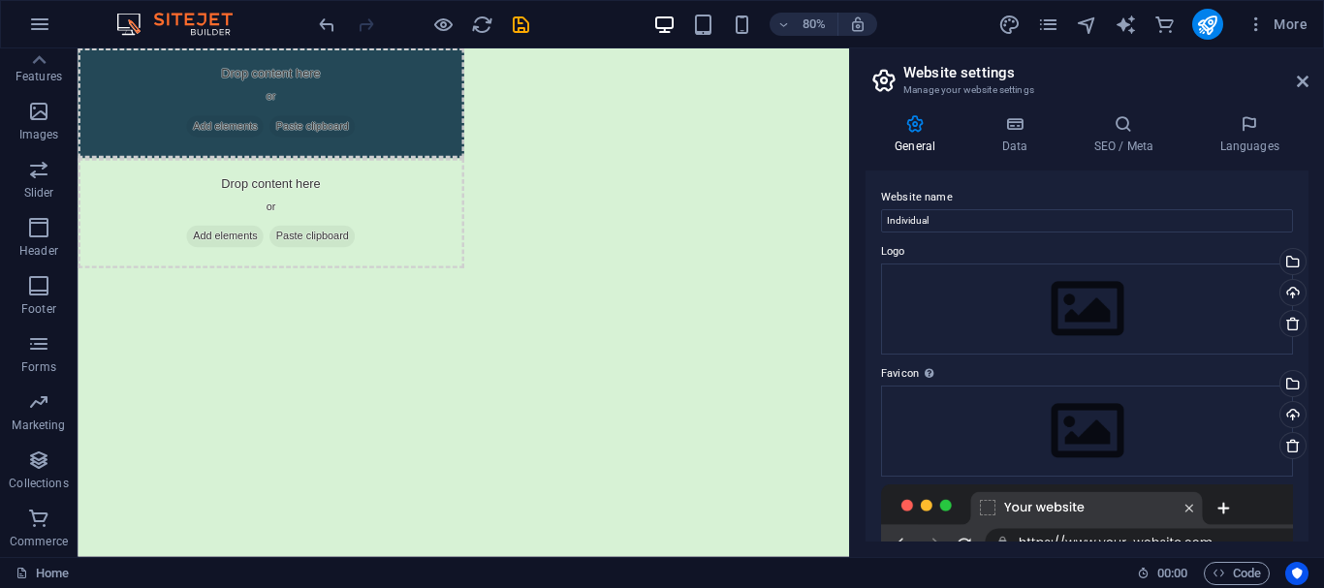
click at [427, 328] on html "Skip to main content Drop content here or Add elements Paste clipboard Drop con…" at bounding box center [560, 193] width 964 height 291
click at [560, 186] on div "Drop content here or Add elements Paste clipboard" at bounding box center [319, 255] width 483 height 138
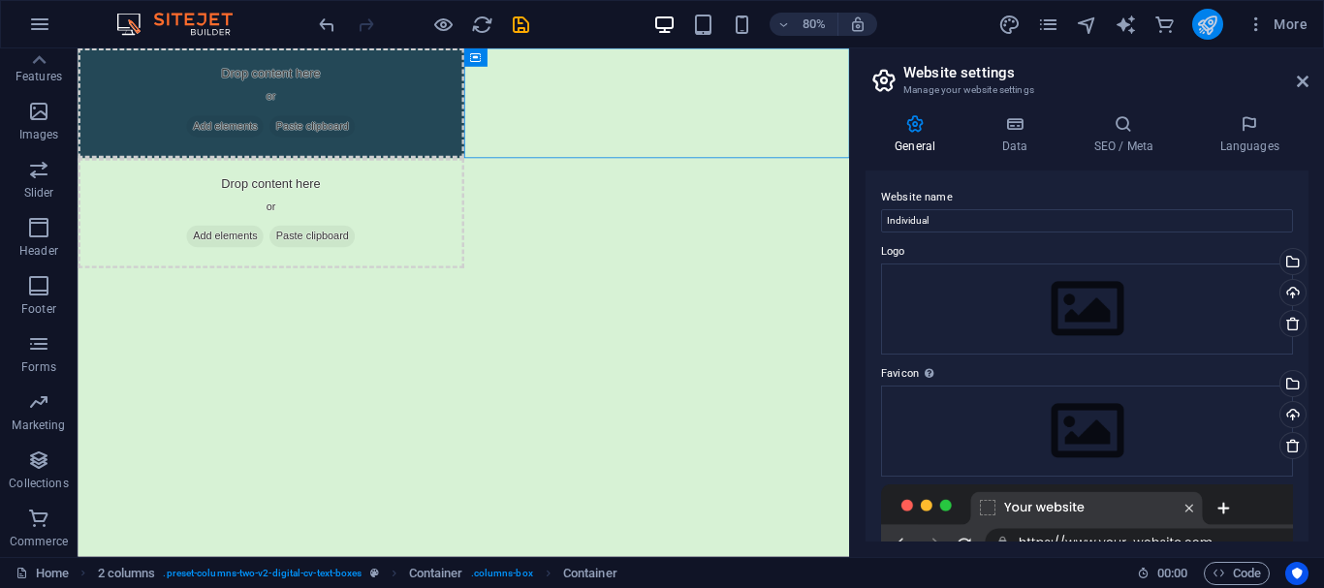
click at [1205, 30] on icon "publish" at bounding box center [1207, 25] width 22 height 22
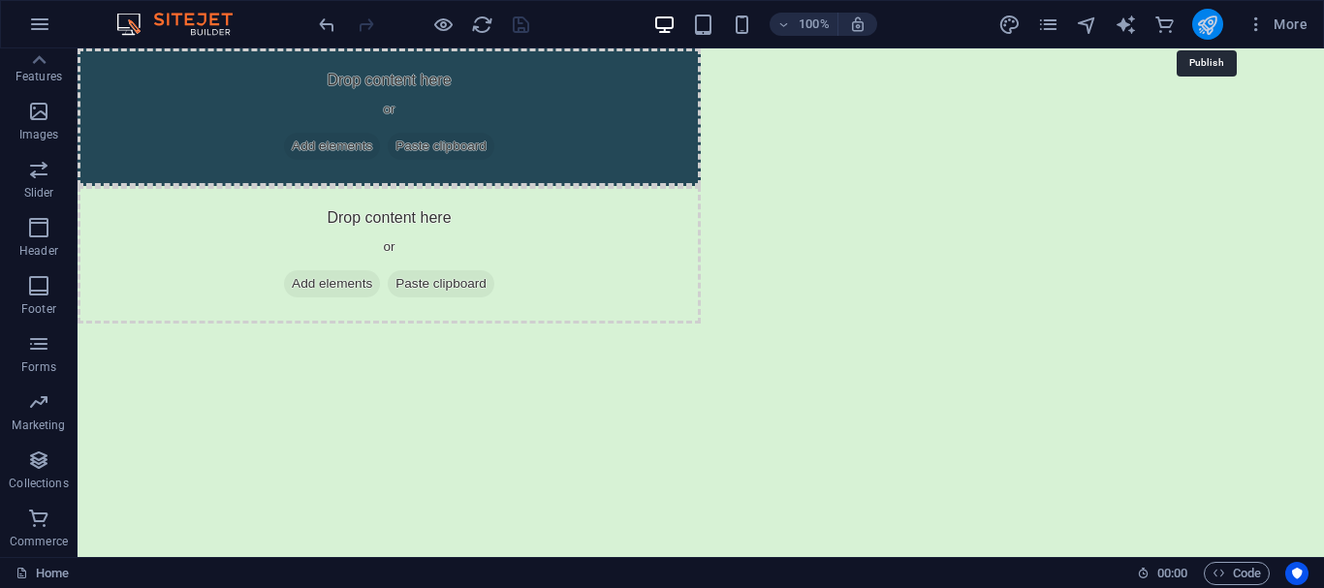
click at [1205, 30] on icon "publish" at bounding box center [1207, 25] width 22 height 22
